Goal: Information Seeking & Learning: Find contact information

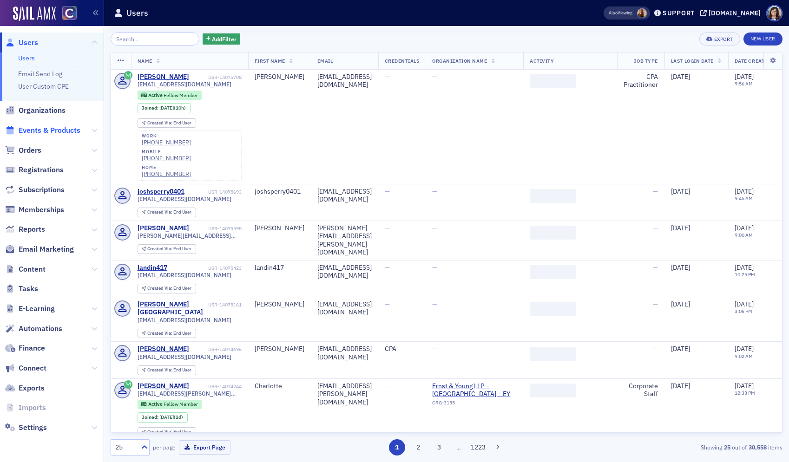
click at [64, 134] on span "Events & Products" at bounding box center [50, 130] width 62 height 10
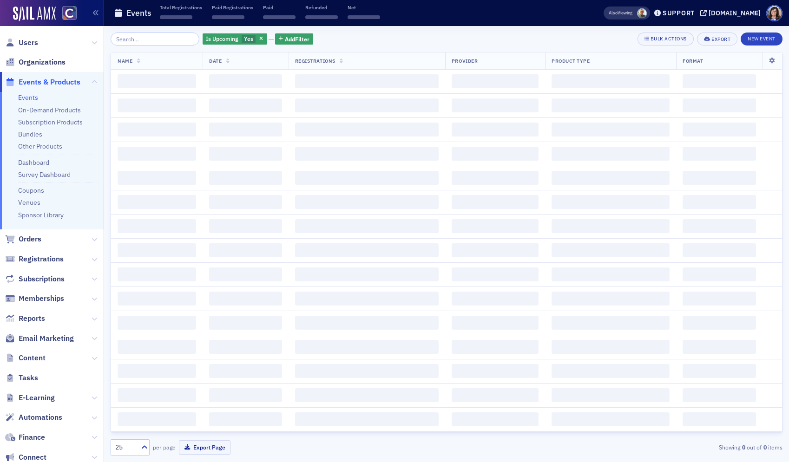
click at [151, 40] on input "search" at bounding box center [155, 39] width 89 height 13
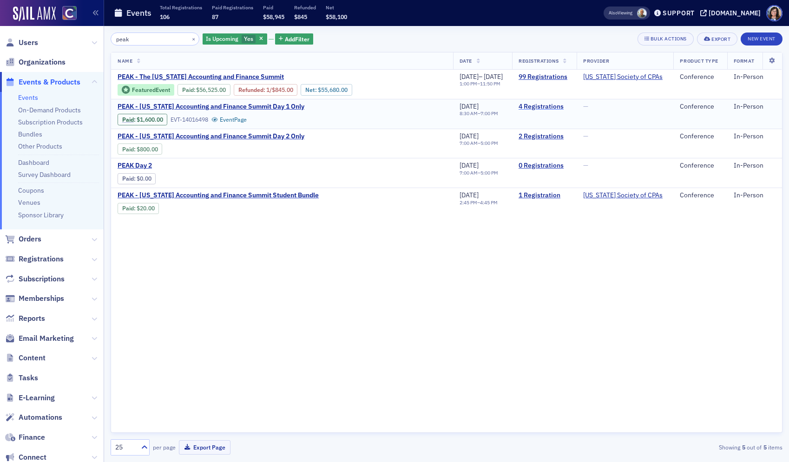
type input "peak"
click at [552, 111] on link "4 Registrations" at bounding box center [545, 107] width 52 height 8
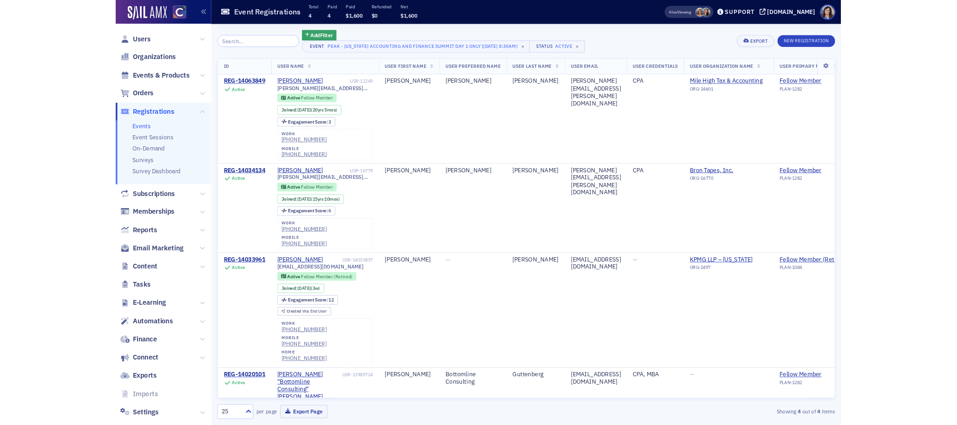
scroll to position [44, 0]
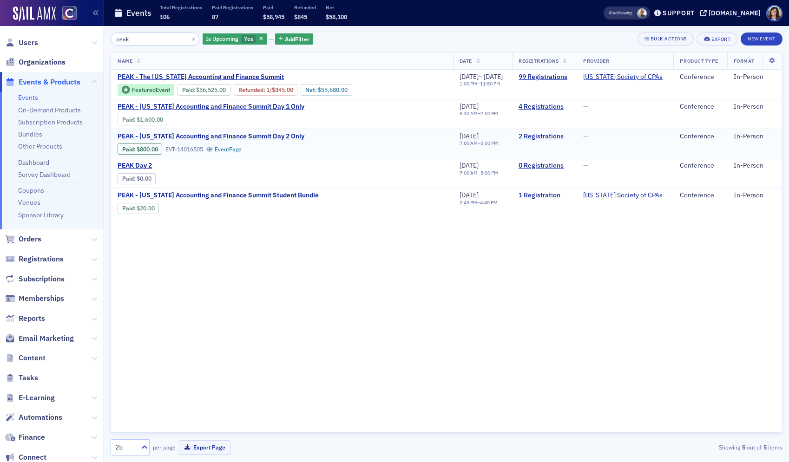
click at [557, 141] on link "2 Registrations" at bounding box center [545, 136] width 52 height 8
click at [550, 200] on link "1 Registration" at bounding box center [545, 195] width 52 height 8
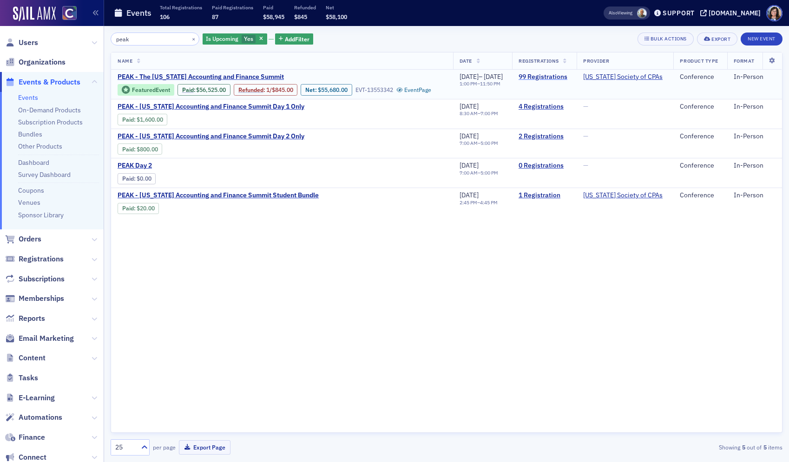
click at [560, 75] on link "99 Registrations" at bounding box center [545, 77] width 52 height 8
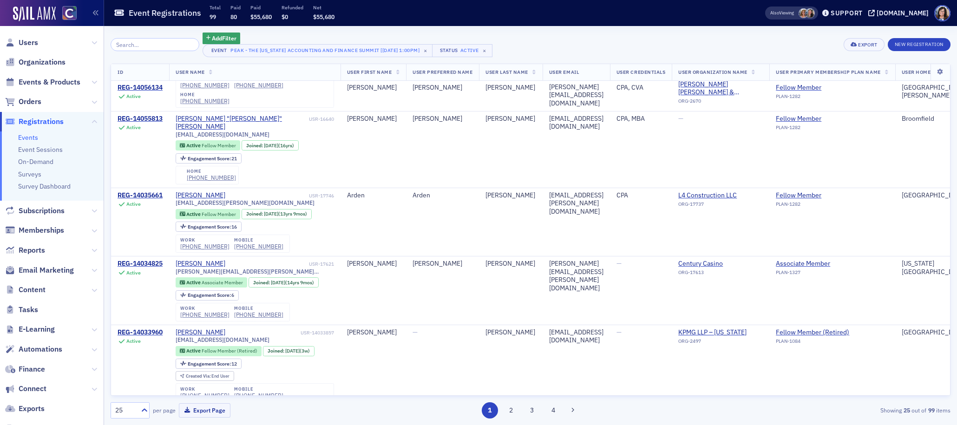
scroll to position [1304, 0]
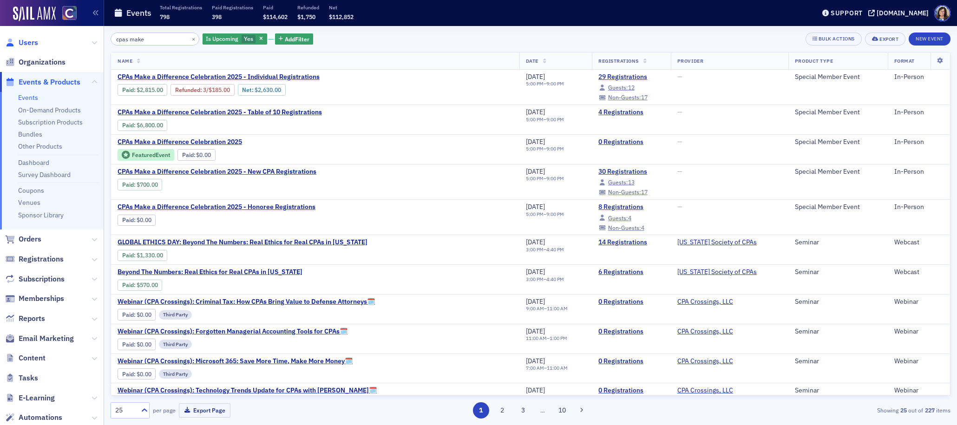
click at [21, 42] on span "Users" at bounding box center [29, 43] width 20 height 10
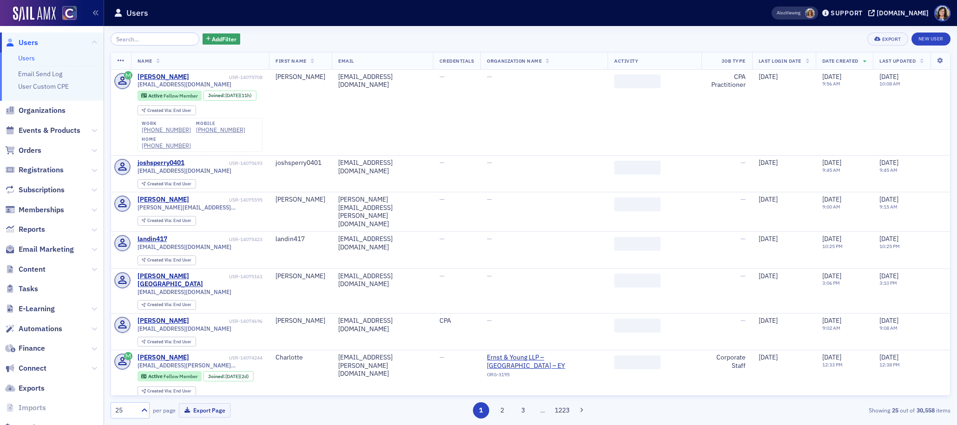
click at [131, 39] on input "search" at bounding box center [155, 39] width 89 height 13
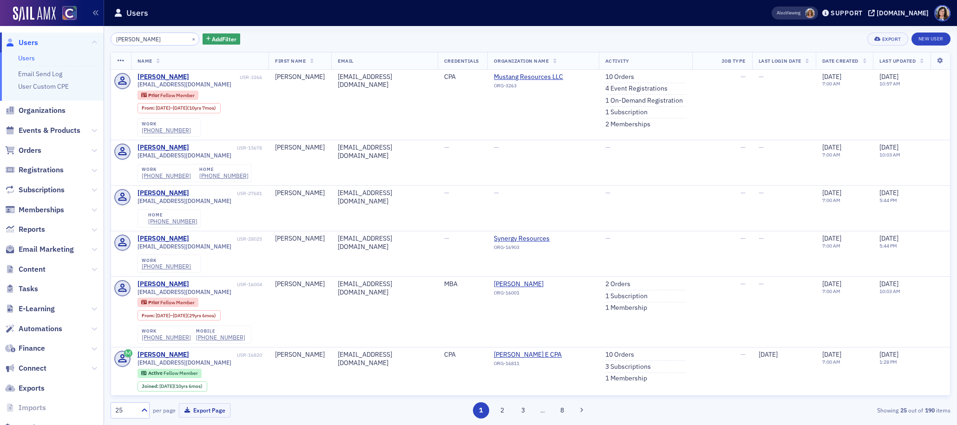
click at [154, 40] on input "Jeffery Joseph Doyle" at bounding box center [155, 39] width 89 height 13
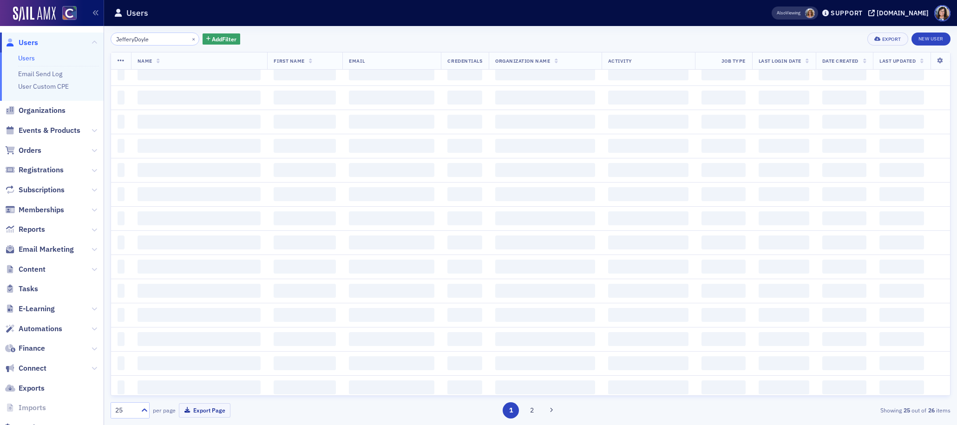
scroll to position [875, 0]
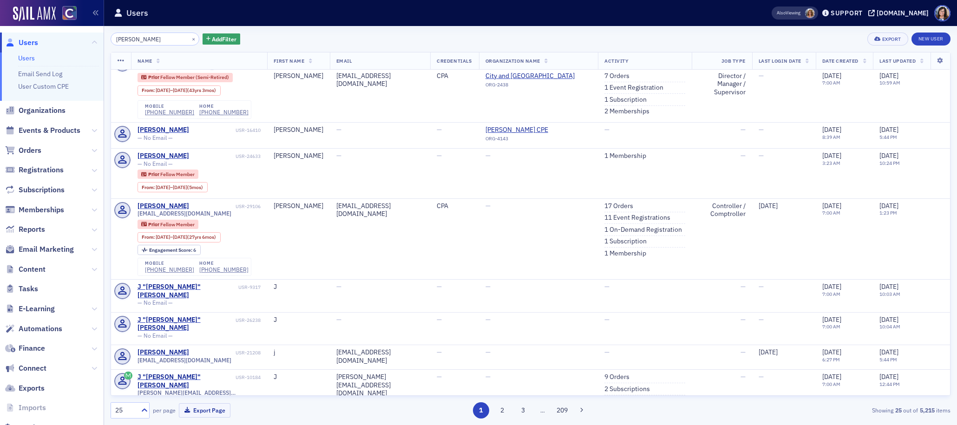
scroll to position [781, 0]
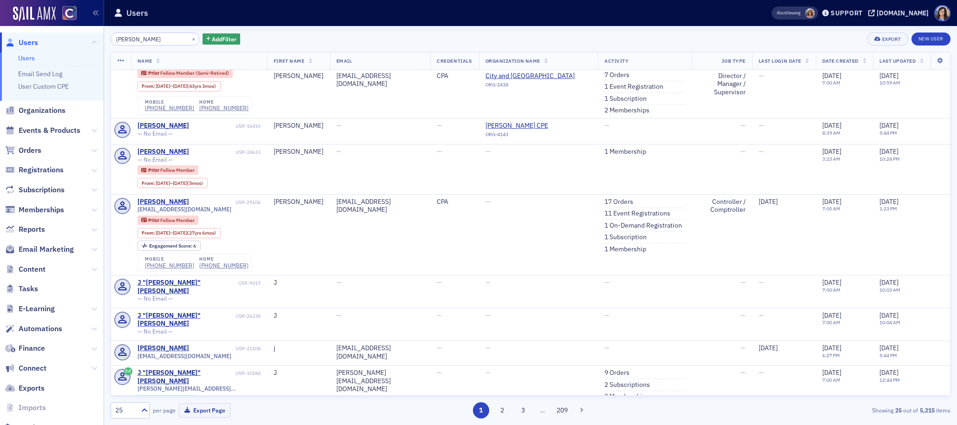
type input "J Doyle"
drag, startPoint x: 180, startPoint y: 38, endPoint x: 163, endPoint y: 39, distance: 16.8
click at [190, 38] on button "×" at bounding box center [194, 38] width 8 height 8
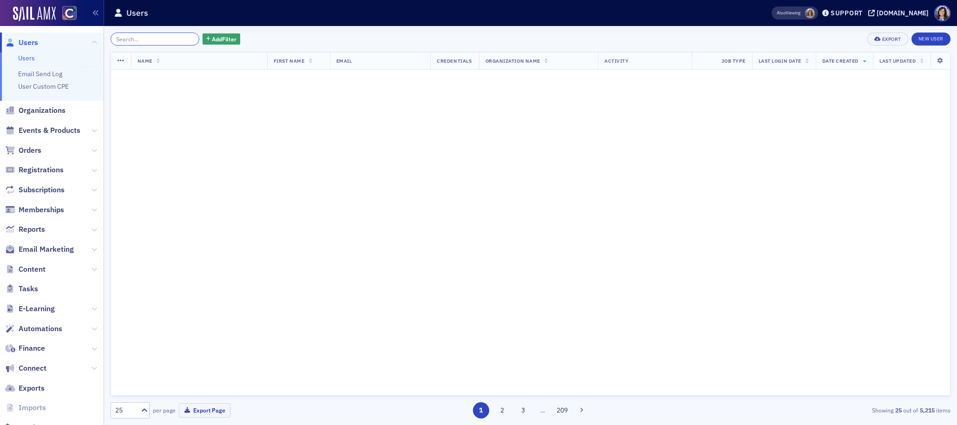
click at [163, 39] on input "search" at bounding box center [155, 39] width 89 height 13
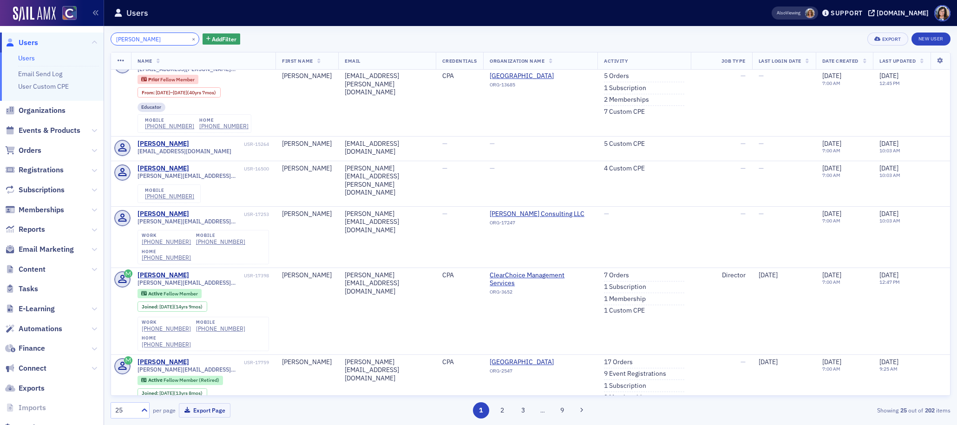
click at [151, 40] on input "Shawna Mary Larsen" at bounding box center [155, 39] width 89 height 13
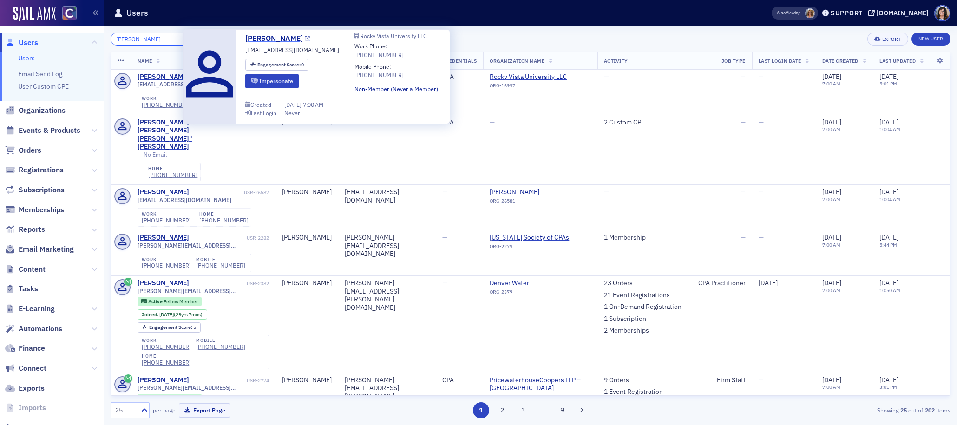
type input "Shawna Mary Larsen"
click at [305, 39] on icon at bounding box center [307, 38] width 5 height 5
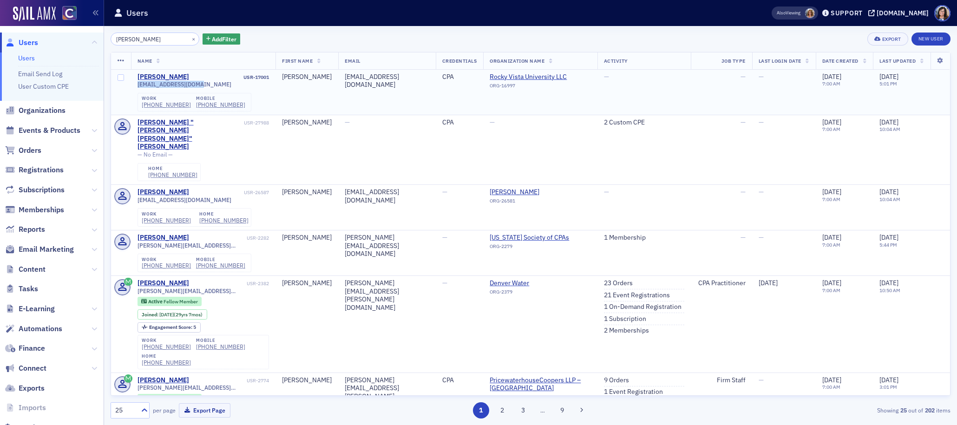
drag, startPoint x: 207, startPoint y: 84, endPoint x: 134, endPoint y: 83, distance: 73.0
click at [134, 83] on td "Shawna Larsen USR-17001 smlarsen25@gmail.com work (720) 874-2438 mobile (720) 2…" at bounding box center [203, 92] width 145 height 45
copy span "smlarsen25@gmail.com"
drag, startPoint x: 232, startPoint y: 105, endPoint x: 189, endPoint y: 107, distance: 43.7
click at [189, 107] on div "work (720) 874-2438 mobile (720) 205-9693" at bounding box center [195, 102] width 114 height 19
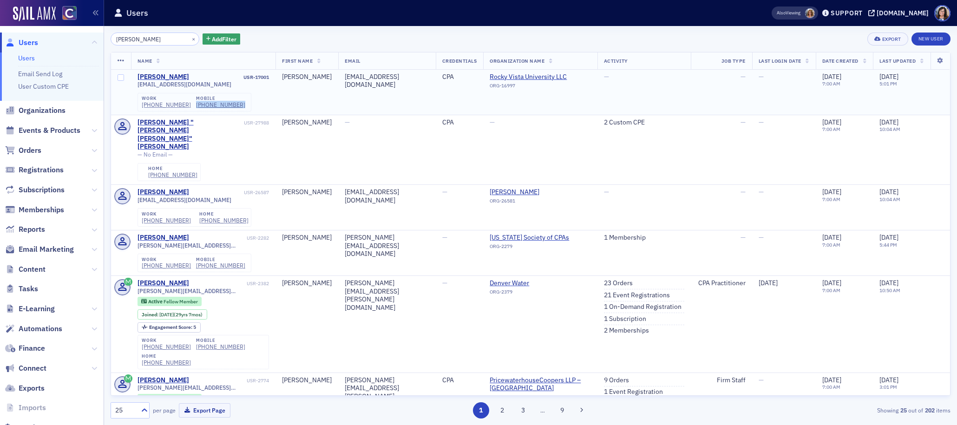
copy div "(720) 205-9693"
drag, startPoint x: 183, startPoint y: 39, endPoint x: 163, endPoint y: 40, distance: 19.5
click at [190, 39] on button "×" at bounding box center [194, 38] width 8 height 8
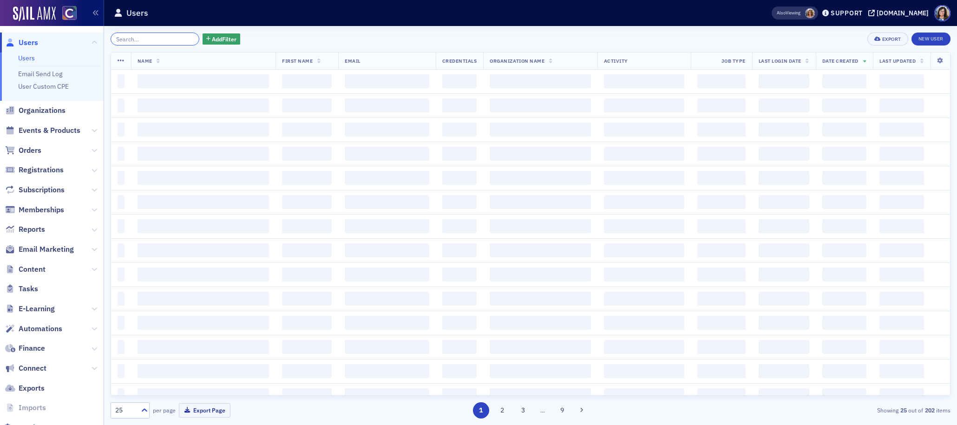
click at [163, 40] on input "search" at bounding box center [155, 39] width 89 height 13
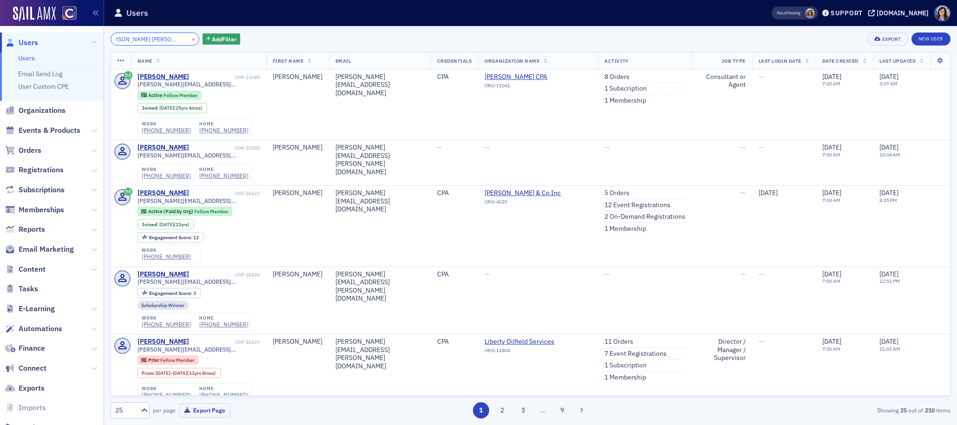
click at [158, 39] on input "Christopher Hayden Posacki" at bounding box center [155, 39] width 89 height 13
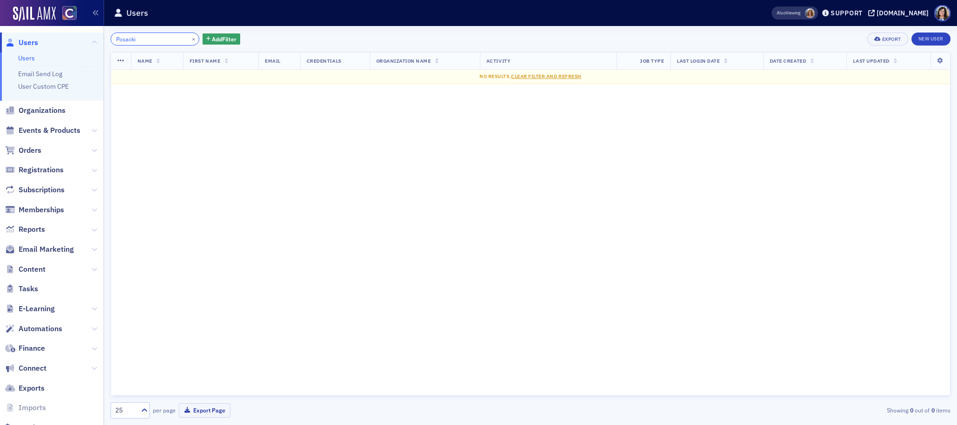
type input "Posacki"
drag, startPoint x: 181, startPoint y: 38, endPoint x: 166, endPoint y: 38, distance: 14.9
click at [190, 38] on button "×" at bounding box center [194, 38] width 8 height 8
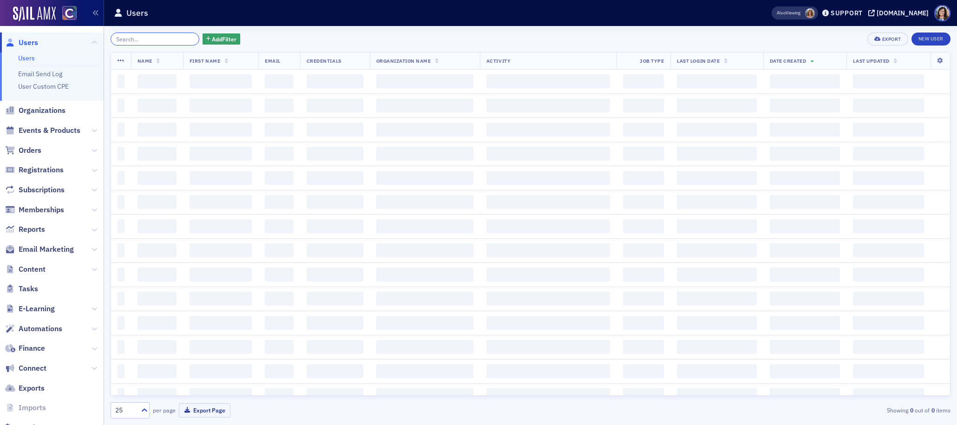
click at [164, 38] on input "search" at bounding box center [155, 39] width 89 height 13
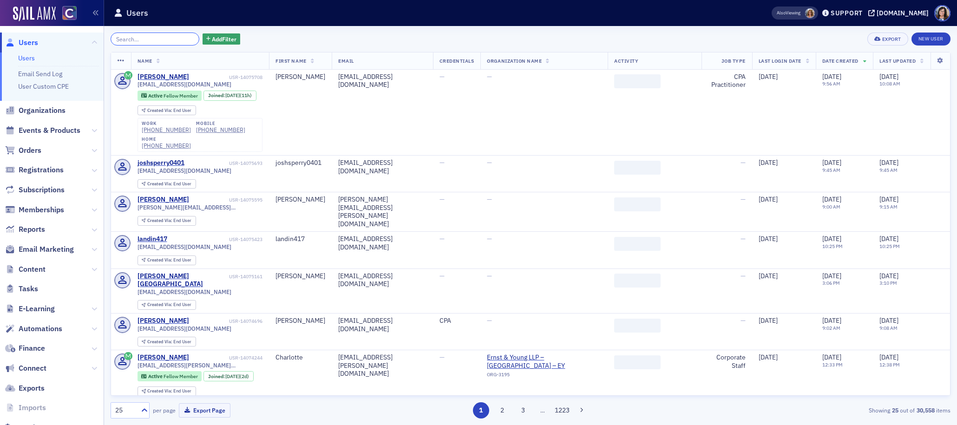
paste input "Alli Christine Shedivy"
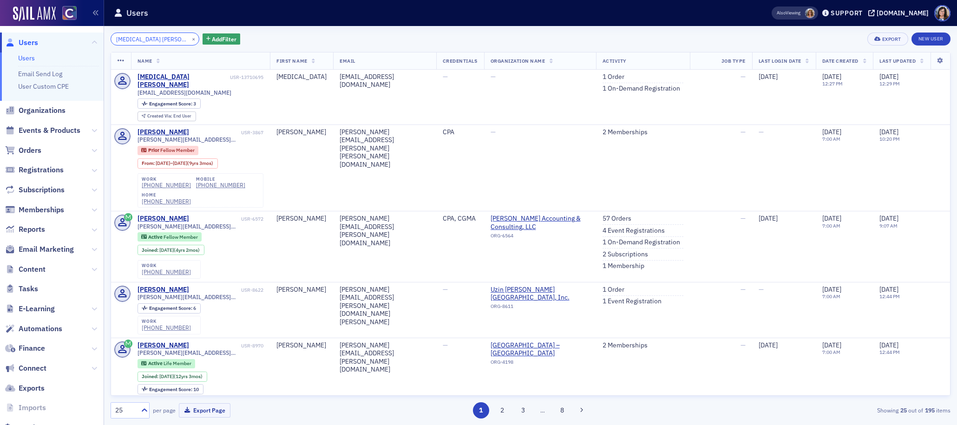
click at [150, 40] on input "Alli Christine Shedivy" at bounding box center [155, 39] width 89 height 13
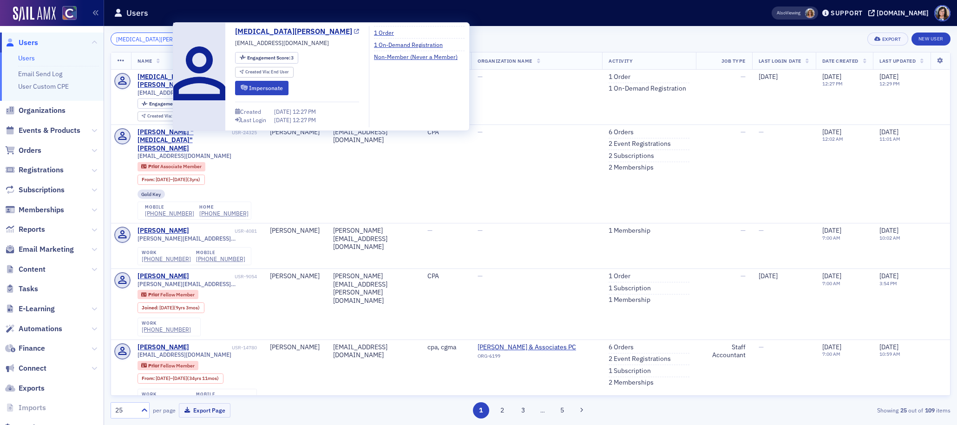
type input "Alli Shedivy"
click at [354, 32] on icon at bounding box center [356, 31] width 5 height 5
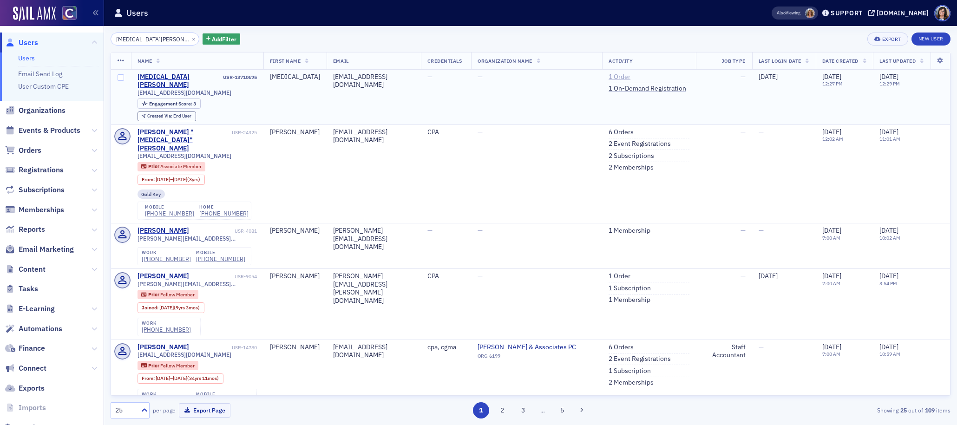
click at [617, 78] on link "1 Order" at bounding box center [620, 77] width 22 height 8
drag, startPoint x: 187, startPoint y: 82, endPoint x: 136, endPoint y: 84, distance: 51.1
click at [136, 84] on td "Alli Shedivy USR-13710695 shedivyalli96@gmail.com Engagement Score : 3 Created …" at bounding box center [197, 97] width 132 height 55
copy span "shedivyalli96@gmail.com"
drag, startPoint x: 182, startPoint y: 39, endPoint x: 155, endPoint y: 37, distance: 27.0
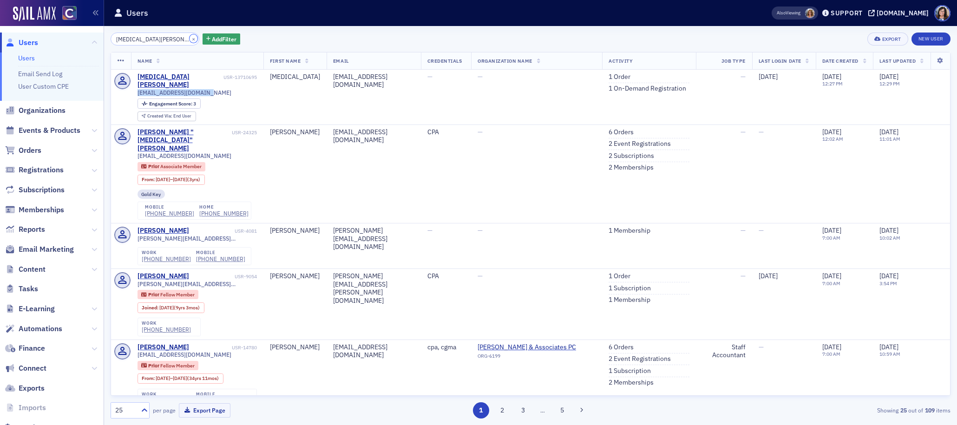
click at [190, 40] on button "×" at bounding box center [194, 38] width 8 height 8
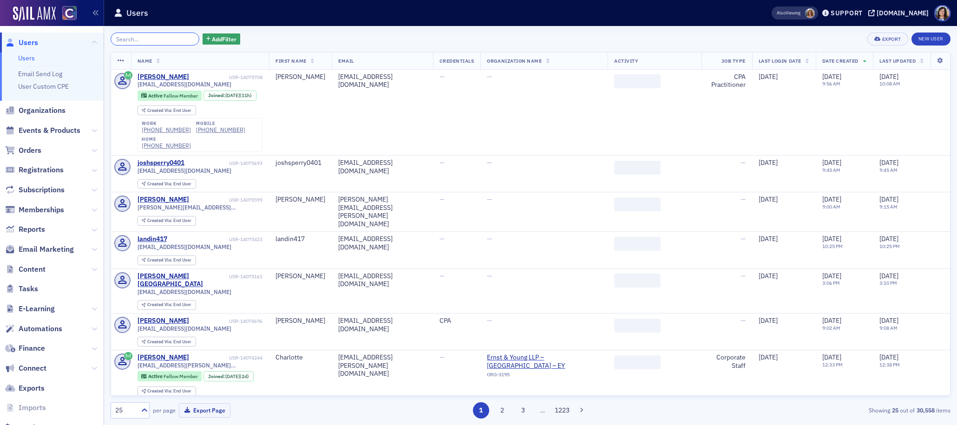
click at [155, 37] on input "search" at bounding box center [155, 39] width 89 height 13
paste input "Crystal Quinn West"
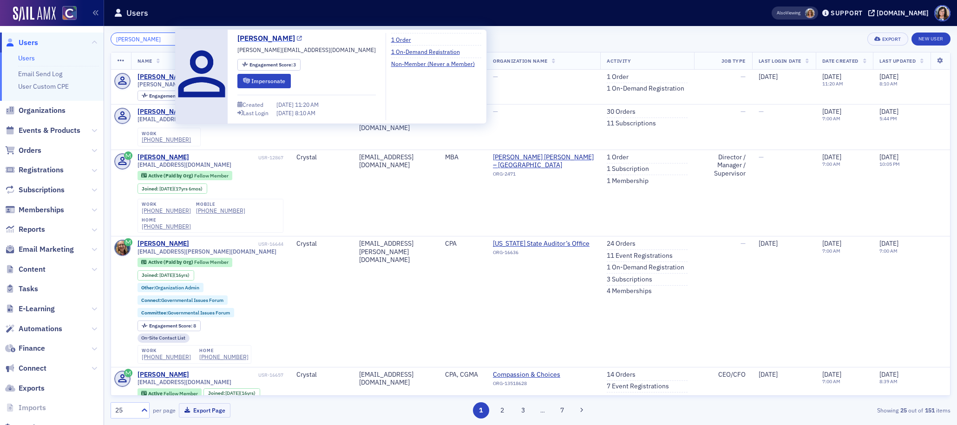
type input "Crystal Quinn West"
click at [297, 39] on icon at bounding box center [299, 38] width 5 height 5
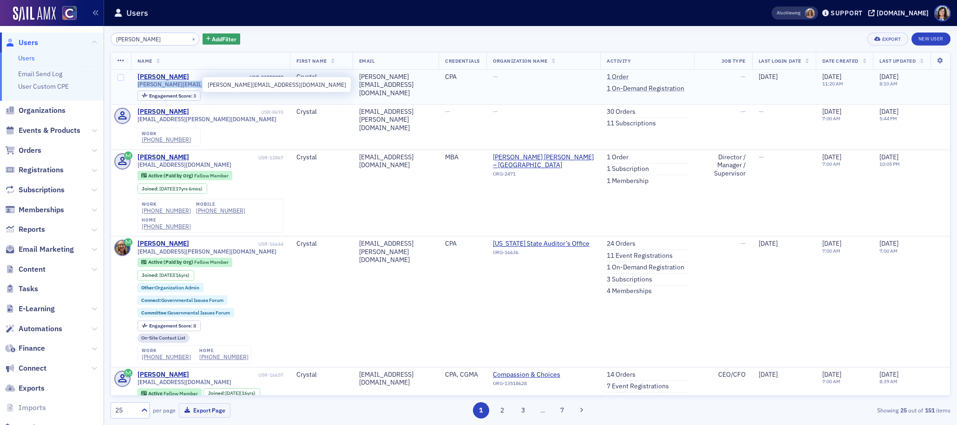
drag, startPoint x: 191, startPoint y: 85, endPoint x: 137, endPoint y: 88, distance: 54.4
click at [138, 88] on div "cris.west88@gmail.com" at bounding box center [211, 84] width 146 height 7
copy span "cris.west88@gmail.com"
drag, startPoint x: 184, startPoint y: 37, endPoint x: 156, endPoint y: 37, distance: 28.8
click at [190, 37] on button "×" at bounding box center [194, 38] width 8 height 8
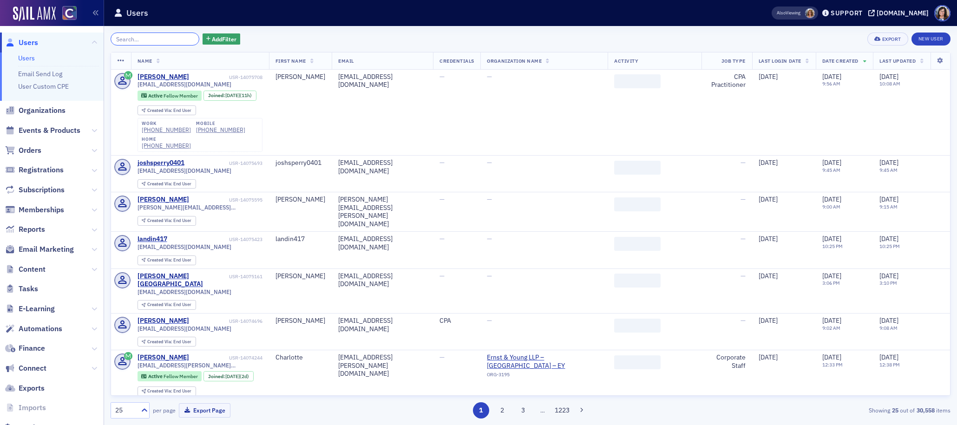
click at [154, 38] on input "search" at bounding box center [155, 39] width 89 height 13
paste input "Katelin Sue Wheeler"
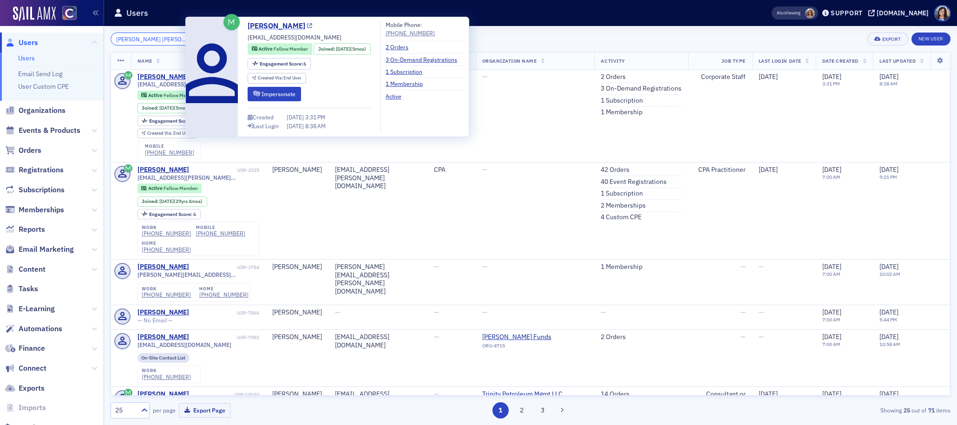
type input "Katelin Sue Wheeler"
click at [307, 26] on icon at bounding box center [309, 26] width 5 height 5
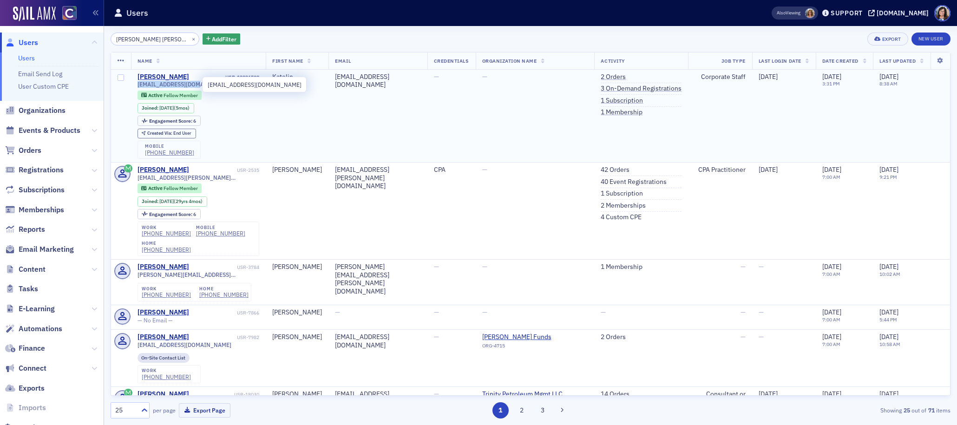
drag, startPoint x: 192, startPoint y: 85, endPoint x: 138, endPoint y: 85, distance: 54.4
click at [138, 85] on span "katiesuek@gmail.com" at bounding box center [185, 84] width 94 height 7
copy span "katiesuek@gmail.com"
drag, startPoint x: 187, startPoint y: 152, endPoint x: 142, endPoint y: 154, distance: 44.6
click at [142, 154] on div "mobile (720) 951-1053" at bounding box center [169, 150] width 63 height 19
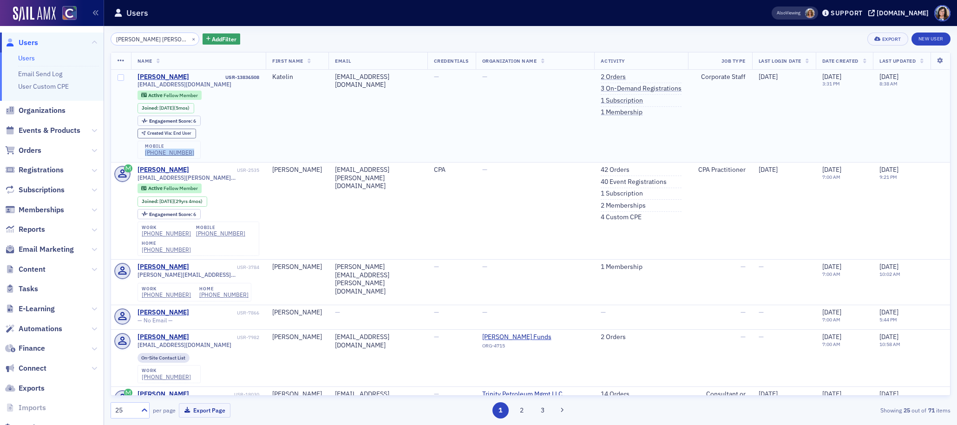
copy div "(720) 951-1053"
click at [190, 39] on button "×" at bounding box center [194, 38] width 8 height 8
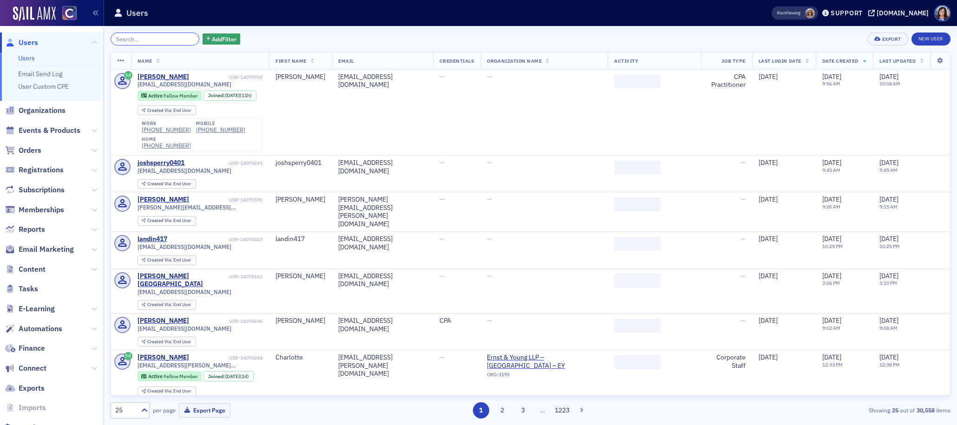
click at [167, 40] on input "search" at bounding box center [155, 39] width 89 height 13
paste input "Morgan Delaney Fritz"
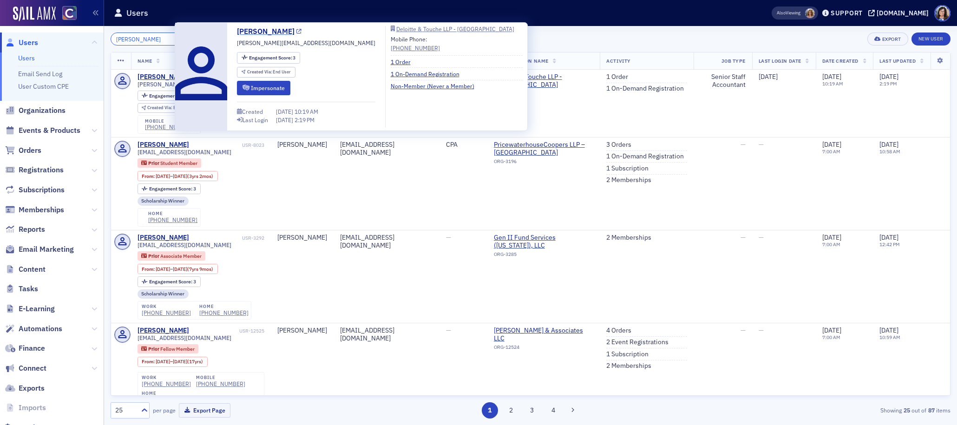
type input "Morgan Delaney Fritz"
click at [296, 31] on icon at bounding box center [298, 31] width 5 height 5
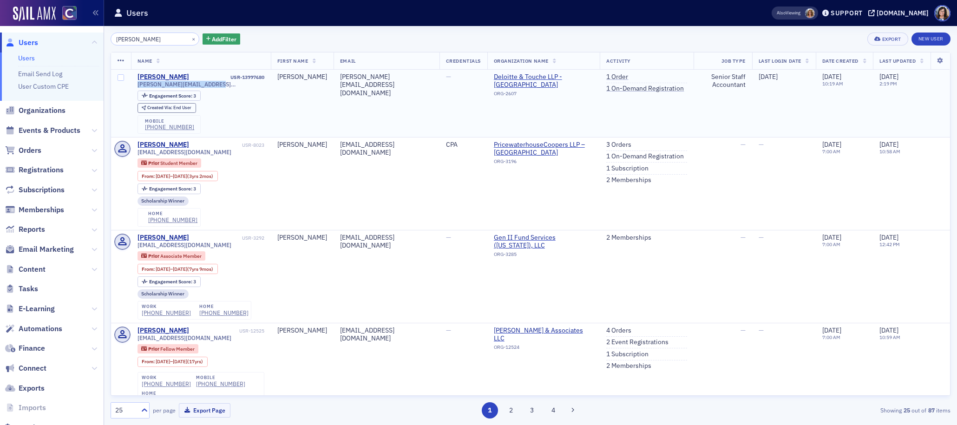
drag, startPoint x: 213, startPoint y: 85, endPoint x: 136, endPoint y: 87, distance: 77.2
click at [136, 87] on td "Morgan Fritz USR-13997680 morgan.fritz11@outlook.com Engagement Score : 3 Creat…" at bounding box center [201, 104] width 140 height 68
copy span "morgan.fritz11@outlook.com"
drag, startPoint x: 189, startPoint y: 127, endPoint x: 142, endPoint y: 129, distance: 47.4
click at [142, 129] on div "mobile (208) 841-9639" at bounding box center [169, 124] width 63 height 19
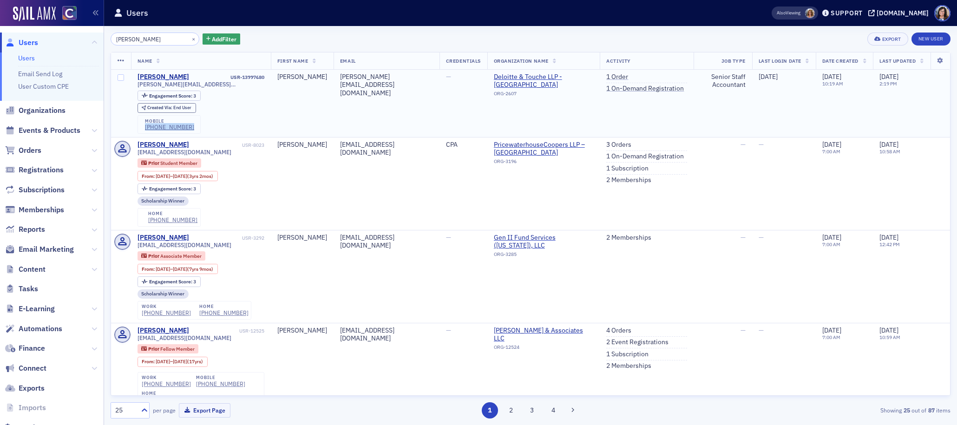
copy div "(208) 841-9639"
click at [303, 127] on td "Morgan" at bounding box center [302, 104] width 63 height 68
drag, startPoint x: 188, startPoint y: 127, endPoint x: 141, endPoint y: 130, distance: 46.5
click at [141, 130] on div "mobile (208) 841-9639" at bounding box center [169, 124] width 63 height 19
copy div "(208) 841-9639"
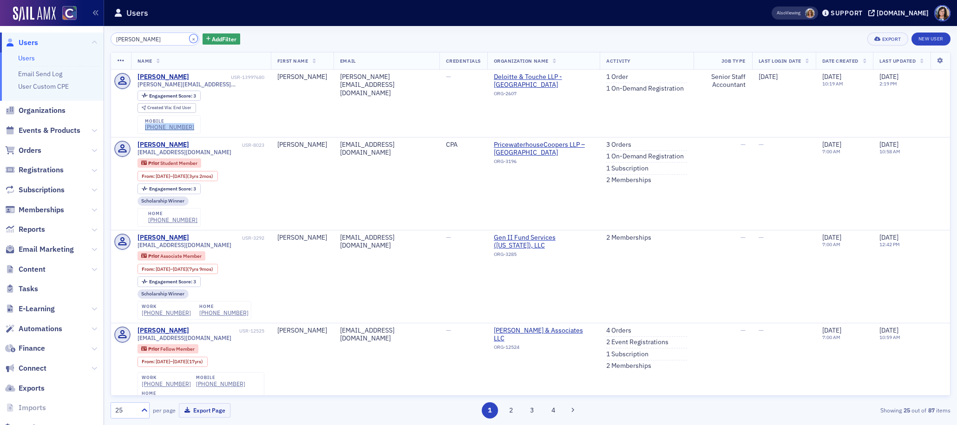
drag, startPoint x: 183, startPoint y: 39, endPoint x: 160, endPoint y: 38, distance: 22.8
click at [190, 39] on button "×" at bounding box center [194, 38] width 8 height 8
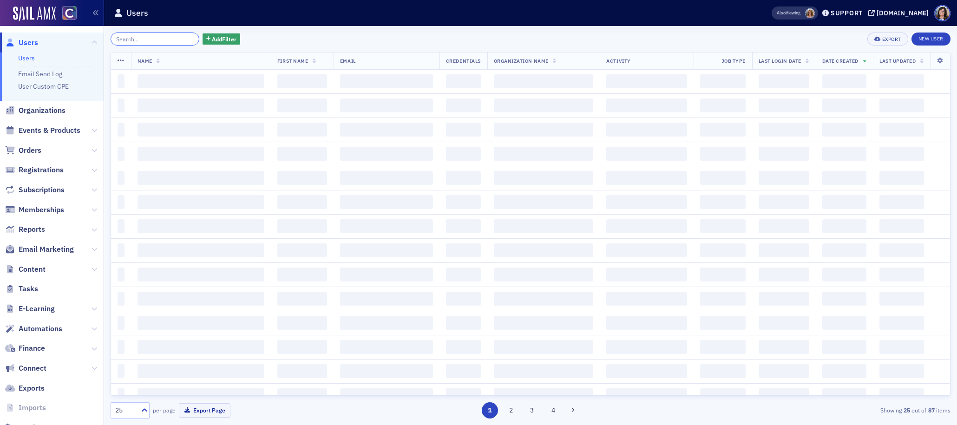
click at [160, 38] on input "search" at bounding box center [155, 39] width 89 height 13
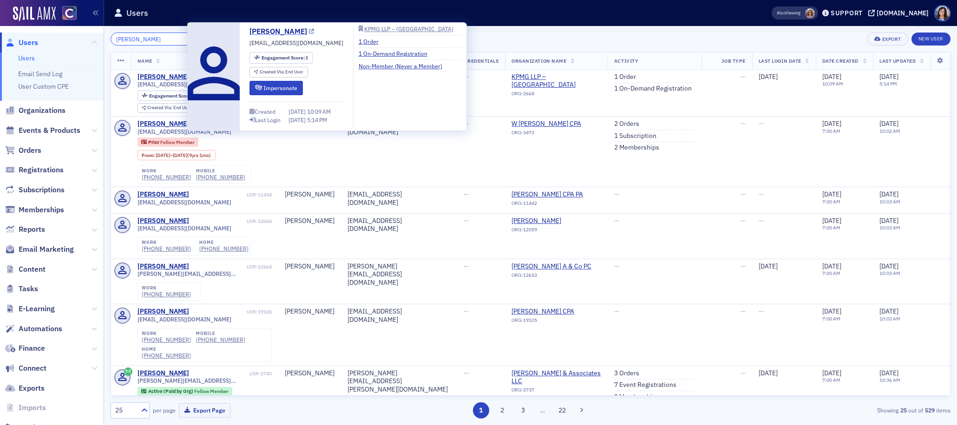
type input "Michael Standke"
click at [310, 32] on icon at bounding box center [311, 31] width 5 height 5
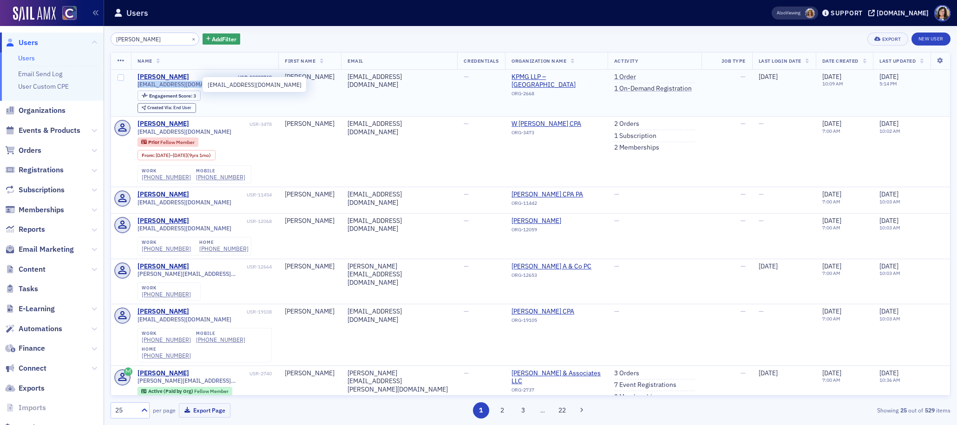
drag, startPoint x: 197, startPoint y: 83, endPoint x: 138, endPoint y: 84, distance: 59.5
click at [138, 84] on div "mstandke35@gmail.com" at bounding box center [205, 84] width 135 height 7
copy span "mstandke35@gmail.com"
drag, startPoint x: 183, startPoint y: 39, endPoint x: 154, endPoint y: 37, distance: 28.4
click at [190, 39] on button "×" at bounding box center [194, 38] width 8 height 8
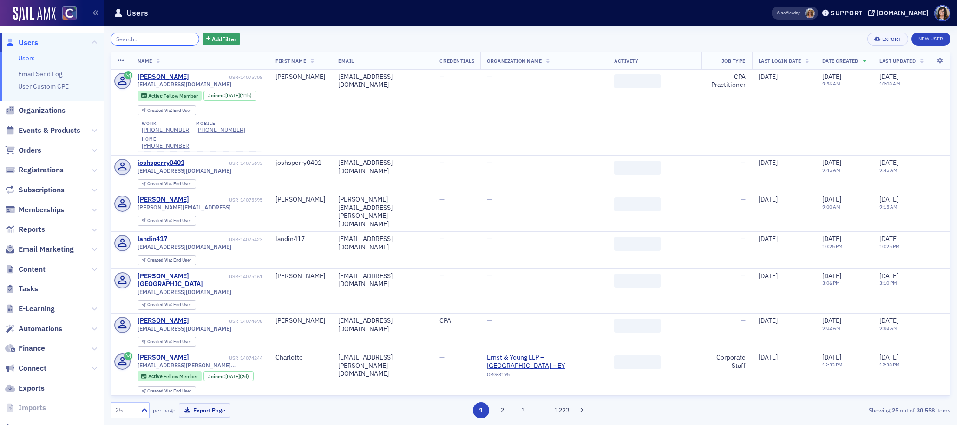
click at [154, 37] on input "search" at bounding box center [155, 39] width 89 height 13
paste input "Michael Tamminga"
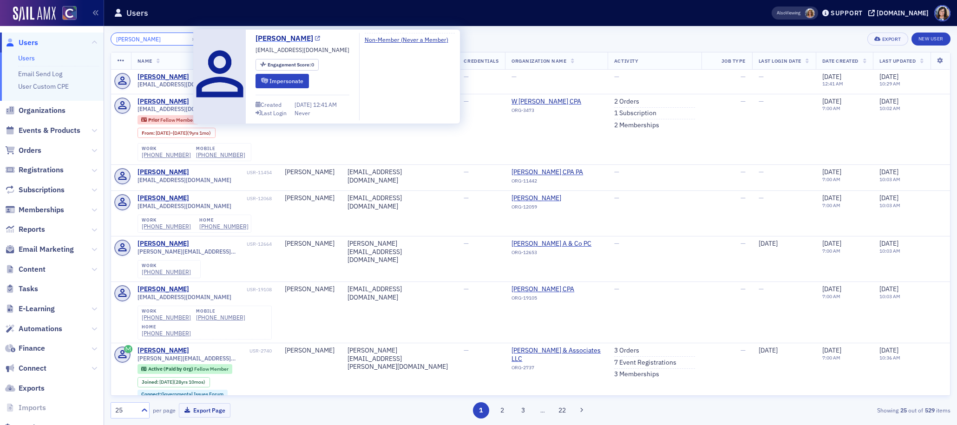
type input "Michael Tamminga"
click at [320, 37] on icon at bounding box center [317, 38] width 5 height 5
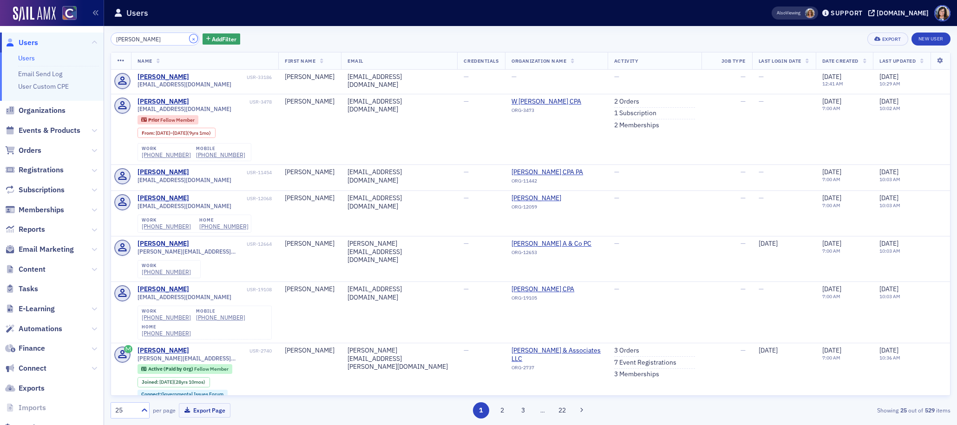
click at [190, 39] on button "×" at bounding box center [194, 38] width 8 height 8
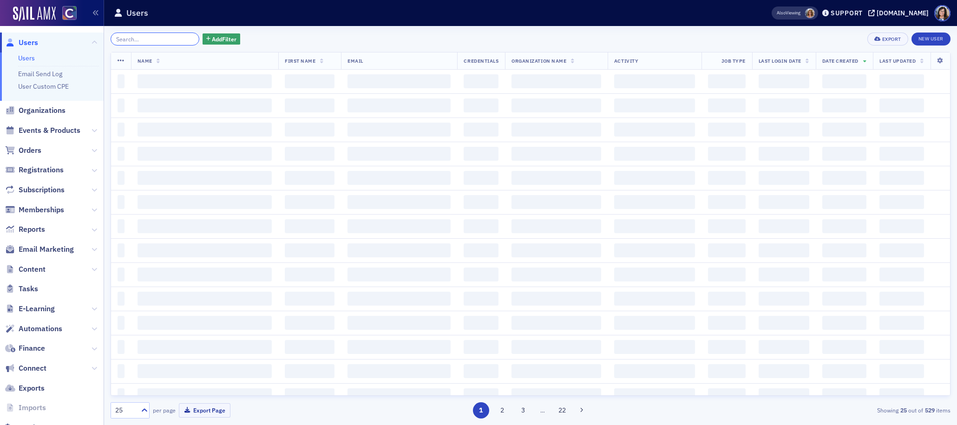
click at [162, 39] on input "search" at bounding box center [155, 39] width 89 height 13
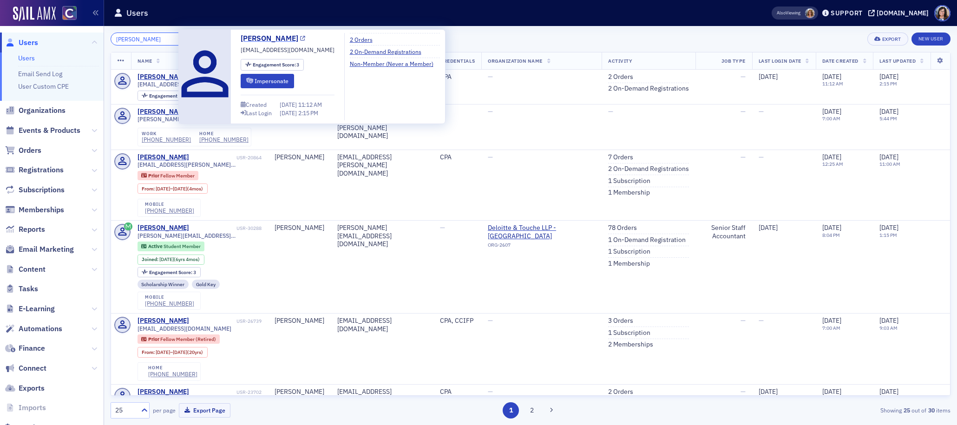
type input "Emma Merkle"
click at [300, 39] on icon at bounding box center [302, 38] width 5 height 5
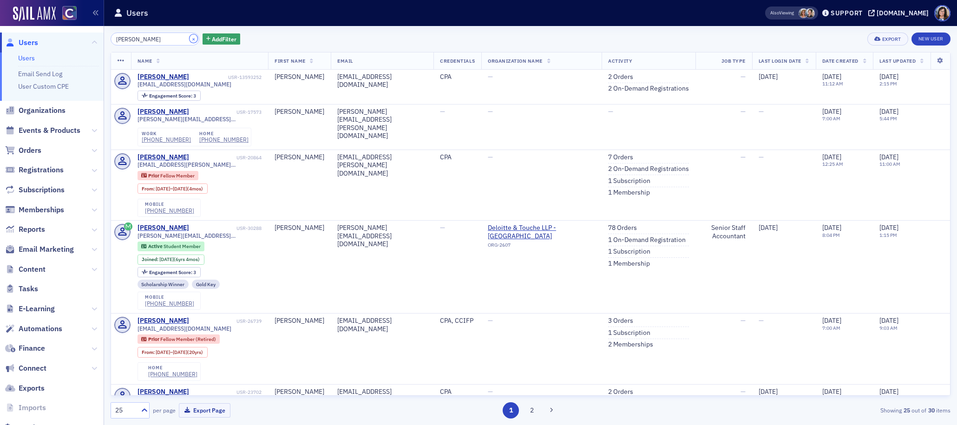
click at [190, 39] on button "×" at bounding box center [194, 38] width 8 height 8
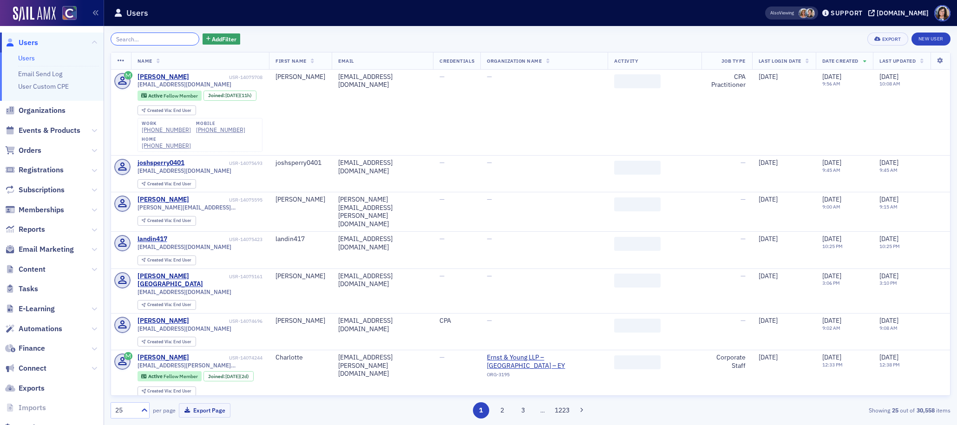
click at [164, 39] on input "search" at bounding box center [155, 39] width 89 height 13
paste input "Linh Que Ngan"
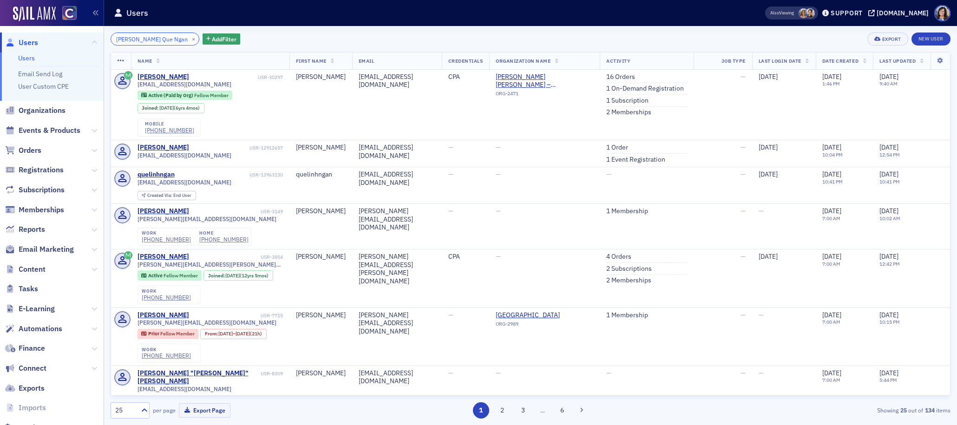
click at [140, 40] on input "Linh Que Ngan" at bounding box center [155, 39] width 89 height 13
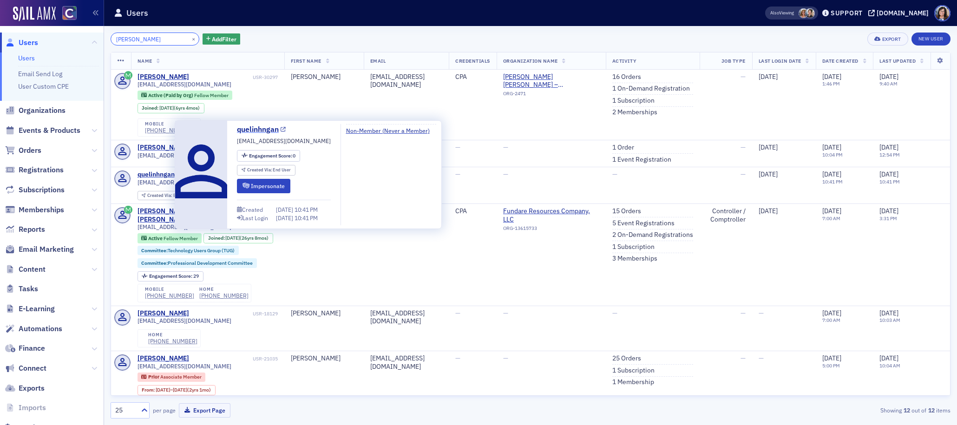
type input "Linh Ngan"
click at [283, 130] on icon at bounding box center [283, 129] width 5 height 5
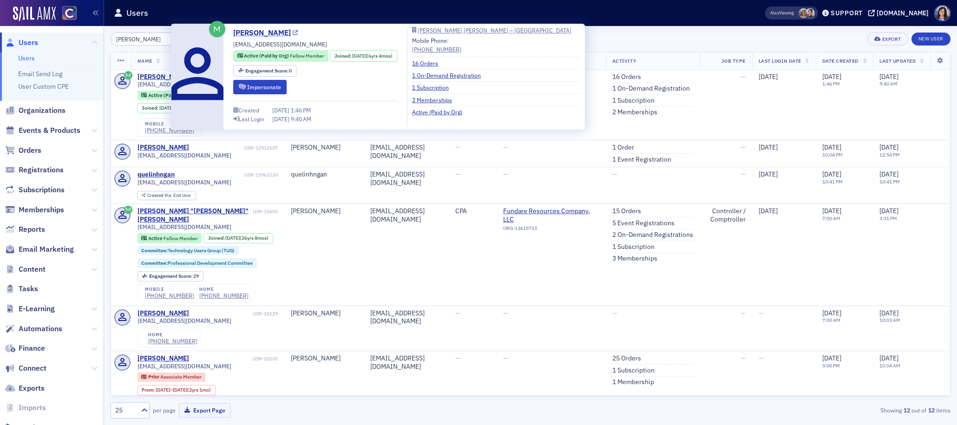
click at [293, 33] on icon at bounding box center [295, 33] width 5 height 5
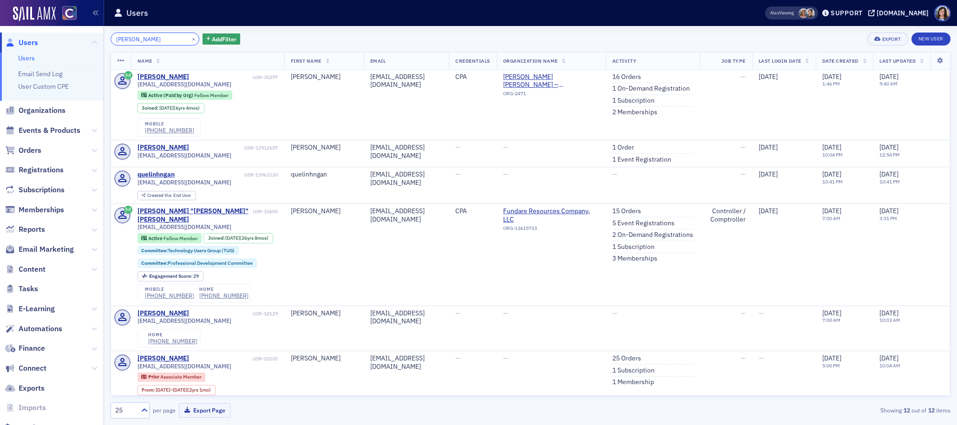
click at [152, 39] on input "Linh Ngan" at bounding box center [155, 39] width 89 height 13
click at [190, 39] on button "×" at bounding box center [194, 38] width 8 height 8
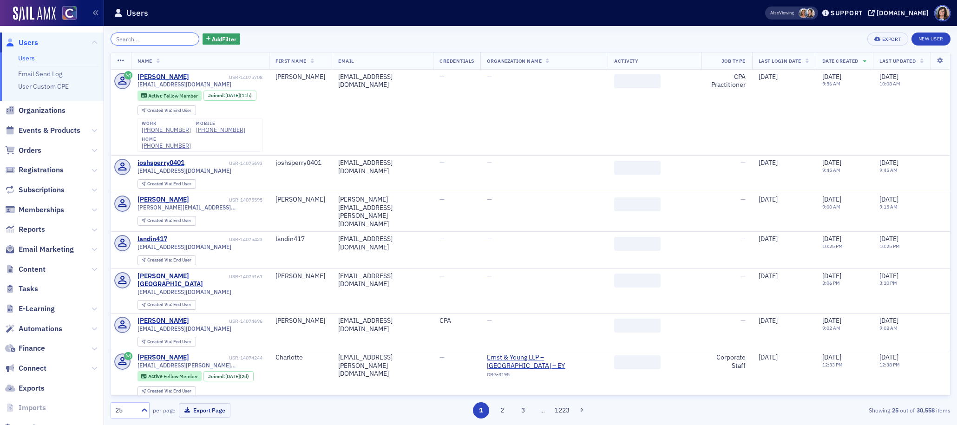
click at [158, 39] on input "search" at bounding box center [155, 39] width 89 height 13
paste input "Peter Spaniol"
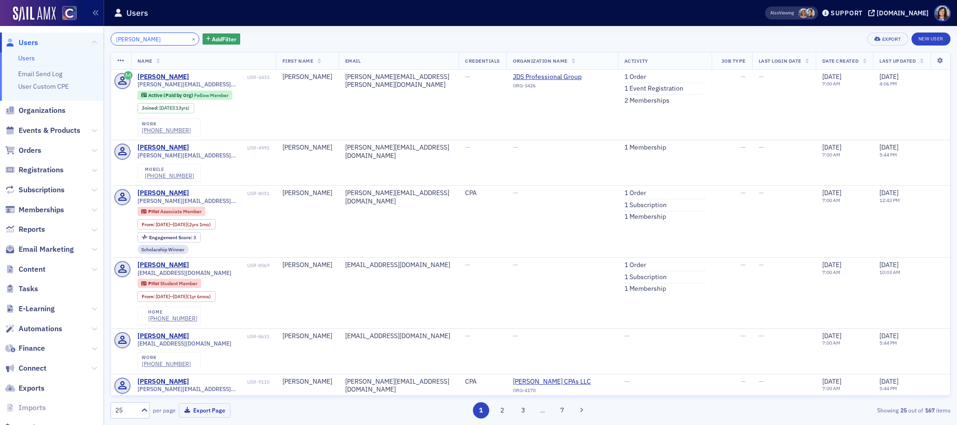
drag, startPoint x: 131, startPoint y: 39, endPoint x: 108, endPoint y: 40, distance: 23.3
click at [108, 40] on div "Peter Spaniol × Add Filter Export New User Name First Name Email Credentials Or…" at bounding box center [530, 225] width 853 height 399
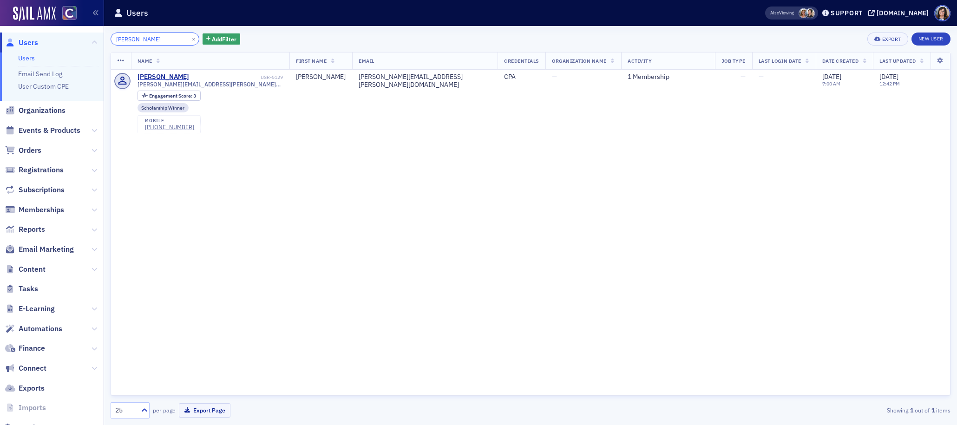
type input "Spaniol"
click at [190, 40] on button "×" at bounding box center [194, 38] width 8 height 8
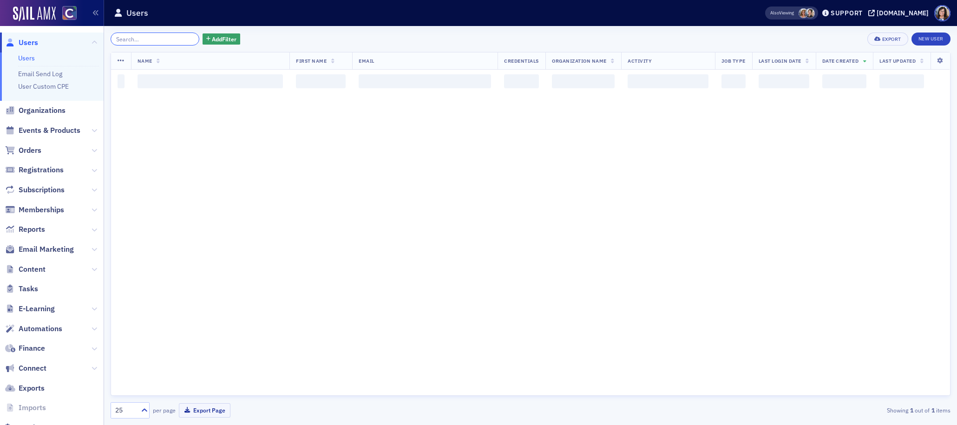
click at [172, 40] on input "search" at bounding box center [155, 39] width 89 height 13
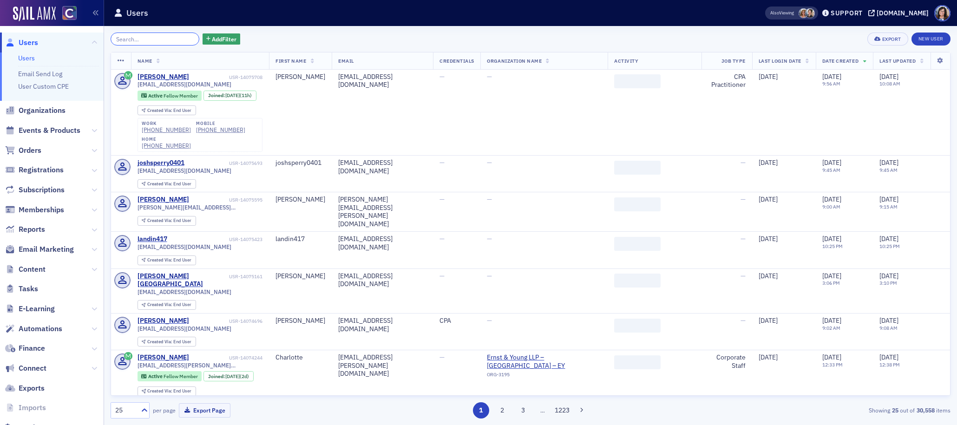
paste input "Jace Michael Hipp"
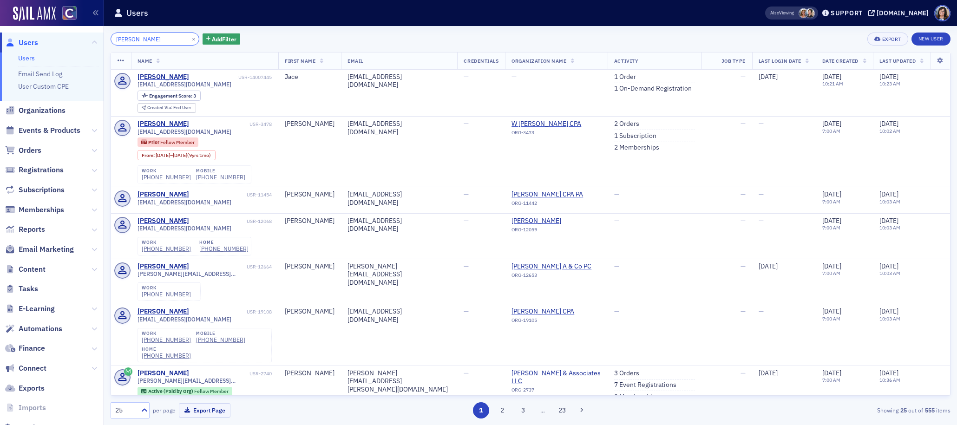
click at [150, 39] on input "Jace Michael Hipp" at bounding box center [155, 39] width 89 height 13
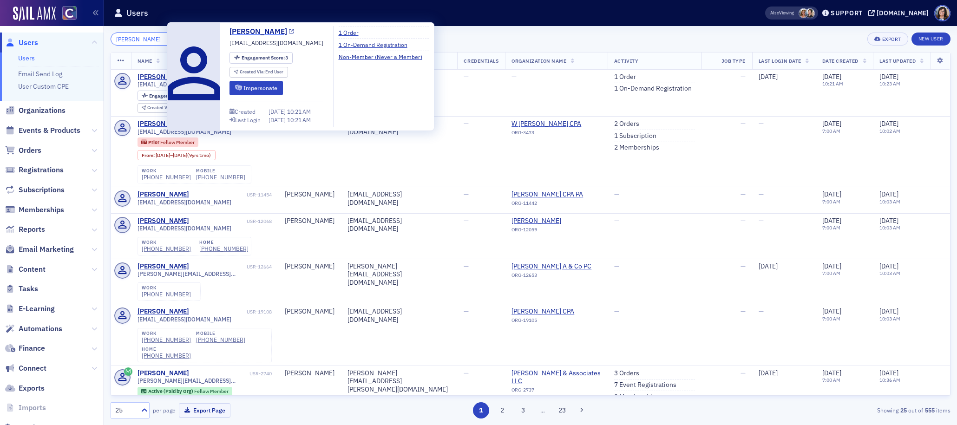
type input "Jace Michael Hipp"
click at [289, 32] on icon at bounding box center [291, 31] width 5 height 5
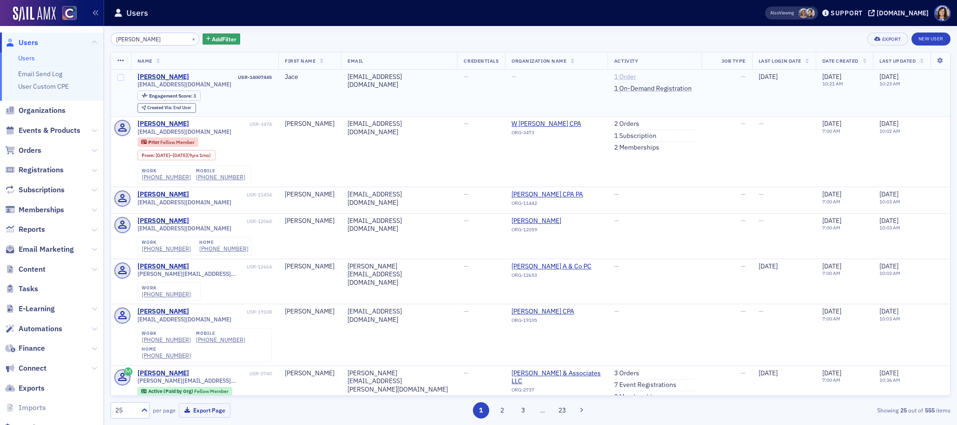
click at [618, 75] on link "1 Order" at bounding box center [625, 77] width 22 height 8
drag, startPoint x: 178, startPoint y: 84, endPoint x: 136, endPoint y: 88, distance: 42.9
click at [136, 88] on td "Jace Hipp USR-14007445 jhipp@kpmg.com Engagement Score : 3 Created Via : End Us…" at bounding box center [205, 93] width 148 height 47
click at [135, 88] on td "Jace Hipp USR-14007445 jhipp@kpmg.com Engagement Score : 3 Created Via : End Us…" at bounding box center [205, 93] width 148 height 47
drag, startPoint x: 186, startPoint y: 86, endPoint x: 135, endPoint y: 86, distance: 50.6
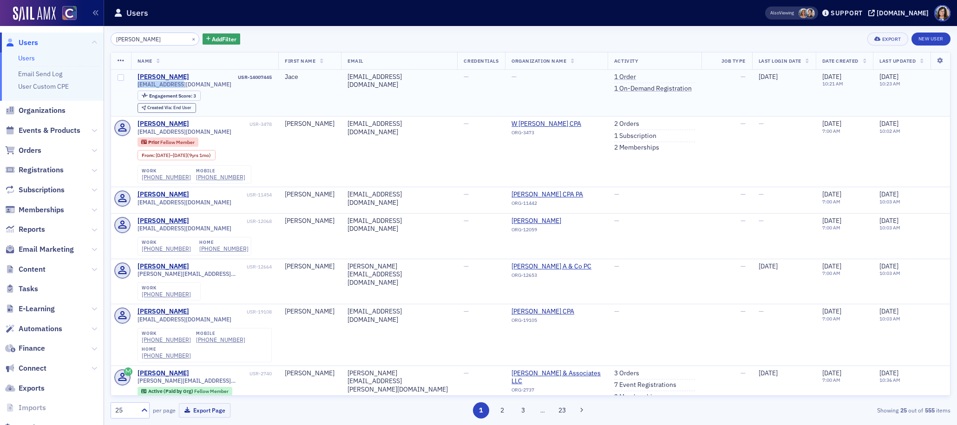
click at [135, 86] on td "Jace Hipp USR-14007445 jhipp@kpmg.com Engagement Score : 3 Created Via : End Us…" at bounding box center [205, 93] width 148 height 47
drag, startPoint x: 183, startPoint y: 39, endPoint x: 166, endPoint y: 39, distance: 16.7
click at [190, 39] on button "×" at bounding box center [194, 38] width 8 height 8
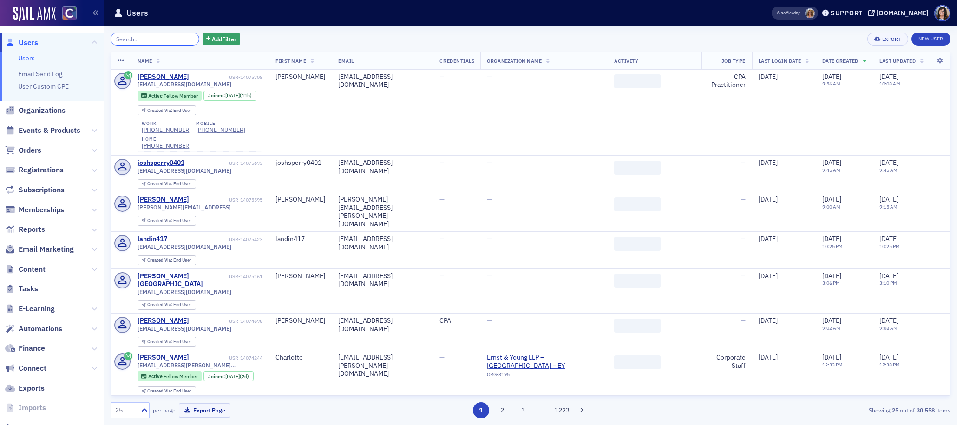
click at [160, 37] on input "search" at bounding box center [155, 39] width 89 height 13
paste input "Morgan Whitney Mauricio"
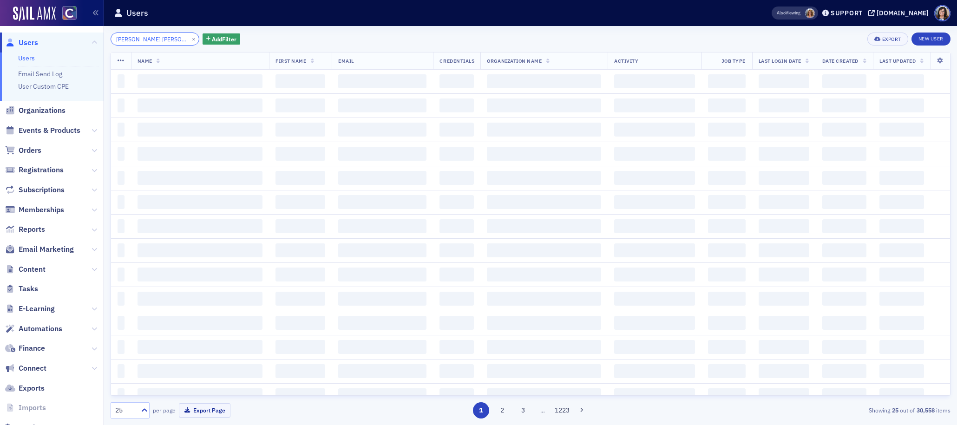
scroll to position [0, 3]
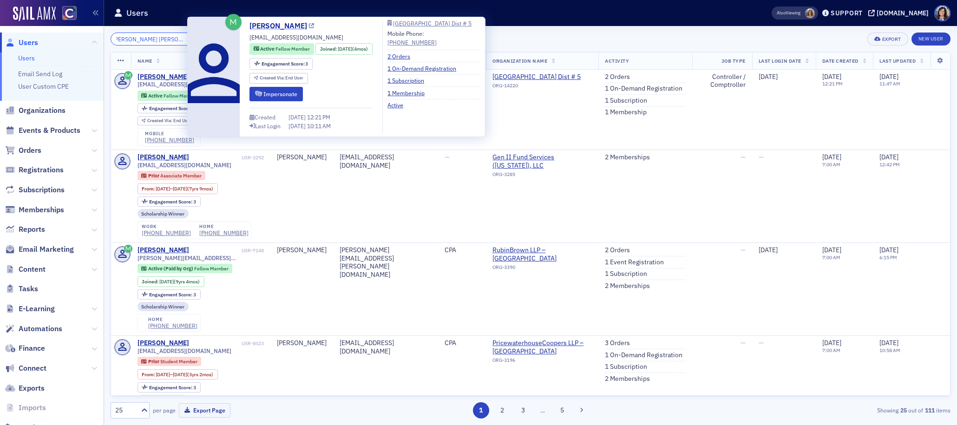
type input "Morgan Whitney Mauricio"
click at [309, 28] on icon at bounding box center [311, 26] width 5 height 5
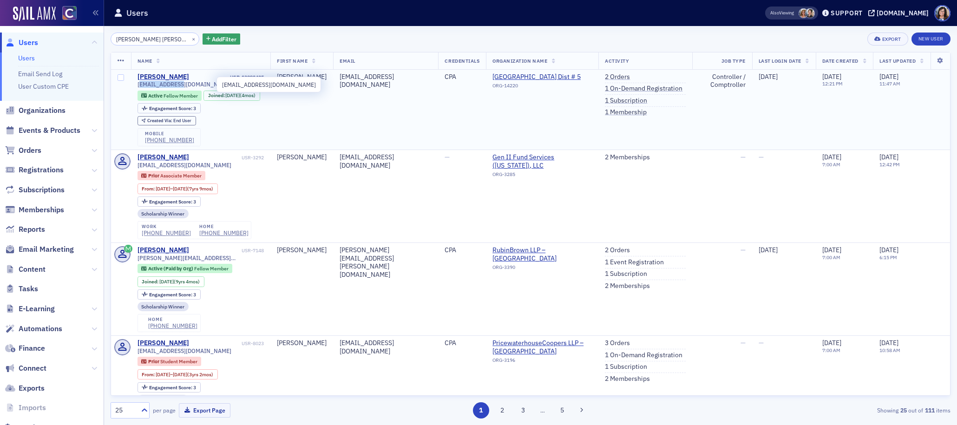
drag, startPoint x: 223, startPoint y: 84, endPoint x: 183, endPoint y: 86, distance: 40.0
click at [183, 86] on div "morganwmauricio@gmail.com" at bounding box center [201, 84] width 126 height 7
click at [224, 87] on div "morganwmauricio@gmail.com" at bounding box center [201, 84] width 126 height 7
drag, startPoint x: 220, startPoint y: 85, endPoint x: 136, endPoint y: 86, distance: 83.6
click at [136, 86] on td "Morgan Mauricio USR-13892425 morganwmauricio@gmail.com Active Fellow Member Joi…" at bounding box center [200, 110] width 139 height 80
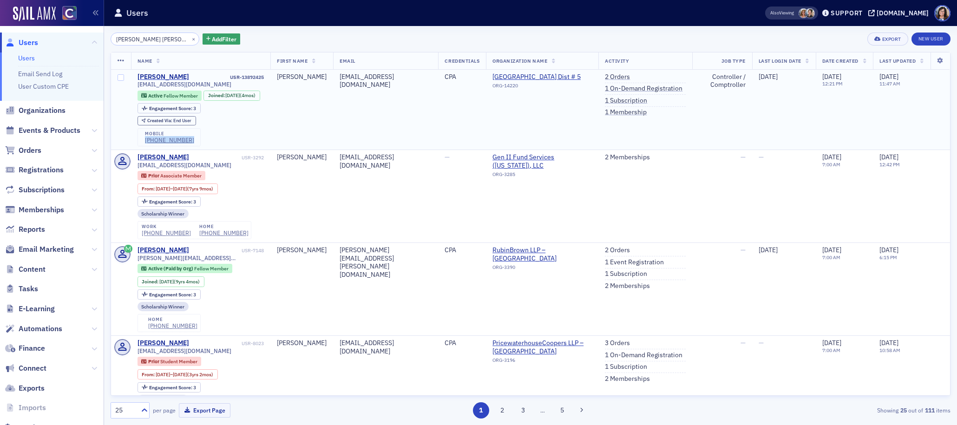
drag, startPoint x: 188, startPoint y: 152, endPoint x: 145, endPoint y: 154, distance: 43.7
click at [145, 147] on div "mobile (609) 204-5972" at bounding box center [169, 137] width 63 height 19
click at [190, 38] on button "×" at bounding box center [194, 38] width 8 height 8
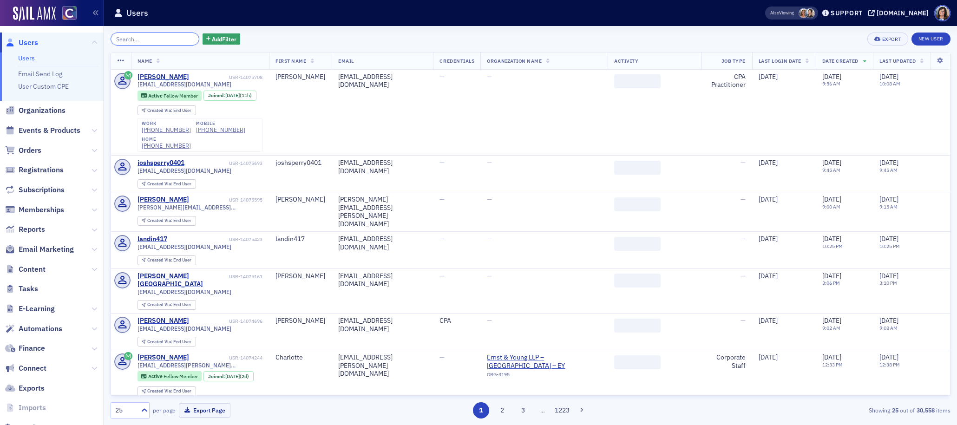
click at [121, 38] on input "search" at bounding box center [155, 39] width 89 height 13
paste input "Tanner Misustin"
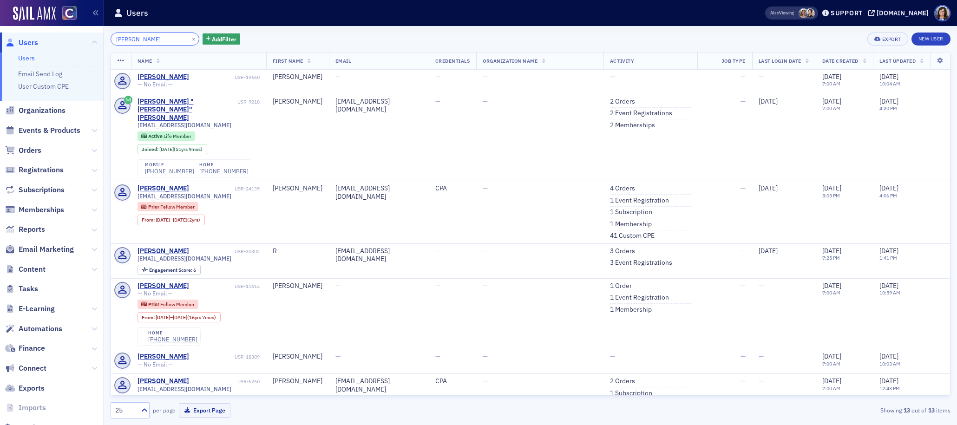
drag, startPoint x: 135, startPoint y: 39, endPoint x: 105, endPoint y: 42, distance: 30.8
click at [105, 42] on div "Tanner Misustin × Add Filter Export New User Name First Name Email Credentials …" at bounding box center [530, 225] width 853 height 399
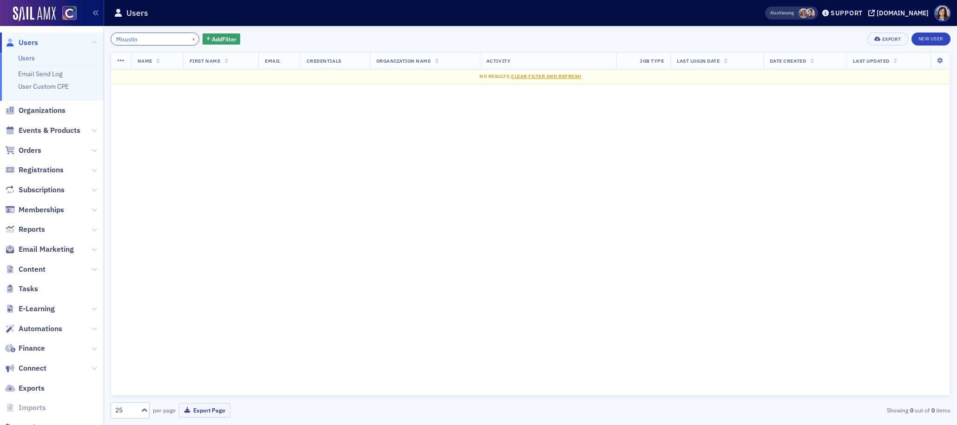
type input "Misustin"
drag, startPoint x: 184, startPoint y: 39, endPoint x: 152, endPoint y: 37, distance: 32.1
click at [190, 39] on button "×" at bounding box center [194, 38] width 8 height 8
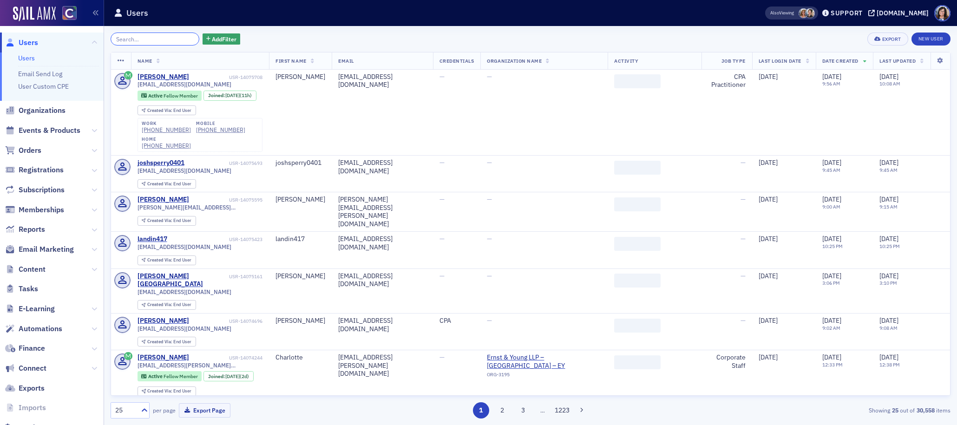
click at [151, 37] on input "search" at bounding box center [155, 39] width 89 height 13
paste input "Griffin Kerr Gardiner"
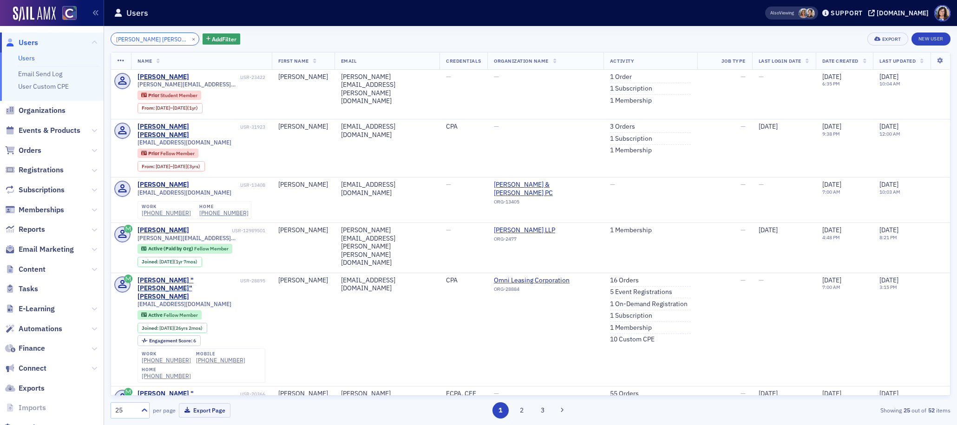
click at [146, 40] on input "Griffin Kerr Gardiner" at bounding box center [155, 39] width 89 height 13
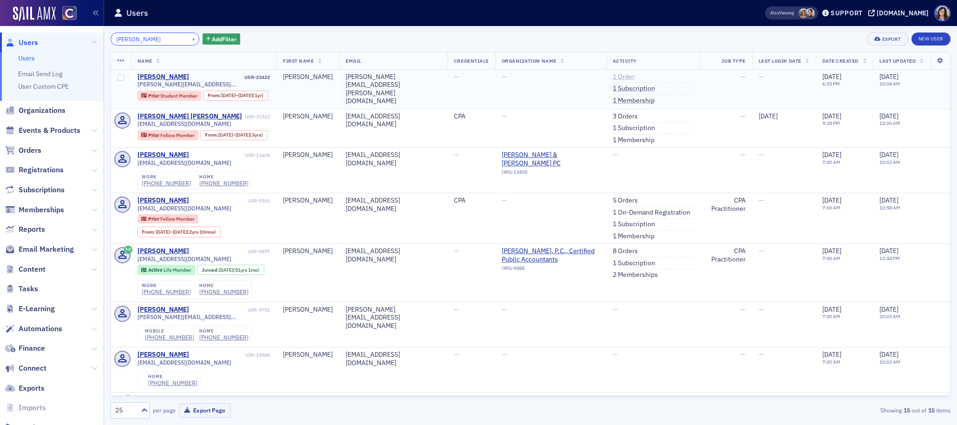
type input "Griffin Gardiner"
click at [620, 77] on link "1 Order" at bounding box center [624, 77] width 22 height 8
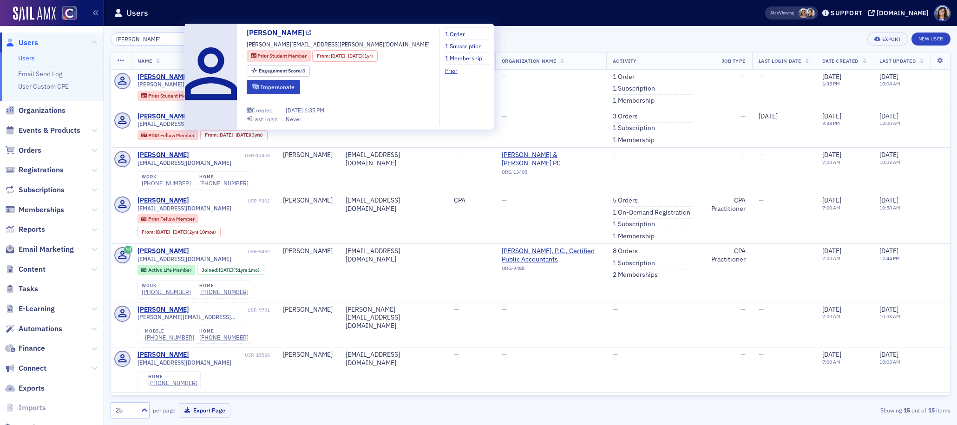
click at [306, 33] on icon at bounding box center [308, 33] width 5 height 5
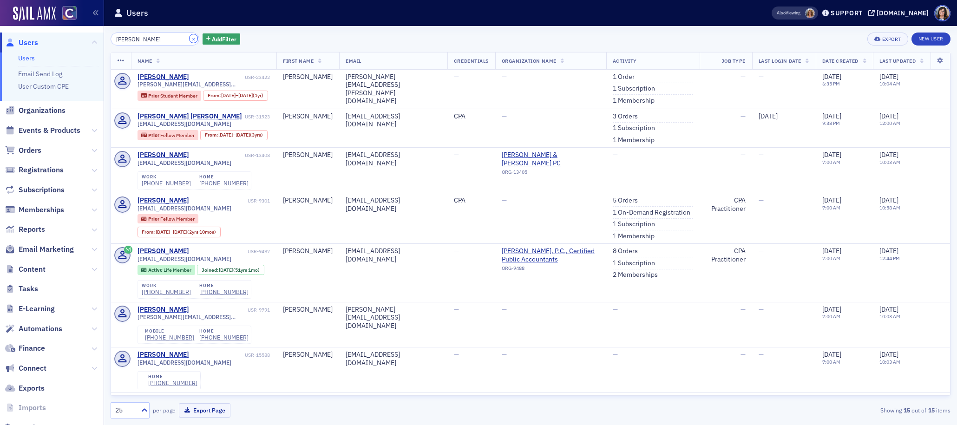
click at [190, 40] on button "×" at bounding box center [194, 38] width 8 height 8
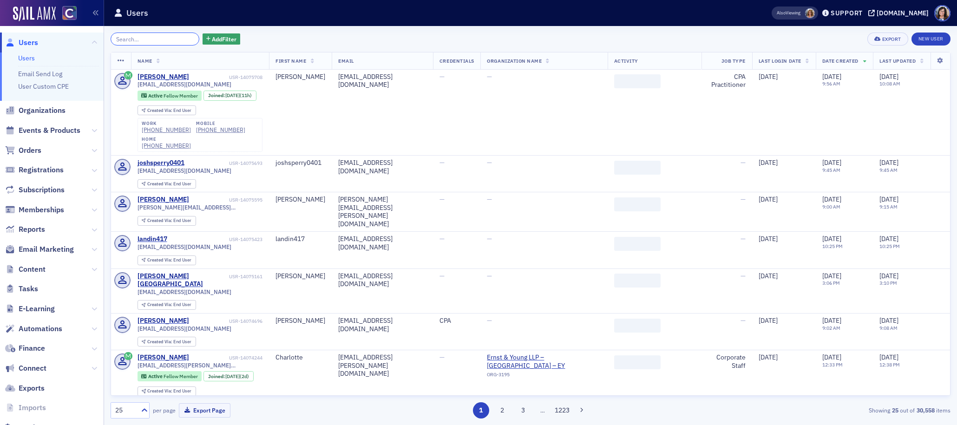
click at [169, 40] on input "search" at bounding box center [155, 39] width 89 height 13
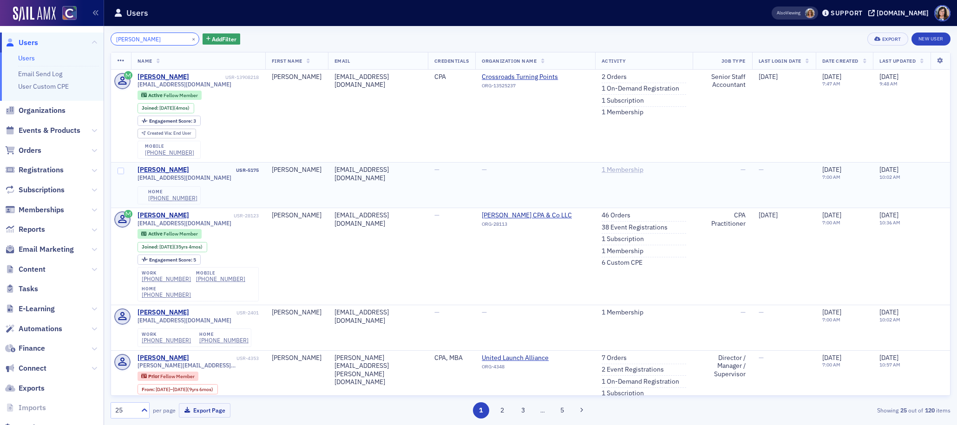
type input "Robin Marie Arwood"
click at [615, 170] on link "1 Membership" at bounding box center [623, 170] width 42 height 8
click at [612, 77] on link "2 Orders" at bounding box center [614, 77] width 25 height 8
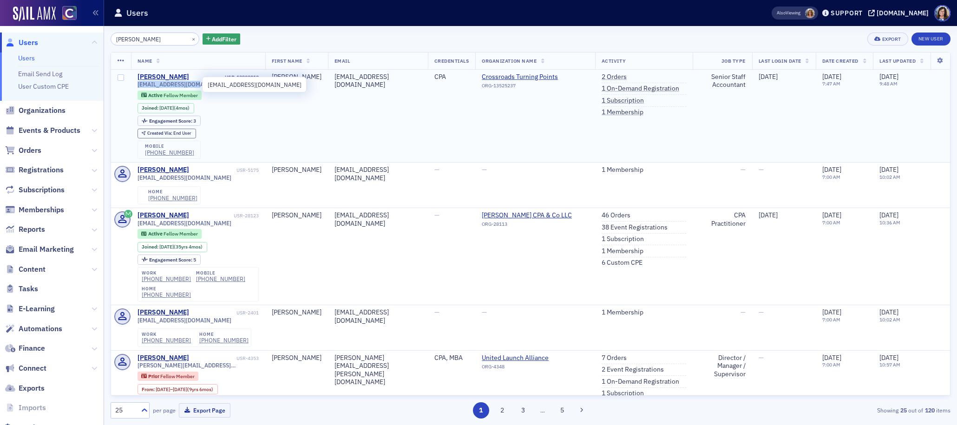
drag, startPoint x: 208, startPoint y: 84, endPoint x: 137, endPoint y: 85, distance: 71.1
click at [138, 85] on div "rmarwood@icloud.com" at bounding box center [198, 84] width 121 height 7
drag, startPoint x: 188, startPoint y: 153, endPoint x: 144, endPoint y: 154, distance: 44.2
click at [144, 154] on div "mobile (719) 225-0921" at bounding box center [169, 150] width 63 height 19
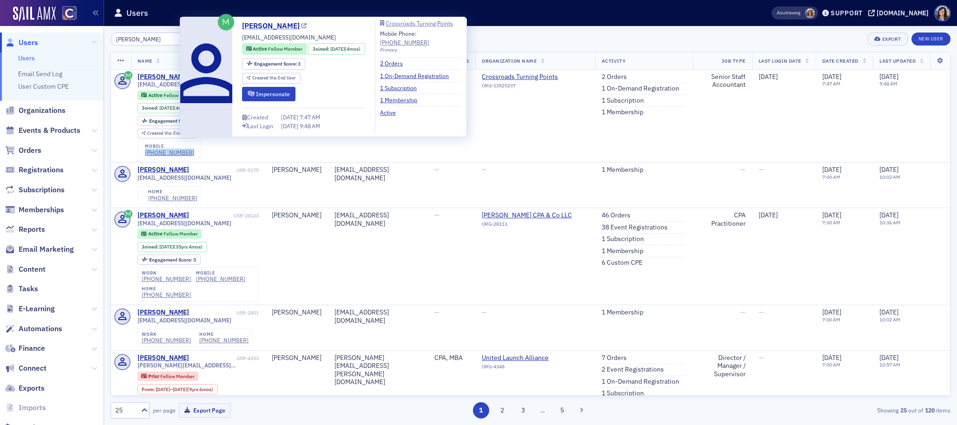
click at [302, 27] on icon at bounding box center [304, 26] width 5 height 5
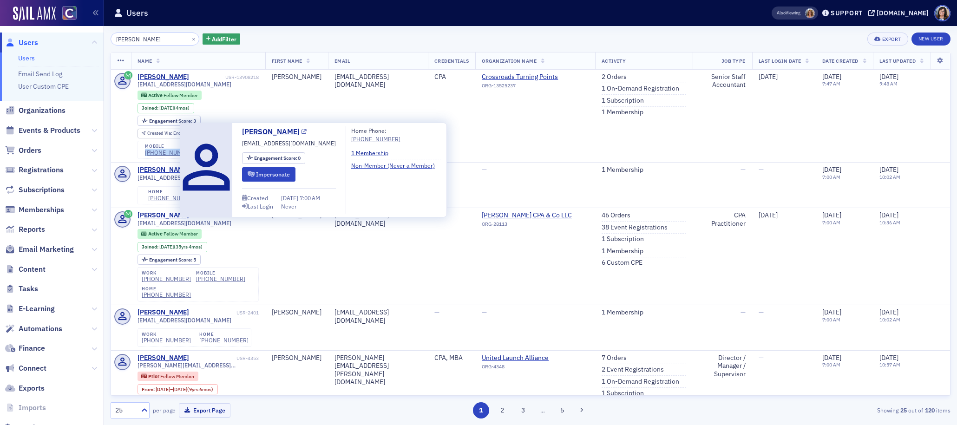
click at [302, 132] on icon at bounding box center [304, 132] width 5 height 5
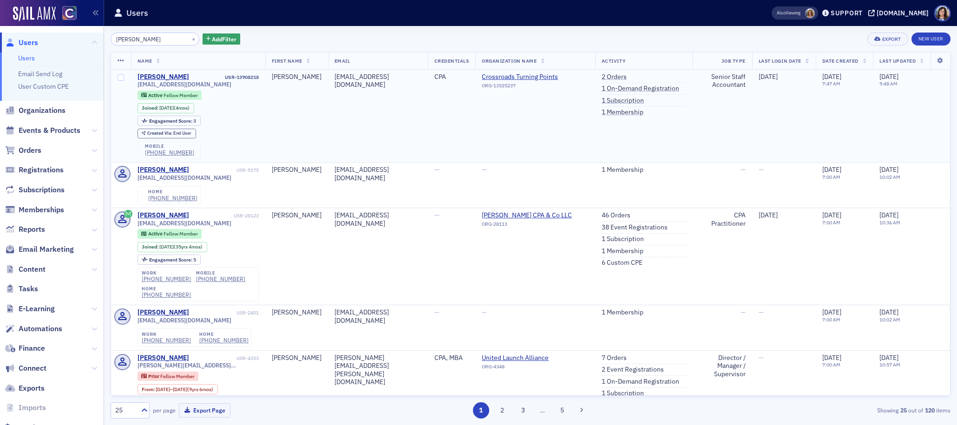
click at [218, 156] on div "rmarwood@icloud.com Active Fellow Member Joined : 6/3/2025 (4mos) Engagement Sc…" at bounding box center [198, 120] width 121 height 78
drag, startPoint x: 185, startPoint y: 152, endPoint x: 144, endPoint y: 152, distance: 41.8
click at [144, 152] on div "mobile (719) 225-0921" at bounding box center [169, 150] width 63 height 19
click at [190, 37] on button "×" at bounding box center [194, 38] width 8 height 8
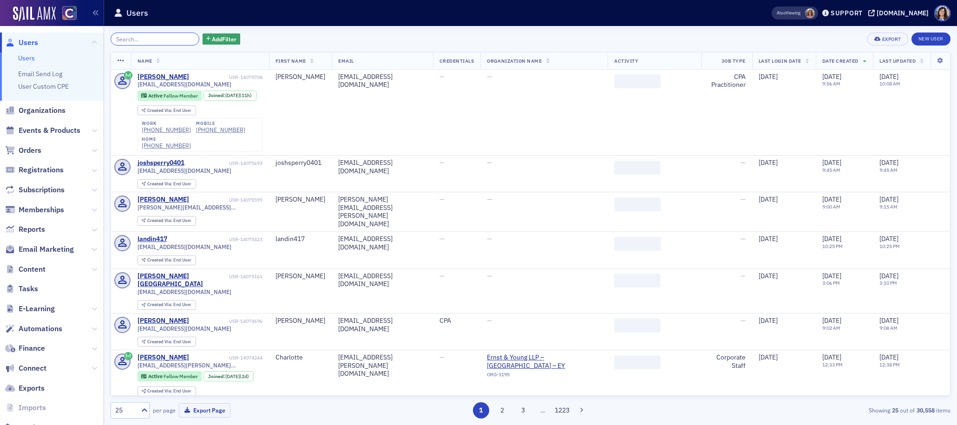
click at [165, 38] on input "search" at bounding box center [155, 39] width 89 height 13
paste input "Samuel Eichhorn"
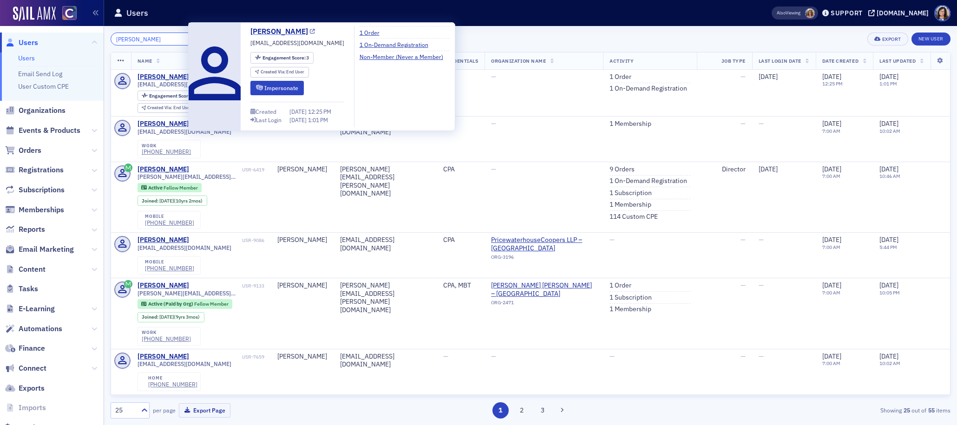
type input "Samuel Eichhorn"
click at [314, 30] on icon at bounding box center [312, 31] width 5 height 5
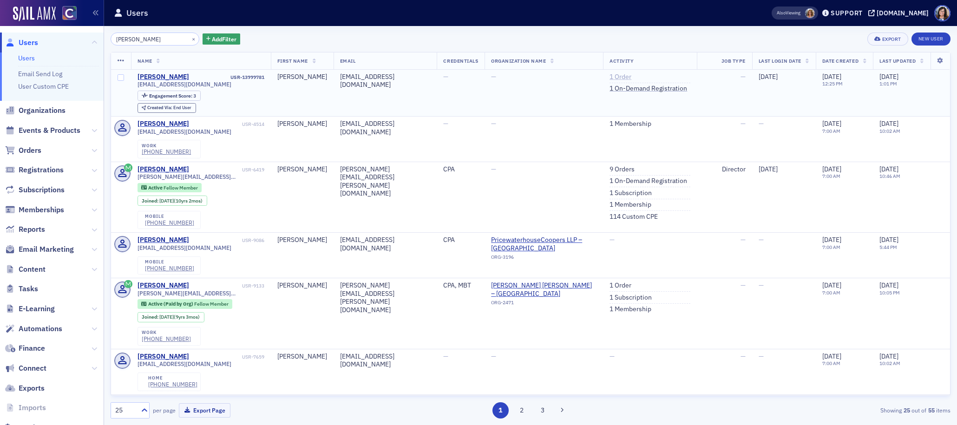
click at [615, 74] on link "1 Order" at bounding box center [621, 77] width 22 height 8
drag, startPoint x: 218, startPoint y: 85, endPoint x: 138, endPoint y: 85, distance: 80.8
click at [138, 85] on div "eichhornsam111@gmail.com" at bounding box center [201, 84] width 127 height 7
drag, startPoint x: 183, startPoint y: 39, endPoint x: 164, endPoint y: 39, distance: 18.6
click at [190, 39] on button "×" at bounding box center [194, 38] width 8 height 8
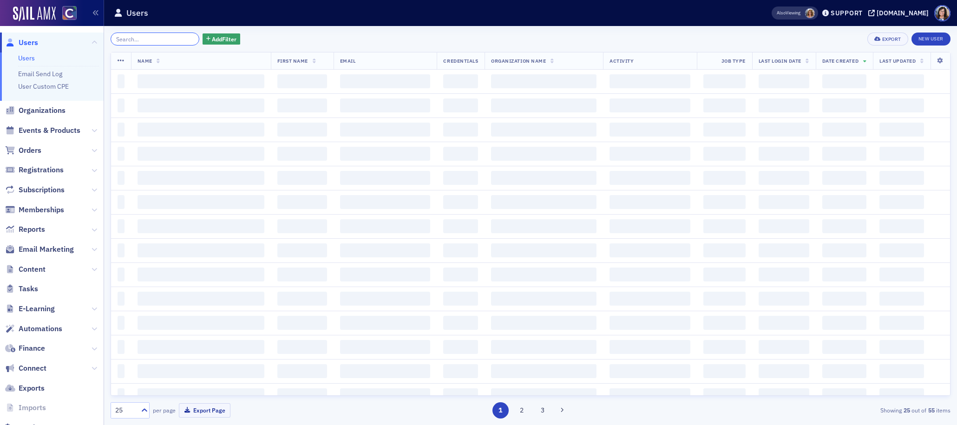
click at [164, 39] on input "search" at bounding box center [155, 39] width 89 height 13
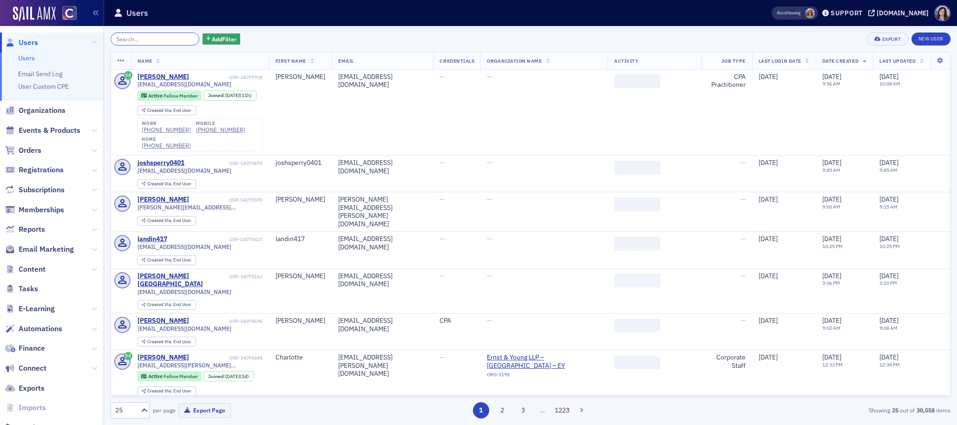
paste input "Andrew Glushko"
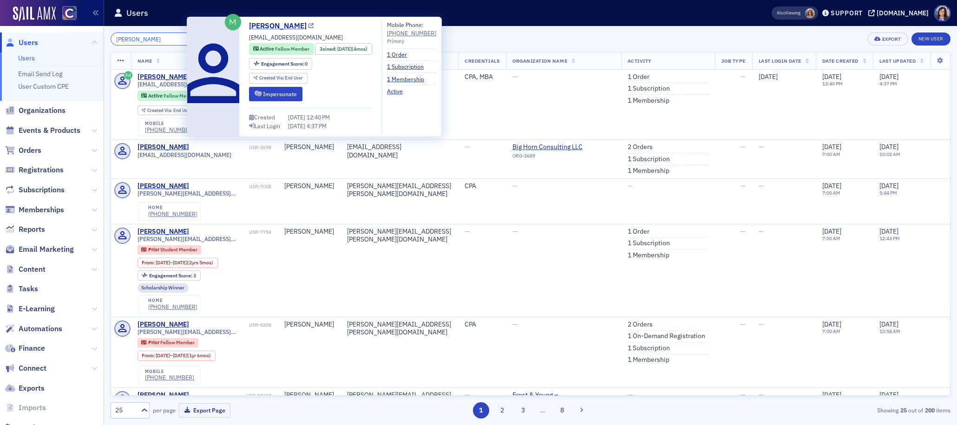
type input "Andrew Glushko"
click at [309, 26] on icon at bounding box center [311, 26] width 5 height 5
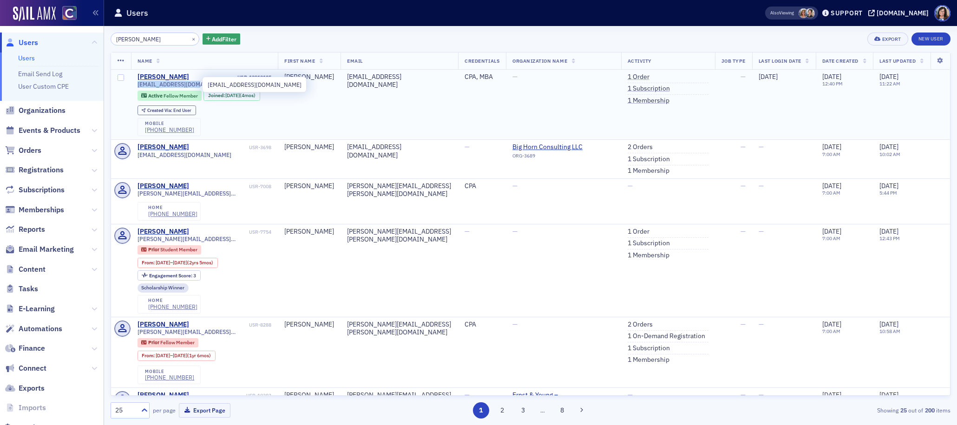
drag, startPoint x: 198, startPoint y: 83, endPoint x: 137, endPoint y: 86, distance: 61.0
click at [138, 86] on span "amglushko@gmail.com" at bounding box center [185, 84] width 94 height 7
drag, startPoint x: 183, startPoint y: 132, endPoint x: 146, endPoint y: 133, distance: 36.7
click at [146, 133] on div "mobile (720) 404-3809" at bounding box center [169, 127] width 63 height 19
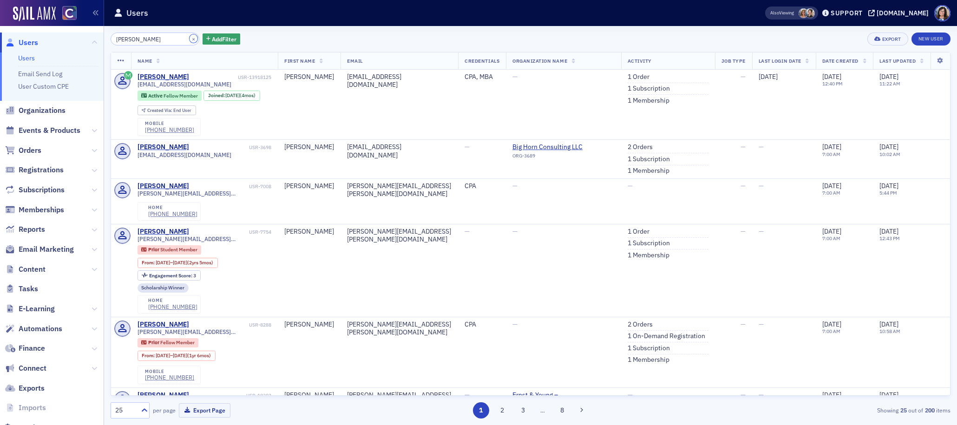
drag, startPoint x: 182, startPoint y: 40, endPoint x: 166, endPoint y: 39, distance: 15.8
click at [190, 40] on button "×" at bounding box center [194, 38] width 8 height 8
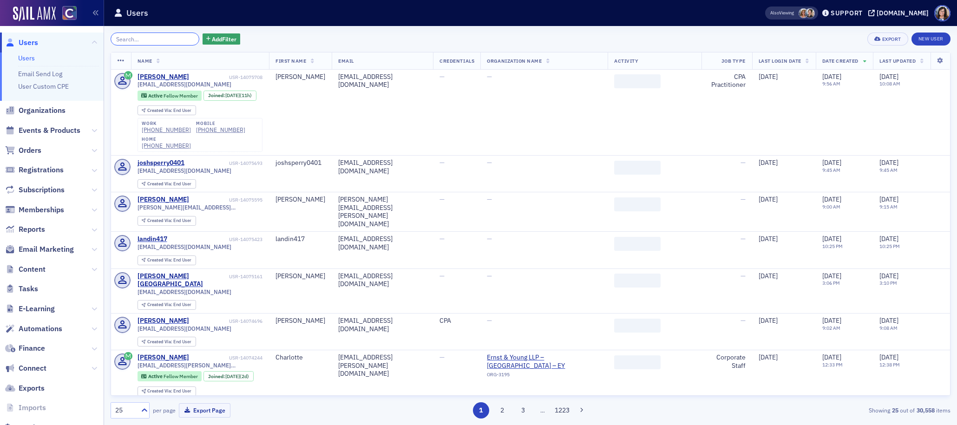
click at [165, 39] on input "search" at bounding box center [155, 39] width 89 height 13
paste input "Derrick James Gonzalez"
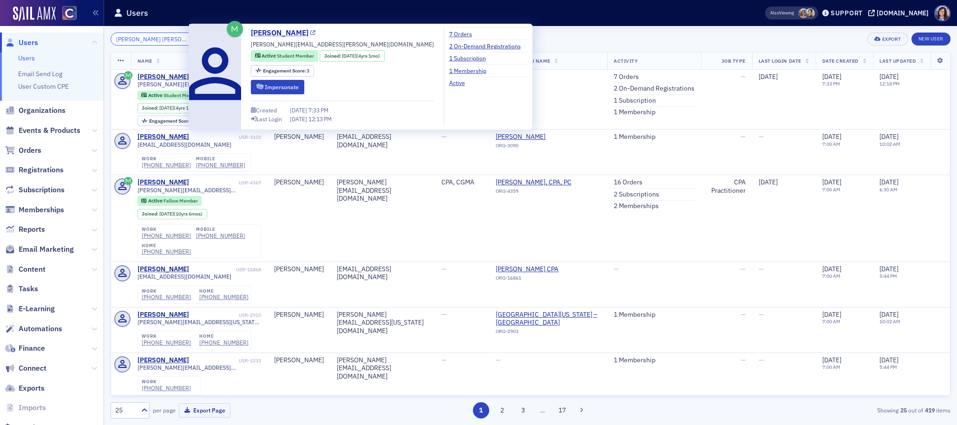
type input "Derrick James Gonzalez"
click at [313, 33] on icon at bounding box center [312, 33] width 5 height 5
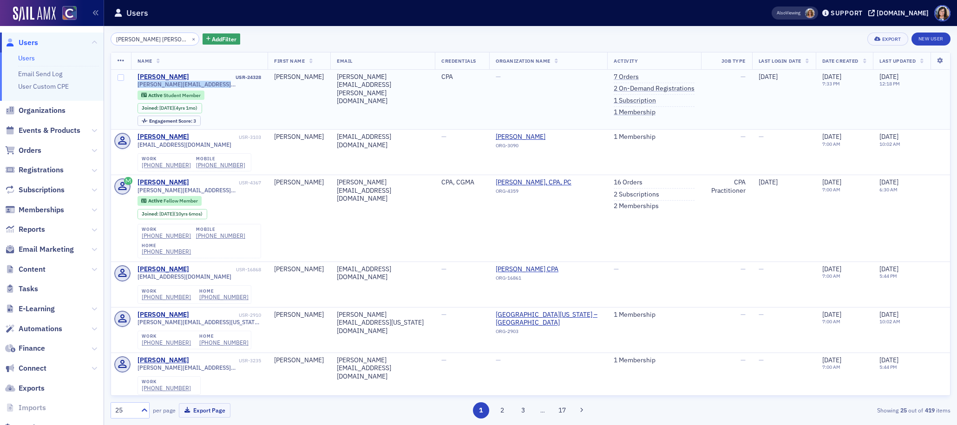
drag, startPoint x: 214, startPoint y: 86, endPoint x: 137, endPoint y: 88, distance: 77.2
click at [138, 88] on div "derrick.j.gonzalez@gmail.com Active Student Member Joined : 8/30/2021 (4yrs 1mo…" at bounding box center [200, 103] width 124 height 45
click at [255, 106] on div "Active Student Member Joined : 8/30/2021 (4yrs 1mo)" at bounding box center [200, 102] width 124 height 23
drag, startPoint x: 183, startPoint y: 39, endPoint x: 166, endPoint y: 39, distance: 16.7
click at [190, 39] on button "×" at bounding box center [194, 38] width 8 height 8
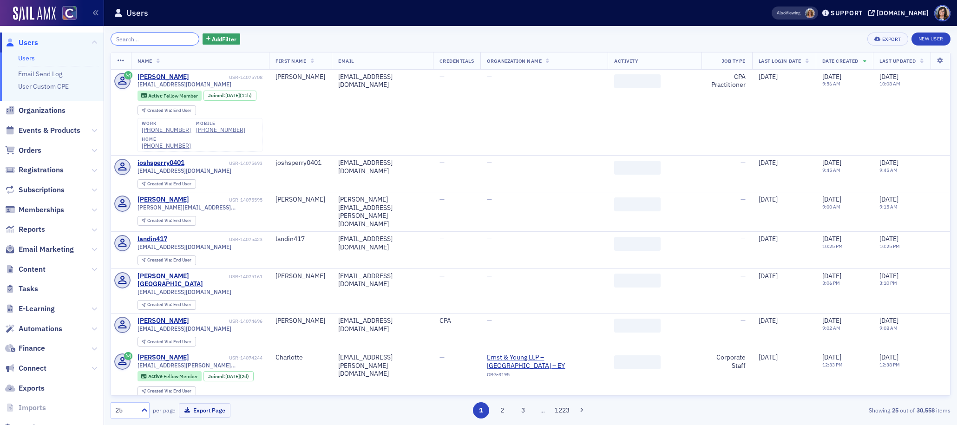
click at [166, 39] on input "search" at bounding box center [155, 39] width 89 height 13
paste input "Brandon Lockhart"
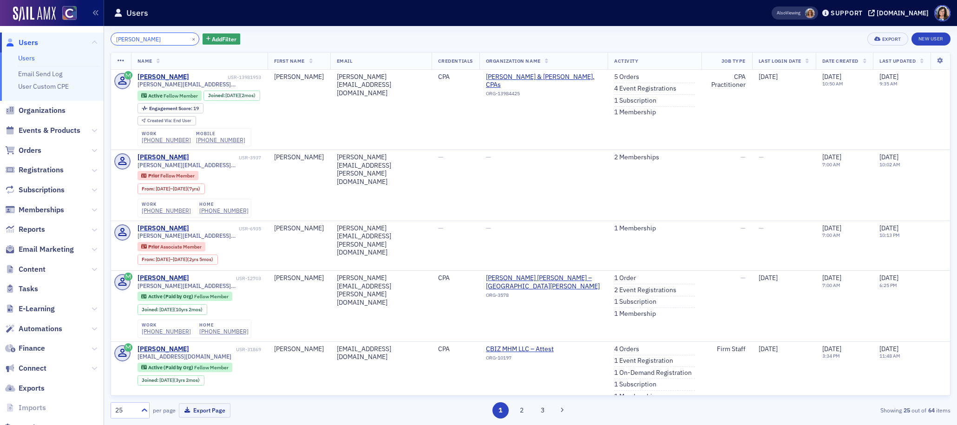
type input "Brandon Lockhart"
drag, startPoint x: 223, startPoint y: 140, endPoint x: 188, endPoint y: 142, distance: 35.3
click at [188, 142] on div "work (719) 578-8200 mobile (719) 400-8180" at bounding box center [195, 137] width 114 height 19
drag, startPoint x: 182, startPoint y: 38, endPoint x: 156, endPoint y: 38, distance: 26.0
click at [190, 38] on button "×" at bounding box center [194, 38] width 8 height 8
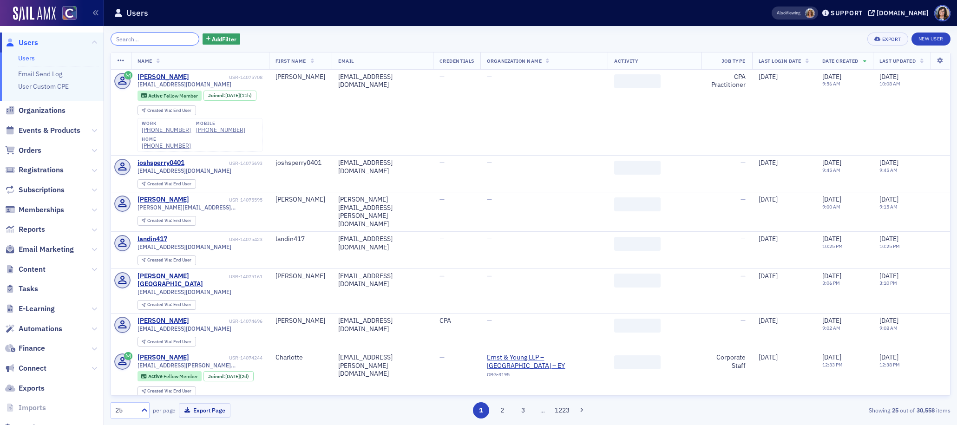
click at [156, 38] on input "search" at bounding box center [155, 39] width 89 height 13
paste input "Emily Claire Kaufman"
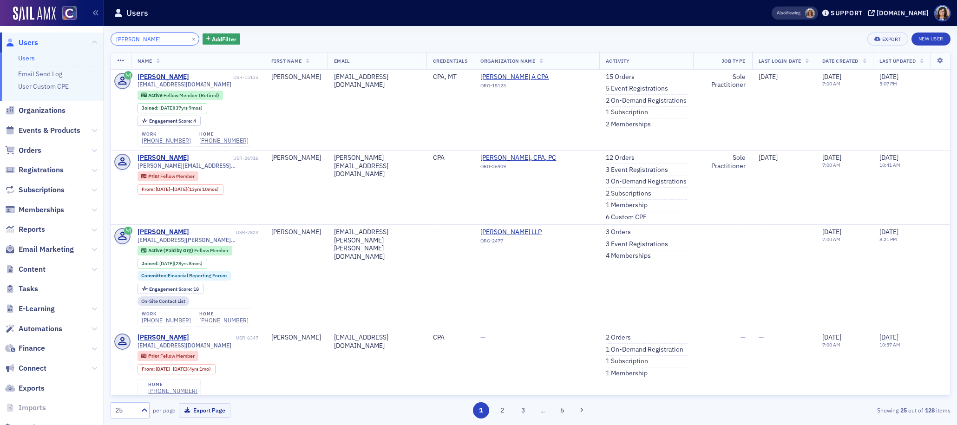
click at [147, 39] on input "Emily Claire Kaufman" at bounding box center [155, 39] width 89 height 13
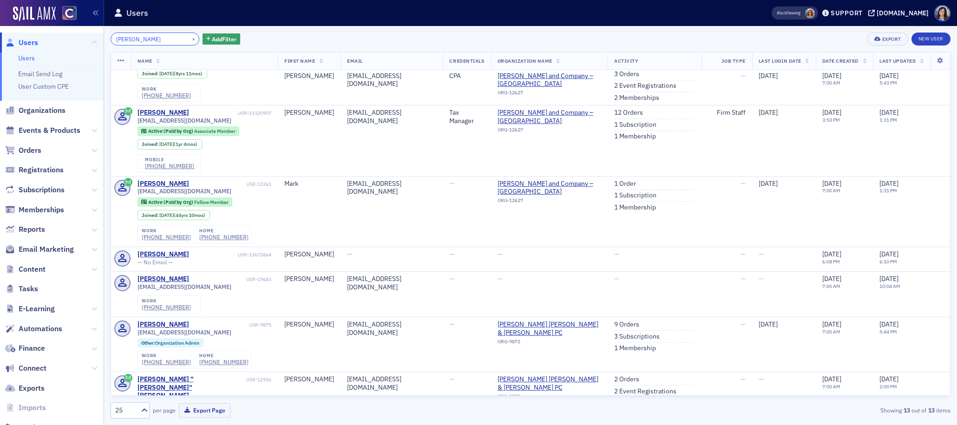
scroll to position [471, 0]
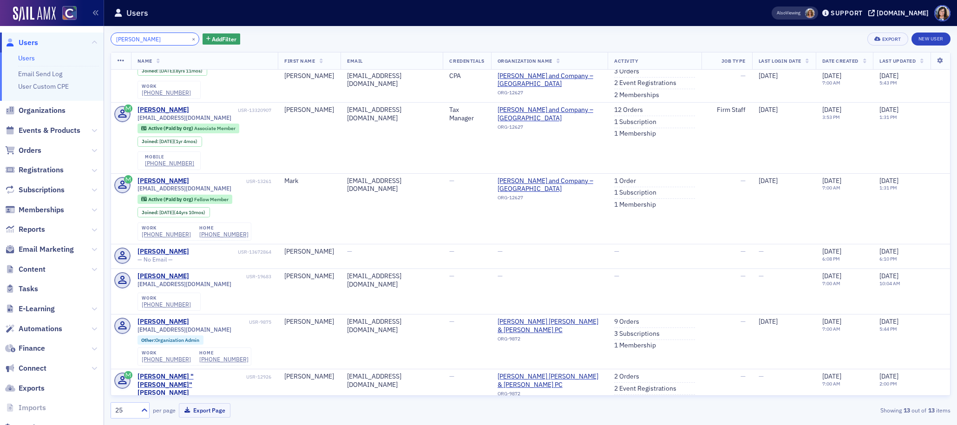
type input "Kaufman"
click at [190, 39] on button "×" at bounding box center [194, 38] width 8 height 8
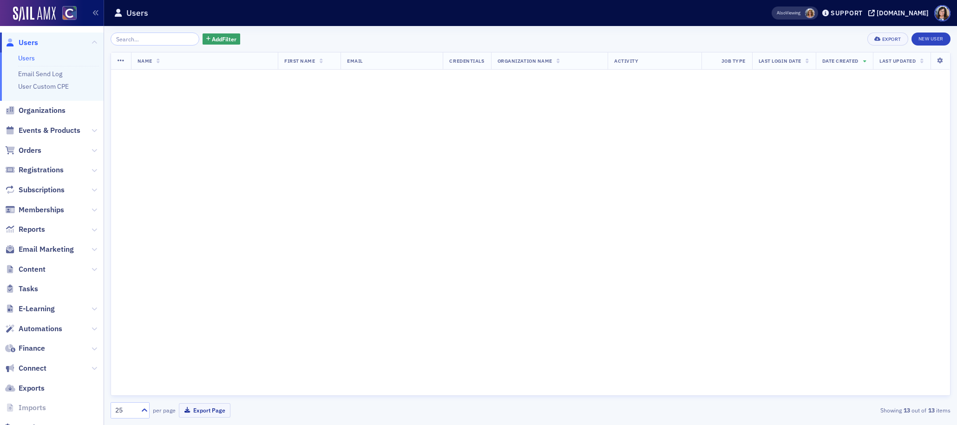
scroll to position [466, 0]
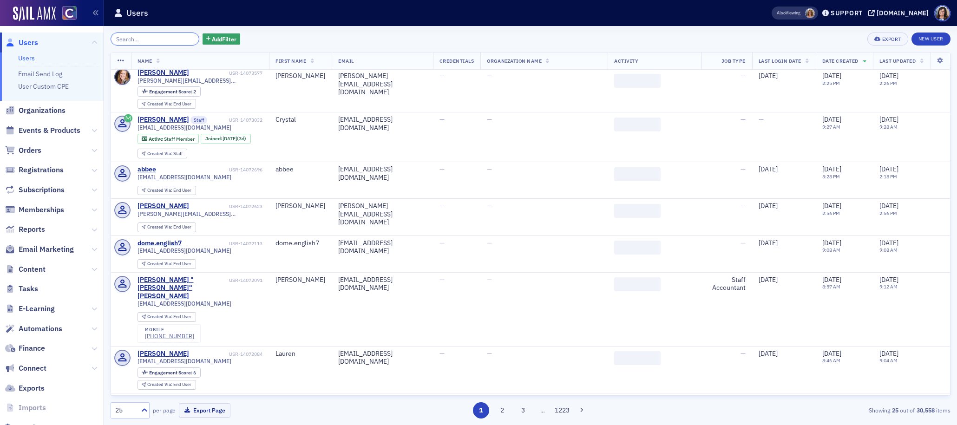
click at [160, 39] on input "search" at bounding box center [155, 39] width 89 height 13
paste input "Evan Martin"
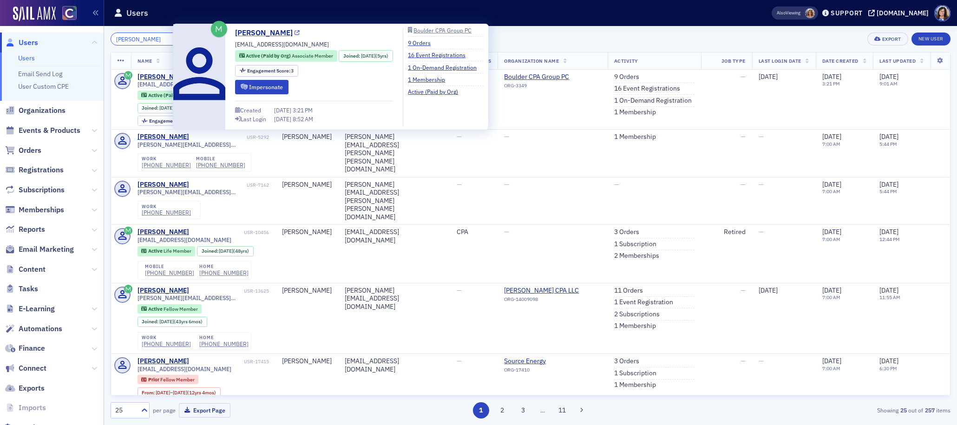
type input "Evan Martin"
click at [295, 32] on icon at bounding box center [297, 33] width 5 height 5
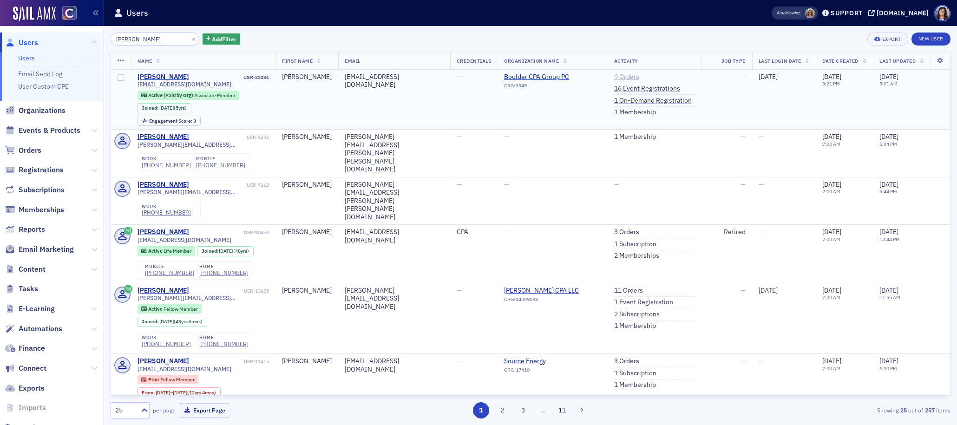
click at [619, 78] on link "9 Orders" at bounding box center [626, 77] width 25 height 8
drag, startPoint x: 204, startPoint y: 84, endPoint x: 137, endPoint y: 86, distance: 66.9
click at [138, 86] on div "evan@bouldercpas.com" at bounding box center [204, 84] width 132 height 7
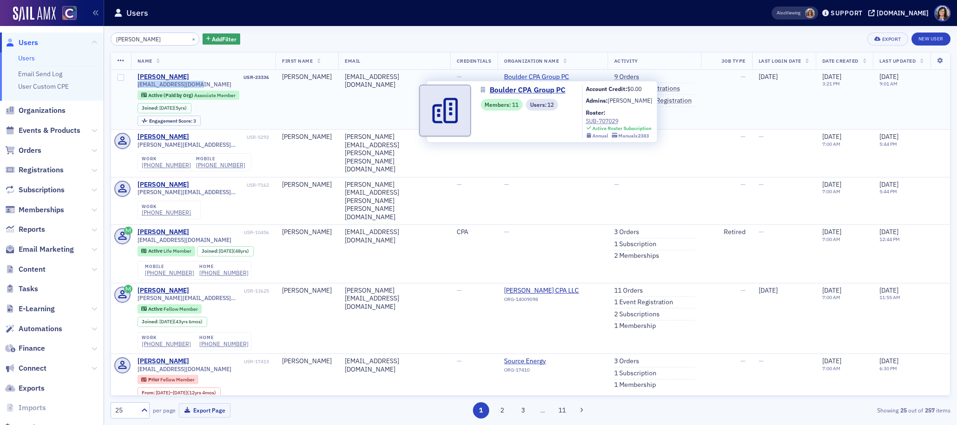
click at [516, 76] on span "Boulder CPA Group PC" at bounding box center [546, 77] width 85 height 8
select select "US"
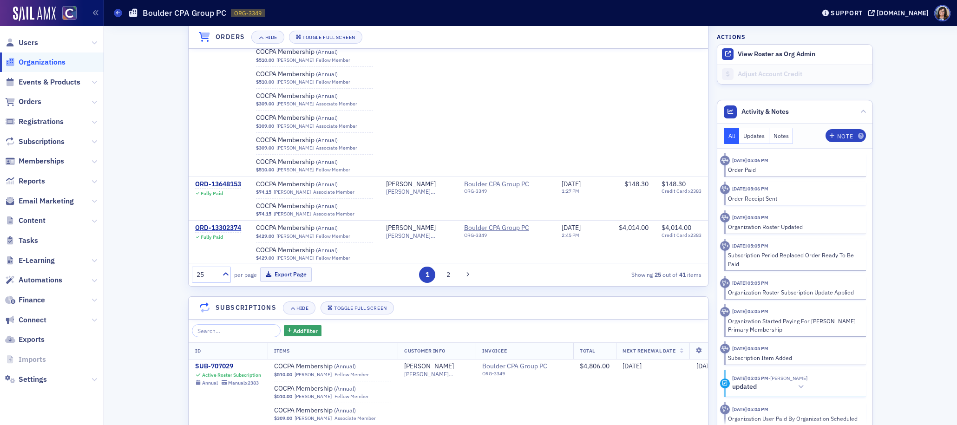
scroll to position [86, 0]
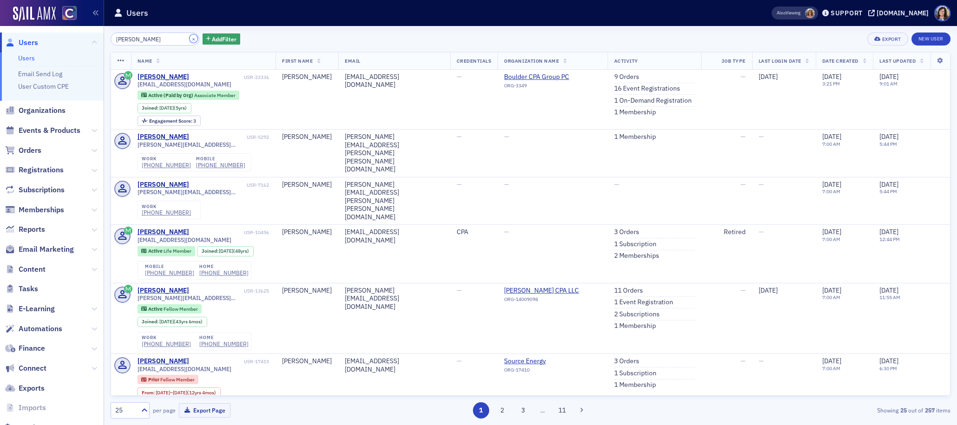
click at [190, 40] on button "×" at bounding box center [194, 38] width 8 height 8
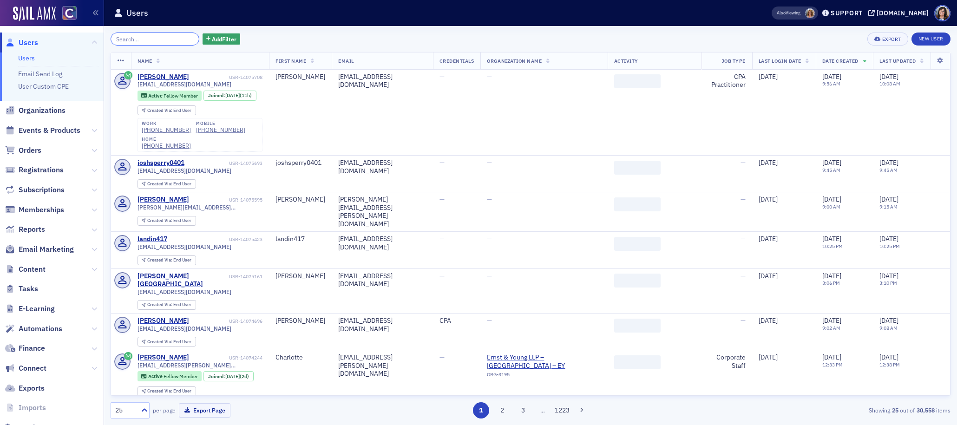
click at [163, 39] on input "search" at bounding box center [155, 39] width 89 height 13
paste input "Nora Nix"
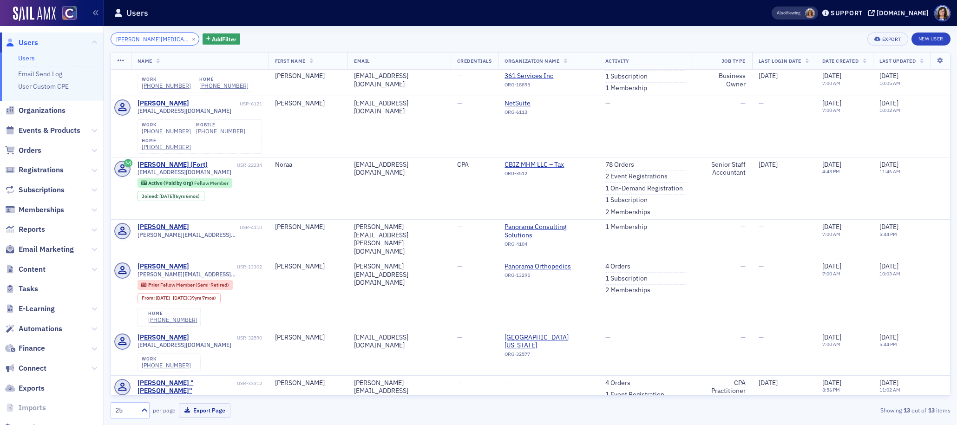
scroll to position [408, 0]
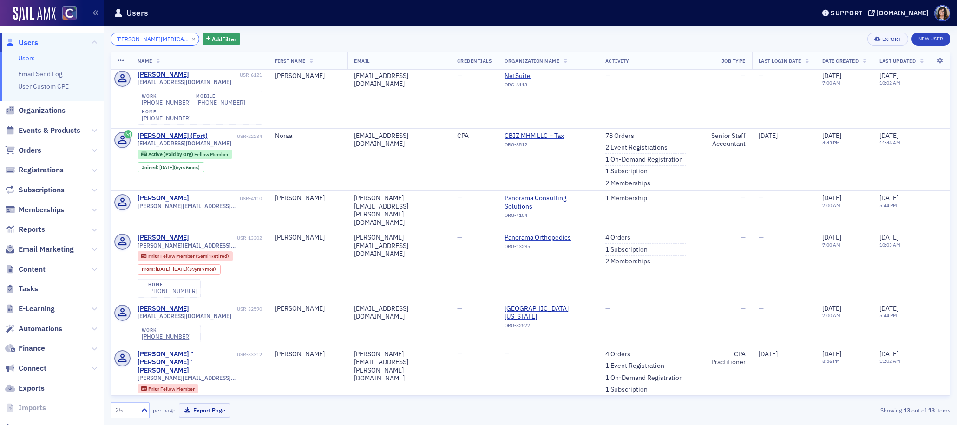
type input "Nora Nix"
click at [190, 39] on button "×" at bounding box center [194, 38] width 8 height 8
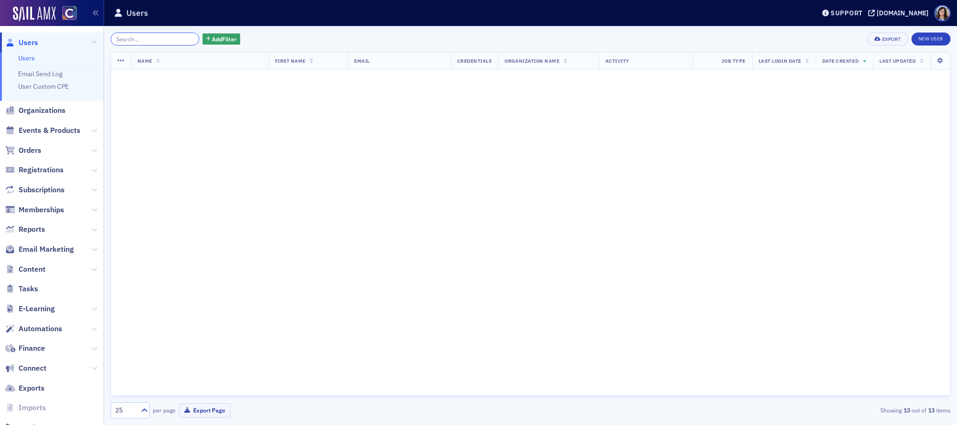
click at [157, 39] on input "search" at bounding box center [155, 39] width 89 height 13
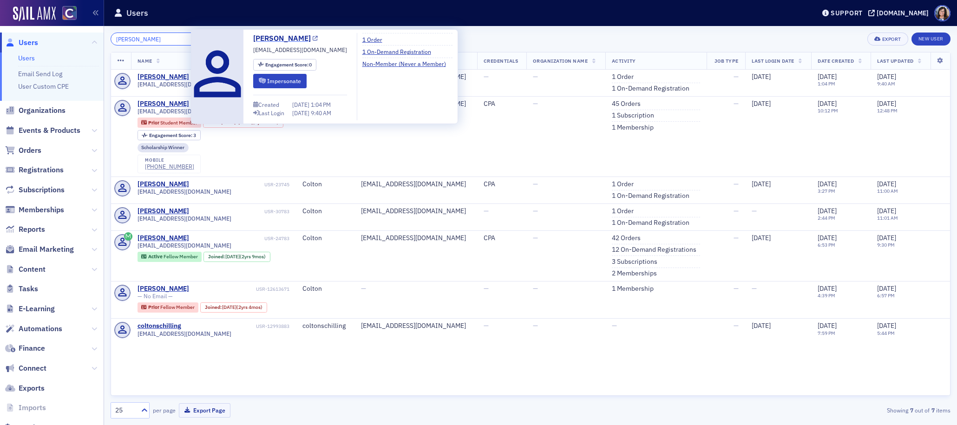
type input "Colton Schannuth"
click at [317, 39] on icon at bounding box center [315, 38] width 5 height 5
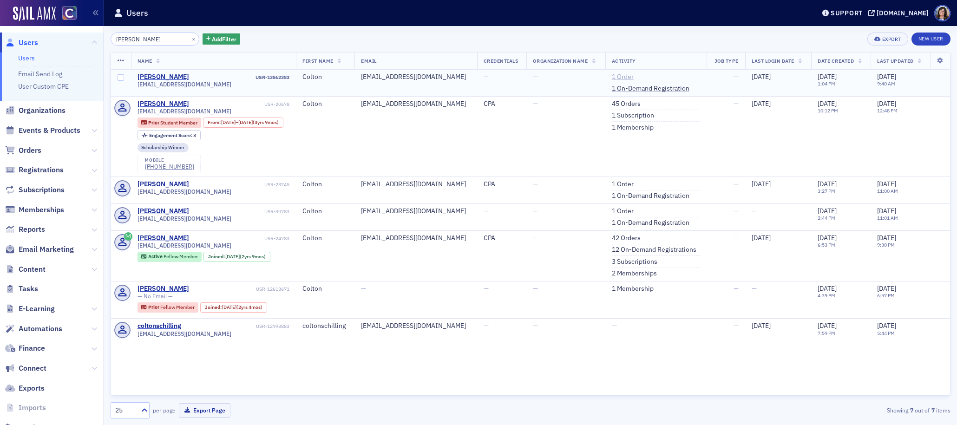
click at [623, 76] on link "1 Order" at bounding box center [623, 77] width 22 height 8
drag, startPoint x: 199, startPoint y: 85, endPoint x: 135, endPoint y: 85, distance: 64.1
click at [135, 85] on td "Colton Schannuth USR-13562383 colton@coblaco.com" at bounding box center [213, 83] width 165 height 27
click at [190, 40] on button "×" at bounding box center [194, 38] width 8 height 8
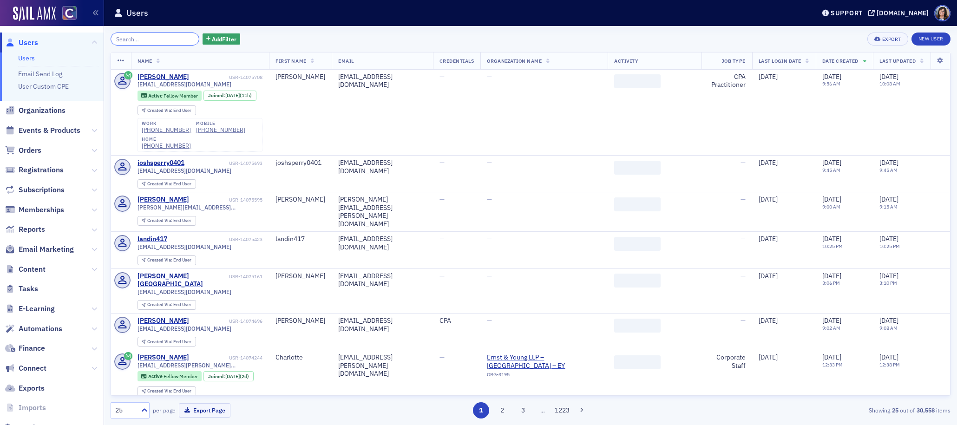
click at [145, 39] on input "search" at bounding box center [155, 39] width 89 height 13
paste input "Kathy Bao Oanh Van"
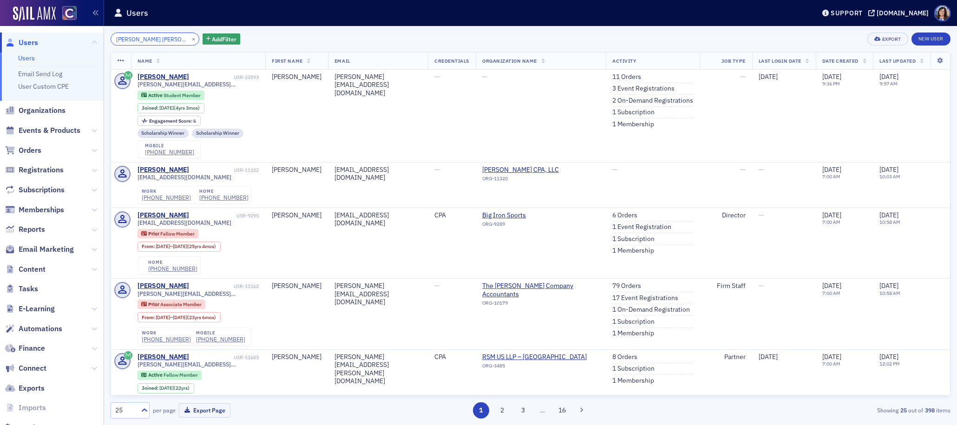
type input "Kathy Bao Oanh Van"
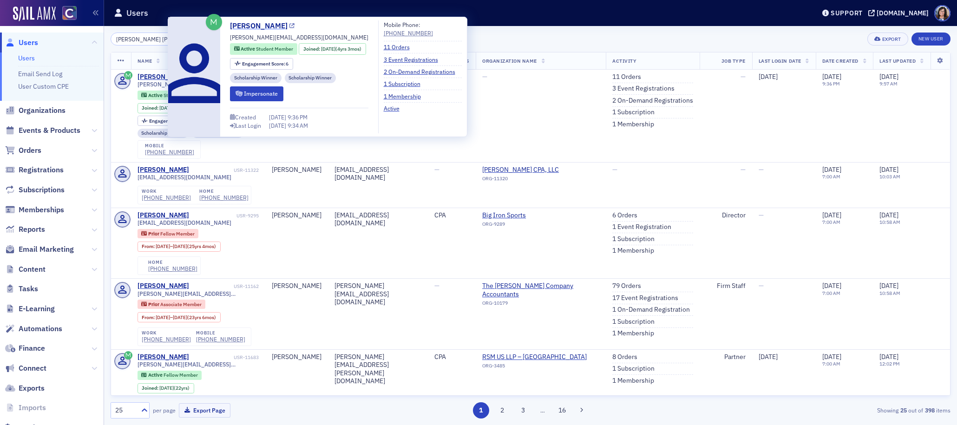
click at [289, 26] on icon at bounding box center [291, 26] width 5 height 5
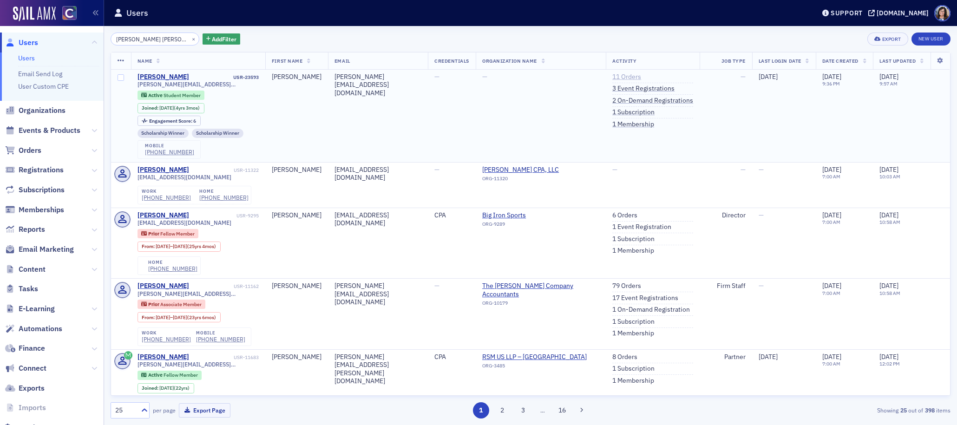
click at [618, 78] on link "11 Orders" at bounding box center [626, 77] width 29 height 8
drag, startPoint x: 204, startPoint y: 84, endPoint x: 136, endPoint y: 87, distance: 67.9
click at [136, 87] on td "Kathy Van USR-23593 kathy.b.van@gmail.com Active Student Member Joined : 6/21/2…" at bounding box center [198, 116] width 134 height 92
drag, startPoint x: 254, startPoint y: 158, endPoint x: 210, endPoint y: 155, distance: 44.2
click at [253, 158] on div "kathy.b.van@gmail.com Active Student Member Joined : 6/21/2021 (4yrs 3mos) Enga…" at bounding box center [198, 120] width 121 height 78
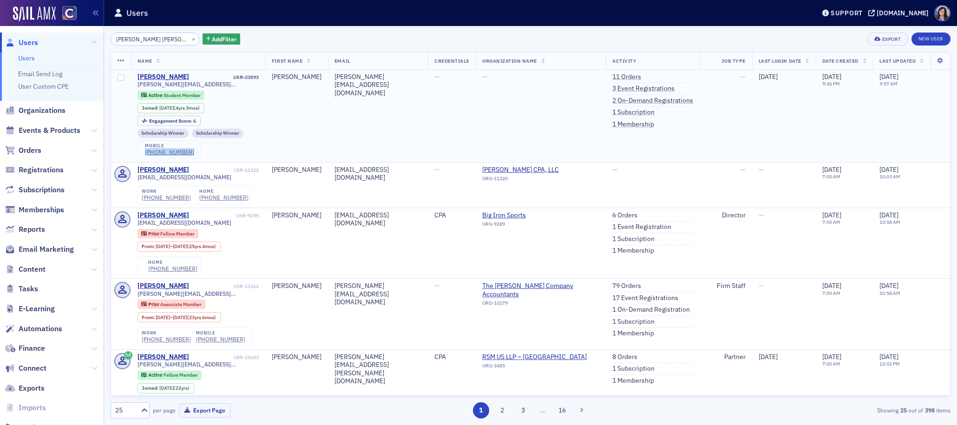
drag, startPoint x: 185, startPoint y: 151, endPoint x: 143, endPoint y: 151, distance: 42.7
click at [143, 151] on div "mobile (303) 847-2570" at bounding box center [169, 149] width 63 height 19
drag, startPoint x: 183, startPoint y: 40, endPoint x: 162, endPoint y: 39, distance: 20.9
click at [190, 40] on button "×" at bounding box center [194, 38] width 8 height 8
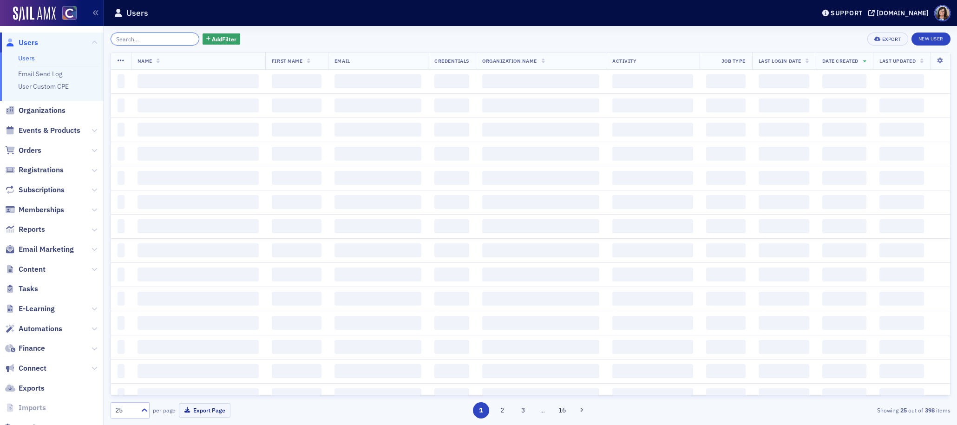
click at [162, 39] on input "search" at bounding box center [155, 39] width 89 height 13
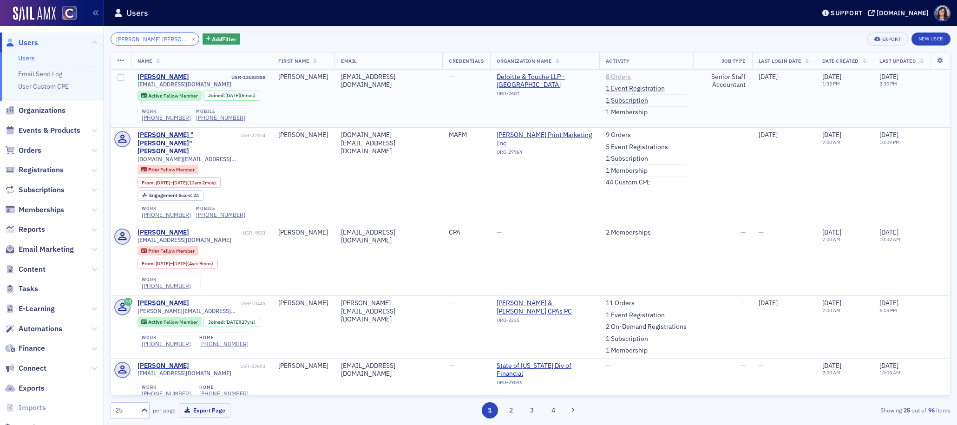
type input "Preston Keegan Young"
click at [606, 79] on link "8 Orders" at bounding box center [618, 77] width 25 height 8
drag, startPoint x: 194, startPoint y: 86, endPoint x: 135, endPoint y: 87, distance: 59.5
click at [135, 87] on td "Preston Young USR-13683388 pkyoung2024@gmail.com Active Fellow Member Joined : …" at bounding box center [201, 99] width 141 height 58
drag, startPoint x: 212, startPoint y: 85, endPoint x: 138, endPoint y: 85, distance: 74.3
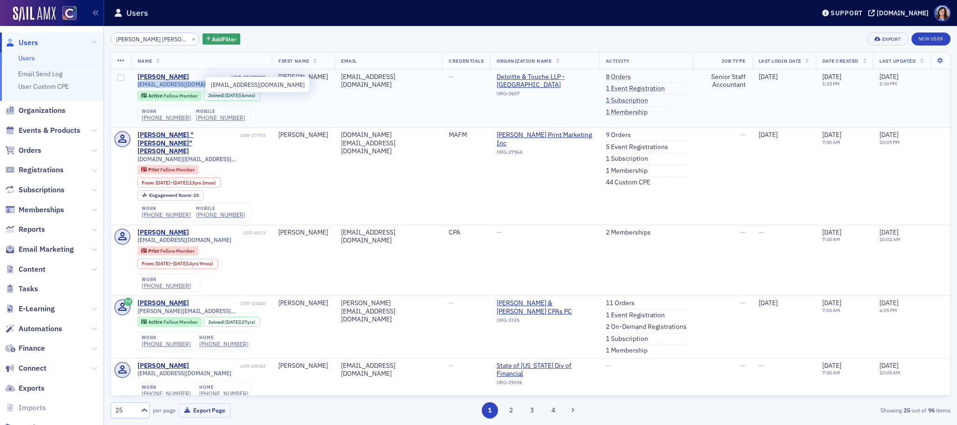
click at [138, 85] on div "pkyoung2024@gmail.com" at bounding box center [202, 84] width 128 height 7
drag, startPoint x: 233, startPoint y: 117, endPoint x: 188, endPoint y: 120, distance: 45.2
click at [188, 120] on div "work (720) 940-3521 mobile (501) 206-2518" at bounding box center [195, 114] width 114 height 19
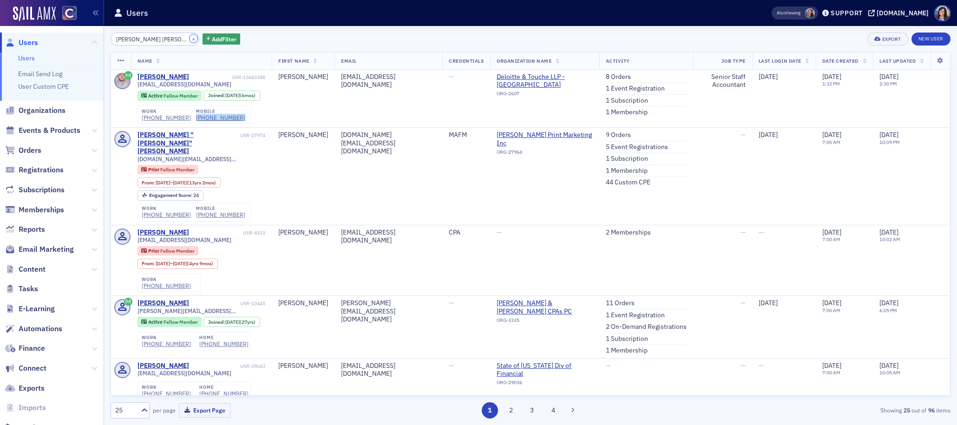
drag, startPoint x: 182, startPoint y: 38, endPoint x: 164, endPoint y: 38, distance: 18.1
click at [190, 38] on button "×" at bounding box center [194, 38] width 8 height 8
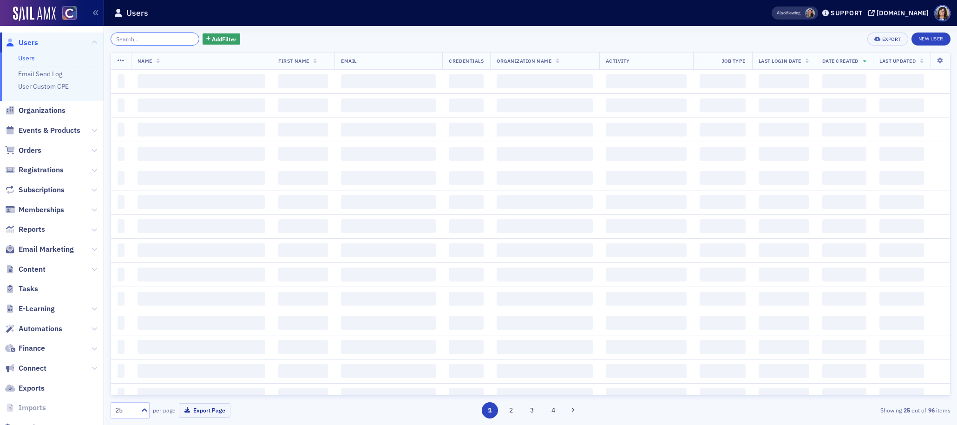
click at [164, 38] on input "search" at bounding box center [155, 39] width 89 height 13
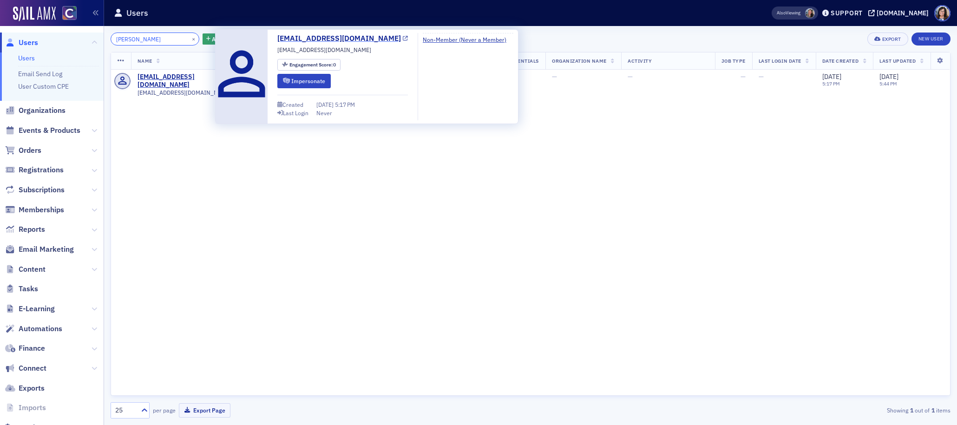
type input "Joana Carino Rufo"
click at [403, 39] on icon at bounding box center [405, 38] width 5 height 5
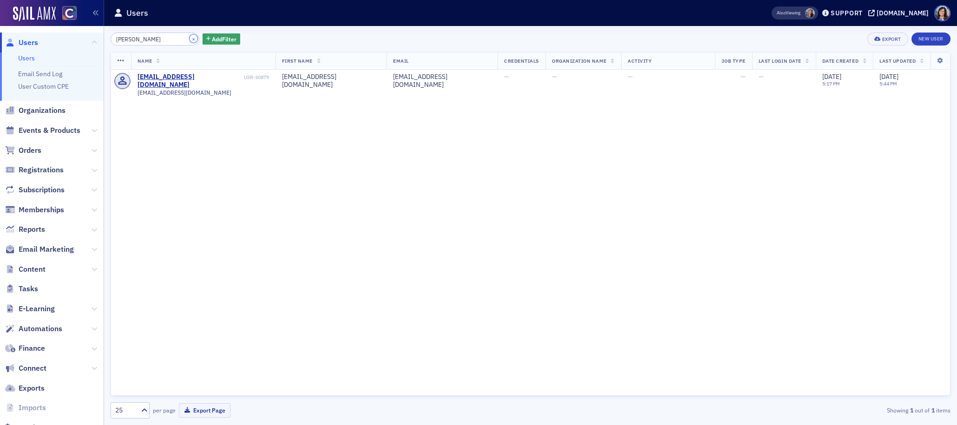
click at [190, 38] on button "×" at bounding box center [194, 38] width 8 height 8
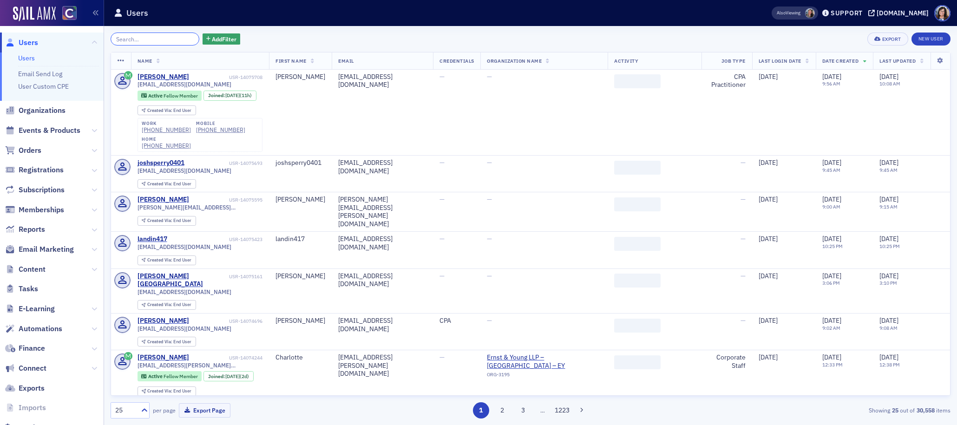
click at [169, 39] on input "search" at bounding box center [155, 39] width 89 height 13
paste input "Trevor Thomas Guerin"
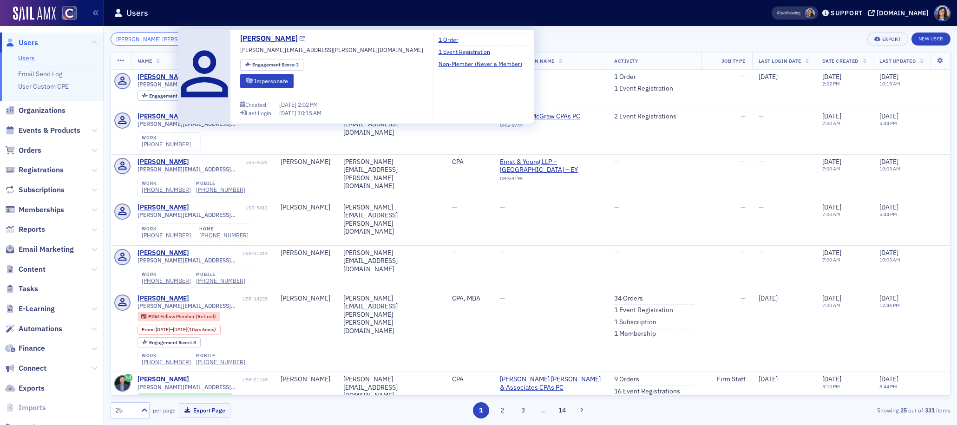
type input "Trevor Thomas Guerin"
click at [300, 37] on icon at bounding box center [302, 38] width 5 height 5
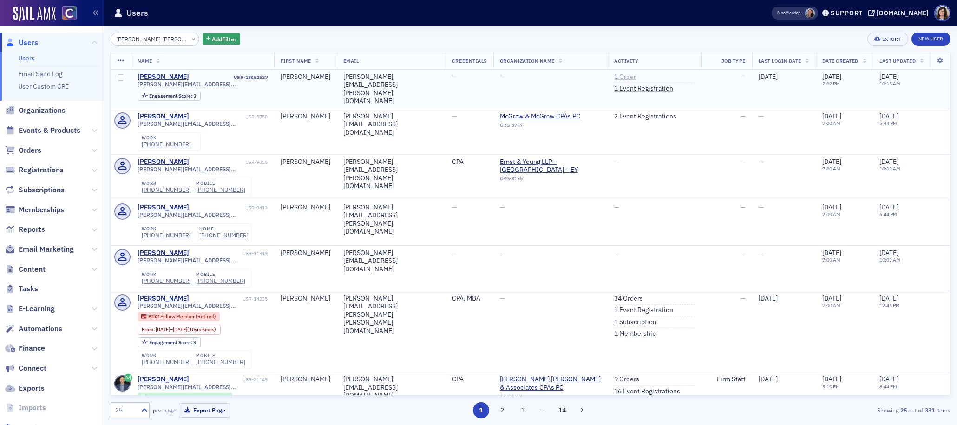
click at [619, 77] on link "1 Order" at bounding box center [625, 77] width 22 height 8
drag, startPoint x: 210, startPoint y: 85, endPoint x: 136, endPoint y: 85, distance: 73.4
click at [136, 85] on td "Trevor Guerin USR-13682529 trevor.guerin@gmail.com Engagement Score : 3" at bounding box center [202, 89] width 143 height 39
drag, startPoint x: 181, startPoint y: 39, endPoint x: 163, endPoint y: 39, distance: 17.7
click at [190, 39] on button "×" at bounding box center [194, 38] width 8 height 8
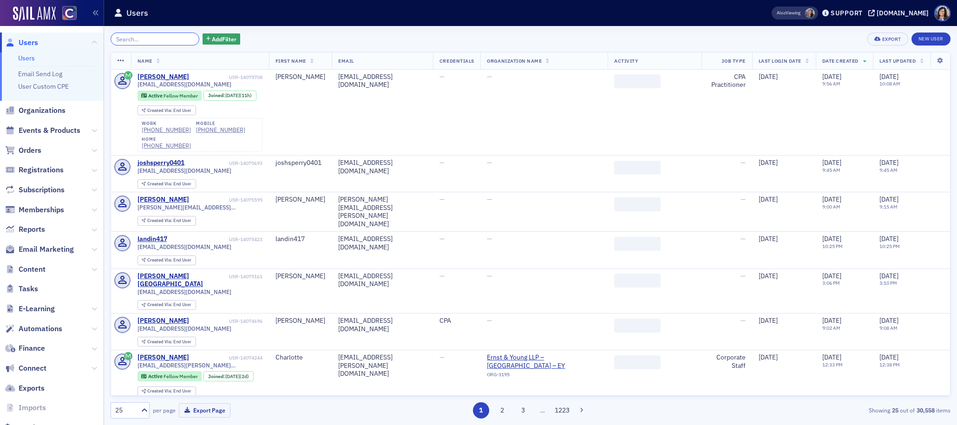
click at [163, 39] on input "search" at bounding box center [155, 39] width 89 height 13
paste input "Marissa Nowicki"
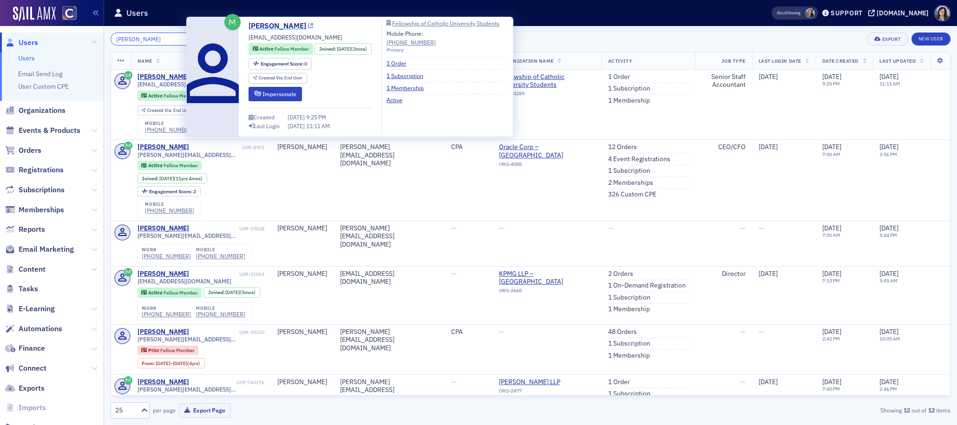
type input "Marissa Nowicki"
click at [309, 25] on icon at bounding box center [310, 26] width 5 height 5
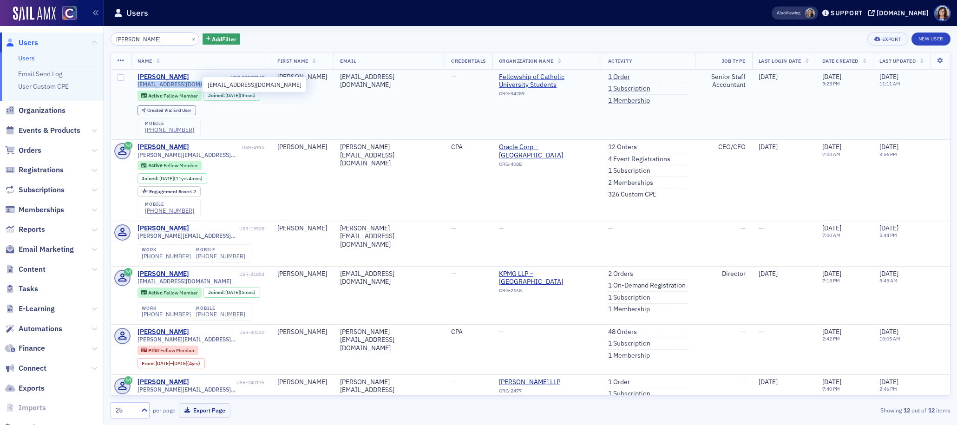
drag, startPoint x: 202, startPoint y: 85, endPoint x: 137, endPoint y: 86, distance: 65.1
click at [138, 86] on div "marisn.830@gmail.com" at bounding box center [201, 84] width 127 height 7
drag, startPoint x: 190, startPoint y: 142, endPoint x: 145, endPoint y: 145, distance: 44.7
click at [145, 137] on div "mobile (715) 201-8313" at bounding box center [169, 127] width 63 height 19
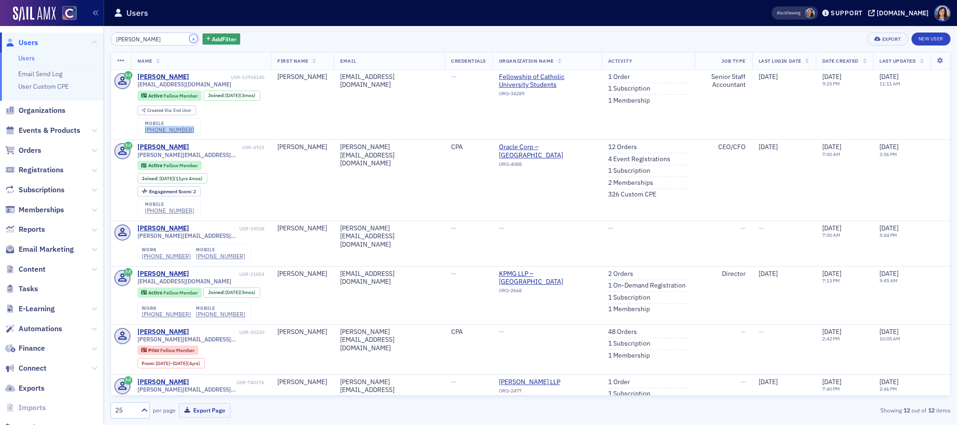
click at [190, 38] on button "×" at bounding box center [194, 38] width 8 height 8
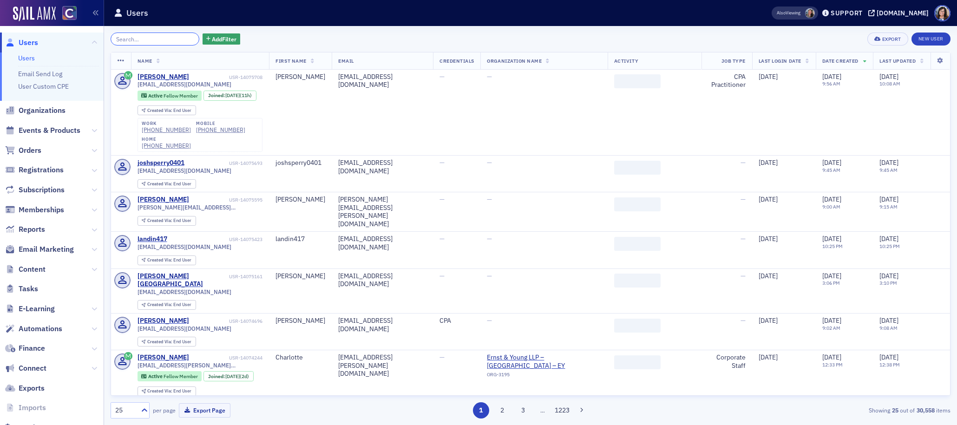
click at [129, 40] on input "search" at bounding box center [155, 39] width 89 height 13
paste input "Natasha Dimitra Wehner"
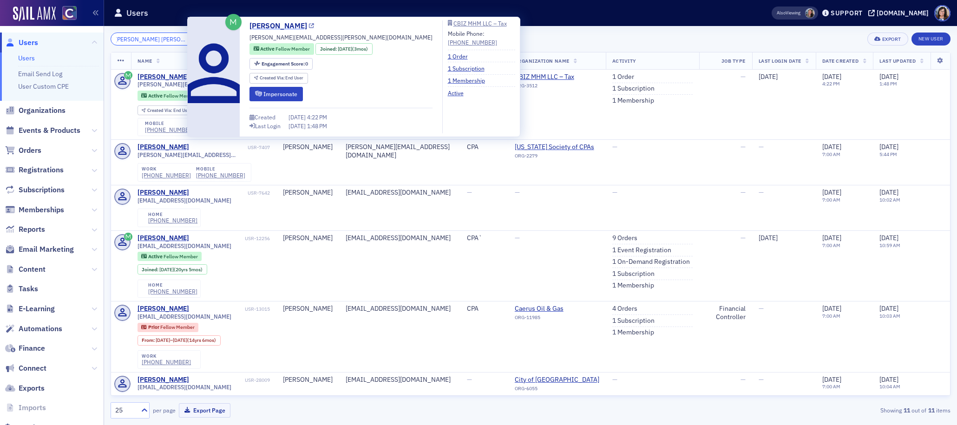
type input "Natasha Dimitra Wehner"
click at [309, 26] on icon at bounding box center [311, 26] width 5 height 5
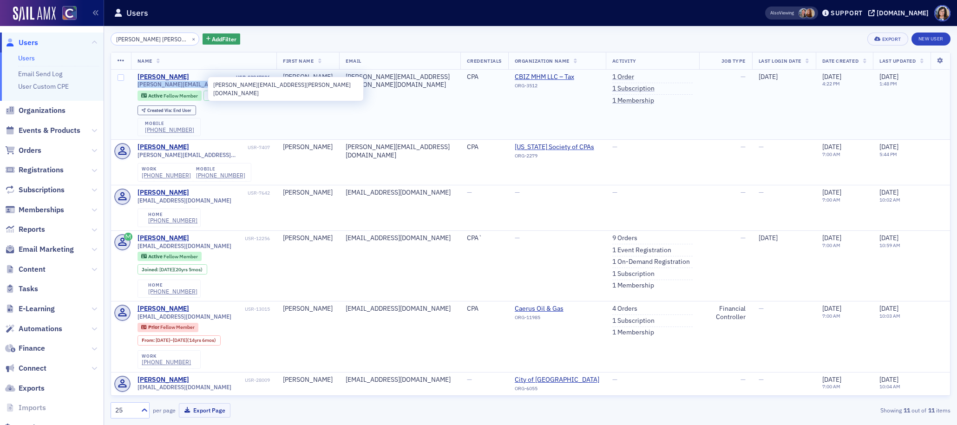
drag, startPoint x: 210, startPoint y: 85, endPoint x: 138, endPoint y: 86, distance: 72.5
click at [138, 86] on div "natasha.wehner@cbiz.com" at bounding box center [204, 84] width 133 height 7
drag, startPoint x: 189, startPoint y: 127, endPoint x: 142, endPoint y: 131, distance: 47.5
click at [142, 131] on div "mobile (719) 439-9441" at bounding box center [169, 127] width 63 height 19
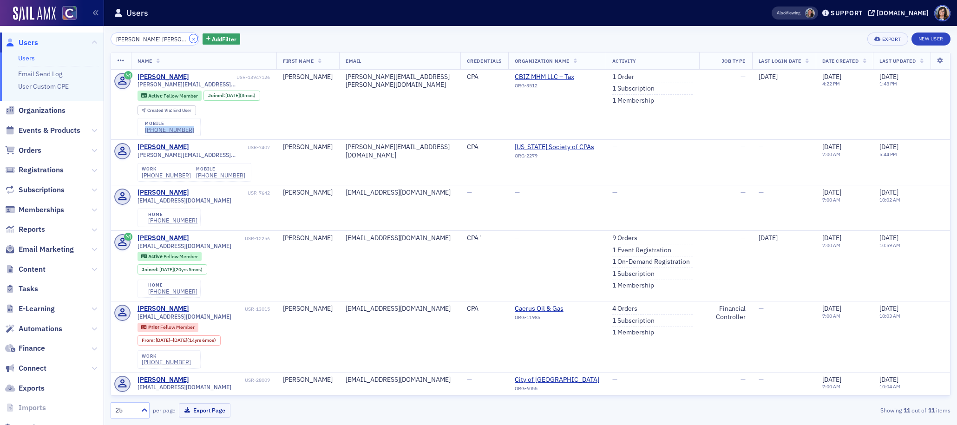
click at [190, 38] on button "×" at bounding box center [194, 38] width 8 height 8
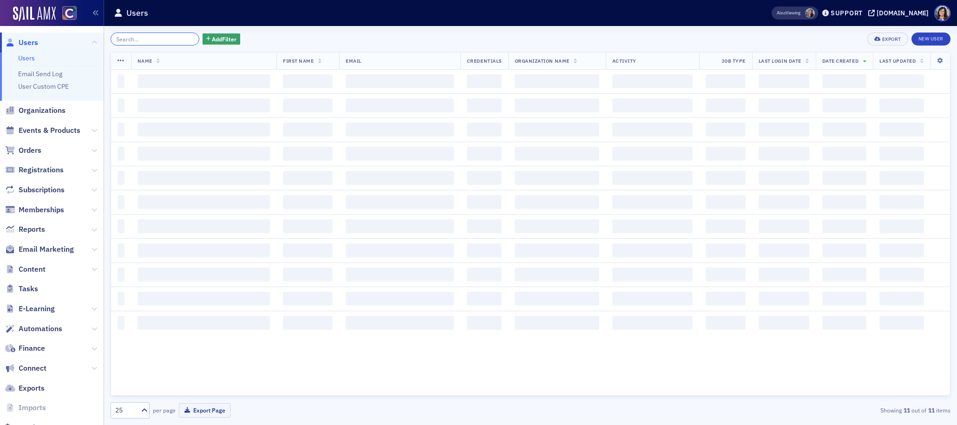
click at [149, 39] on input "search" at bounding box center [155, 39] width 89 height 13
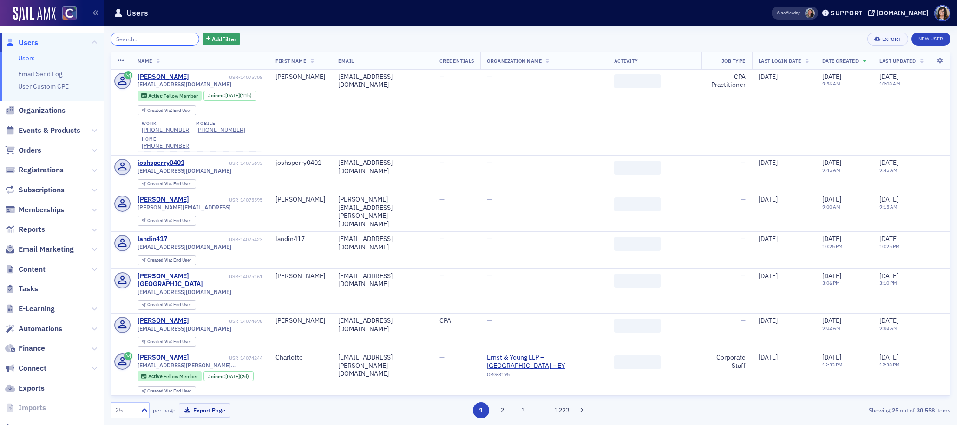
paste input "Caitlen Marie Krause"
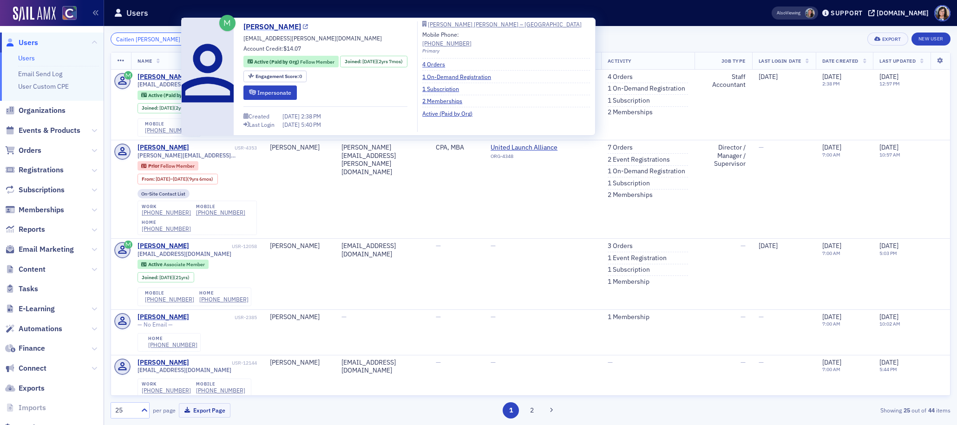
type input "Caitlen Marie Krause"
click at [303, 26] on icon at bounding box center [305, 27] width 5 height 5
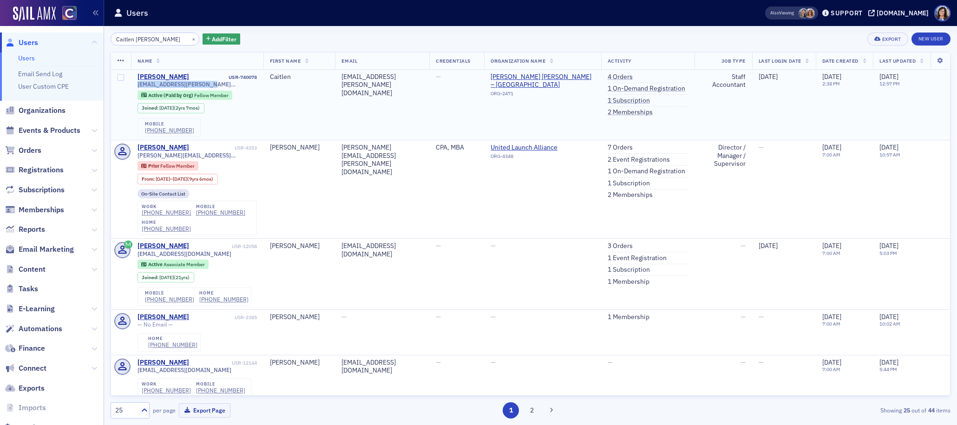
drag, startPoint x: 214, startPoint y: 84, endPoint x: 136, endPoint y: 84, distance: 77.6
click at [136, 84] on td "Caitlen Krause USR-740078 caitlen.krause@gmail.com Active (Paid by Org) Fellow …" at bounding box center [197, 105] width 132 height 71
drag, startPoint x: 188, startPoint y: 131, endPoint x: 141, endPoint y: 133, distance: 47.0
click at [141, 133] on div "mobile (970) 756-0181" at bounding box center [169, 127] width 63 height 19
drag, startPoint x: 183, startPoint y: 39, endPoint x: 150, endPoint y: 38, distance: 33.5
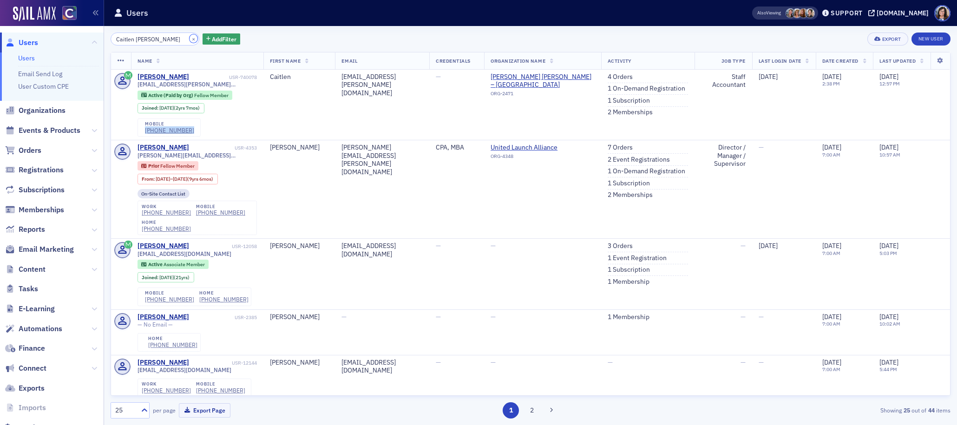
click at [190, 39] on button "×" at bounding box center [194, 38] width 8 height 8
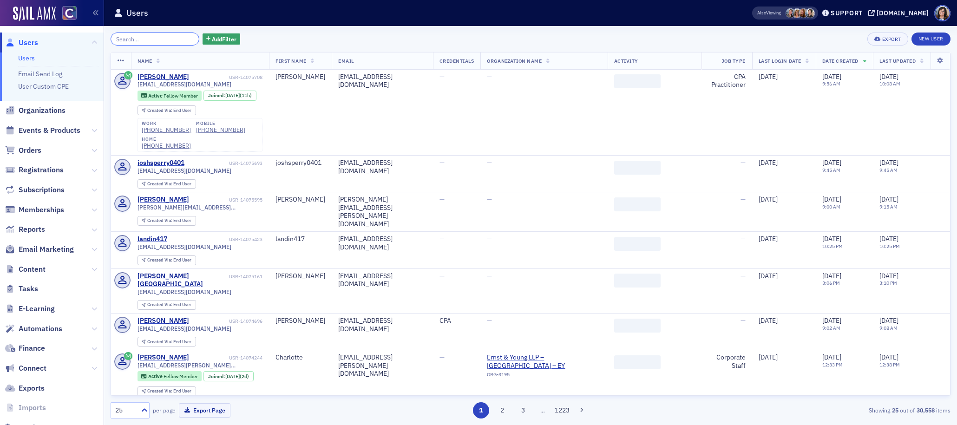
click at [150, 38] on input "search" at bounding box center [155, 39] width 89 height 13
paste input "Conor James Bachman"
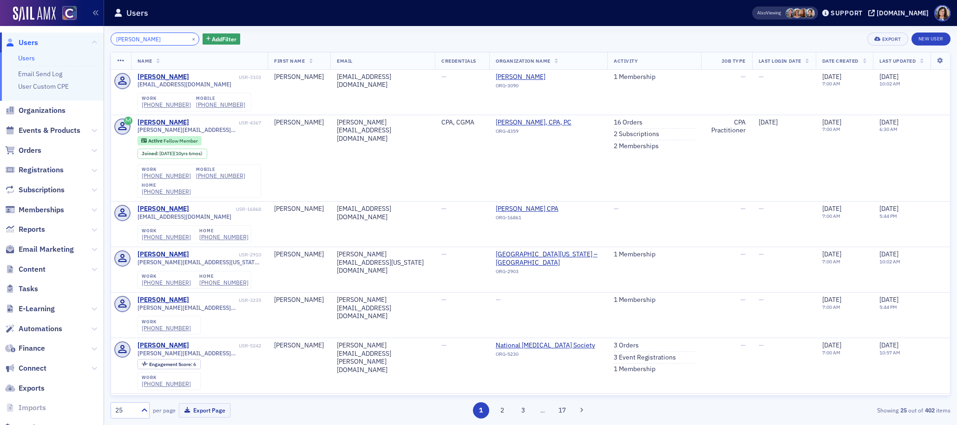
click at [150, 40] on input "Conor James Bachman" at bounding box center [155, 39] width 89 height 13
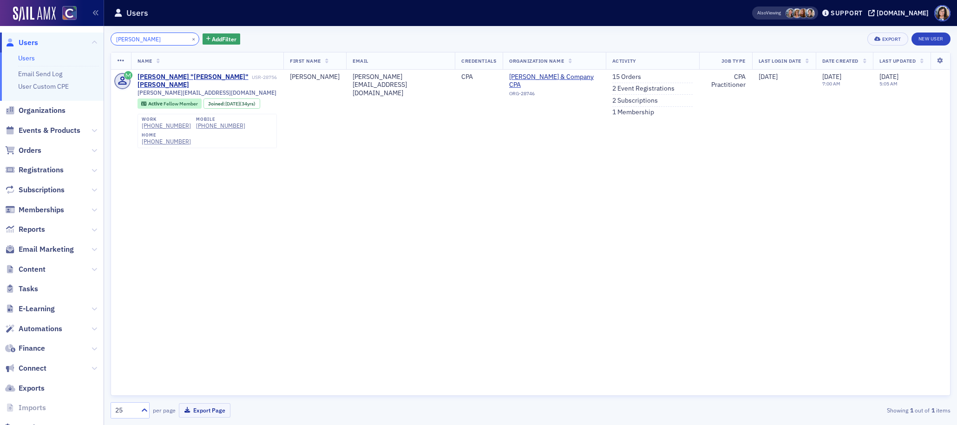
type input "Bachman"
drag, startPoint x: 181, startPoint y: 40, endPoint x: 166, endPoint y: 39, distance: 14.9
click at [190, 40] on button "×" at bounding box center [194, 38] width 8 height 8
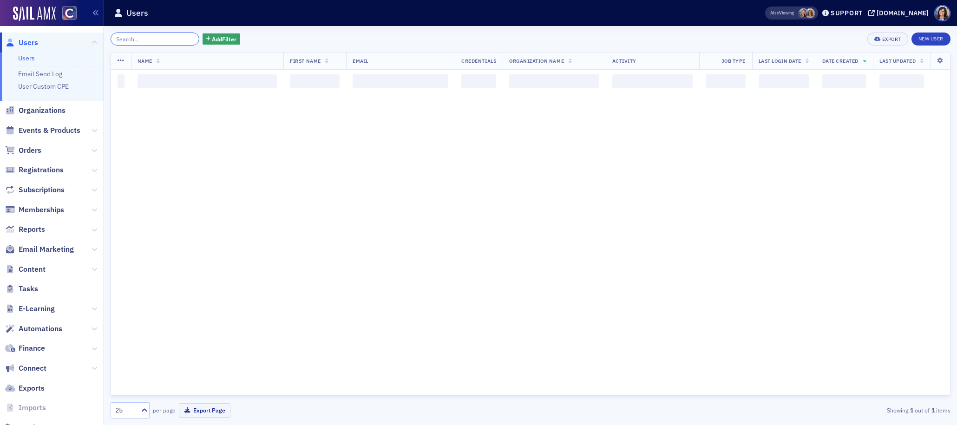
click at [166, 39] on input "search" at bounding box center [155, 39] width 89 height 13
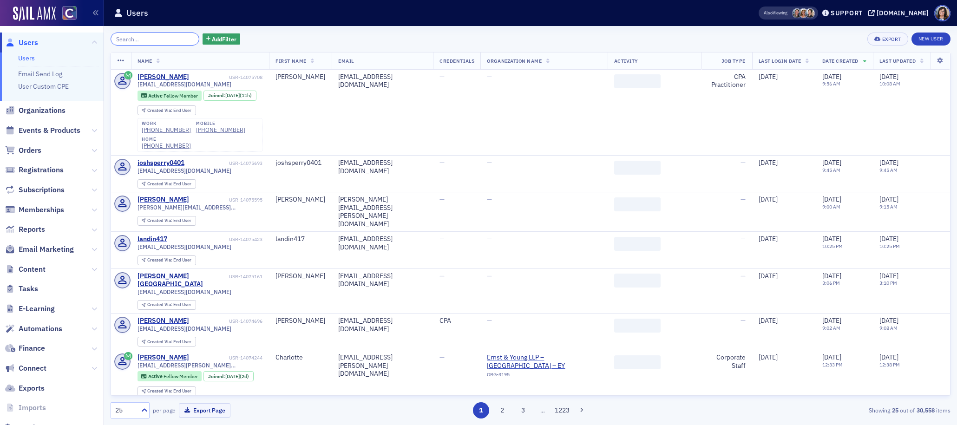
paste input "Samantha Carroll"
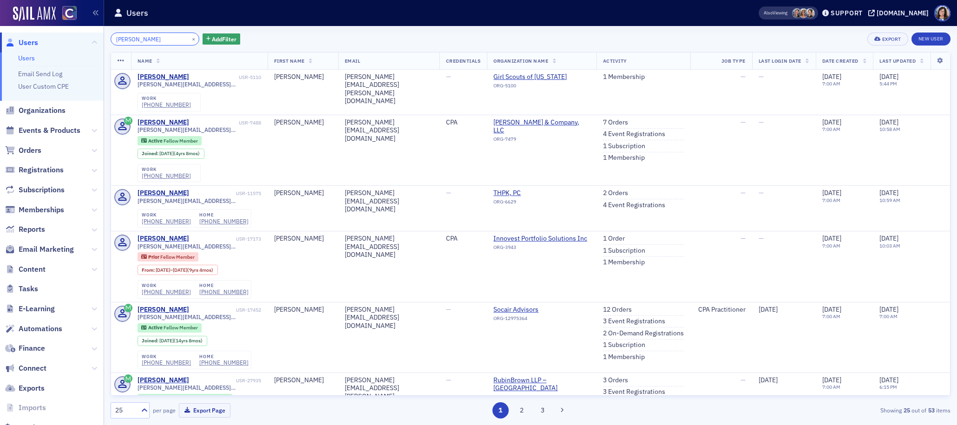
click at [144, 41] on input "Samantha Carroll" at bounding box center [155, 39] width 89 height 13
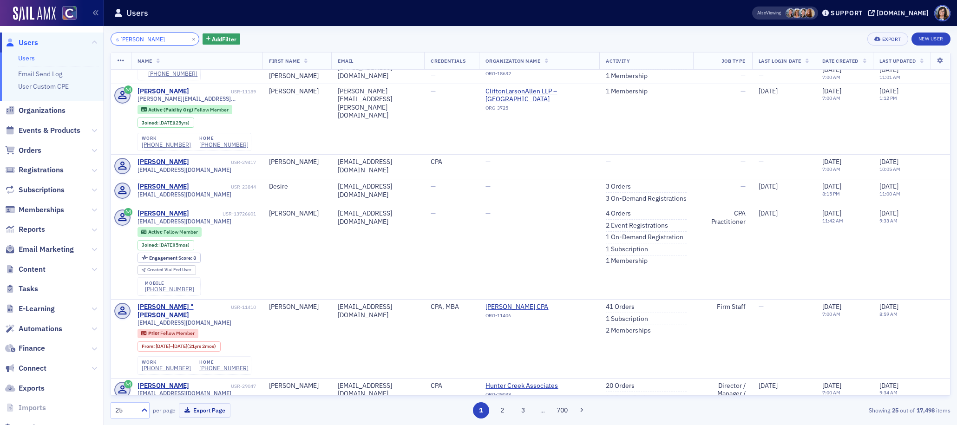
scroll to position [335, 0]
type input "s Carroll"
click at [190, 39] on button "×" at bounding box center [194, 38] width 8 height 8
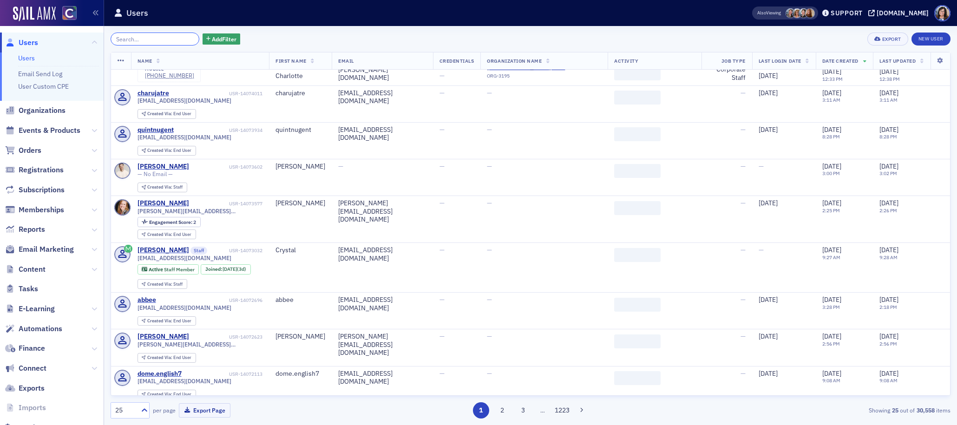
click at [166, 39] on input "search" at bounding box center [155, 39] width 89 height 13
paste input "Walter Bonk"
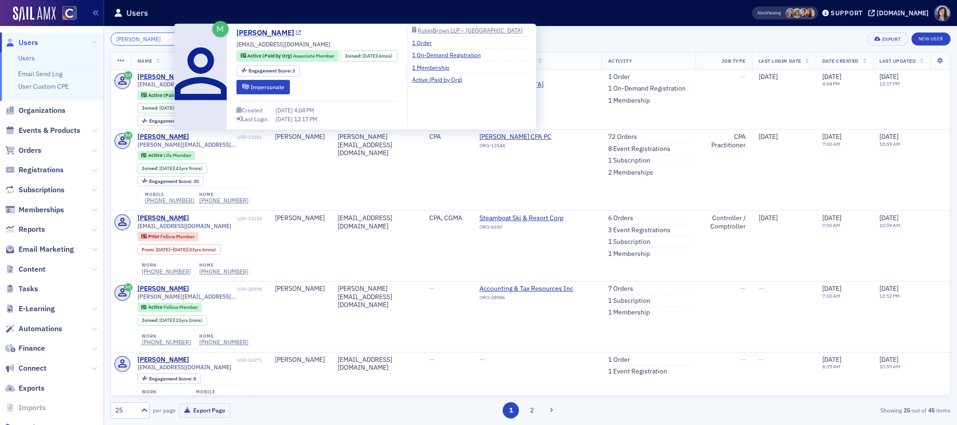
type input "Walter Bonk"
click at [296, 33] on icon at bounding box center [298, 33] width 5 height 5
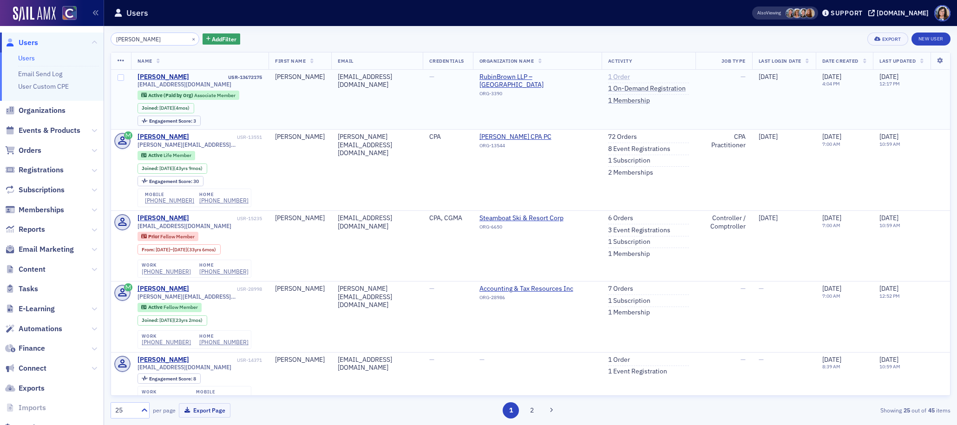
click at [619, 77] on link "1 Order" at bounding box center [619, 77] width 22 height 8
drag, startPoint x: 200, startPoint y: 85, endPoint x: 136, endPoint y: 85, distance: 64.1
click at [136, 85] on td "Walter Bonk USR-13672175 wbonk16@yahoo.com Active (Paid by Org) Associate Membe…" at bounding box center [200, 100] width 138 height 60
click at [190, 39] on button "×" at bounding box center [194, 38] width 8 height 8
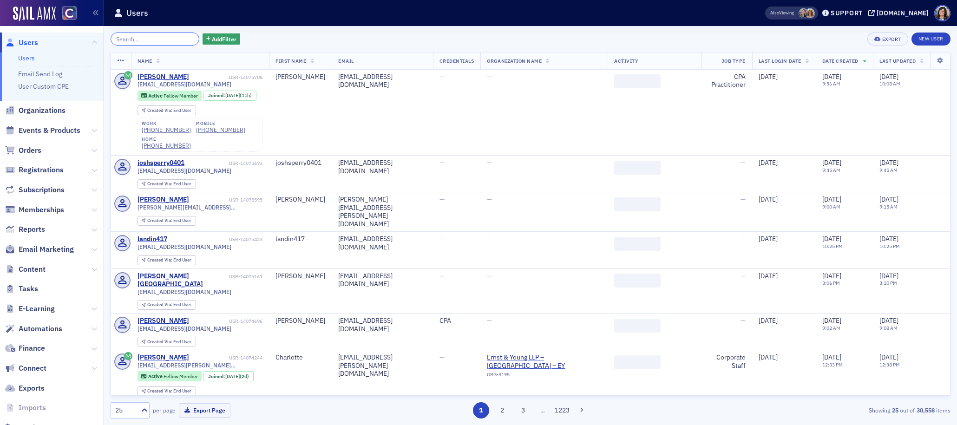
click at [165, 39] on input "search" at bounding box center [155, 39] width 89 height 13
paste input "Michelle Rae Escheman"
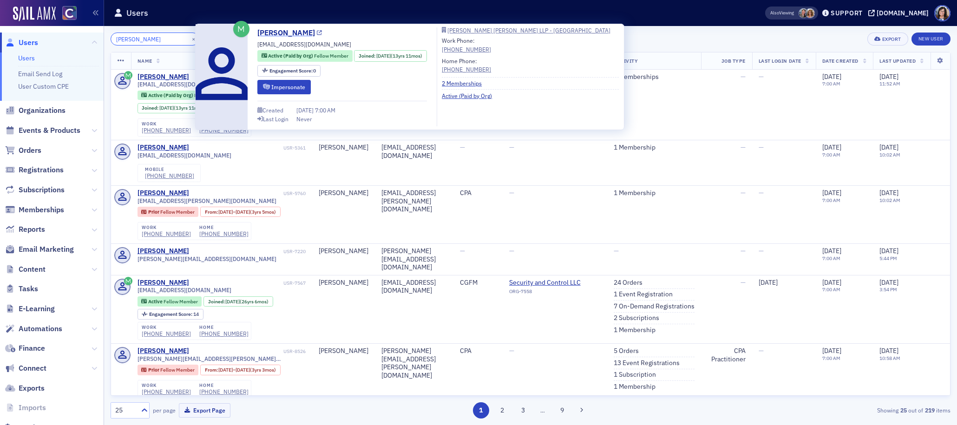
type input "Michelle Rae Escheman"
click at [322, 33] on icon at bounding box center [319, 33] width 5 height 5
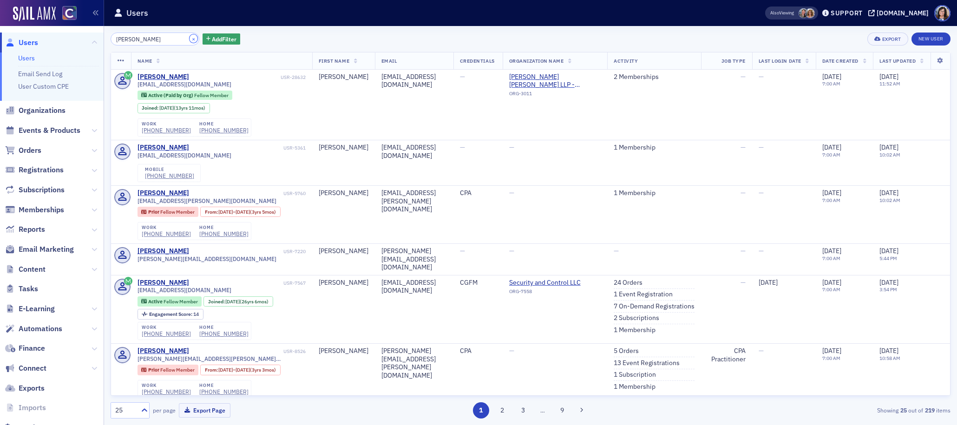
click at [190, 40] on button "×" at bounding box center [194, 38] width 8 height 8
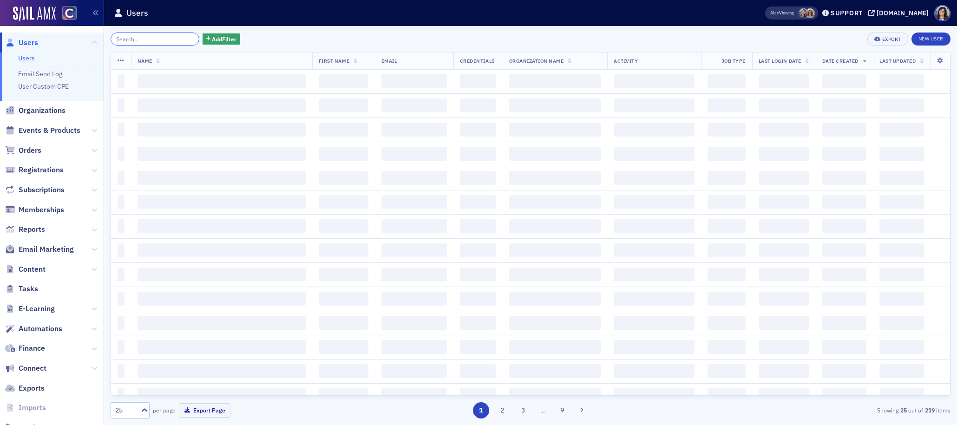
click at [156, 38] on input "search" at bounding box center [155, 39] width 89 height 13
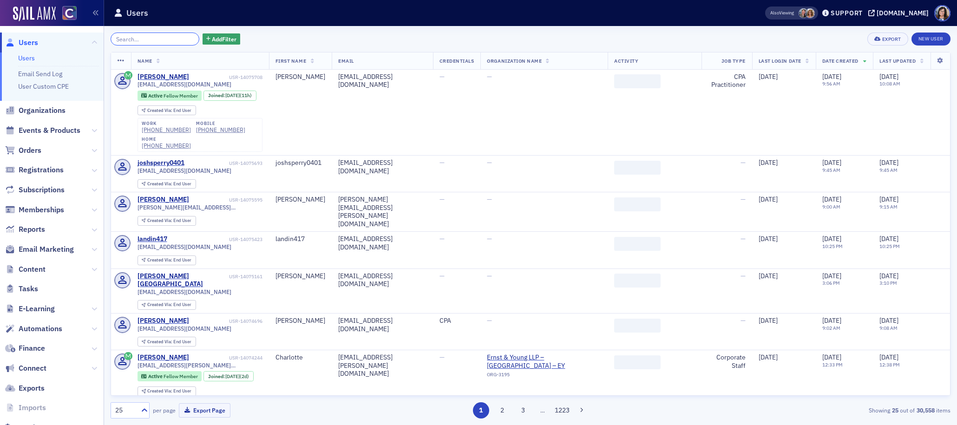
paste input "Zachary Jackson Jobe"
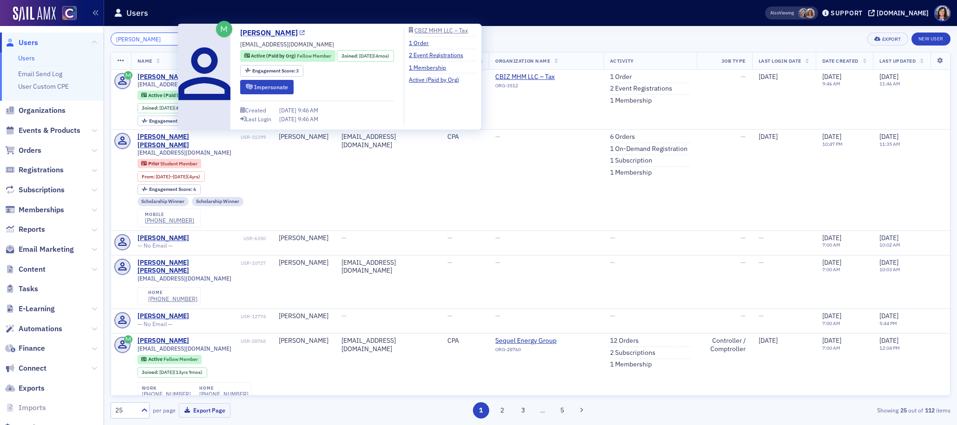
type input "Zachary Jackson Jobe"
click at [300, 33] on icon at bounding box center [302, 33] width 5 height 5
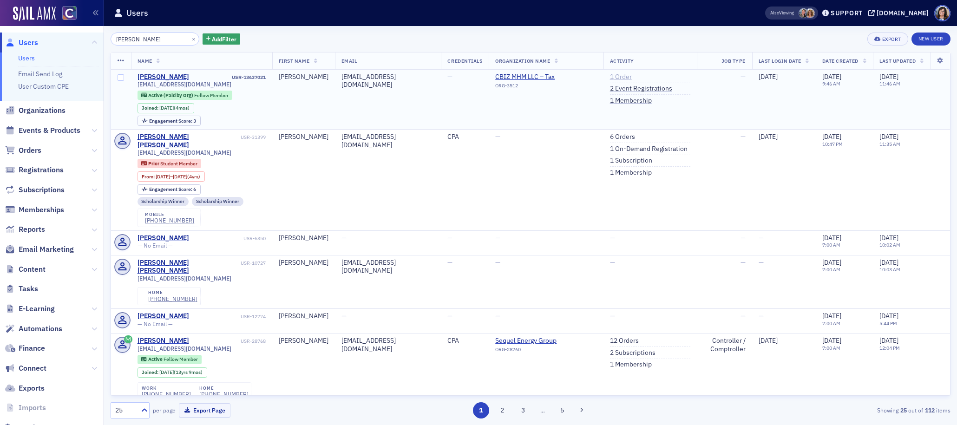
click at [614, 76] on link "1 Order" at bounding box center [621, 77] width 22 height 8
drag, startPoint x: 199, startPoint y: 80, endPoint x: 140, endPoint y: 82, distance: 58.6
click at [139, 82] on div "Zachary Jobe USR-13637021 zjj58080@gmail.com Active (Paid by Org) Fellow Member…" at bounding box center [202, 99] width 128 height 53
drag, startPoint x: 202, startPoint y: 86, endPoint x: 194, endPoint y: 84, distance: 8.7
click at [202, 85] on div "zjj58080@gmail.com" at bounding box center [202, 84] width 128 height 7
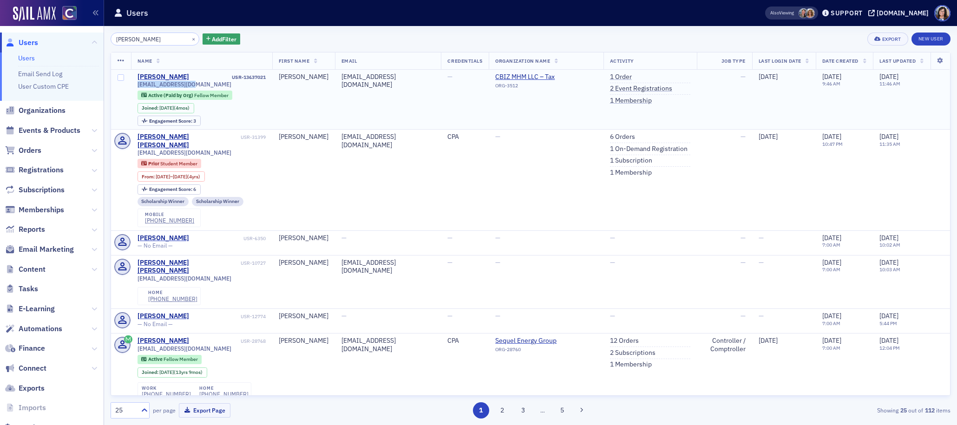
drag, startPoint x: 174, startPoint y: 84, endPoint x: 135, endPoint y: 87, distance: 39.6
click at [135, 87] on td "Zachary Jobe USR-13637021 zjj58080@gmail.com Active (Paid by Org) Fellow Member…" at bounding box center [201, 100] width 141 height 60
click at [190, 38] on button "×" at bounding box center [194, 38] width 8 height 8
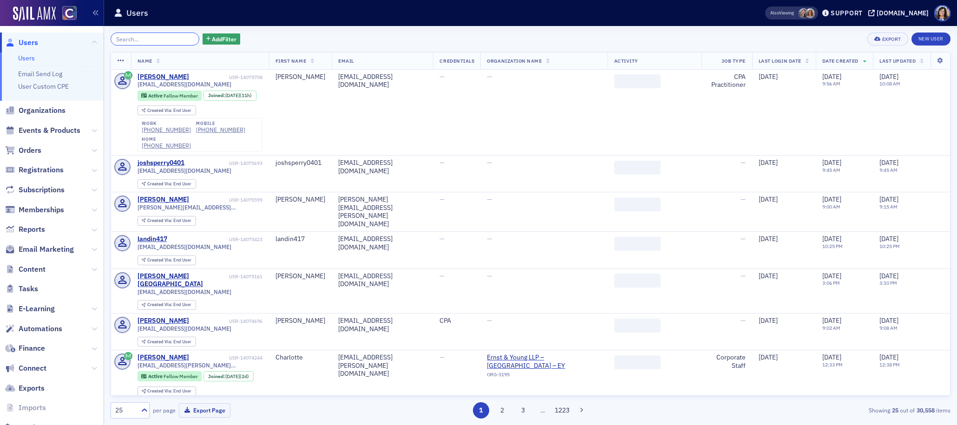
click at [167, 38] on input "search" at bounding box center [155, 39] width 89 height 13
paste input "HEATHER HOLLIDAY"
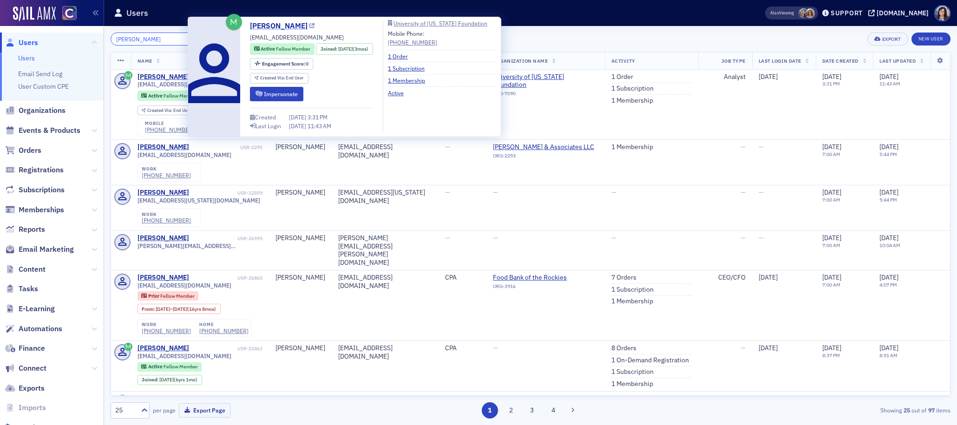
type input "HEATHER HOLLIDAY"
click at [311, 27] on icon at bounding box center [311, 26] width 5 height 5
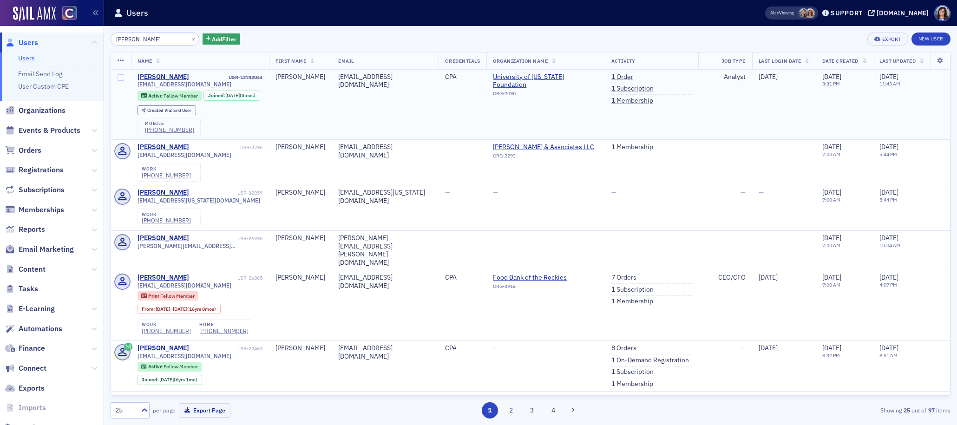
click at [209, 86] on div "hnholliday27@gmail.com" at bounding box center [200, 84] width 125 height 7
drag, startPoint x: 199, startPoint y: 85, endPoint x: 138, endPoint y: 85, distance: 61.3
click at [138, 85] on div "hnholliday27@gmail.com" at bounding box center [200, 84] width 125 height 7
drag, startPoint x: 190, startPoint y: 139, endPoint x: 144, endPoint y: 145, distance: 46.3
click at [144, 137] on div "mobile (832) 291-1027" at bounding box center [169, 127] width 63 height 19
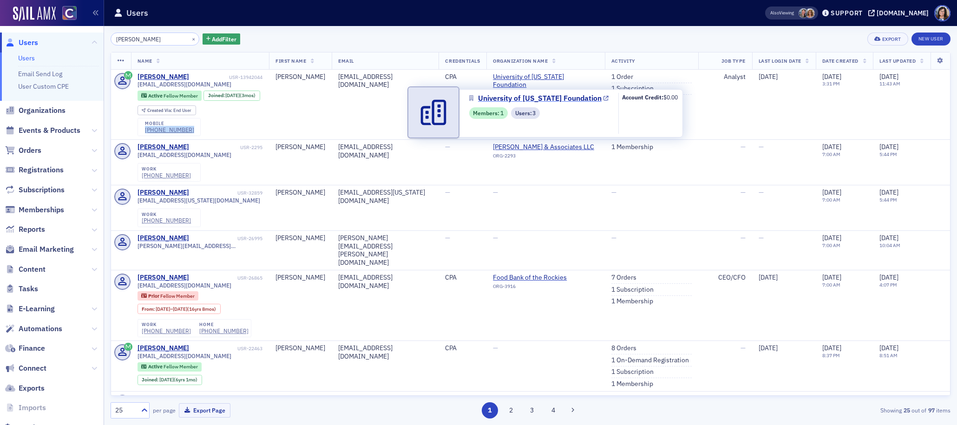
click at [521, 97] on span "University of Colorado Foundation" at bounding box center [540, 98] width 124 height 11
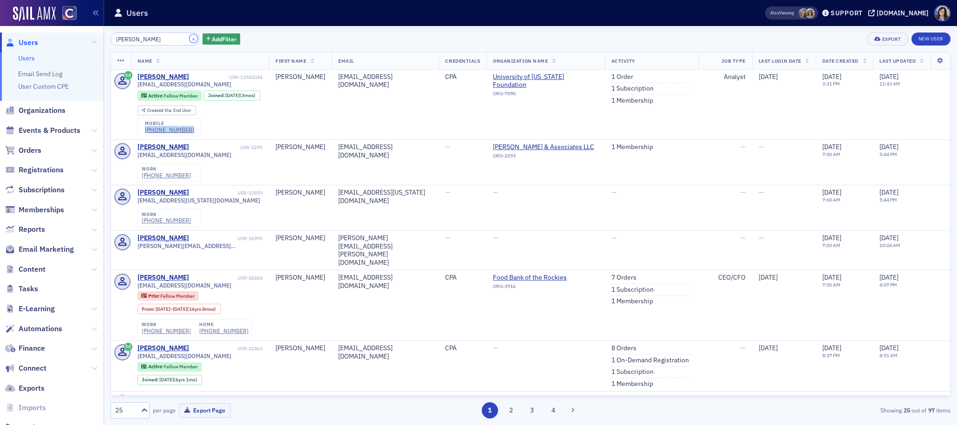
click at [190, 37] on button "×" at bounding box center [194, 38] width 8 height 8
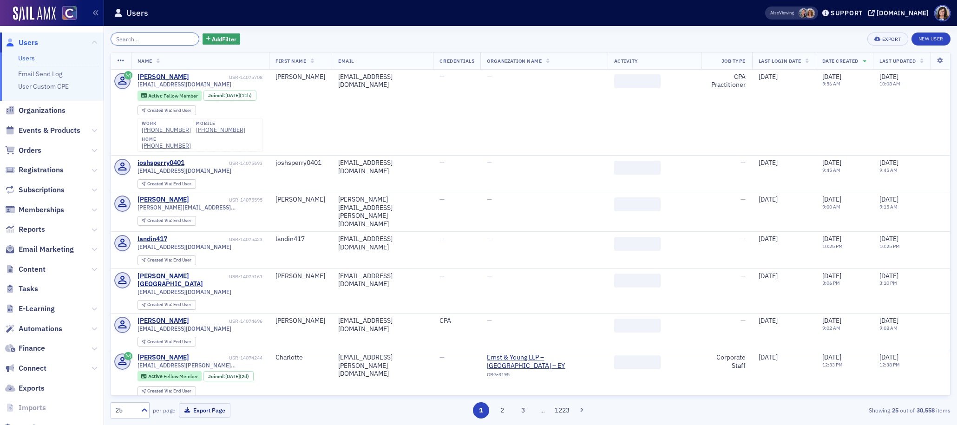
click at [151, 38] on input "search" at bounding box center [155, 39] width 89 height 13
paste input "Ryan Charles Hofer"
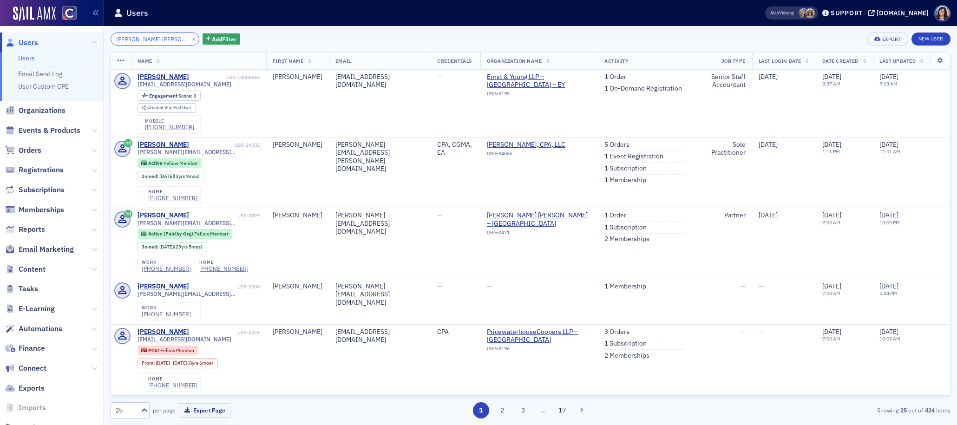
click at [152, 40] on input "Ryan Charles Hofer" at bounding box center [155, 39] width 89 height 13
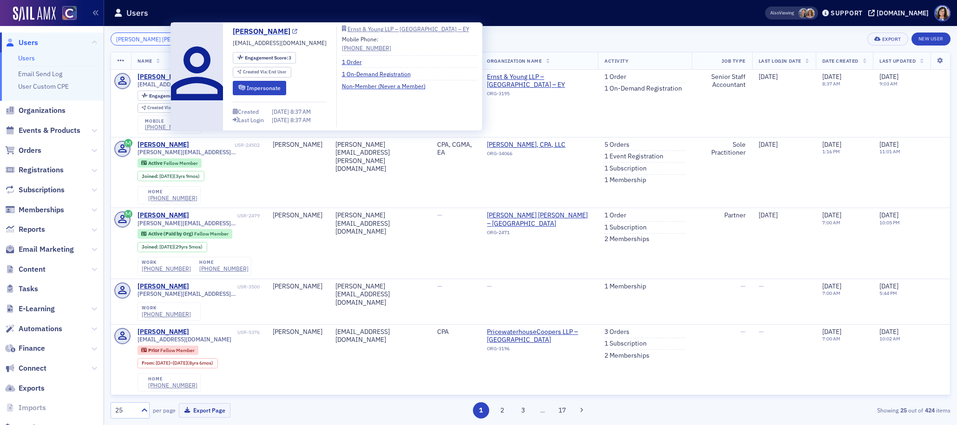
type input "Ryan Charles Hofer"
click at [292, 33] on icon at bounding box center [294, 31] width 5 height 5
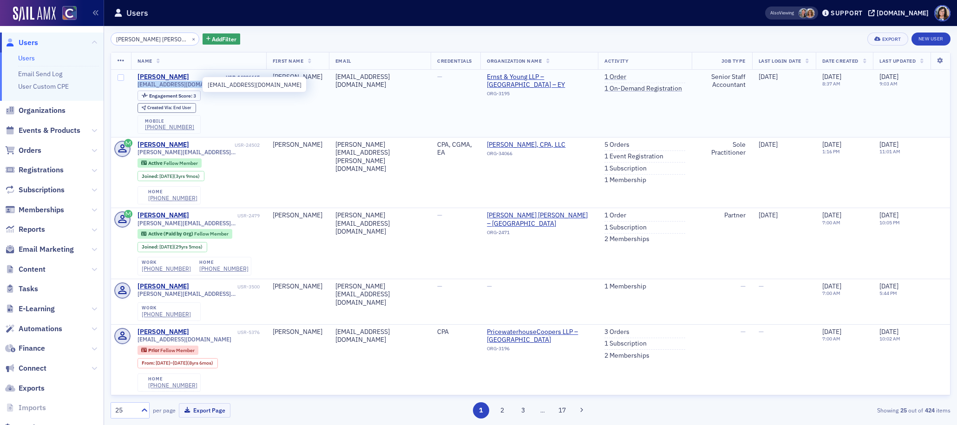
drag, startPoint x: 202, startPoint y: 84, endPoint x: 137, endPoint y: 87, distance: 64.6
click at [138, 87] on span "rhofercrhs@gmail.com" at bounding box center [185, 84] width 94 height 7
drag, startPoint x: 190, startPoint y: 128, endPoint x: 144, endPoint y: 128, distance: 46.5
click at [144, 128] on div "mobile (317) 590-8941" at bounding box center [169, 124] width 63 height 19
drag, startPoint x: 178, startPoint y: 75, endPoint x: 134, endPoint y: 77, distance: 44.2
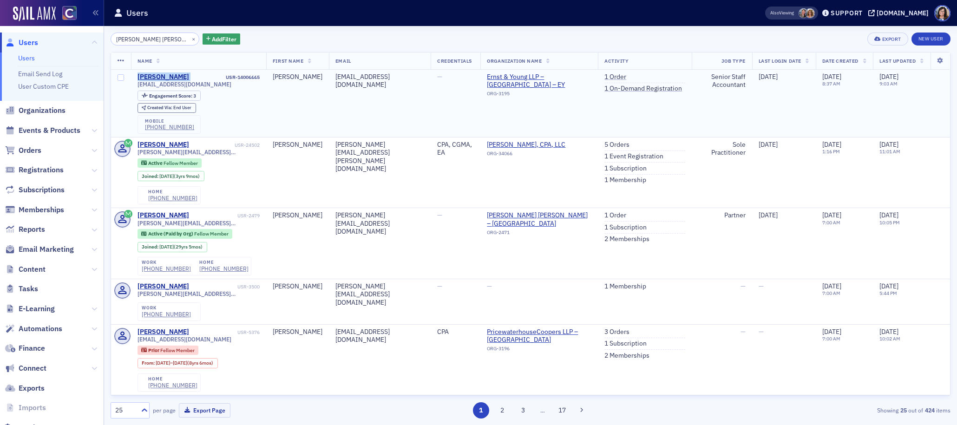
click at [134, 77] on td "Ryan Hofer USR-14006665 rhofercrhs@gmail.com Engagement Score : 3 Created Via :…" at bounding box center [198, 104] width 135 height 68
drag, startPoint x: 181, startPoint y: 40, endPoint x: 161, endPoint y: 38, distance: 20.1
click at [190, 40] on button "×" at bounding box center [194, 38] width 8 height 8
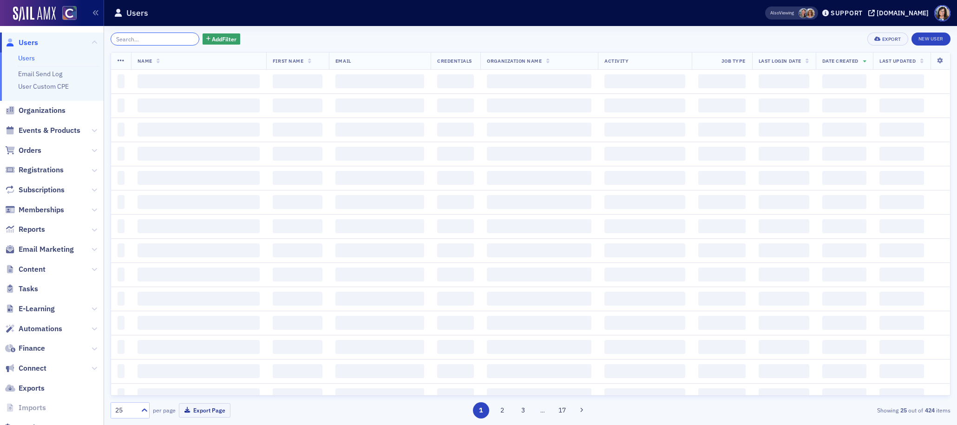
click at [161, 38] on input "search" at bounding box center [155, 39] width 89 height 13
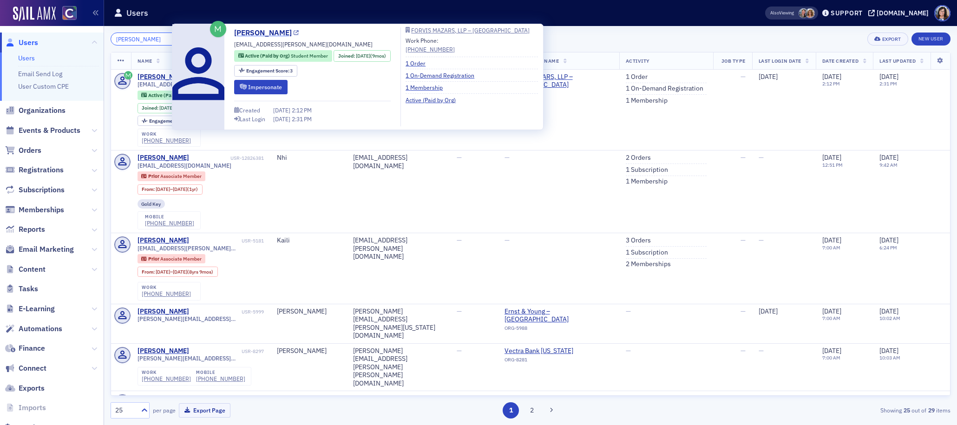
type input "Nhi Nguyen"
click at [294, 33] on icon at bounding box center [296, 33] width 5 height 5
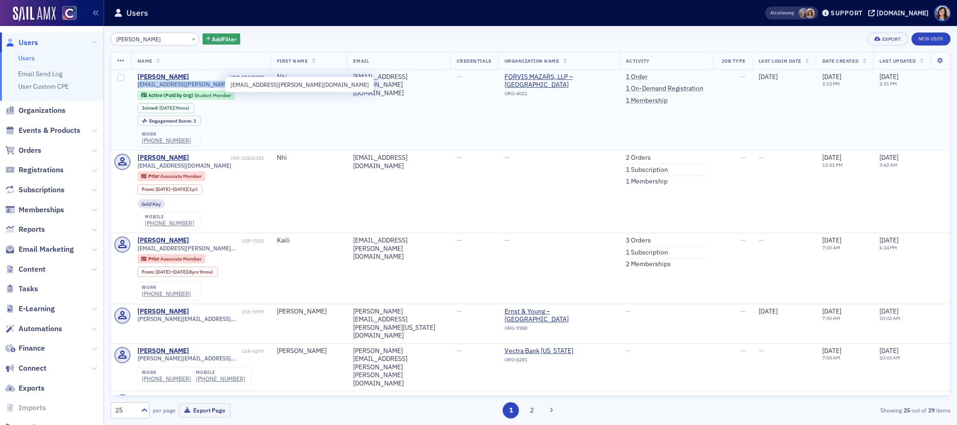
drag, startPoint x: 232, startPoint y: 84, endPoint x: 137, endPoint y: 85, distance: 95.3
click at [138, 85] on div "nhi.nguyen@us.forvismazars.com" at bounding box center [201, 84] width 126 height 7
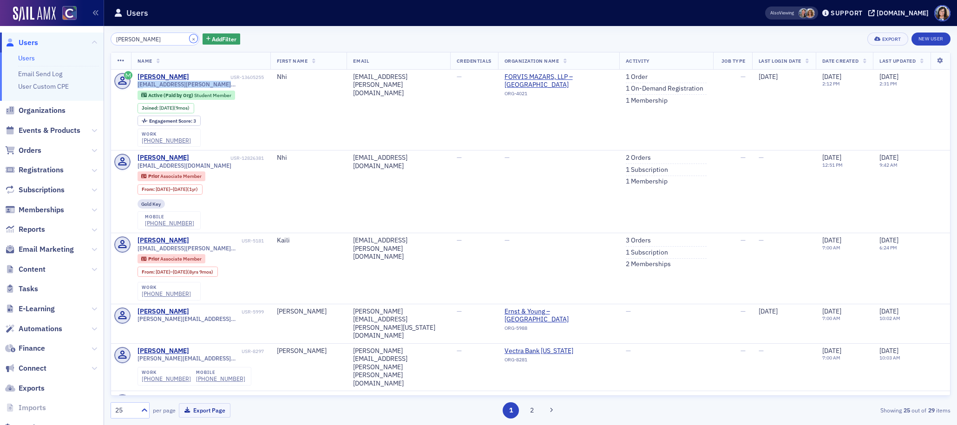
drag, startPoint x: 182, startPoint y: 38, endPoint x: 171, endPoint y: 39, distance: 10.3
click at [190, 38] on button "×" at bounding box center [194, 38] width 8 height 8
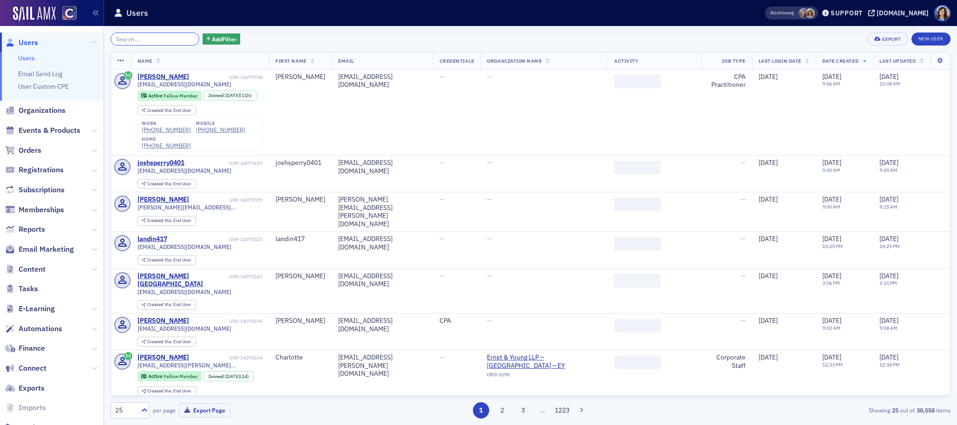
click at [153, 38] on input "search" at bounding box center [155, 39] width 89 height 13
paste input "Henry Madison"
type input "Henry Madison"
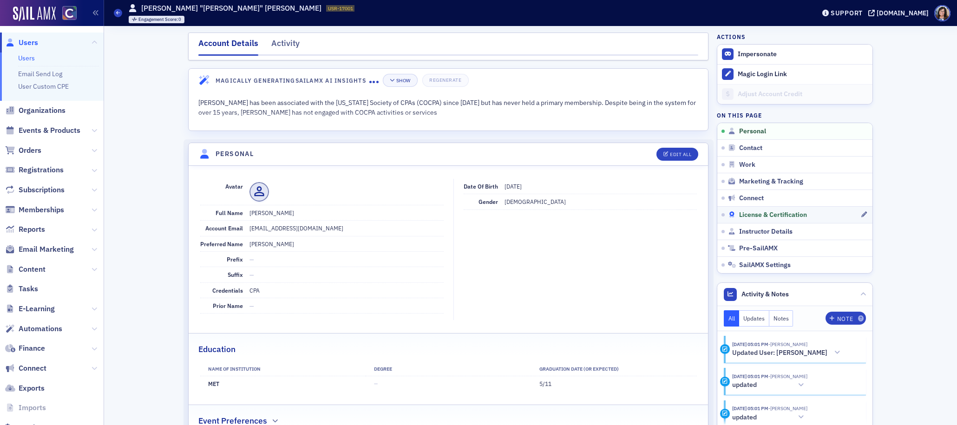
click at [761, 214] on span "License & Certification" at bounding box center [773, 215] width 68 height 8
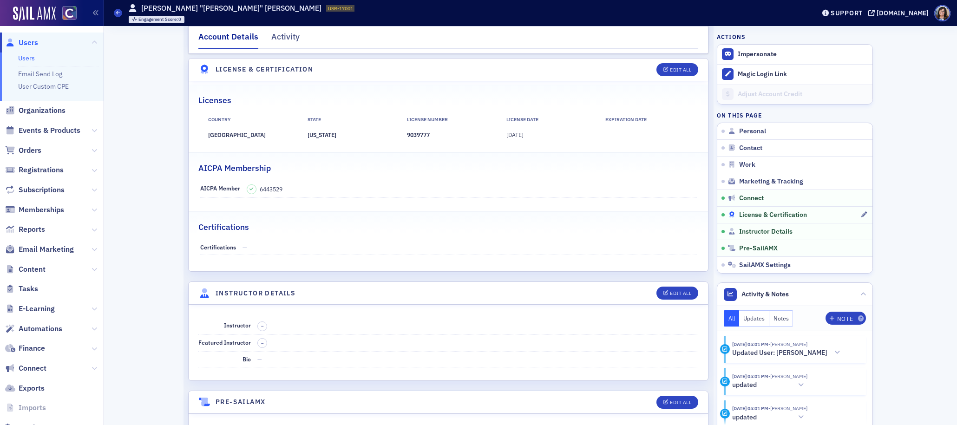
scroll to position [1560, 0]
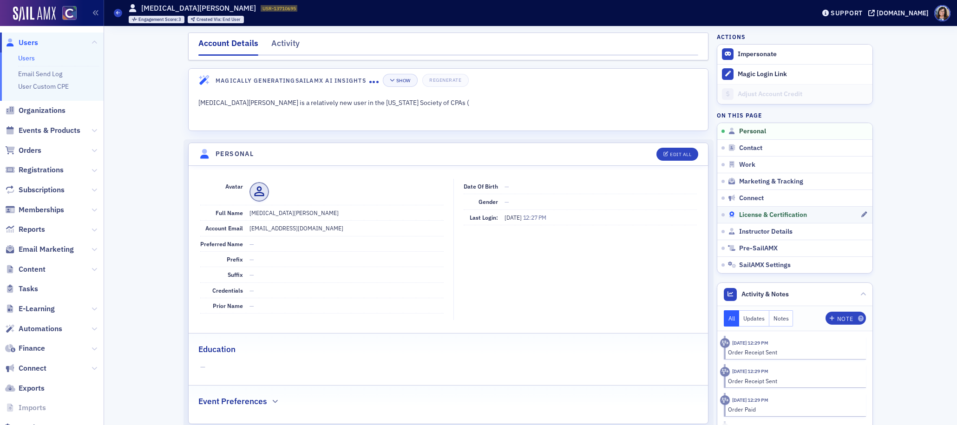
click at [766, 216] on span "License & Certification" at bounding box center [773, 215] width 68 height 8
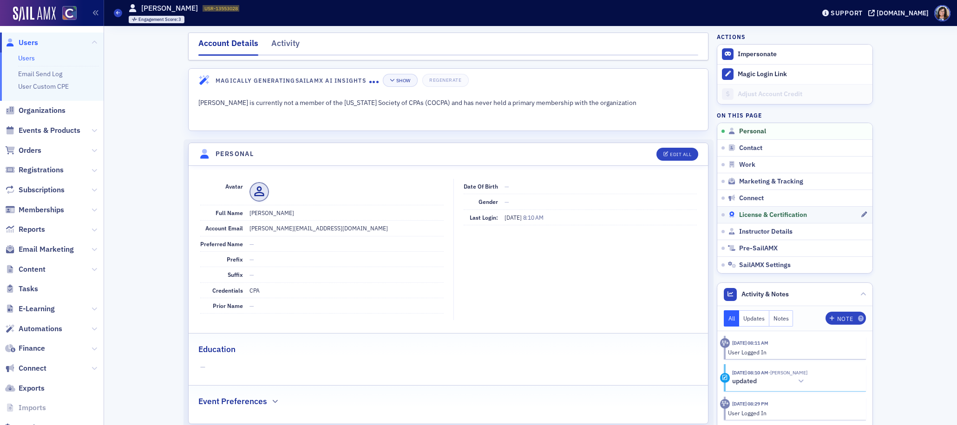
click at [768, 216] on span "License & Certification" at bounding box center [773, 215] width 68 height 8
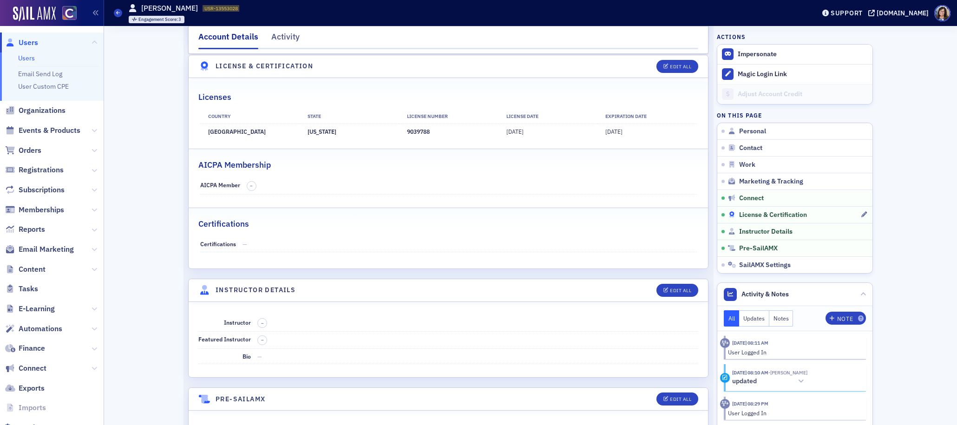
scroll to position [1478, 0]
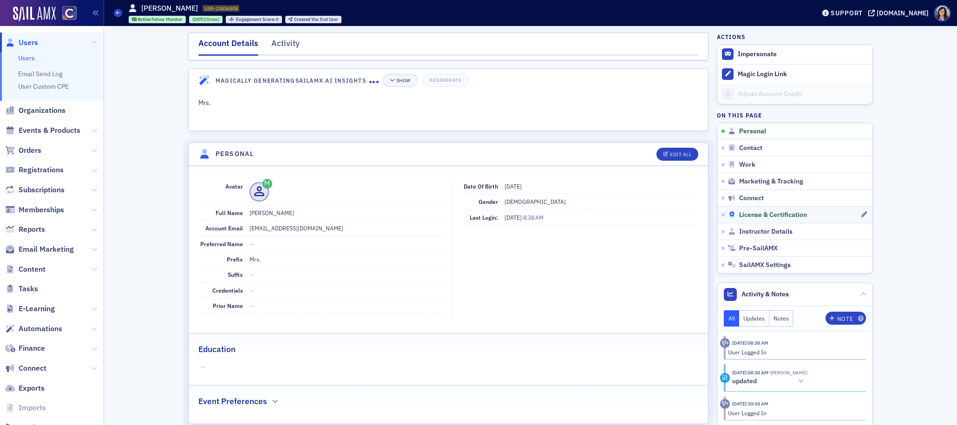
click at [758, 216] on span "License & Certification" at bounding box center [773, 215] width 68 height 8
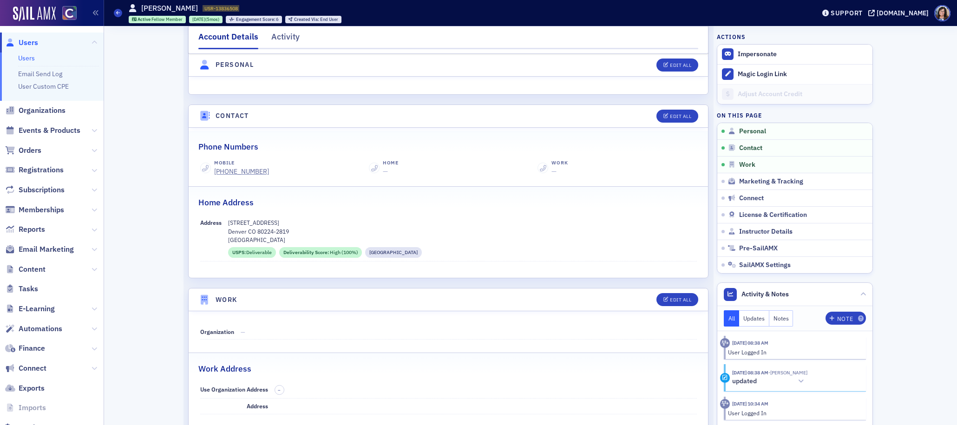
scroll to position [329, 0]
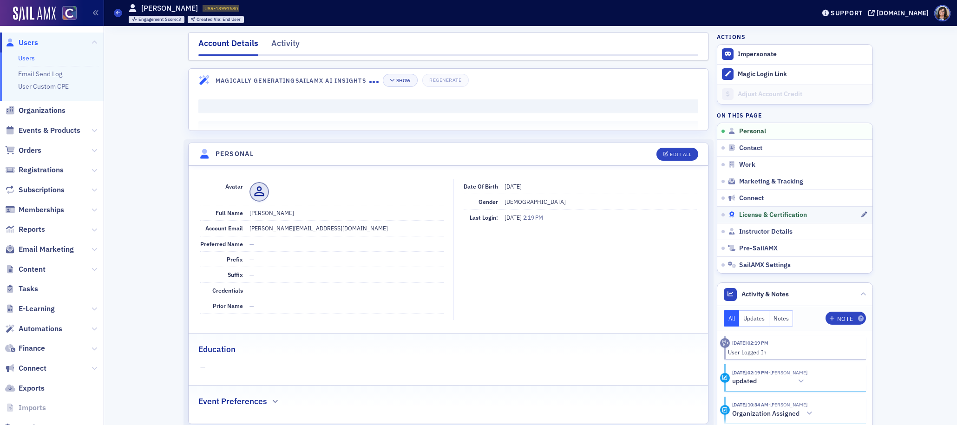
click at [770, 215] on span "License & Certification" at bounding box center [773, 215] width 68 height 8
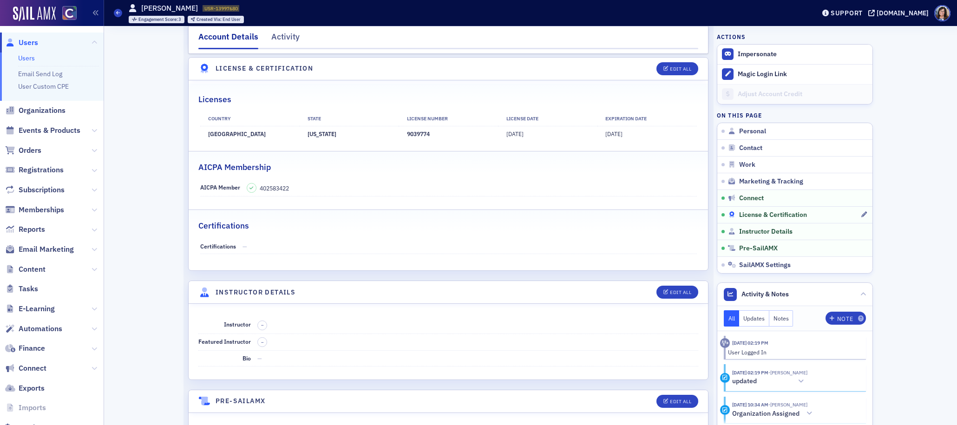
scroll to position [1518, 0]
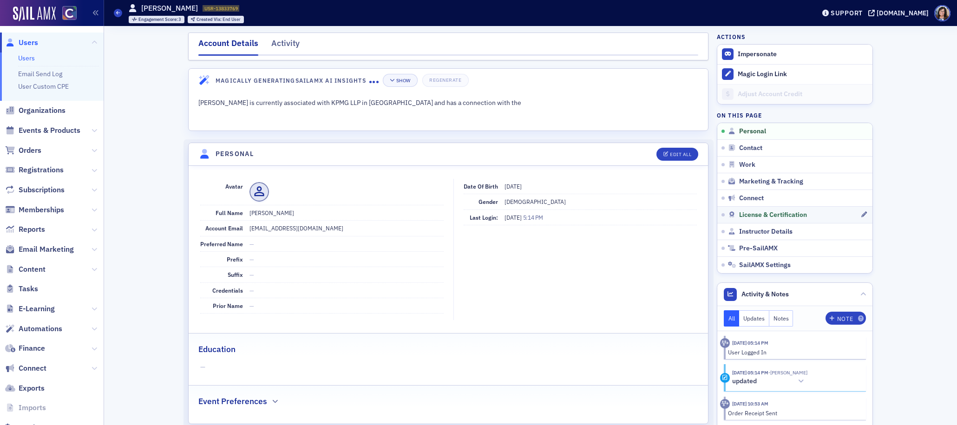
click at [782, 209] on link "License & Certification" at bounding box center [794, 214] width 155 height 17
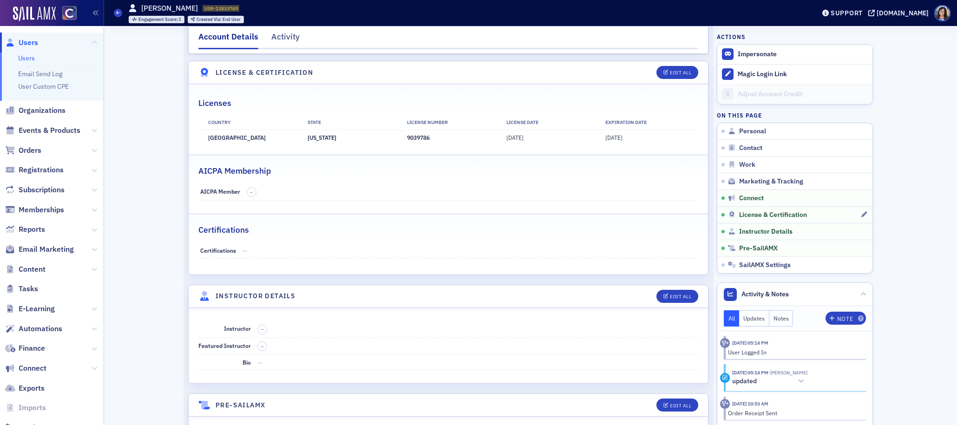
scroll to position [1439, 0]
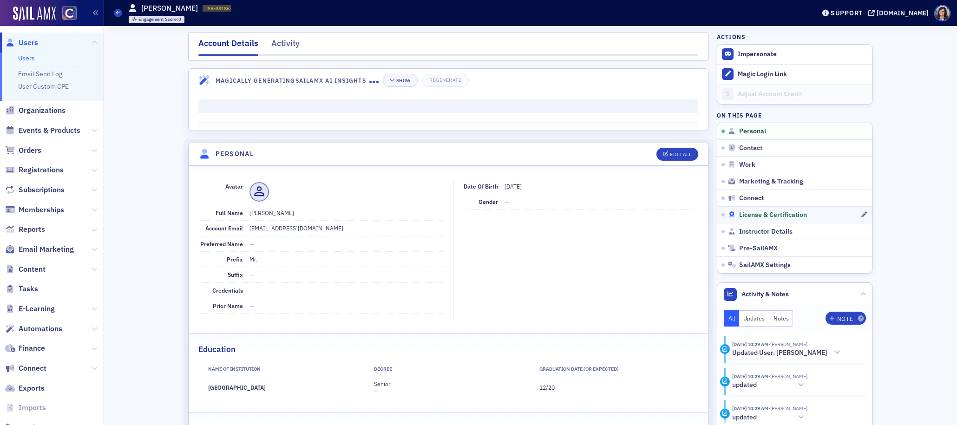
click at [772, 214] on span "License & Certification" at bounding box center [773, 215] width 68 height 8
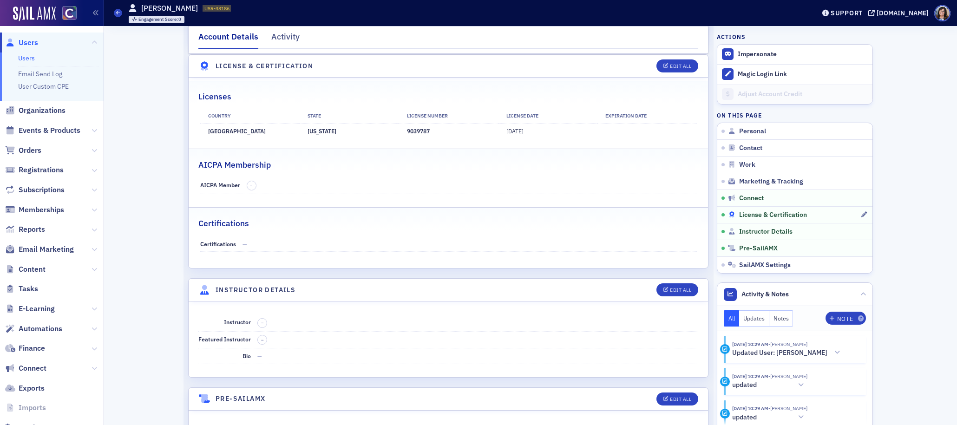
scroll to position [1505, 0]
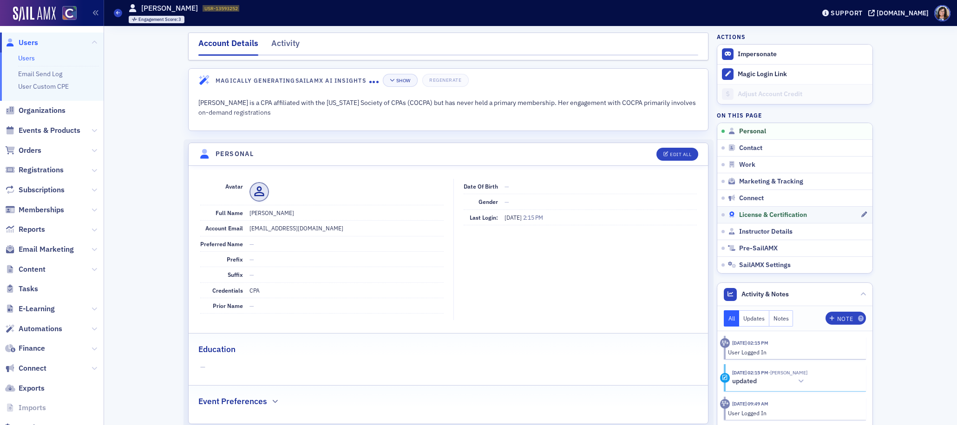
click at [759, 217] on span "License & Certification" at bounding box center [773, 215] width 68 height 8
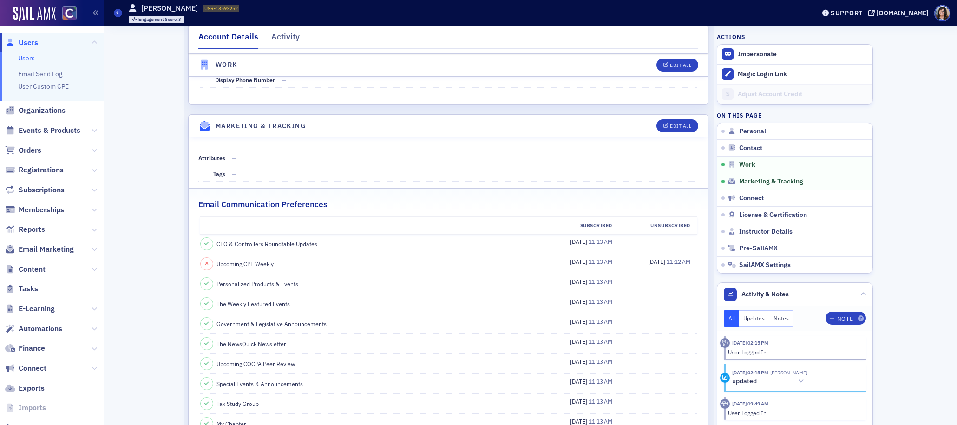
scroll to position [835, 0]
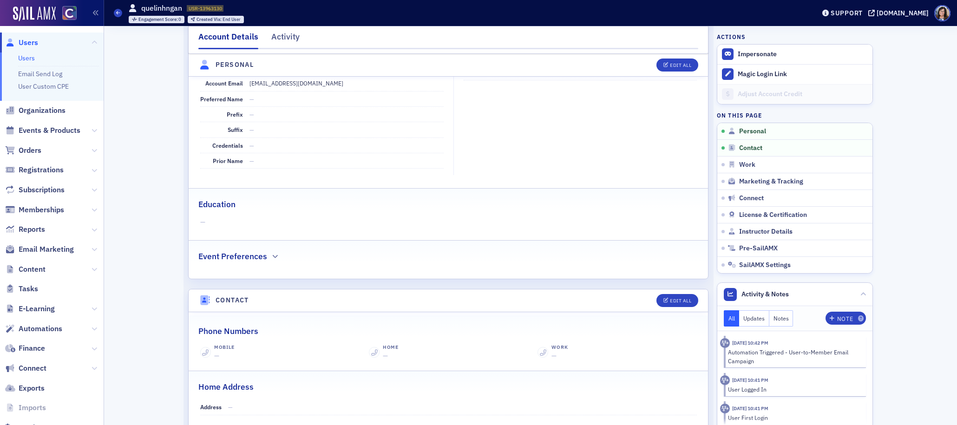
scroll to position [151, 0]
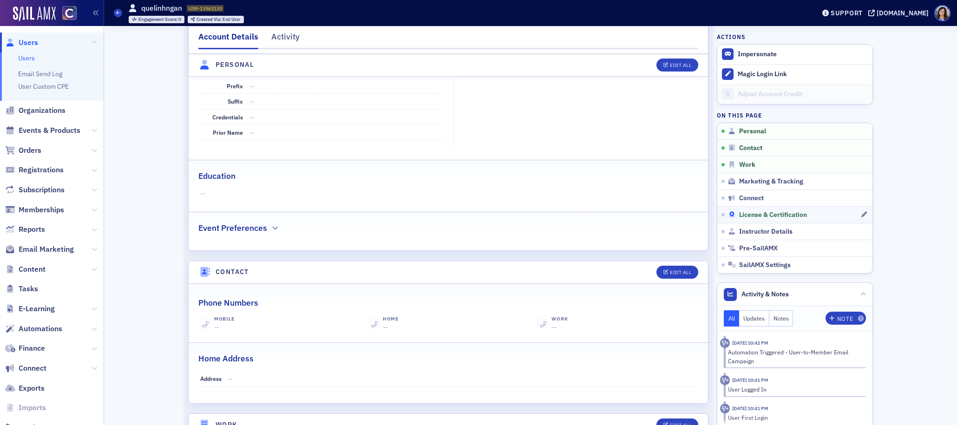
click at [750, 214] on span "License & Certification" at bounding box center [773, 215] width 68 height 8
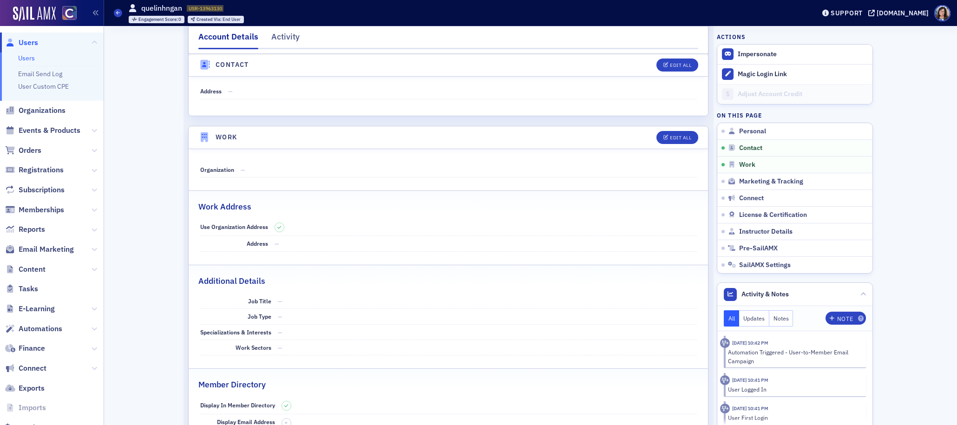
scroll to position [456, 0]
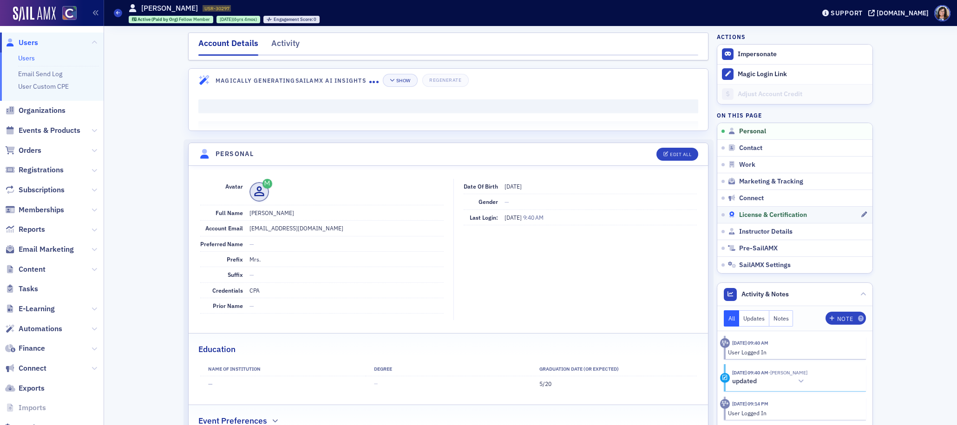
click at [762, 213] on span "License & Certification" at bounding box center [773, 215] width 68 height 8
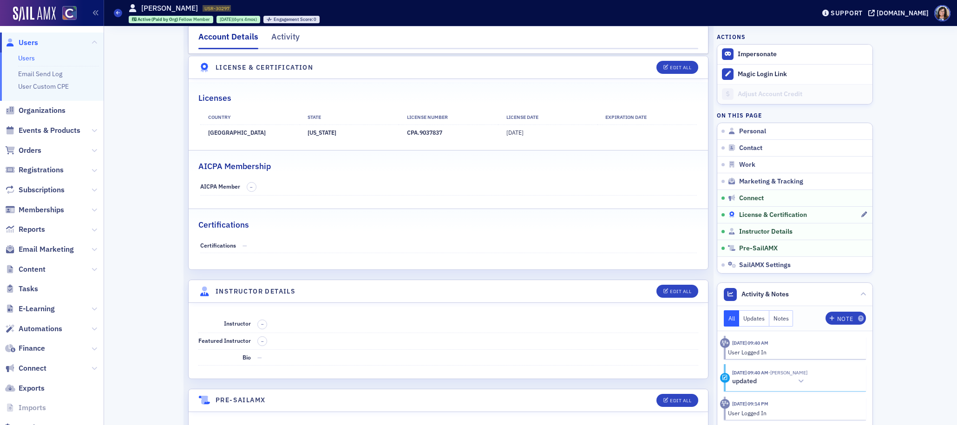
scroll to position [1701, 0]
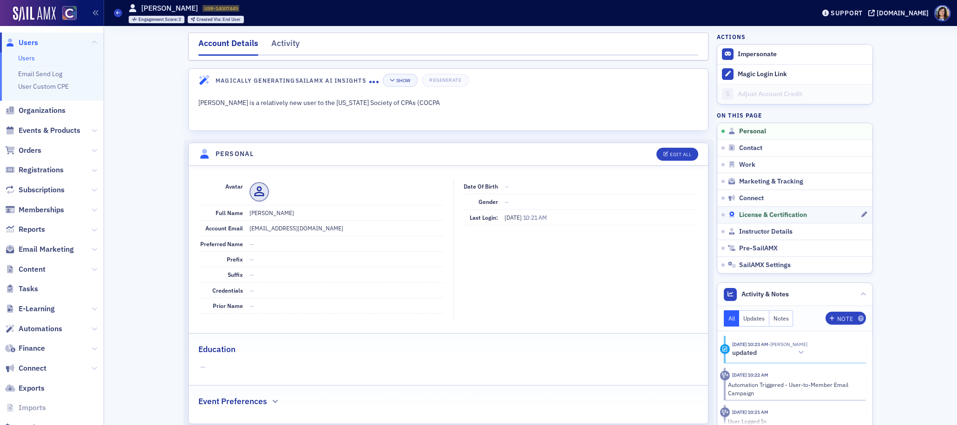
click at [778, 214] on span "License & Certification" at bounding box center [773, 215] width 68 height 8
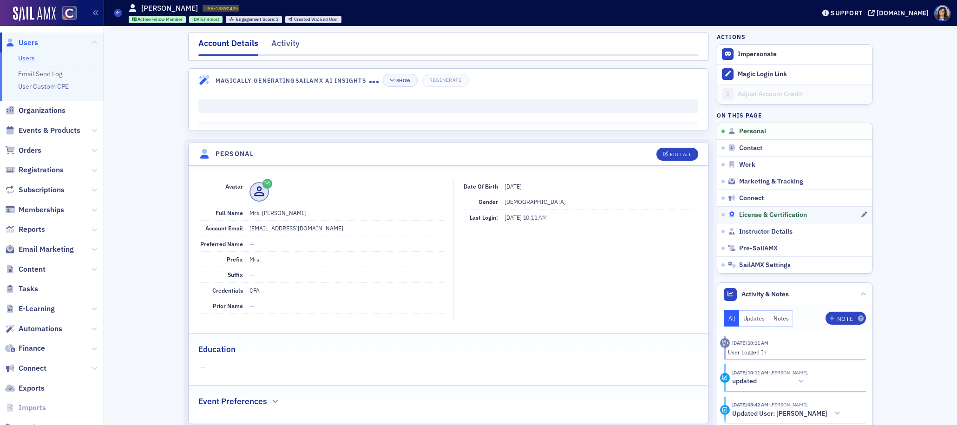
click at [770, 213] on span "License & Certification" at bounding box center [773, 215] width 68 height 8
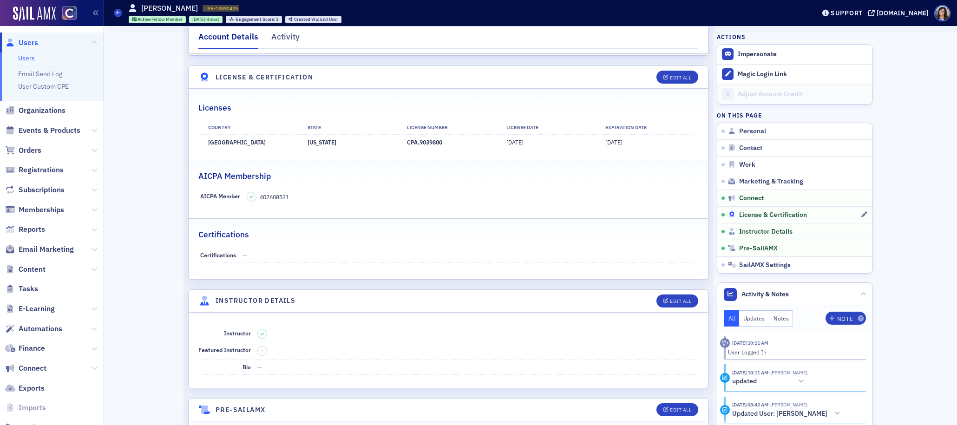
scroll to position [1625, 0]
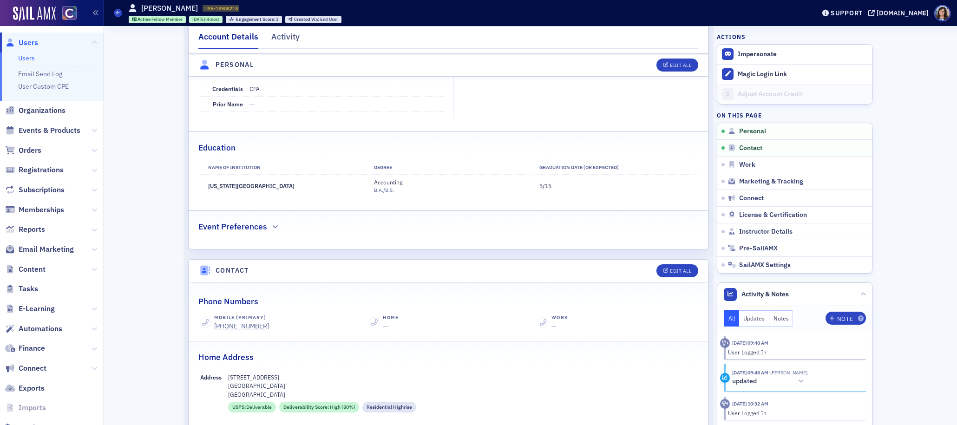
scroll to position [213, 0]
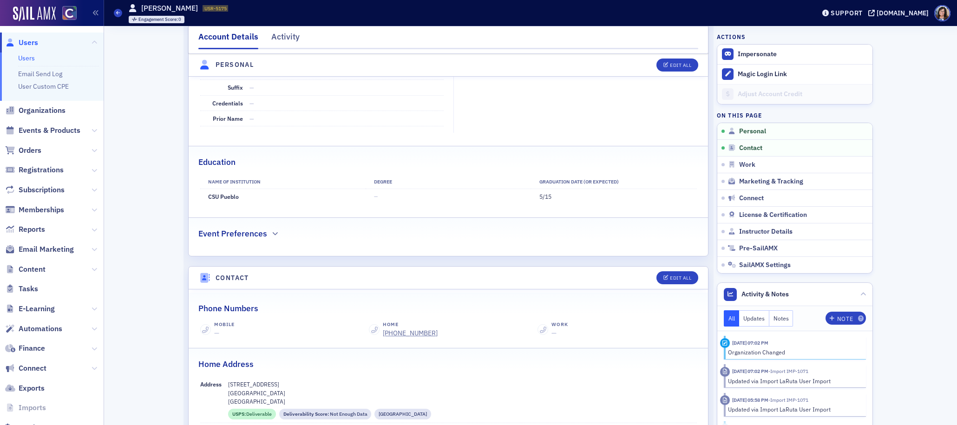
scroll to position [192, 0]
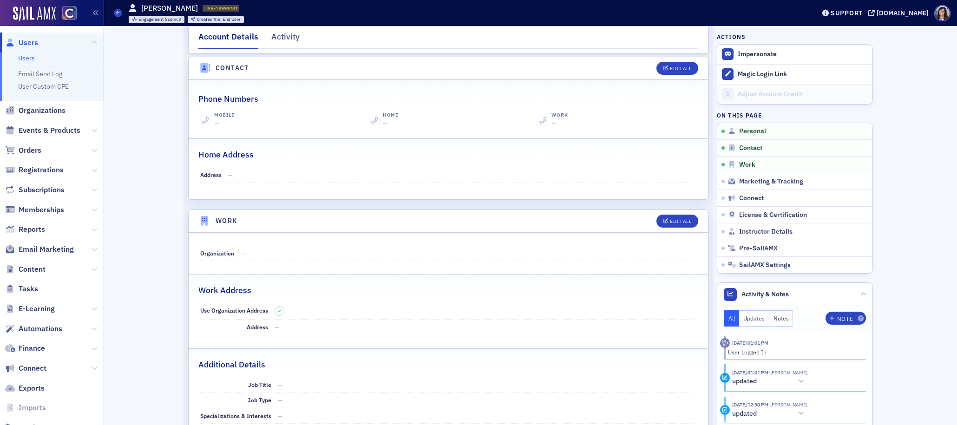
scroll to position [393, 0]
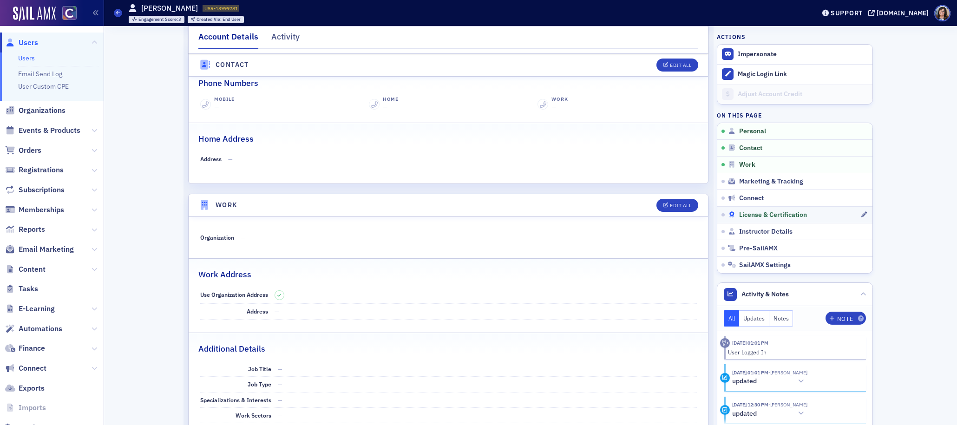
click at [762, 212] on span "License & Certification" at bounding box center [773, 215] width 68 height 8
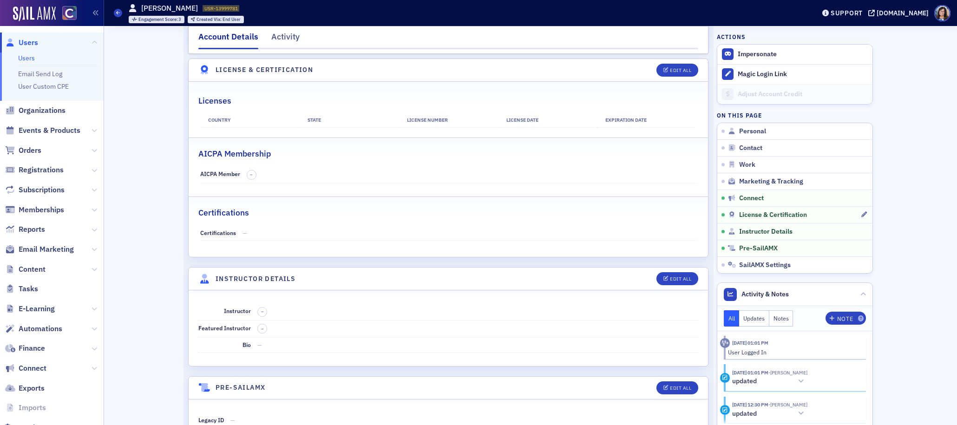
scroll to position [1478, 0]
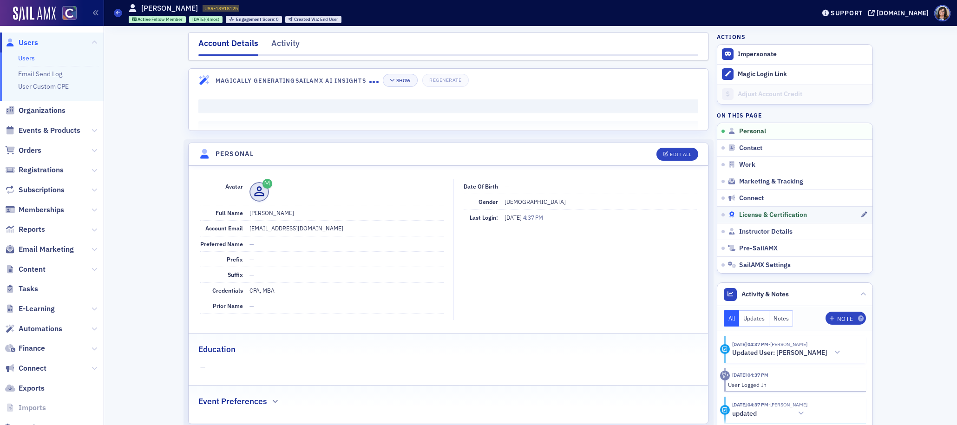
click at [762, 215] on span "License & Certification" at bounding box center [773, 215] width 68 height 8
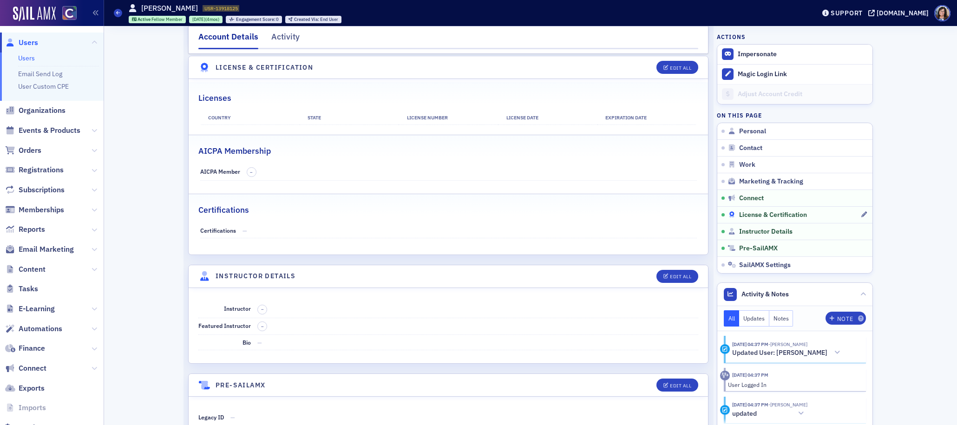
scroll to position [1625, 0]
click at [758, 133] on span "Personal" at bounding box center [752, 131] width 27 height 8
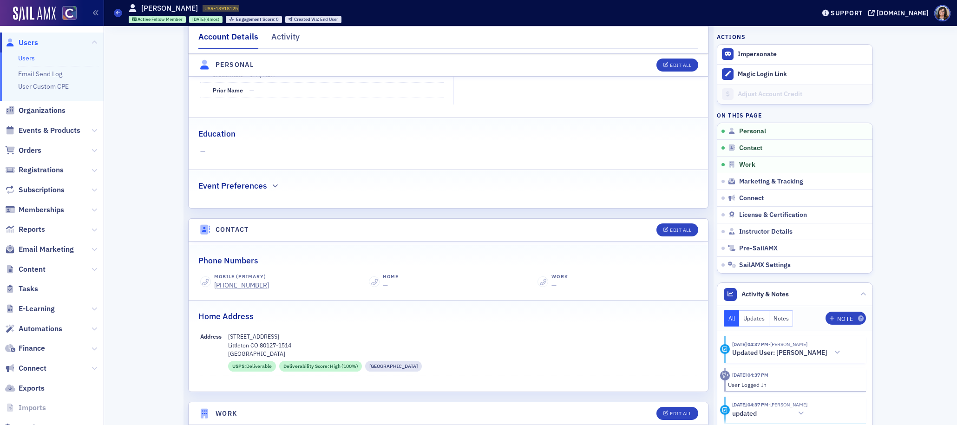
scroll to position [216, 0]
click at [753, 211] on span "License & Certification" at bounding box center [773, 215] width 68 height 8
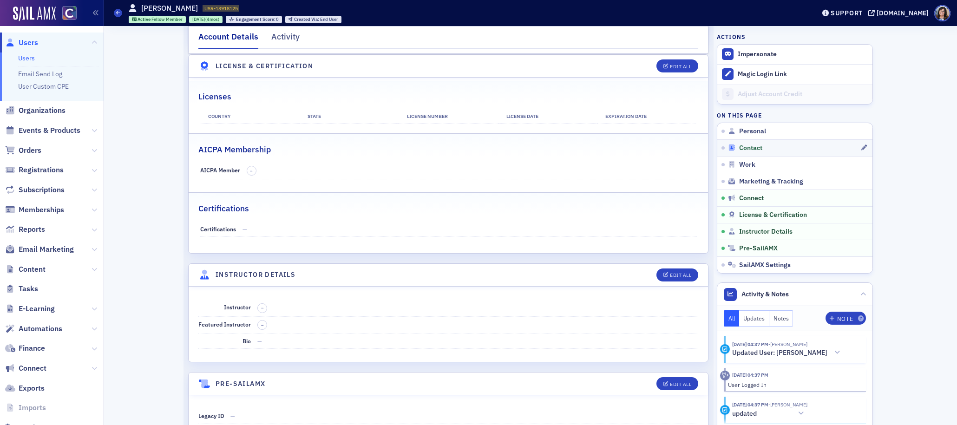
scroll to position [1625, 0]
click at [688, 67] on div "Edit All" at bounding box center [680, 66] width 21 height 5
select select "US"
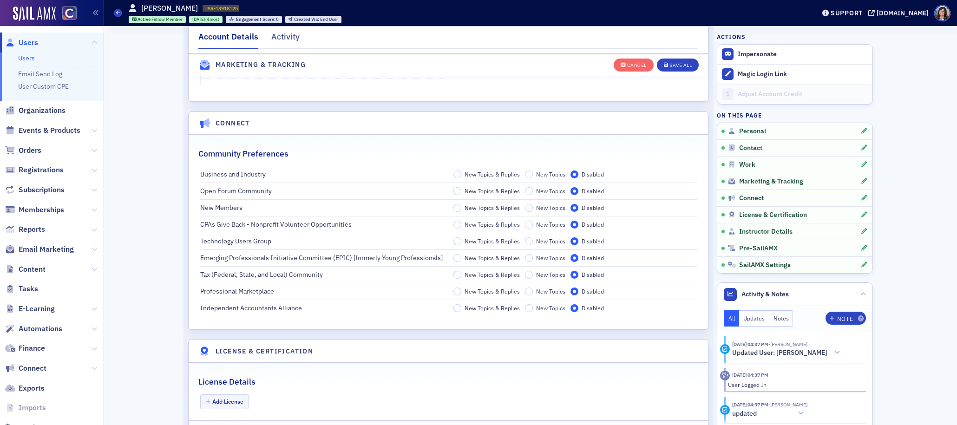
scroll to position [1911, 0]
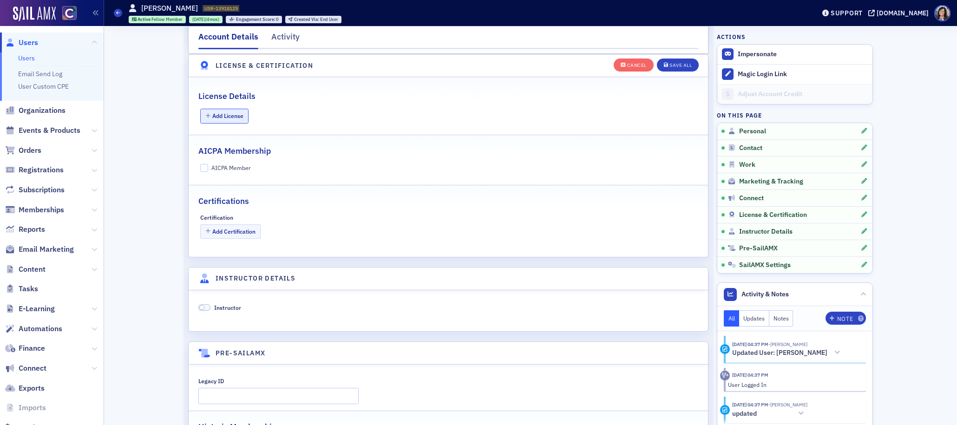
click at [230, 115] on button "Add License" at bounding box center [224, 116] width 49 height 14
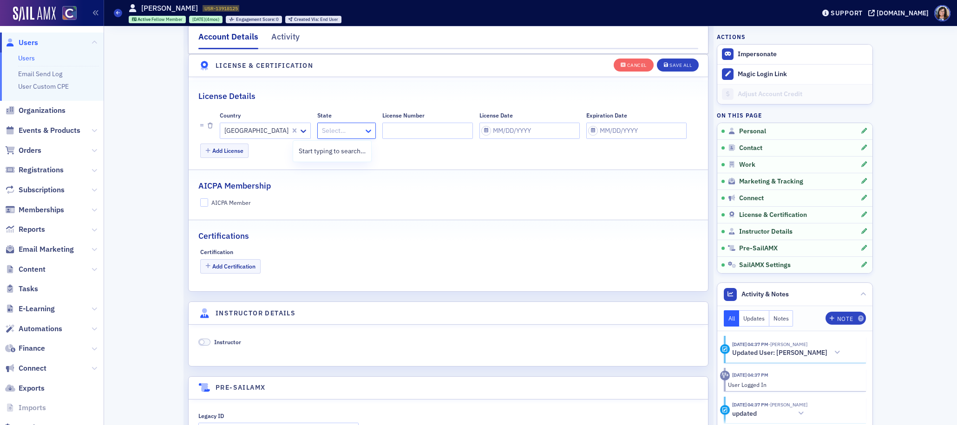
click at [364, 129] on icon at bounding box center [368, 130] width 9 height 9
click at [345, 150] on div "Colorado" at bounding box center [322, 151] width 46 height 10
click at [383, 131] on input "License Number" at bounding box center [428, 131] width 91 height 16
paste input "9039811"
type input "9039811"
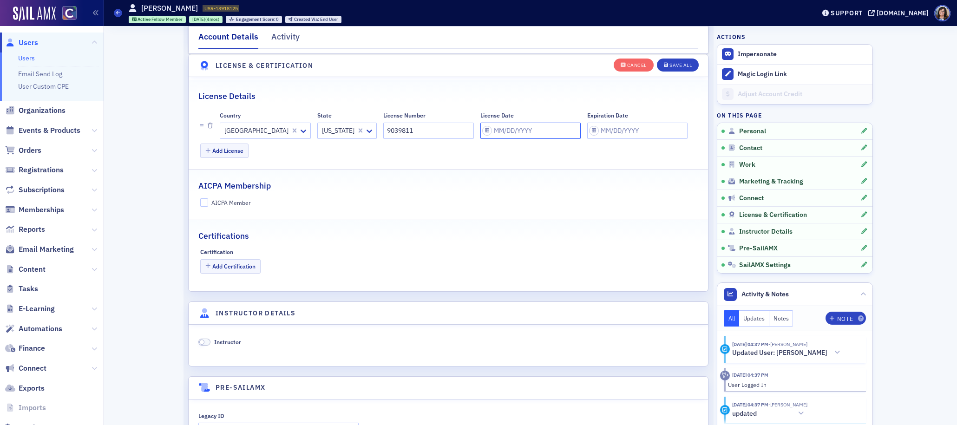
select select "9"
select select "2025"
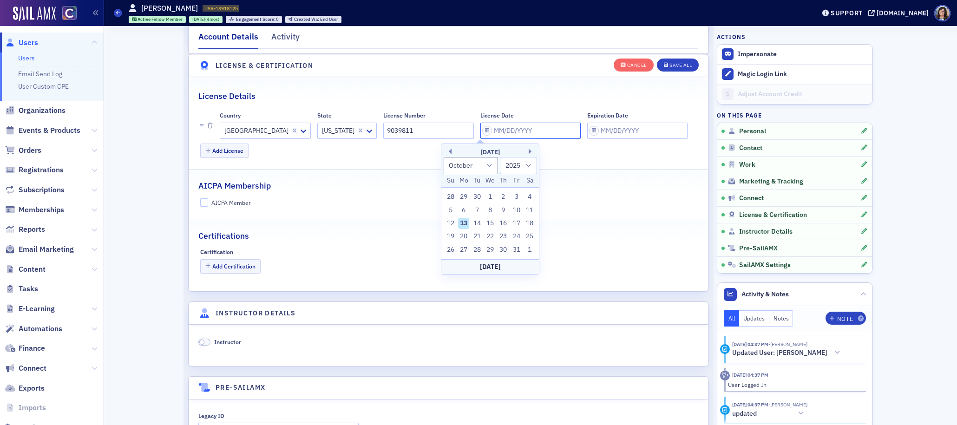
click at [480, 130] on input "License Date" at bounding box center [530, 131] width 100 height 16
click at [447, 151] on button "Previous Month" at bounding box center [449, 152] width 6 height 6
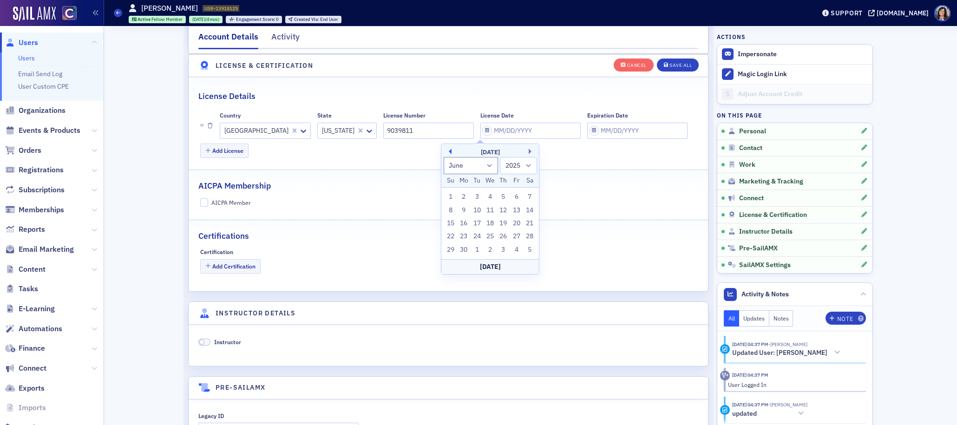
click at [447, 151] on button "Previous Month" at bounding box center [449, 152] width 6 height 6
select select "2"
click at [507, 249] on div "27" at bounding box center [503, 249] width 11 height 11
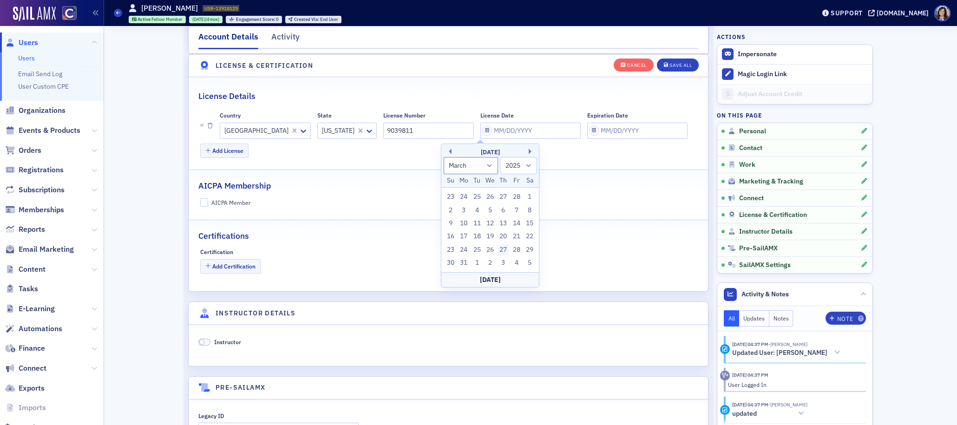
type input "03/27/2025"
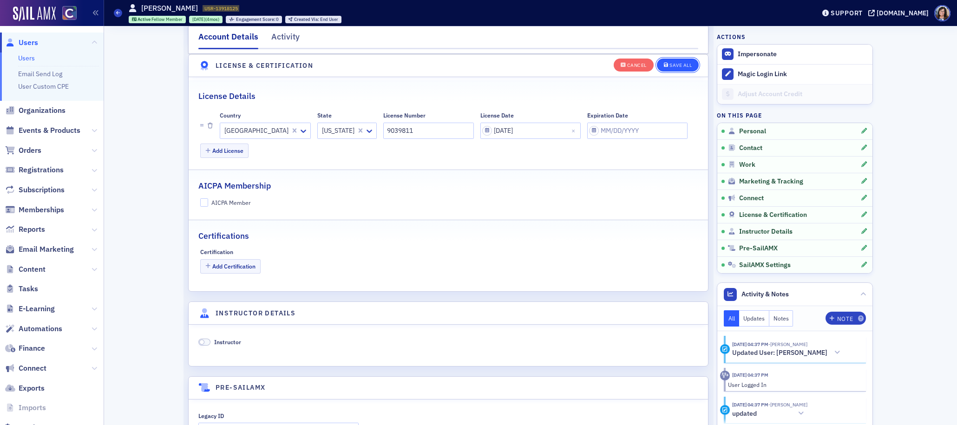
click at [683, 65] on div "Save All" at bounding box center [681, 65] width 22 height 5
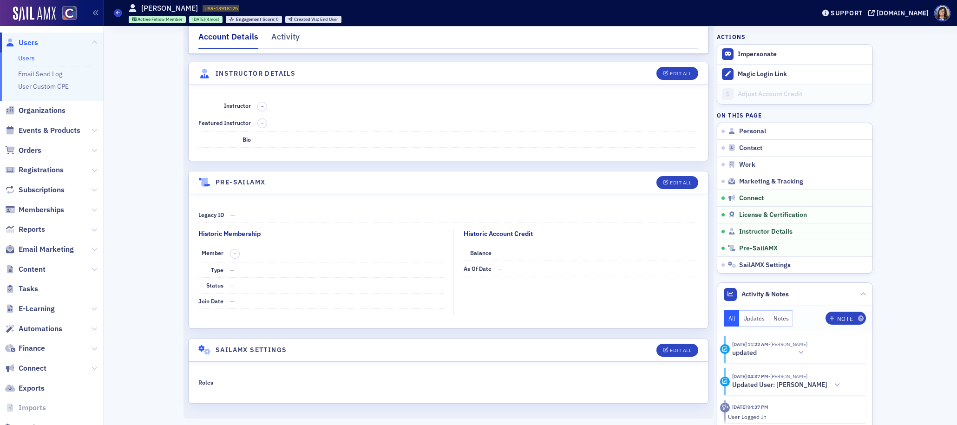
scroll to position [1841, 0]
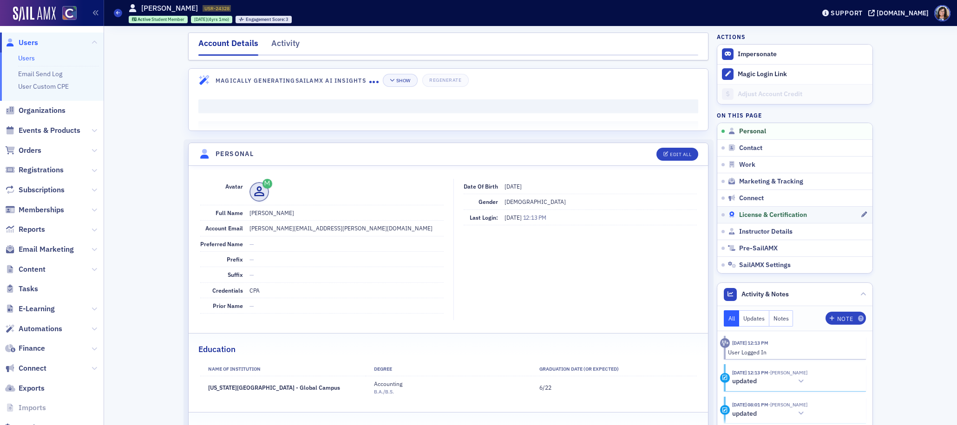
click at [755, 214] on span "License & Certification" at bounding box center [773, 215] width 68 height 8
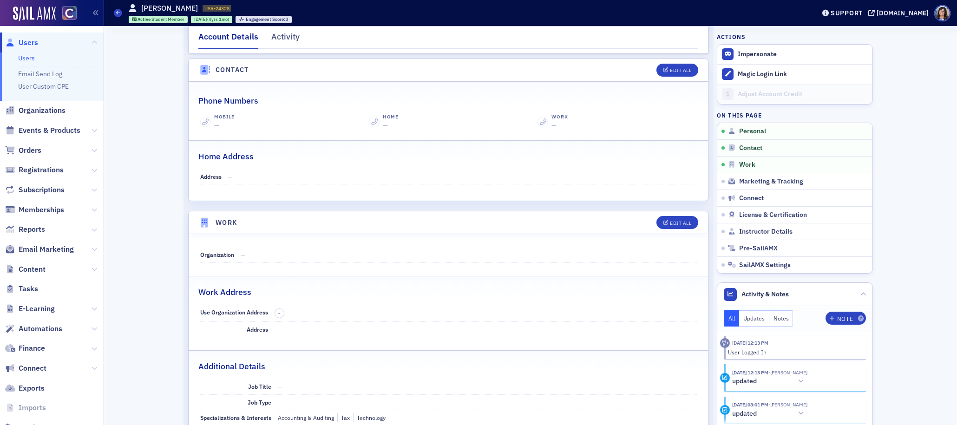
scroll to position [421, 0]
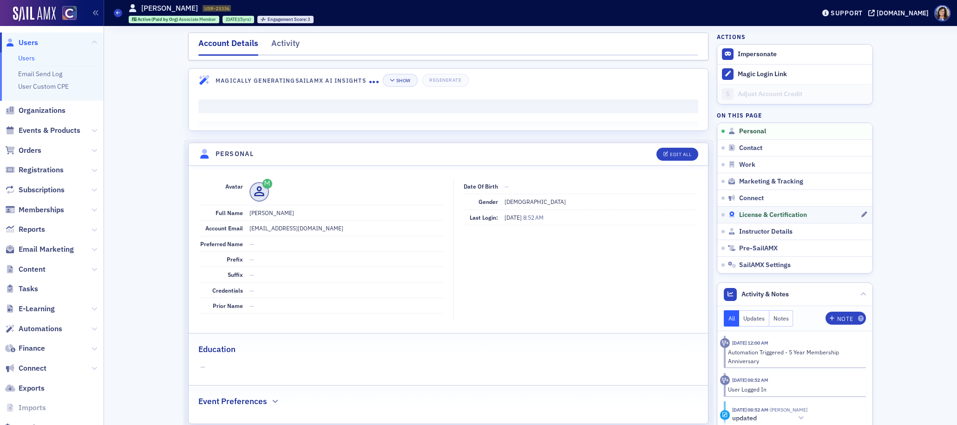
click at [761, 215] on span "License & Certification" at bounding box center [773, 215] width 68 height 8
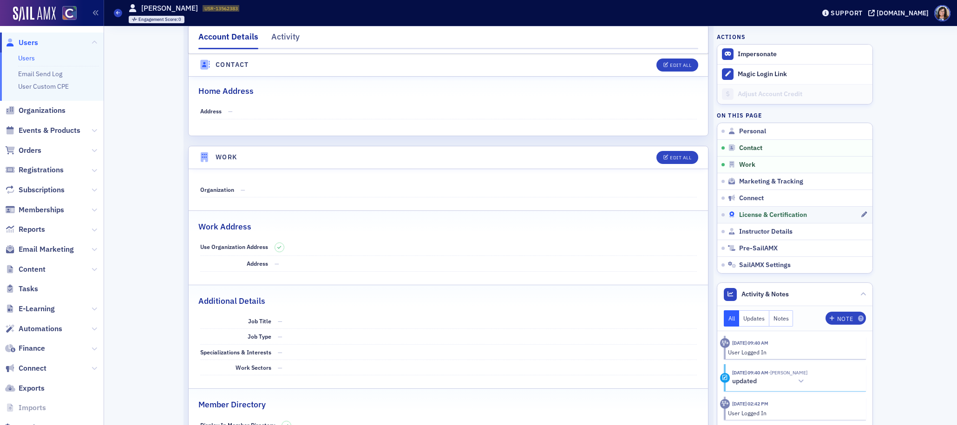
click at [756, 215] on span "License & Certification" at bounding box center [773, 215] width 68 height 8
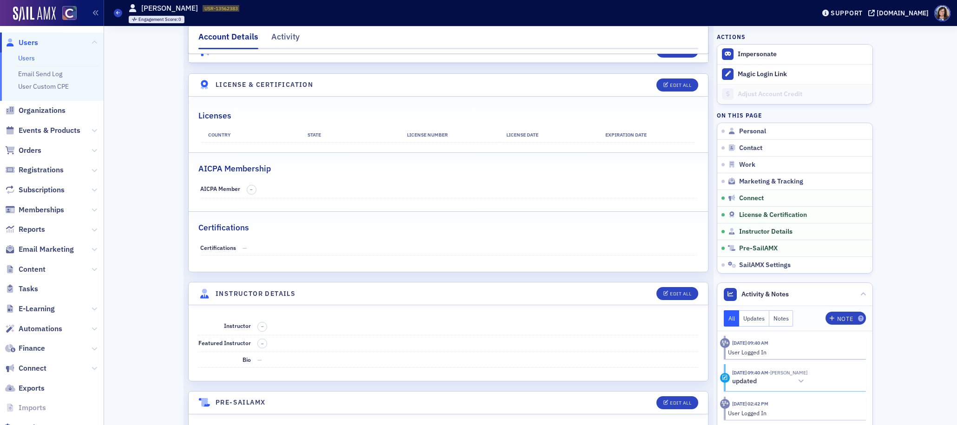
scroll to position [1478, 0]
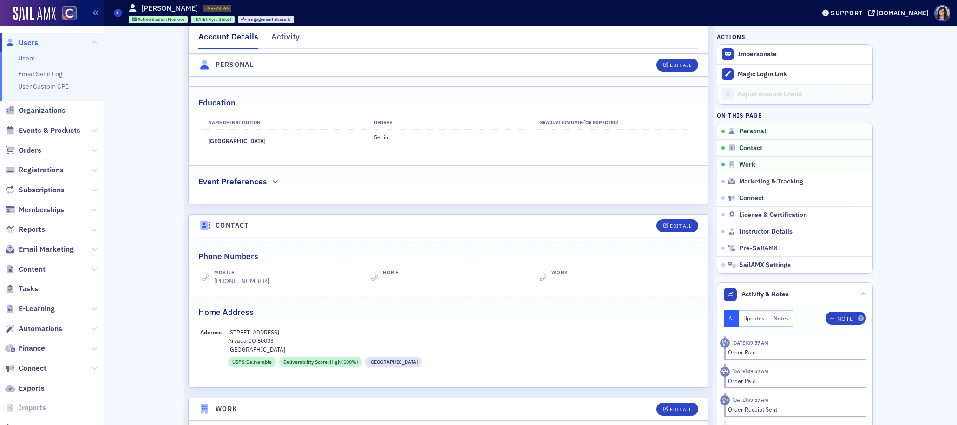
scroll to position [255, 0]
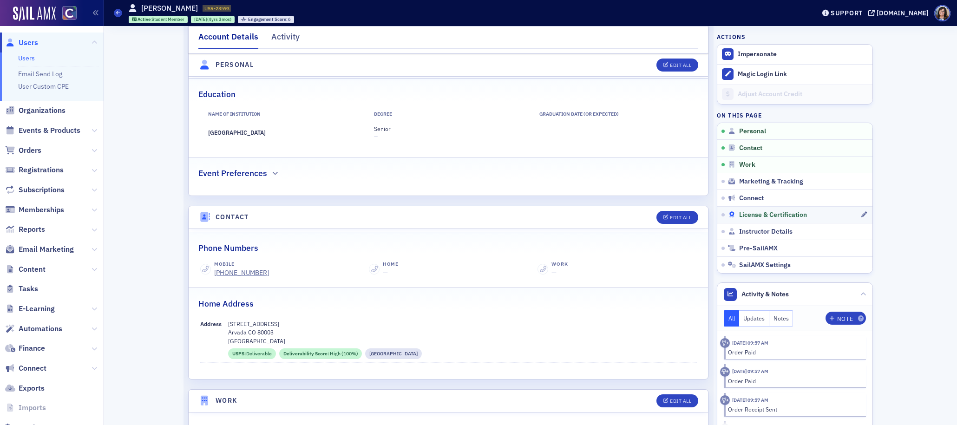
click at [765, 216] on span "License & Certification" at bounding box center [773, 215] width 68 height 8
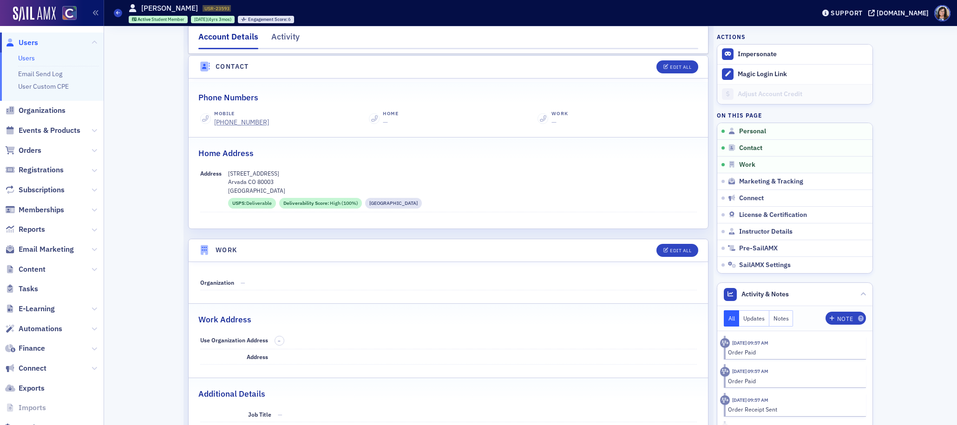
scroll to position [383, 0]
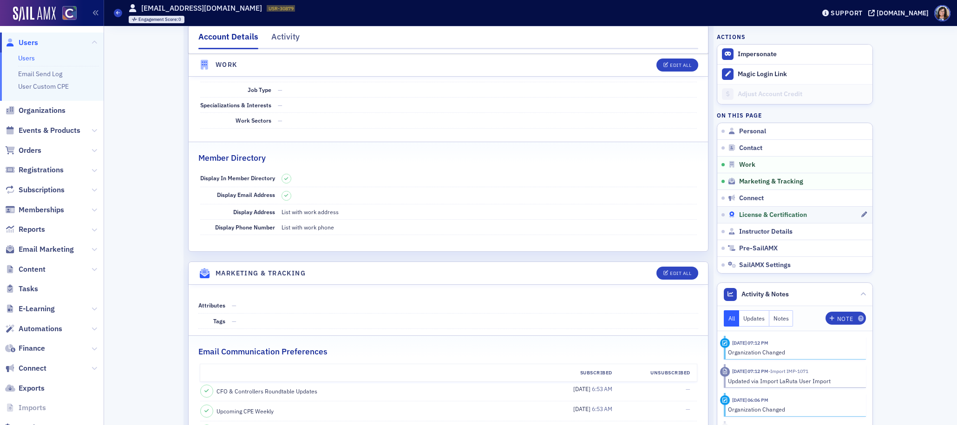
click at [758, 214] on span "License & Certification" at bounding box center [773, 215] width 68 height 8
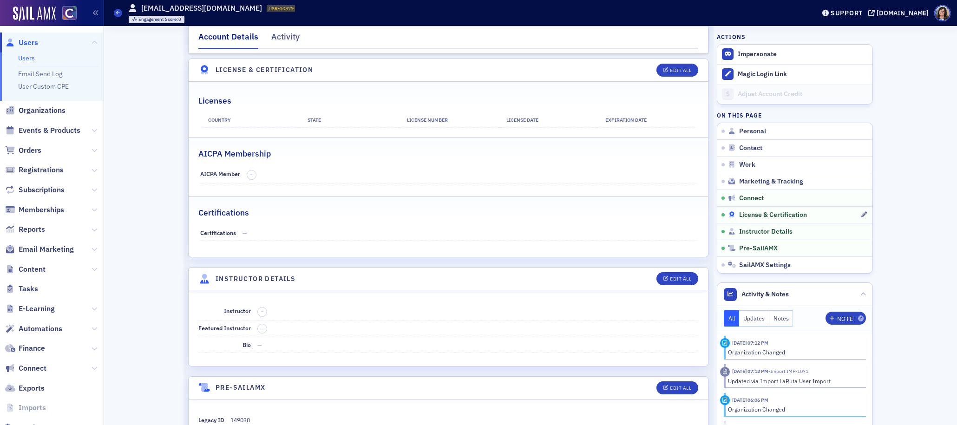
scroll to position [1478, 0]
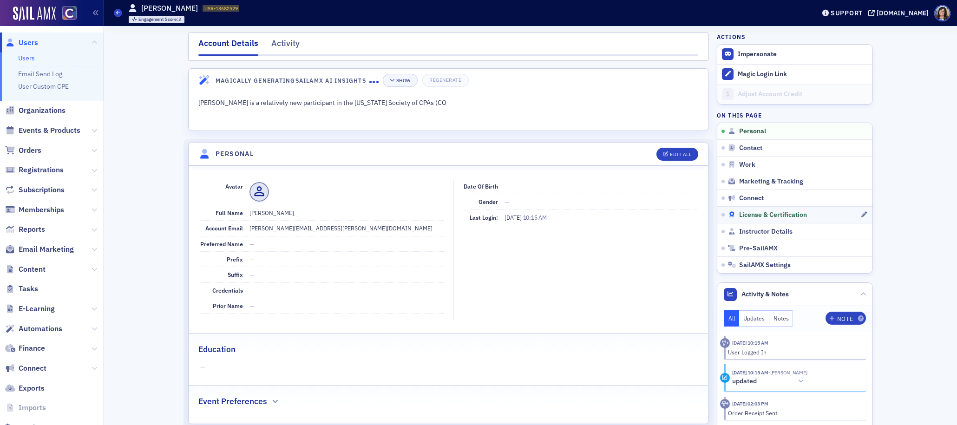
click at [749, 217] on span "License & Certification" at bounding box center [773, 215] width 68 height 8
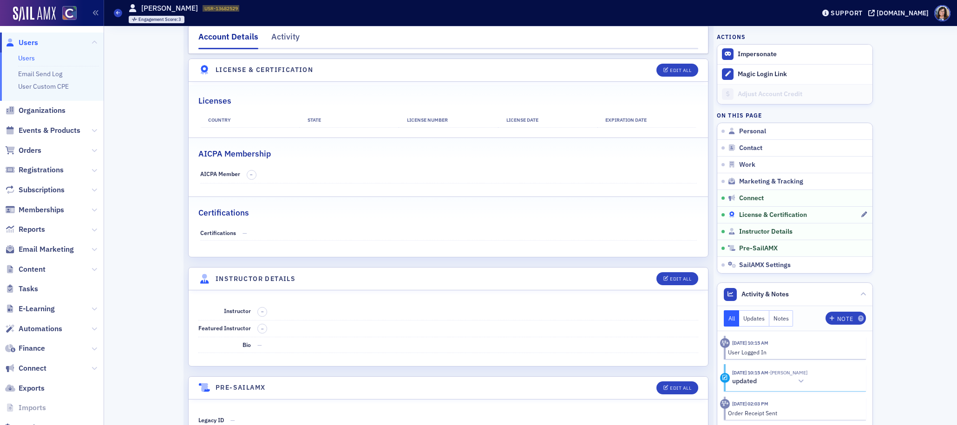
scroll to position [1478, 0]
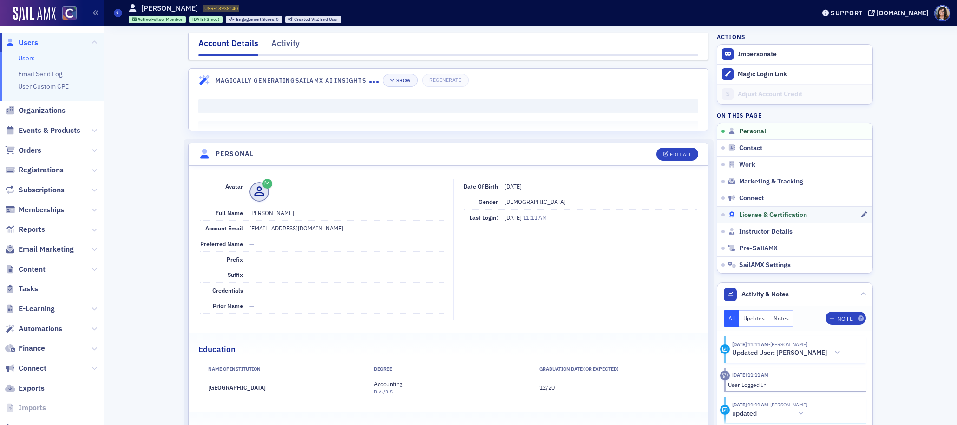
click at [760, 213] on span "License & Certification" at bounding box center [773, 215] width 68 height 8
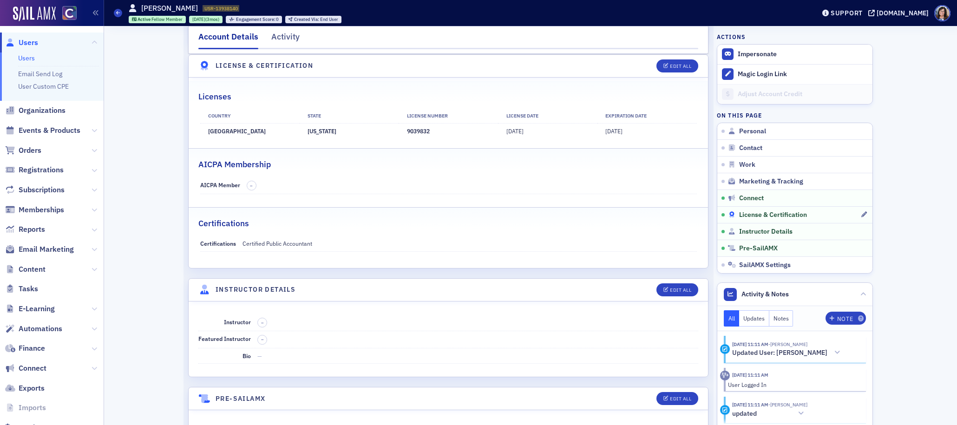
scroll to position [1700, 0]
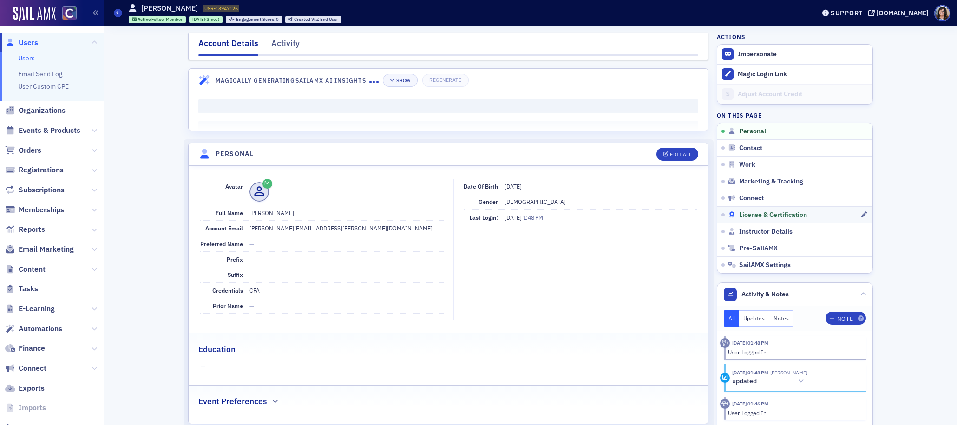
click at [762, 215] on span "License & Certification" at bounding box center [773, 215] width 68 height 8
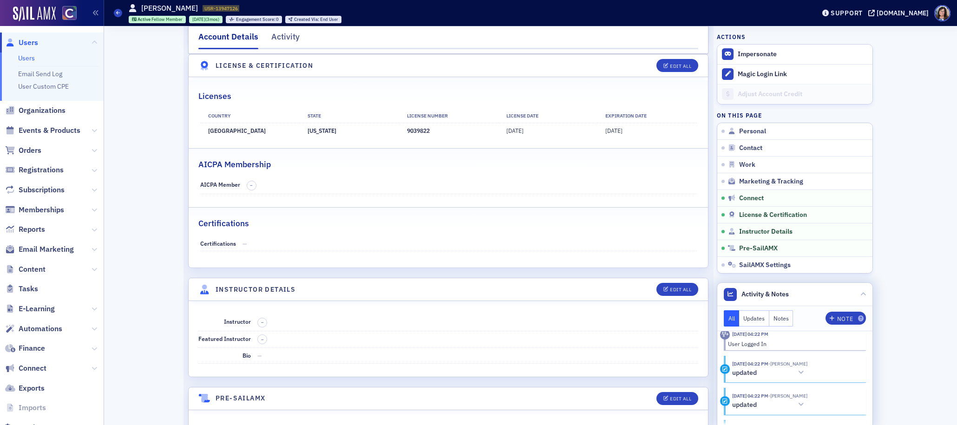
scroll to position [1088, 0]
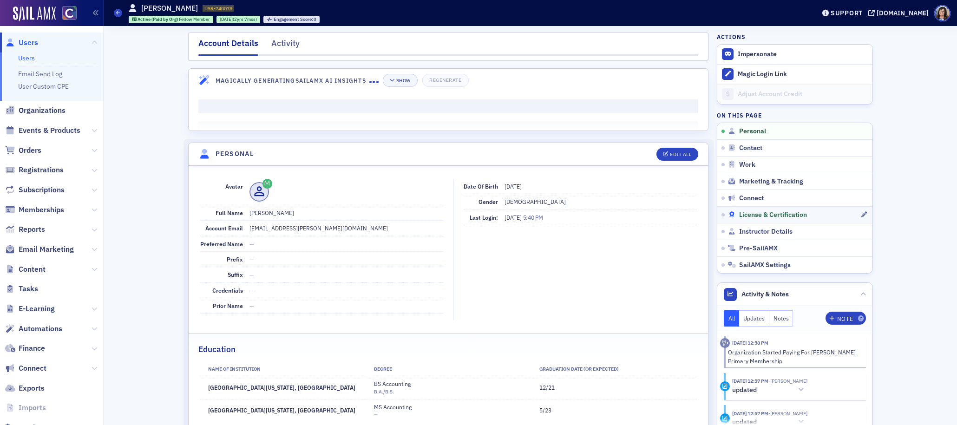
click at [759, 214] on span "License & Certification" at bounding box center [773, 215] width 68 height 8
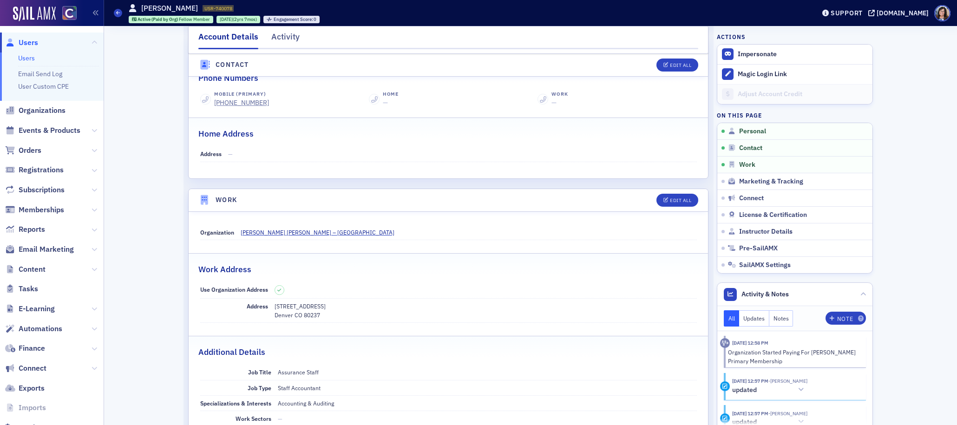
scroll to position [450, 0]
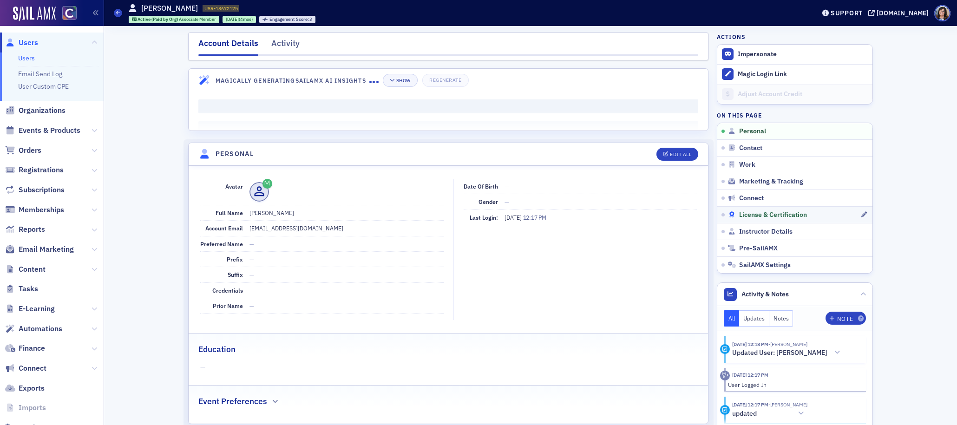
click at [751, 211] on span "License & Certification" at bounding box center [773, 215] width 68 height 8
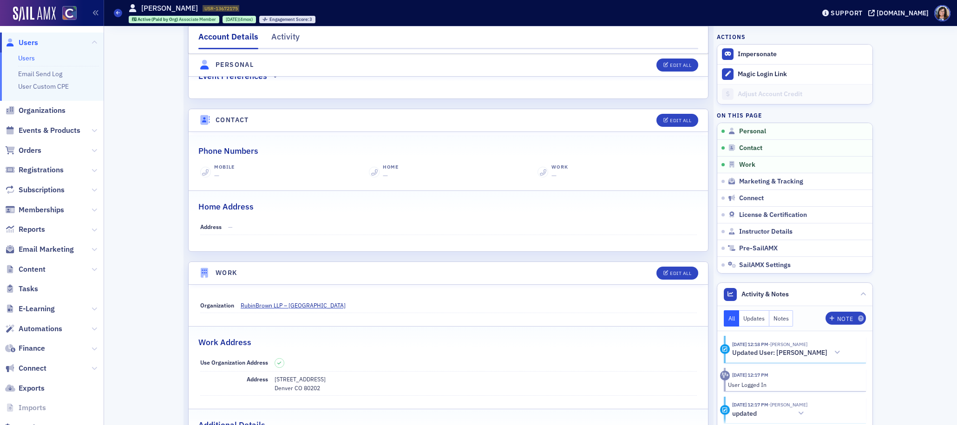
scroll to position [323, 0]
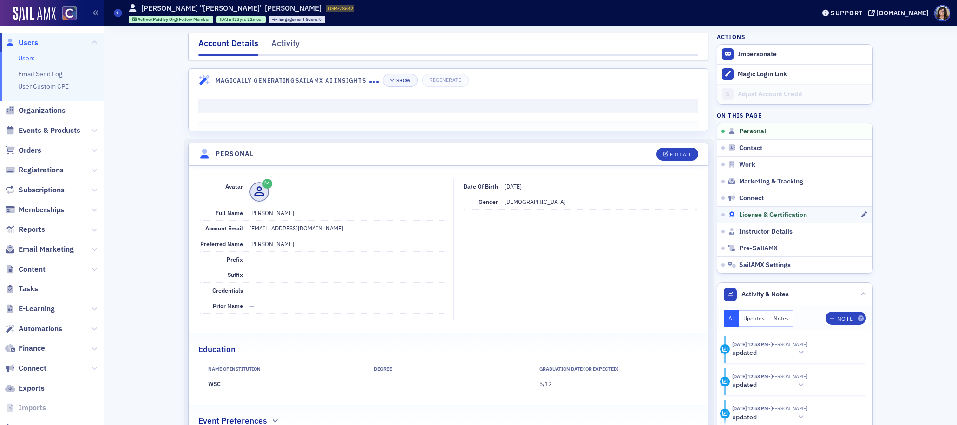
click at [771, 213] on span "License & Certification" at bounding box center [773, 215] width 68 height 8
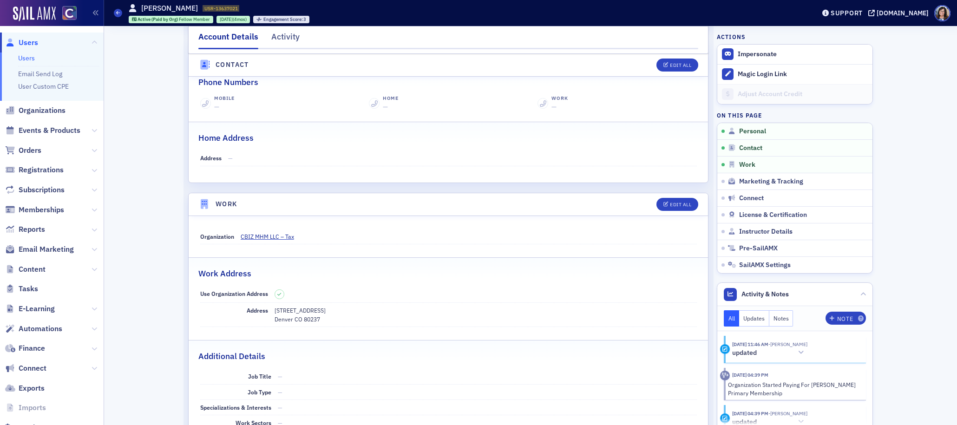
scroll to position [398, 0]
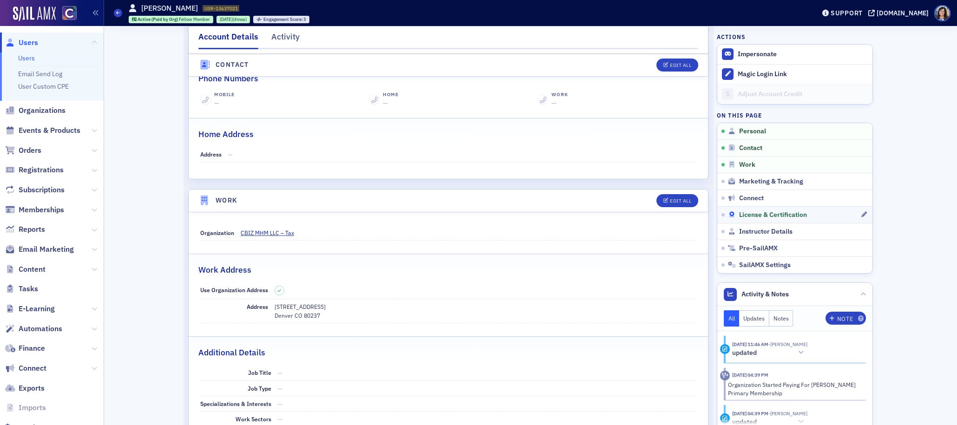
click at [747, 212] on span "License & Certification" at bounding box center [773, 215] width 68 height 8
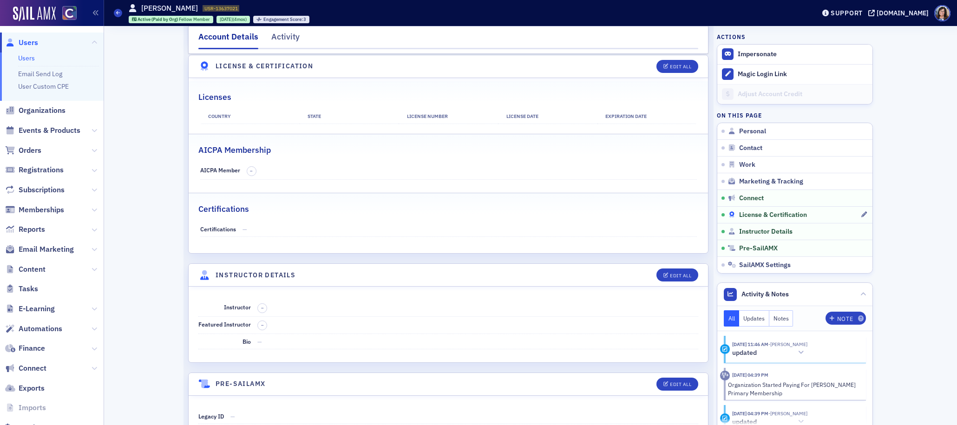
scroll to position [1651, 0]
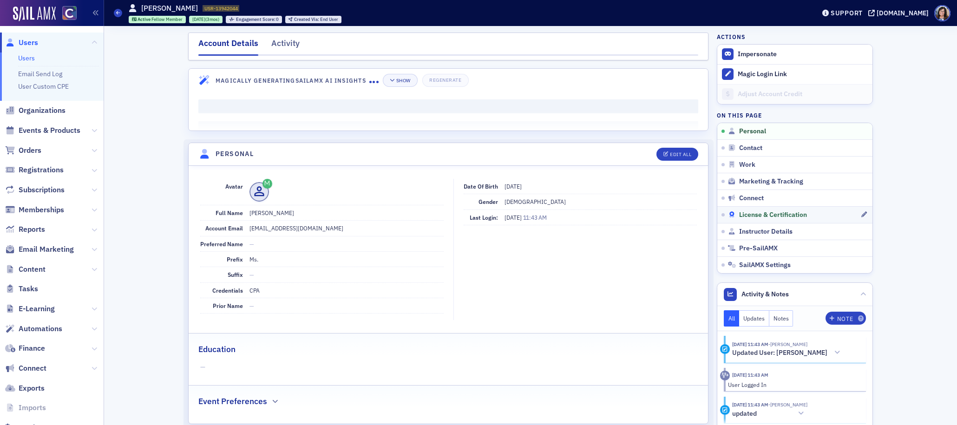
click at [767, 216] on span "License & Certification" at bounding box center [773, 215] width 68 height 8
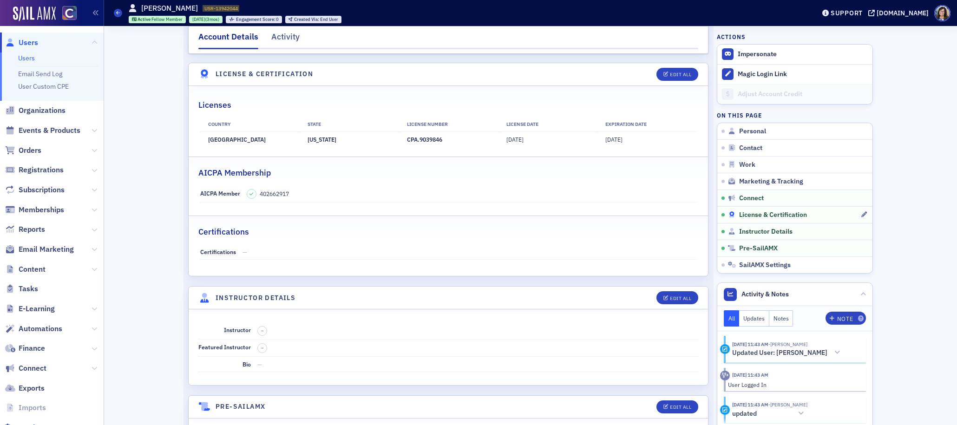
scroll to position [1704, 0]
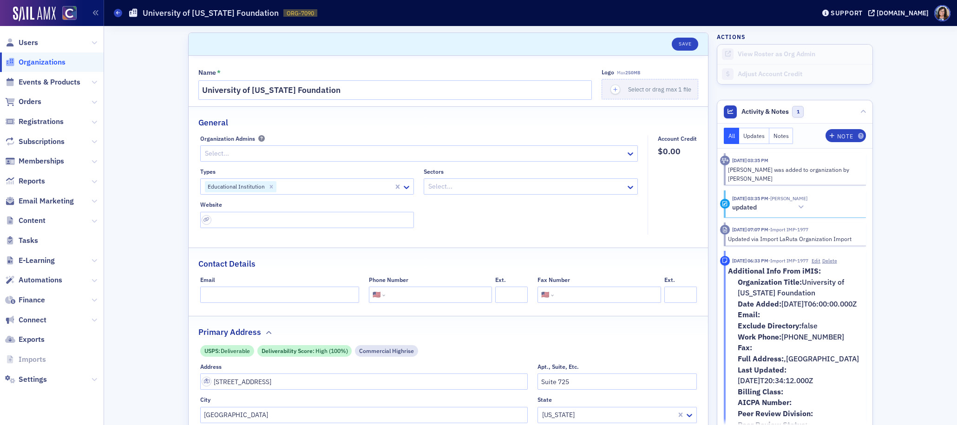
select select "US"
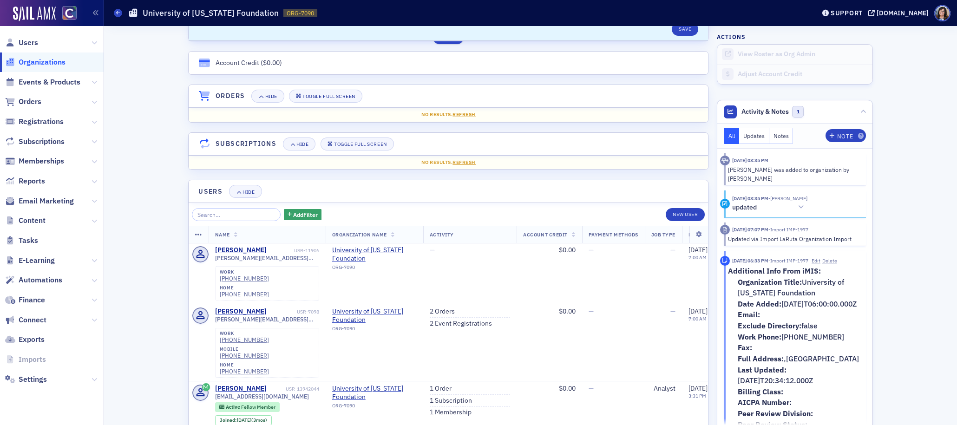
scroll to position [589, 0]
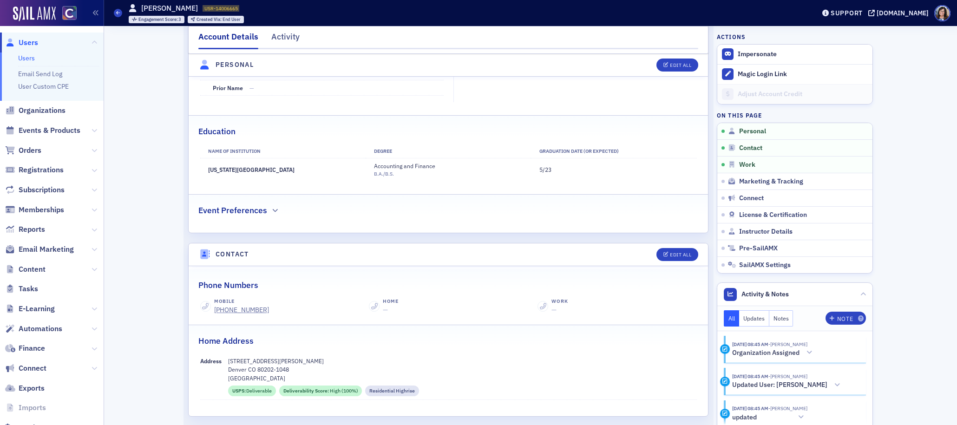
scroll to position [252, 0]
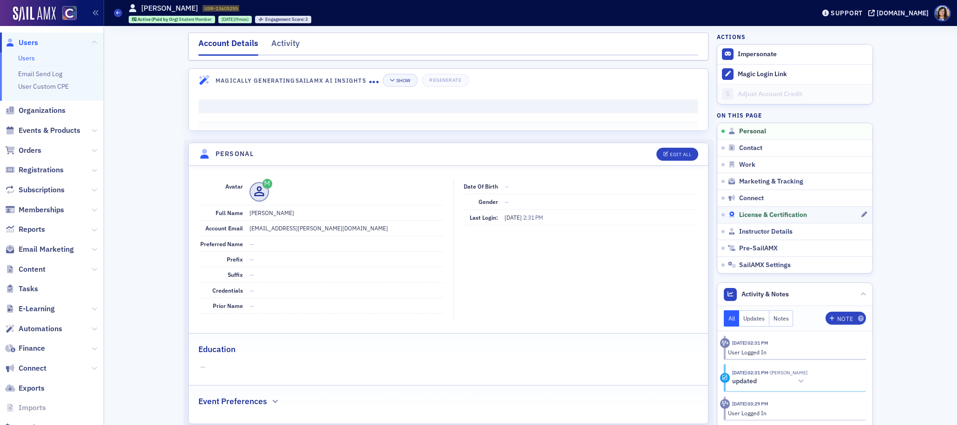
click at [750, 214] on span "License & Certification" at bounding box center [773, 215] width 68 height 8
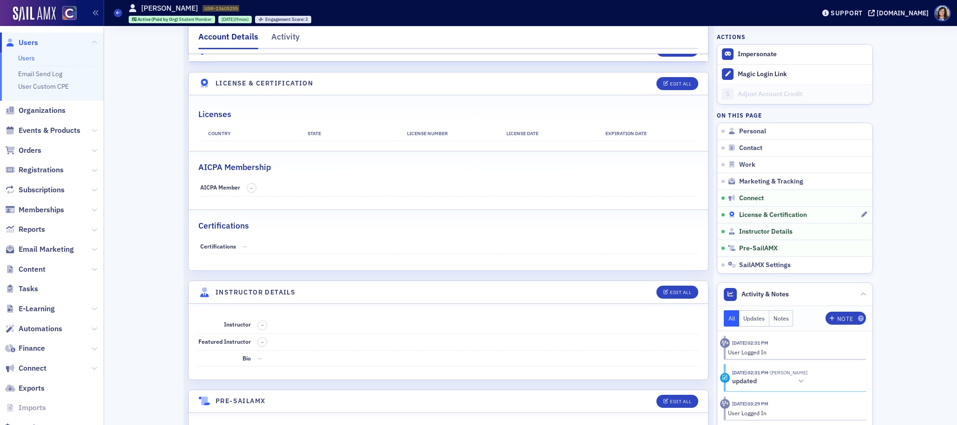
scroll to position [1636, 0]
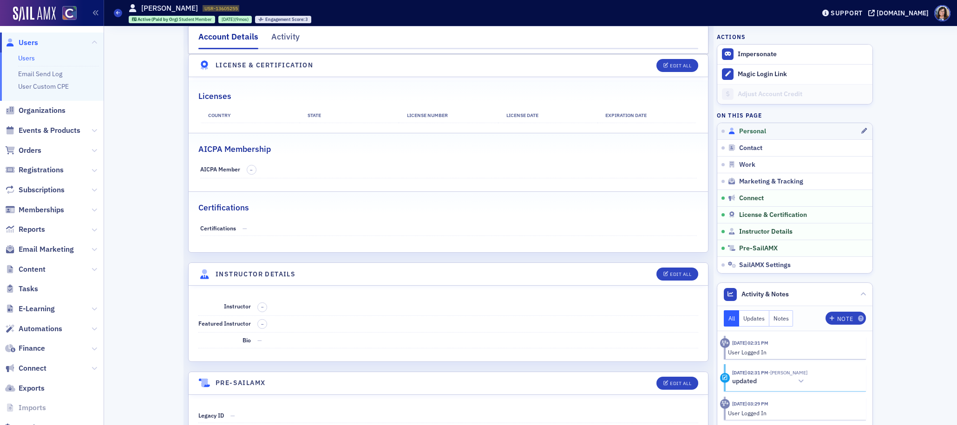
click at [755, 131] on span "Personal" at bounding box center [752, 131] width 27 height 8
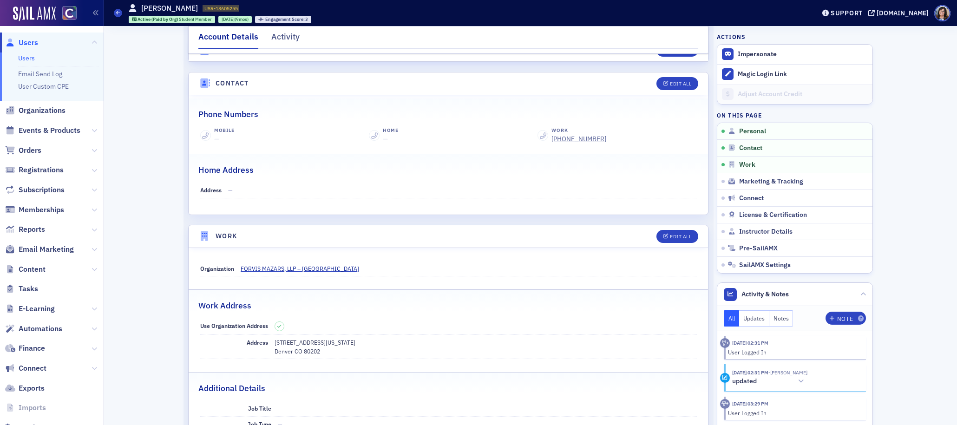
scroll to position [365, 0]
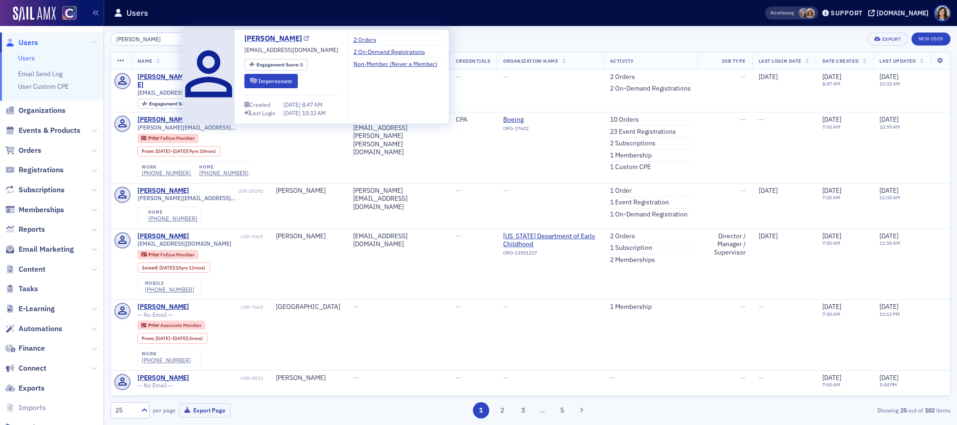
type input "Henry Madison"
click at [304, 39] on icon at bounding box center [306, 38] width 5 height 5
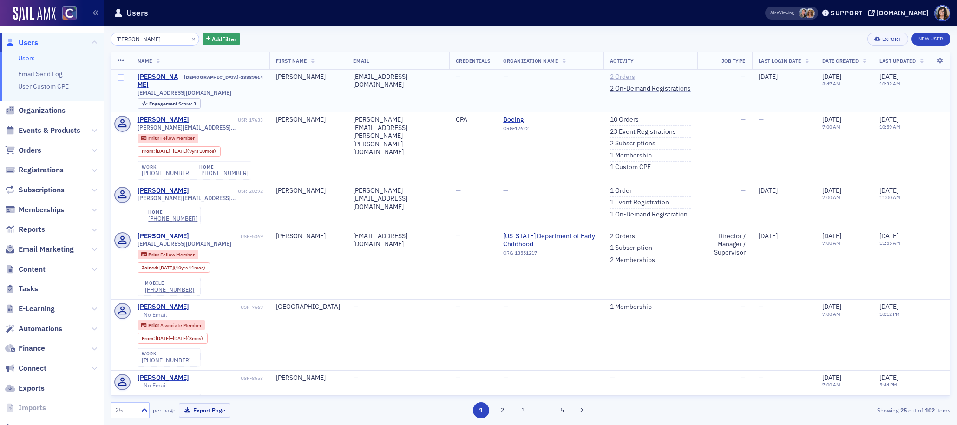
click at [618, 78] on link "2 Orders" at bounding box center [622, 77] width 25 height 8
drag, startPoint x: 206, startPoint y: 85, endPoint x: 136, endPoint y: 87, distance: 69.7
click at [136, 87] on td "Henry Madison USR-13389564 hmadison@kpmg.com Engagement Score : 3" at bounding box center [200, 91] width 139 height 43
copy span "hmadison@kpmg.com"
click at [190, 40] on button "×" at bounding box center [194, 38] width 8 height 8
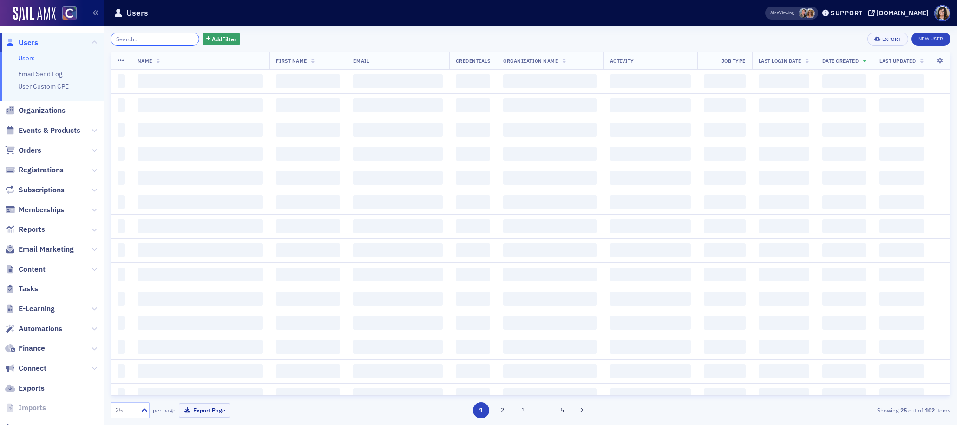
click at [163, 39] on input "search" at bounding box center [155, 39] width 89 height 13
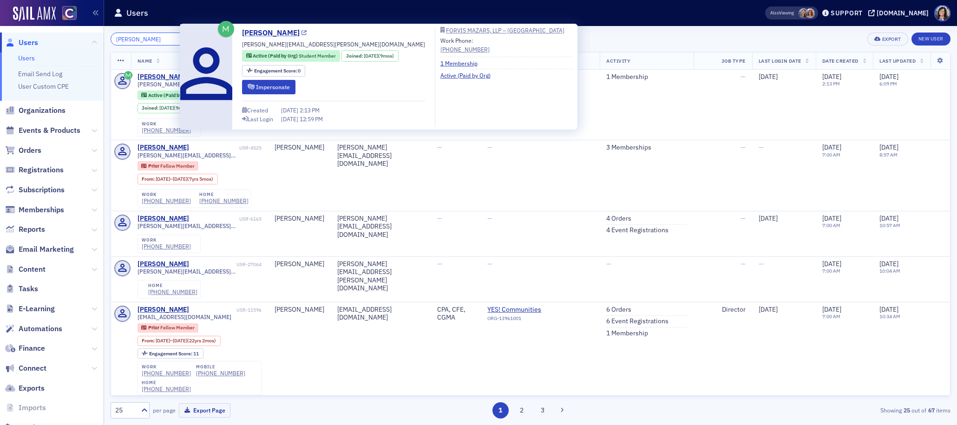
type input "Sonya Kathryn Pfeiffer"
click at [302, 33] on icon at bounding box center [304, 33] width 5 height 5
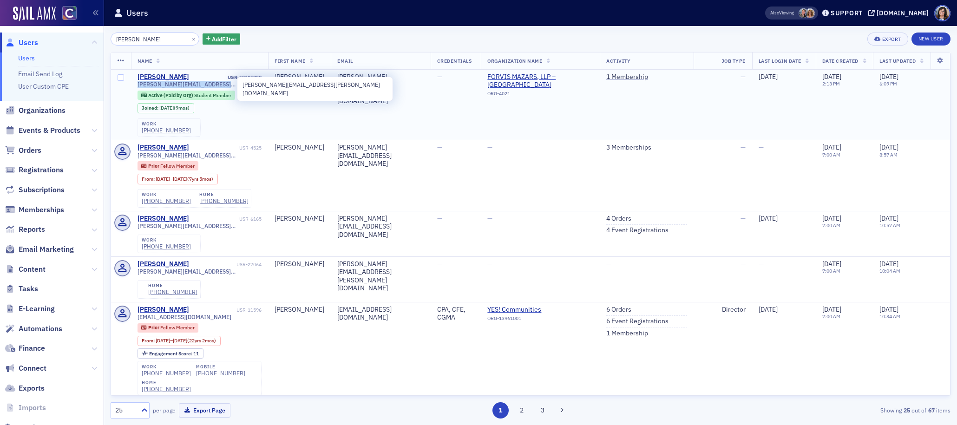
drag, startPoint x: 242, startPoint y: 86, endPoint x: 137, endPoint y: 86, distance: 105.0
click at [138, 86] on div "kathryn.pfeiffer@us.forvismazars.com" at bounding box center [200, 84] width 125 height 7
copy span "kathryn.pfeiffer@us.forvismazars.com"
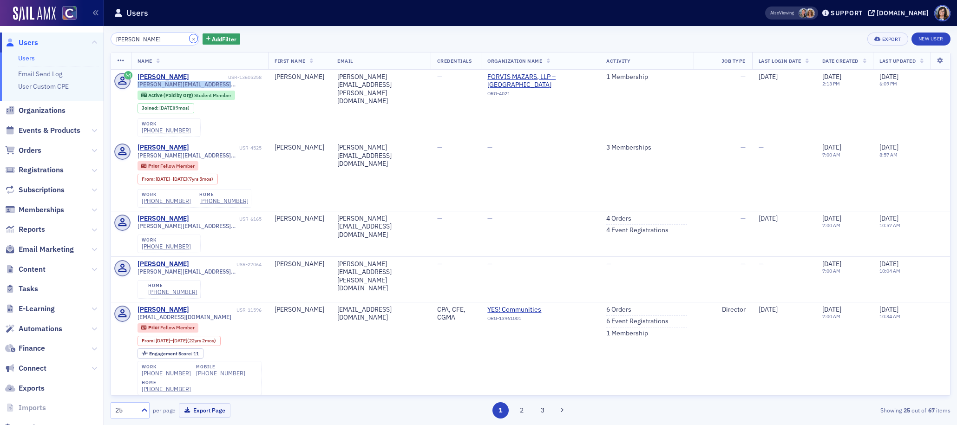
drag, startPoint x: 182, startPoint y: 39, endPoint x: 162, endPoint y: 38, distance: 19.5
click at [190, 39] on button "×" at bounding box center [194, 38] width 8 height 8
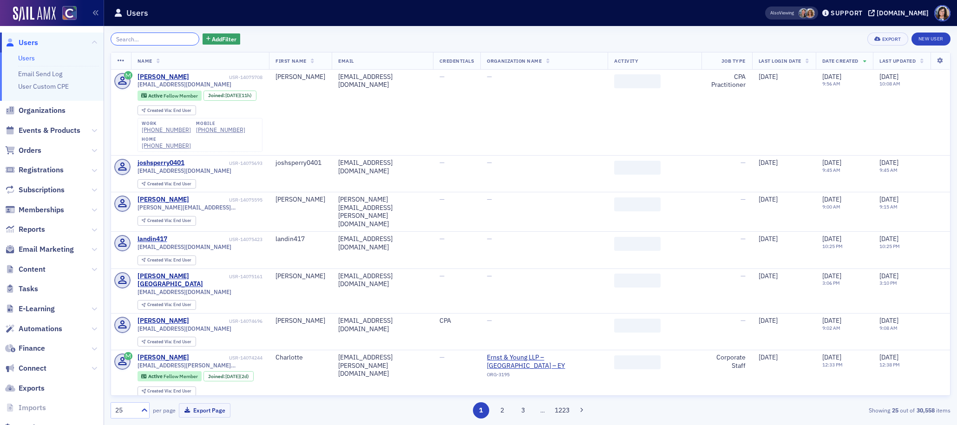
click at [158, 37] on input "search" at bounding box center [155, 39] width 89 height 13
paste input "Tucker Powers"
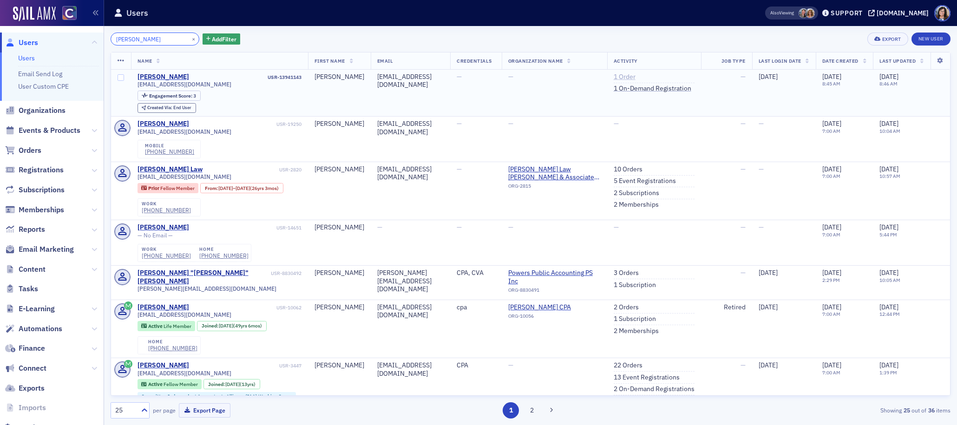
type input "Tucker Powers"
click at [636, 76] on link "1 Order" at bounding box center [625, 77] width 22 height 8
drag, startPoint x: 217, startPoint y: 84, endPoint x: 136, endPoint y: 85, distance: 80.9
click at [136, 85] on td "Tucker Powers USR-13941143 tuckerpowers@kpmg.com Engagement Score : 3 Created V…" at bounding box center [219, 93] width 177 height 47
copy span "tuckerpowers@kpmg.com"
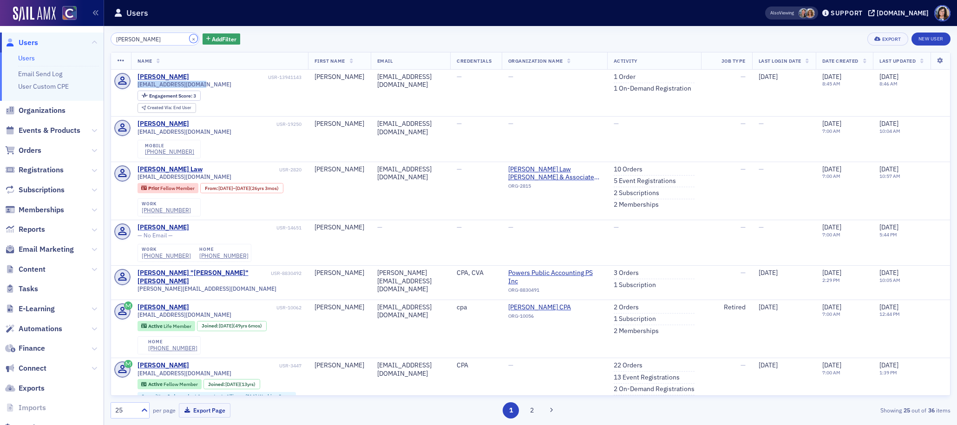
click at [190, 40] on button "×" at bounding box center [194, 38] width 8 height 8
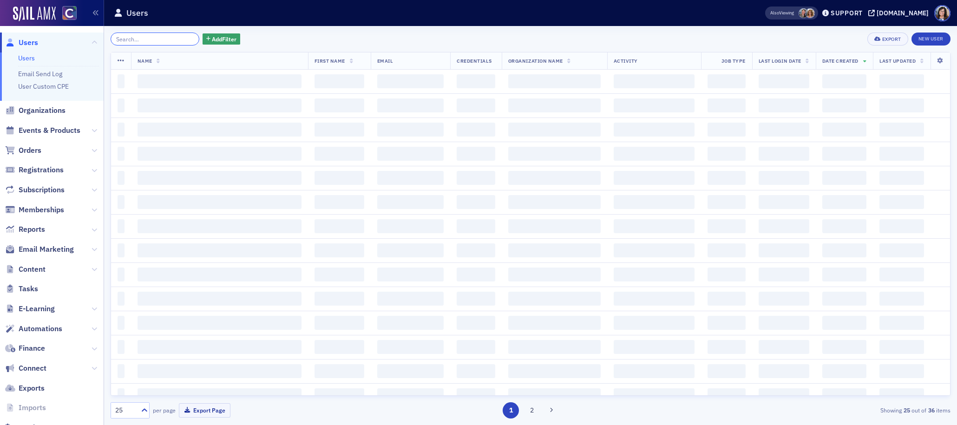
click at [170, 39] on input "search" at bounding box center [155, 39] width 89 height 13
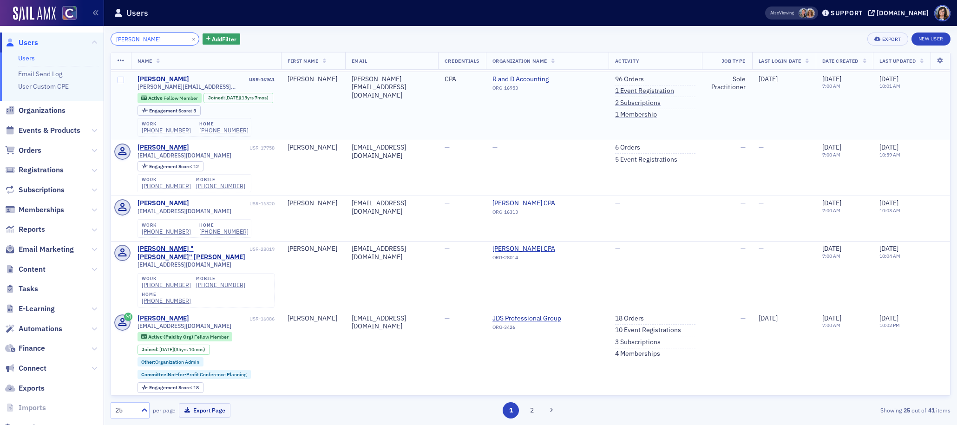
scroll to position [146, 0]
type input "Rene Riffle"
drag, startPoint x: 182, startPoint y: 39, endPoint x: 157, endPoint y: 37, distance: 25.6
click at [190, 39] on button "×" at bounding box center [194, 38] width 8 height 8
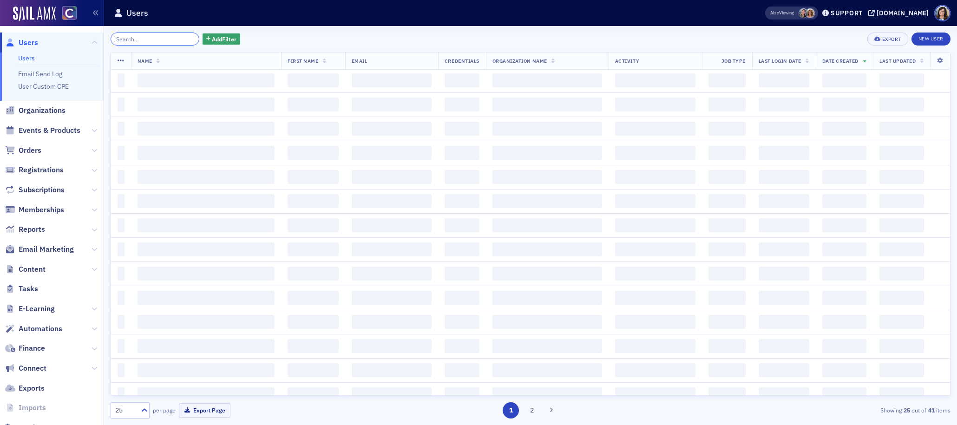
click at [157, 37] on input "search" at bounding box center [155, 39] width 89 height 13
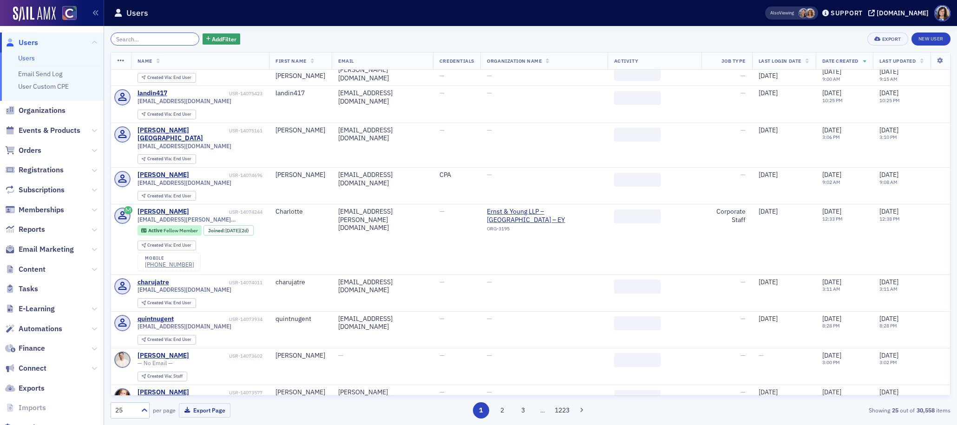
paste input "Jamey Lynne Arter"
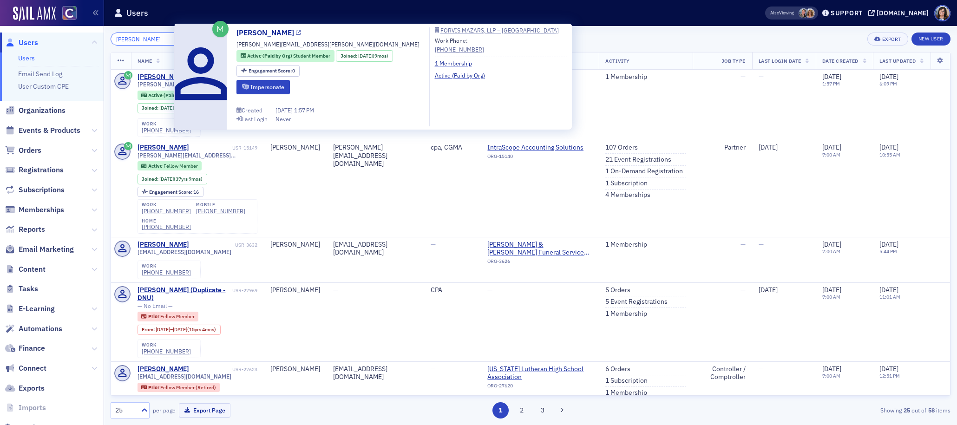
type input "Jamey Lynne Arter"
click at [296, 33] on icon at bounding box center [298, 33] width 5 height 5
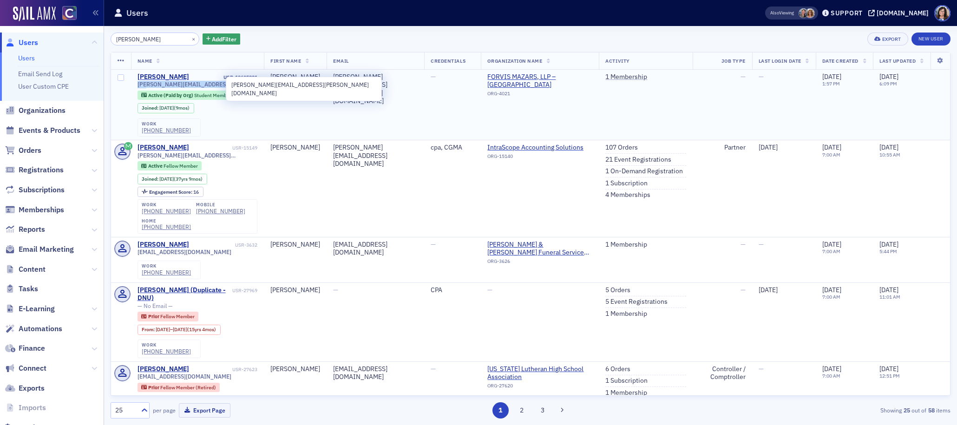
drag, startPoint x: 232, startPoint y: 84, endPoint x: 137, endPoint y: 86, distance: 95.7
click at [138, 86] on div "jamey.arter@us.forvismazars.com" at bounding box center [198, 84] width 120 height 7
copy span "jamey.arter@us.forvismazars.com"
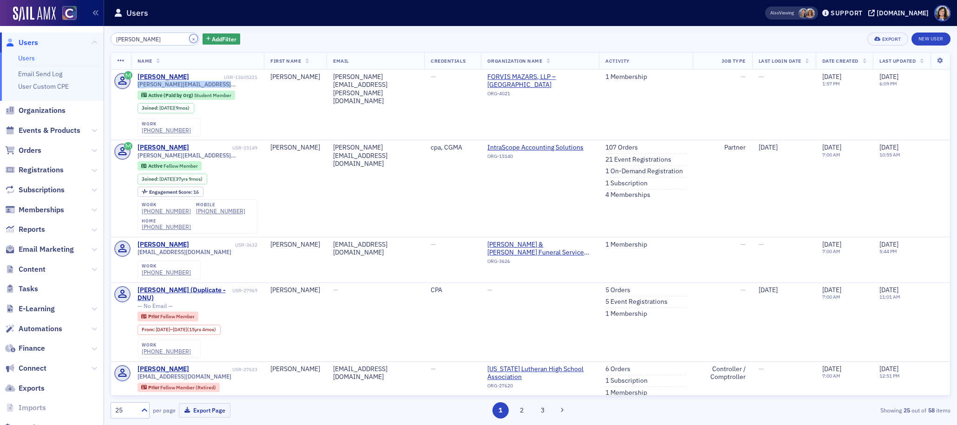
drag, startPoint x: 180, startPoint y: 39, endPoint x: 170, endPoint y: 40, distance: 10.2
click at [190, 39] on button "×" at bounding box center [194, 38] width 8 height 8
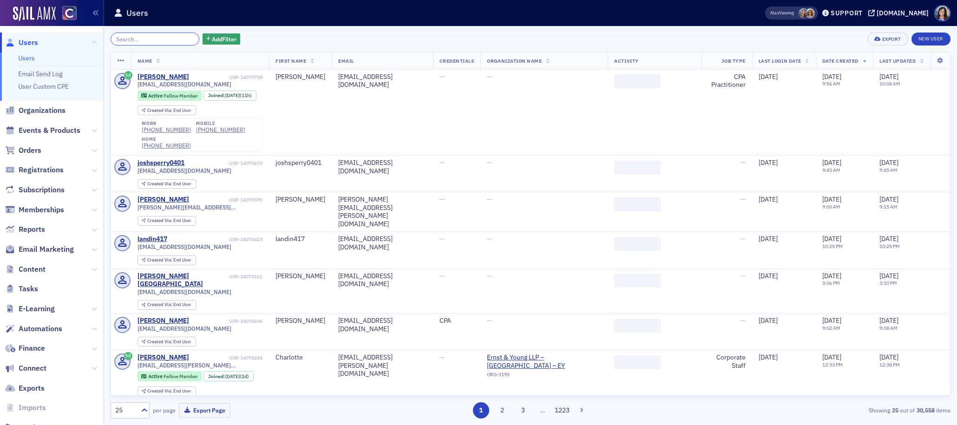
click at [169, 40] on input "search" at bounding box center [155, 39] width 89 height 13
paste input "Bruk Selam Teshome"
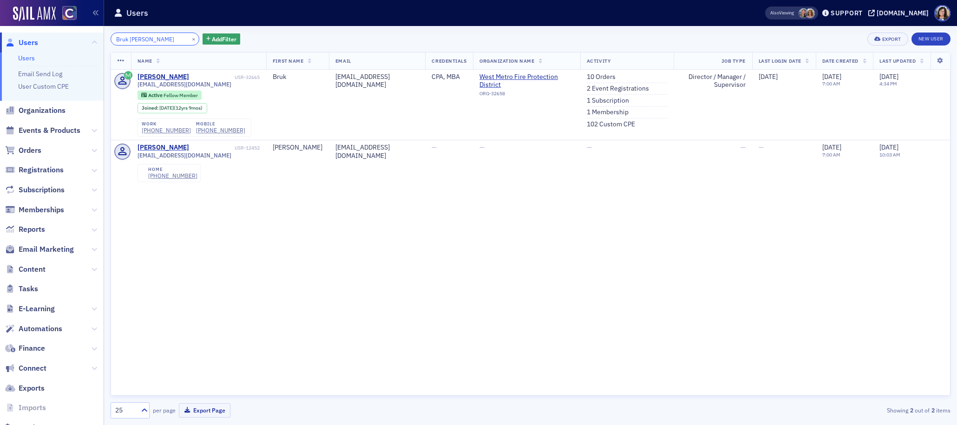
click at [147, 40] on input "Bruk Selam Teshome" at bounding box center [155, 39] width 89 height 13
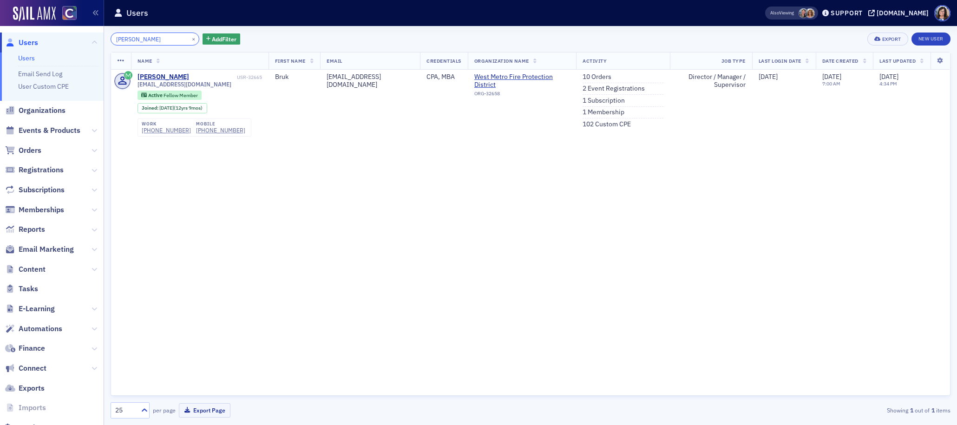
type input "Bruk Teshome"
drag, startPoint x: 182, startPoint y: 39, endPoint x: 171, endPoint y: 38, distance: 11.2
click at [190, 38] on button "×" at bounding box center [194, 38] width 8 height 8
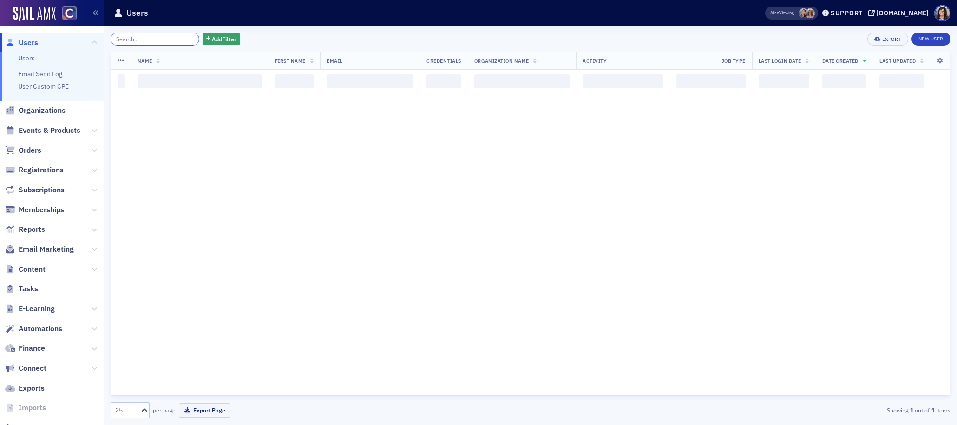
click at [152, 37] on input "search" at bounding box center [155, 39] width 89 height 13
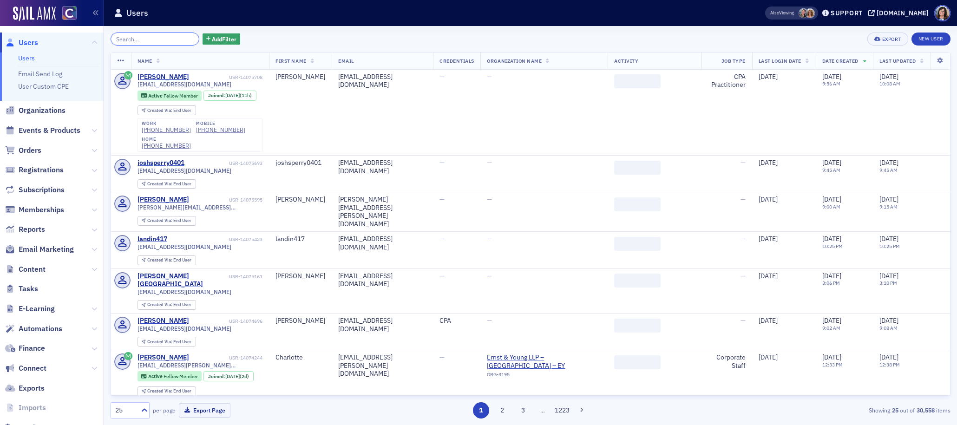
paste input "Elizabeth Watts"
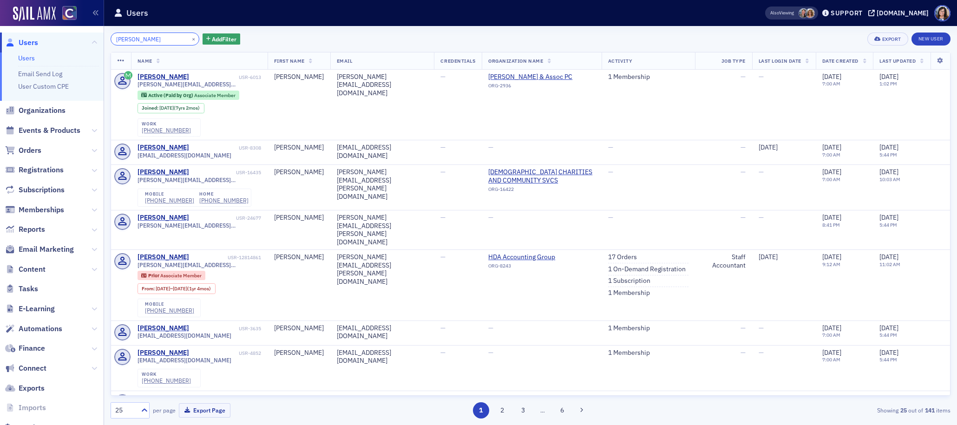
click at [141, 40] on input "Elizabeth Watts" at bounding box center [155, 39] width 89 height 13
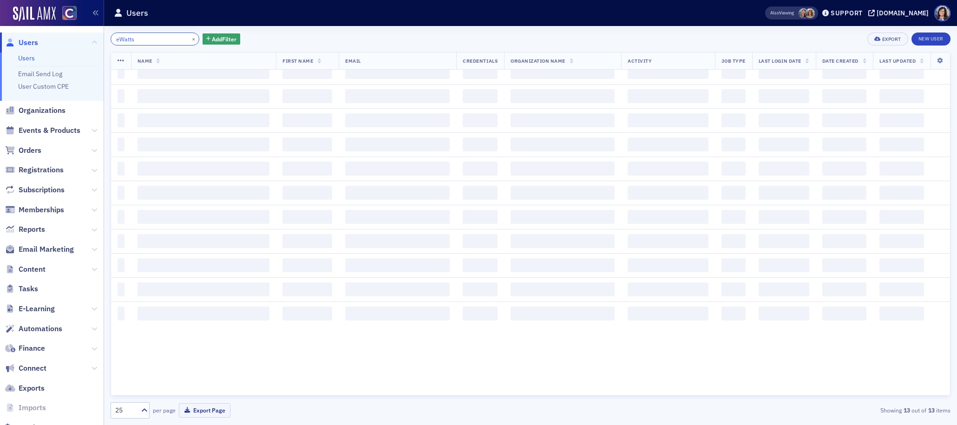
scroll to position [371, 0]
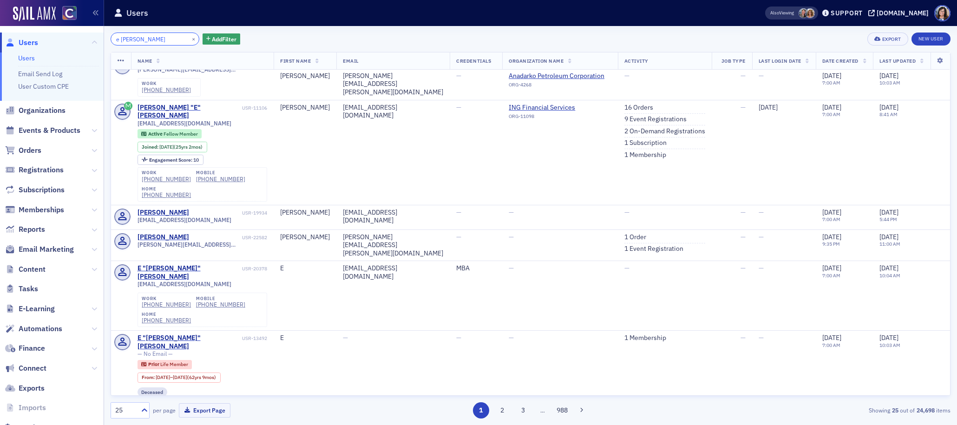
scroll to position [605, 0]
type input "e Watts"
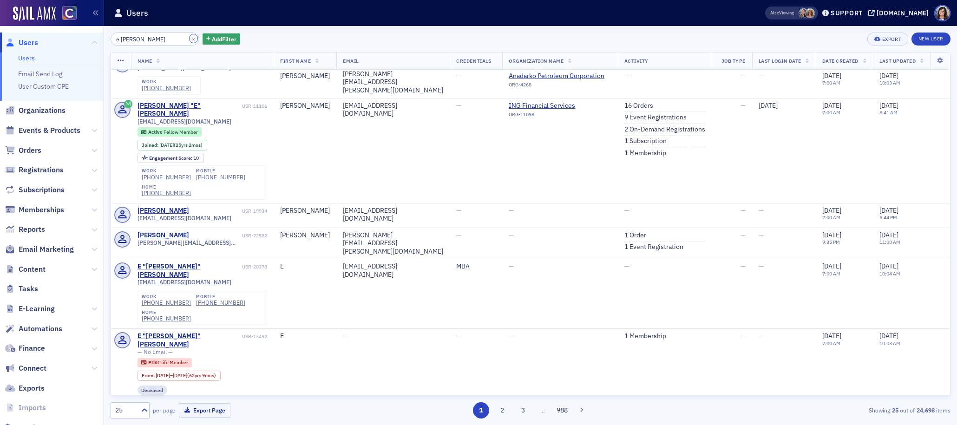
drag, startPoint x: 181, startPoint y: 38, endPoint x: 163, endPoint y: 39, distance: 18.1
click at [190, 38] on button "×" at bounding box center [194, 38] width 8 height 8
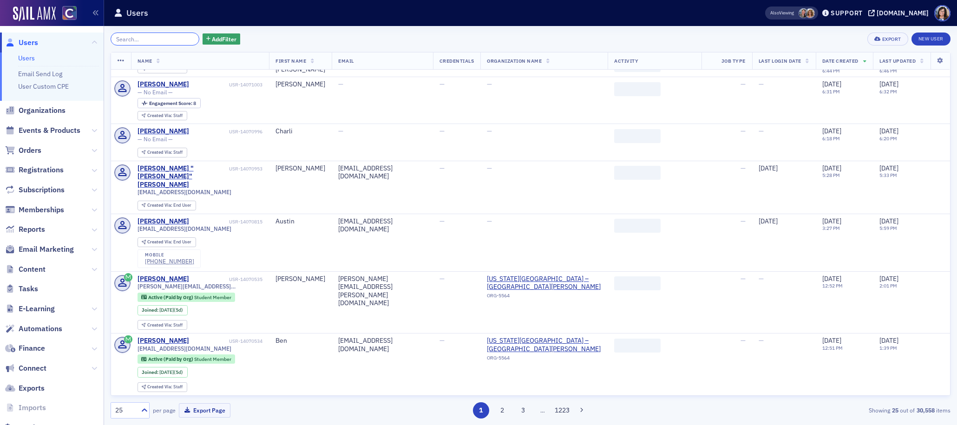
scroll to position [600, 0]
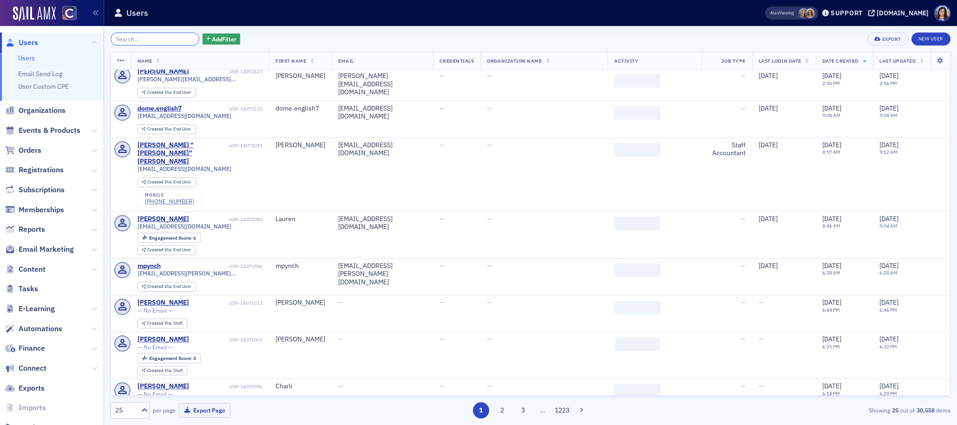
click at [158, 39] on input "search" at bounding box center [155, 39] width 89 height 13
paste input "Derrick Norris"
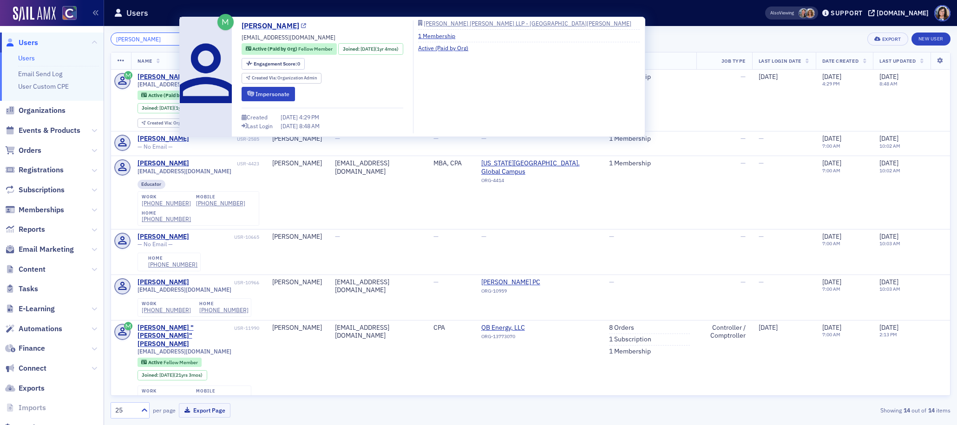
type input "Derrick Norris"
click at [301, 26] on icon at bounding box center [303, 26] width 5 height 5
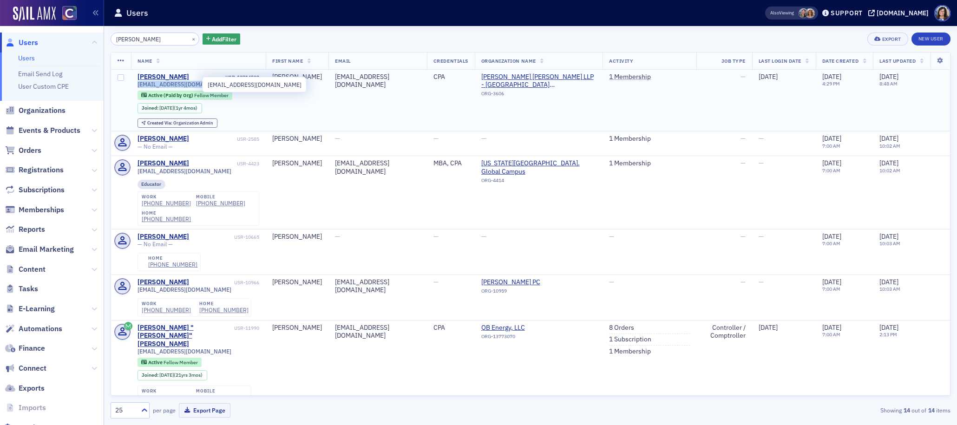
drag, startPoint x: 201, startPoint y: 83, endPoint x: 137, endPoint y: 86, distance: 64.2
click at [137, 86] on td "Derrick Norris USR-13714502 dnorris@eidebailly.com Active (Paid by Org) Fellow …" at bounding box center [198, 101] width 135 height 62
copy span "dnorris@eidebailly.com"
drag, startPoint x: 182, startPoint y: 38, endPoint x: 159, endPoint y: 37, distance: 22.3
click at [190, 38] on button "×" at bounding box center [194, 38] width 8 height 8
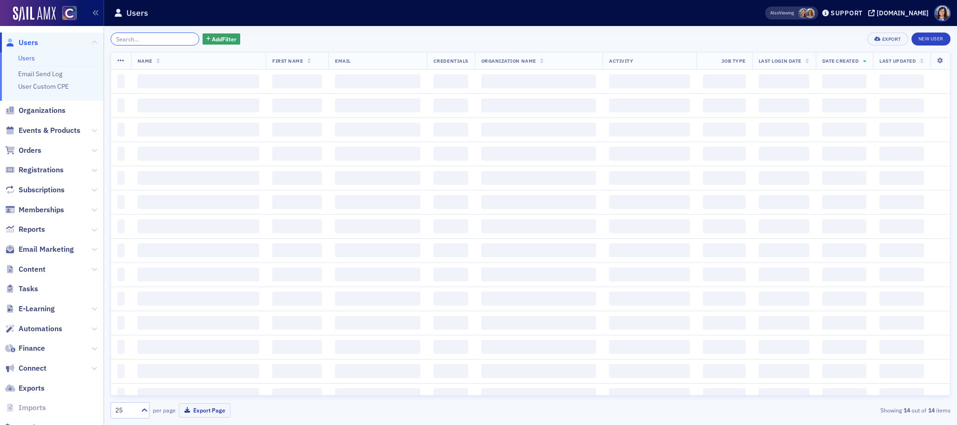
click at [159, 37] on input "search" at bounding box center [155, 39] width 89 height 13
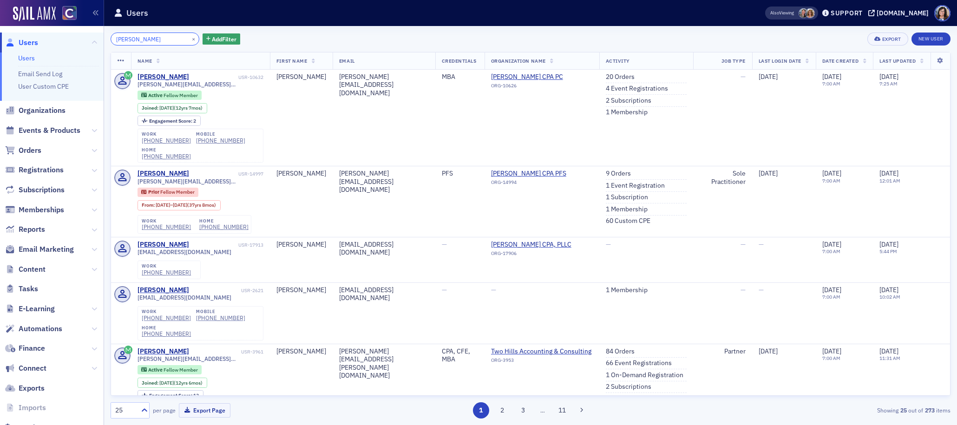
click at [131, 40] on input "Brian Berger" at bounding box center [155, 39] width 89 height 13
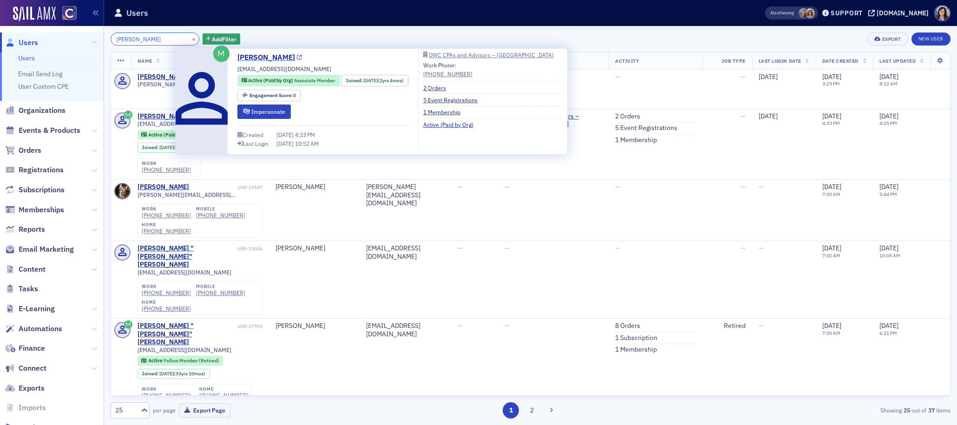
type input "Berger"
click at [297, 58] on icon at bounding box center [299, 57] width 5 height 5
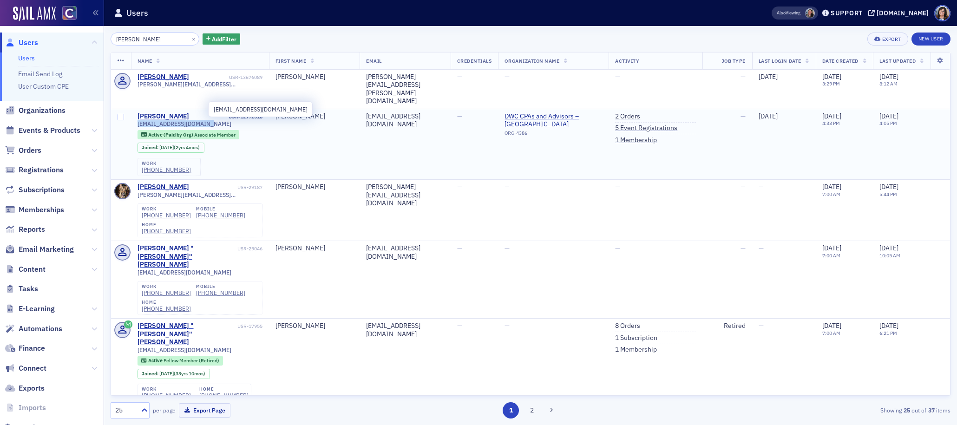
drag, startPoint x: 213, startPoint y: 111, endPoint x: 137, endPoint y: 111, distance: 76.2
click at [138, 120] on div "bberger@dwcadvisors.com" at bounding box center [200, 123] width 125 height 7
copy span "bberger@dwcadvisors.com"
click at [190, 39] on button "×" at bounding box center [194, 38] width 8 height 8
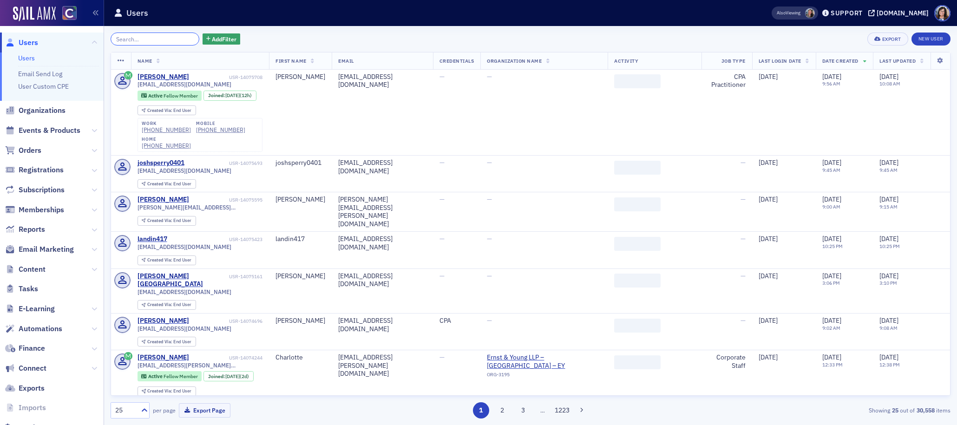
click at [155, 39] on input "search" at bounding box center [155, 39] width 89 height 13
paste input "Paul Pfaff Deckard"
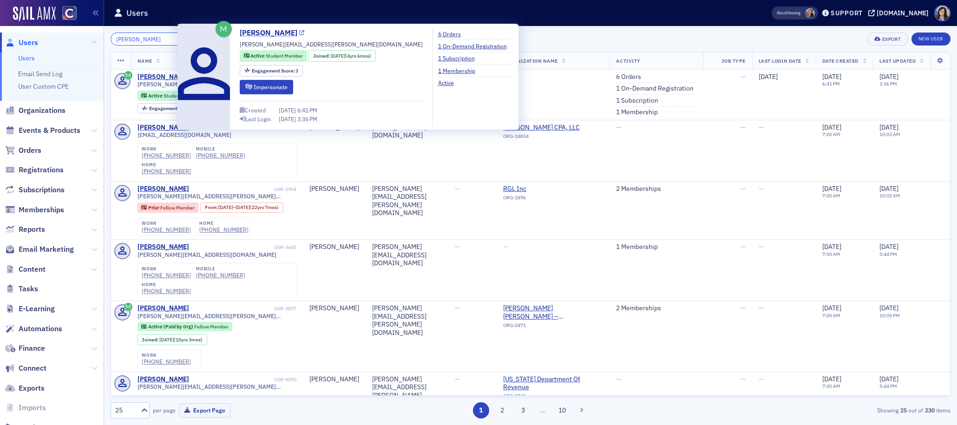
type input "Paul Pfaff Deckard"
click at [299, 34] on icon at bounding box center [301, 33] width 5 height 5
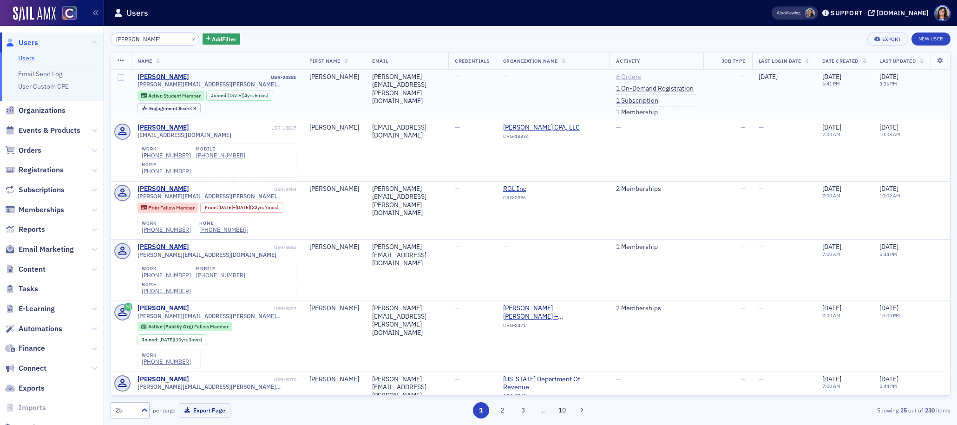
click at [635, 78] on link "6 Orders" at bounding box center [628, 77] width 25 height 8
drag, startPoint x: 210, startPoint y: 83, endPoint x: 135, endPoint y: 83, distance: 74.3
click at [135, 83] on td "Paul Deckard USR-24286 paul.deckard@du.edu Active Student Member Joined : 3/25/…" at bounding box center [217, 95] width 172 height 51
copy span "paul.deckard@du.edu"
drag, startPoint x: 183, startPoint y: 39, endPoint x: 159, endPoint y: 38, distance: 24.2
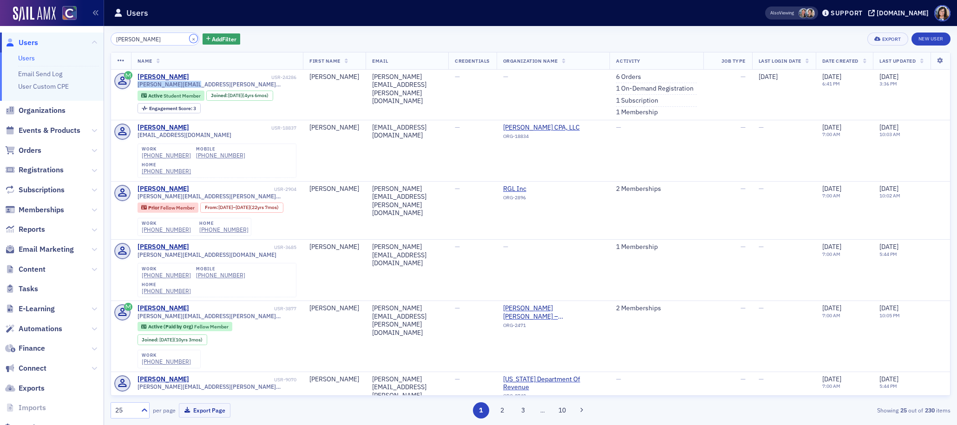
click at [190, 39] on button "×" at bounding box center [194, 38] width 8 height 8
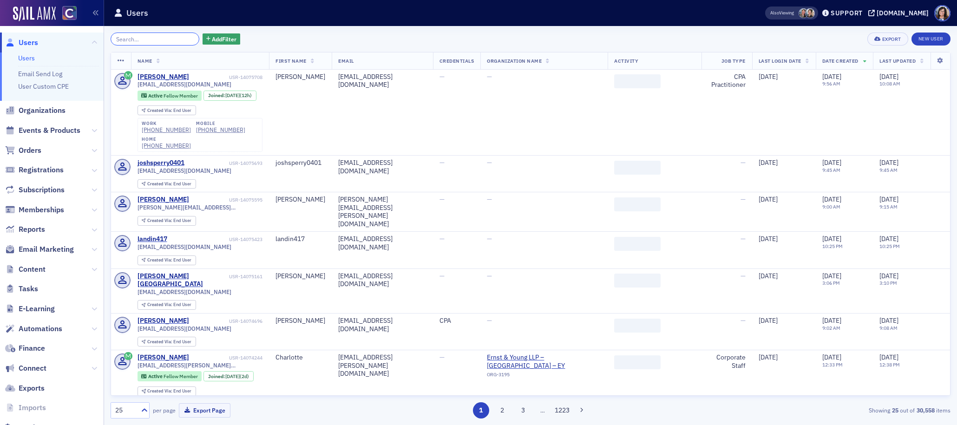
click at [152, 37] on input "search" at bounding box center [155, 39] width 89 height 13
paste input "Zoey Greenwood"
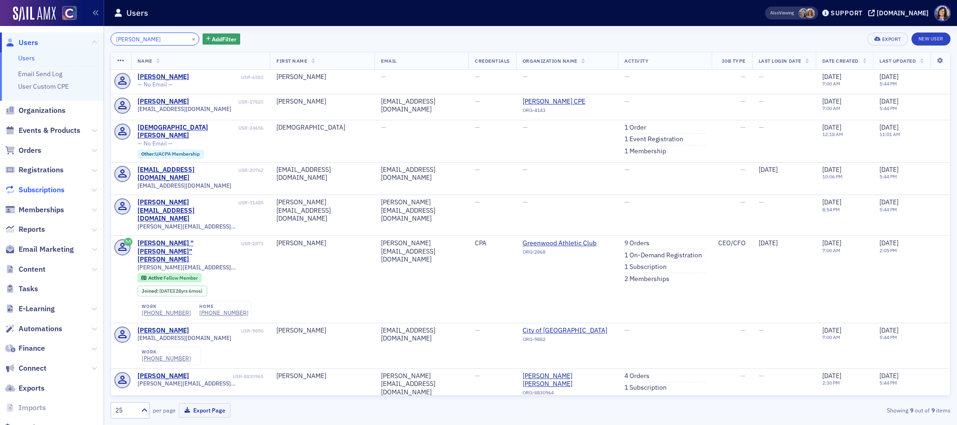
type input "Zoey Greenwood"
drag, startPoint x: 181, startPoint y: 38, endPoint x: 163, endPoint y: 38, distance: 18.1
click at [190, 38] on button "×" at bounding box center [194, 38] width 8 height 8
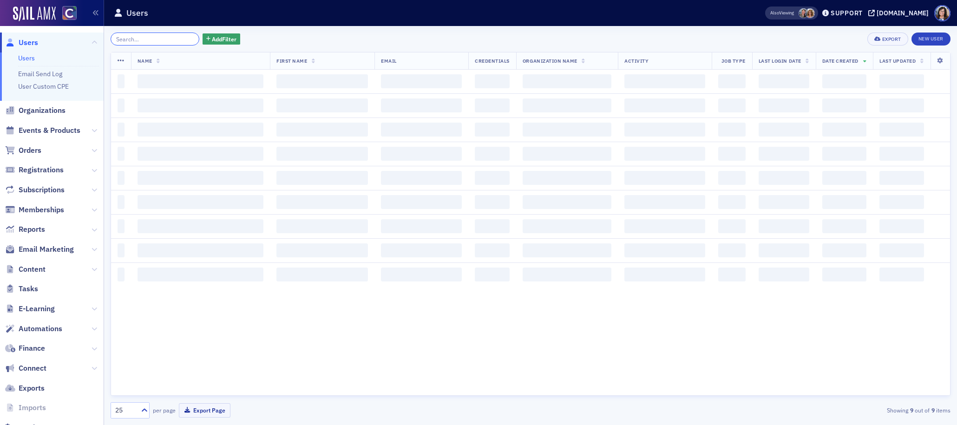
click at [142, 38] on input "search" at bounding box center [155, 39] width 89 height 13
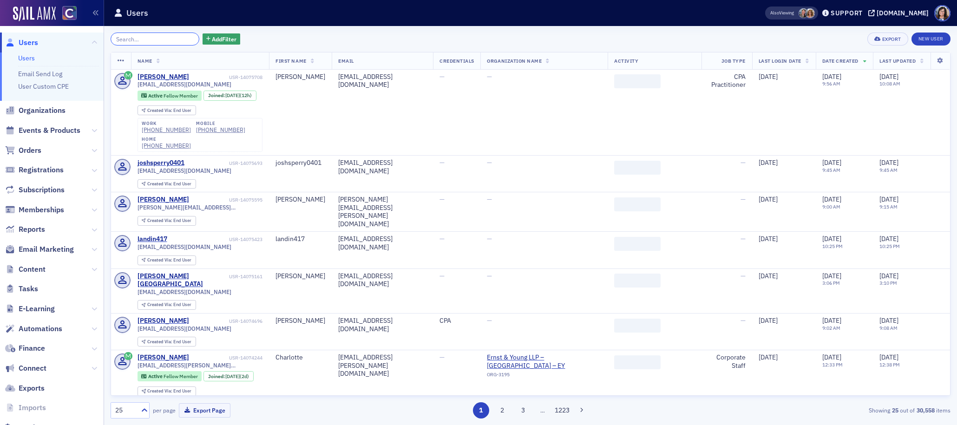
paste input "Caroline Jessie Kosmicki"
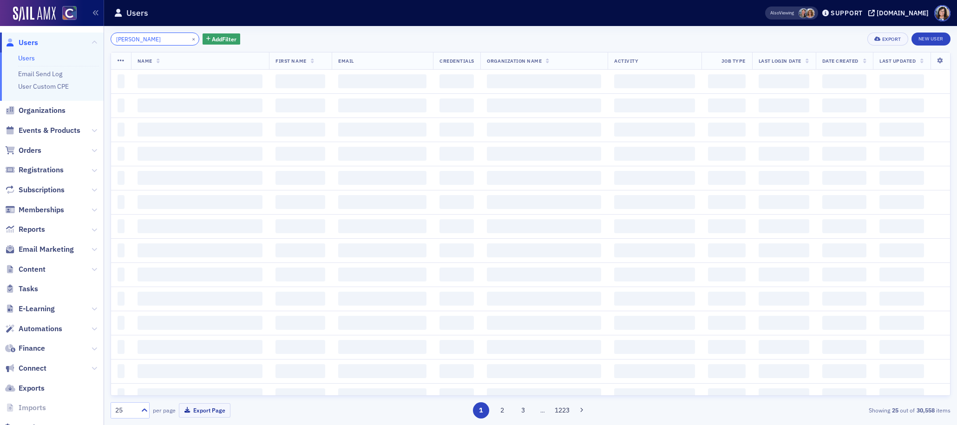
scroll to position [0, 2]
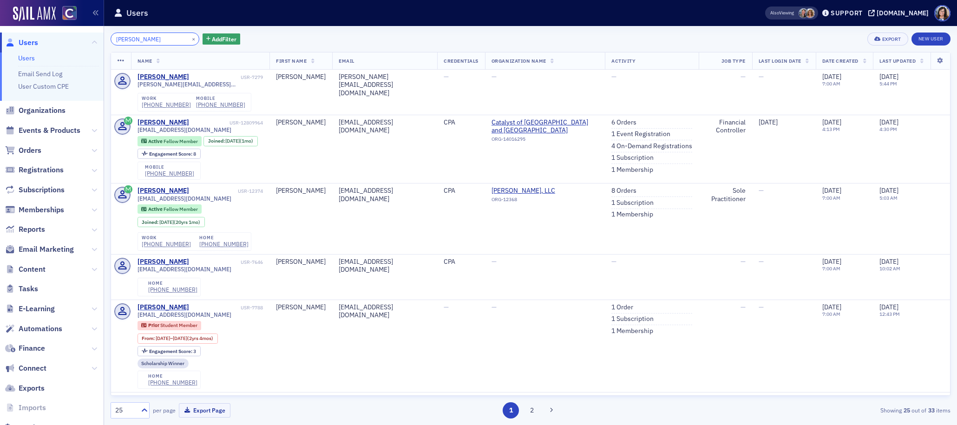
drag, startPoint x: 150, startPoint y: 40, endPoint x: 82, endPoint y: 35, distance: 68.5
click at [82, 35] on div "Users Users Email Send Log User Custom CPE Organizations Events & Products Orde…" at bounding box center [478, 212] width 957 height 425
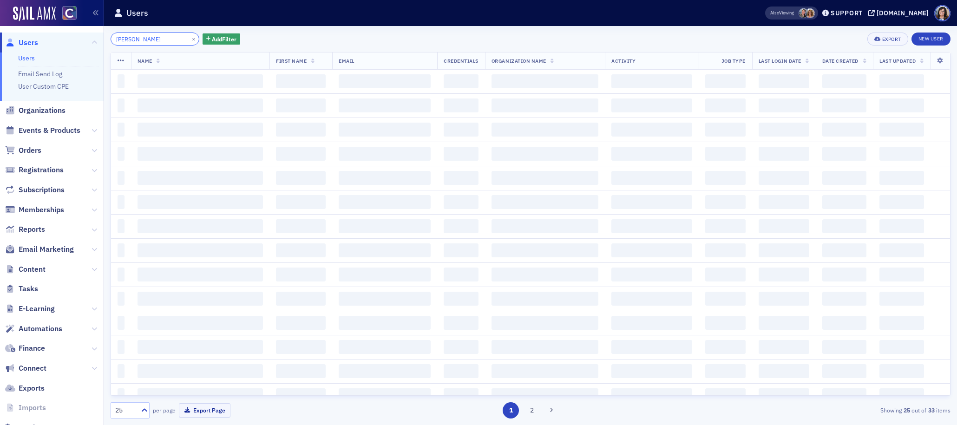
type input "Kosmicki"
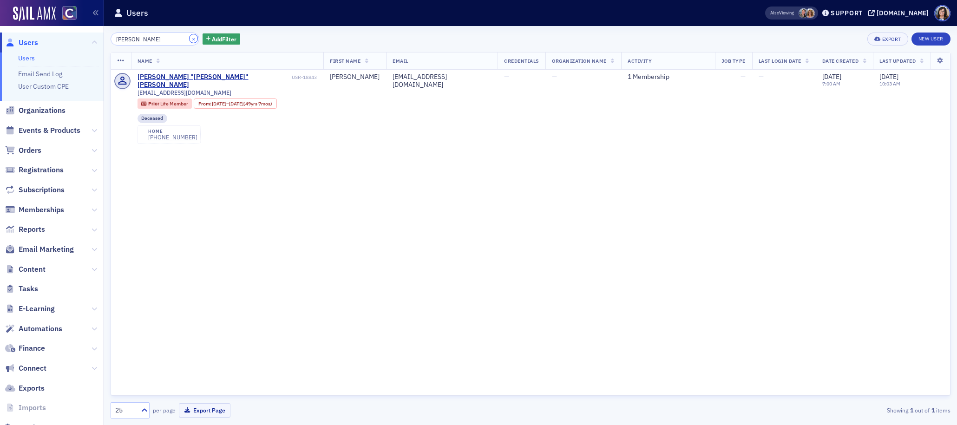
click at [190, 38] on button "×" at bounding box center [194, 38] width 8 height 8
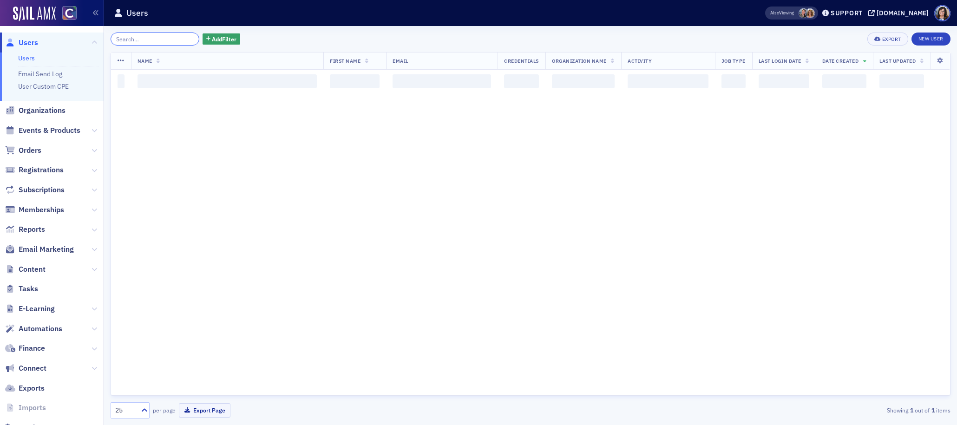
click at [161, 39] on input "search" at bounding box center [155, 39] width 89 height 13
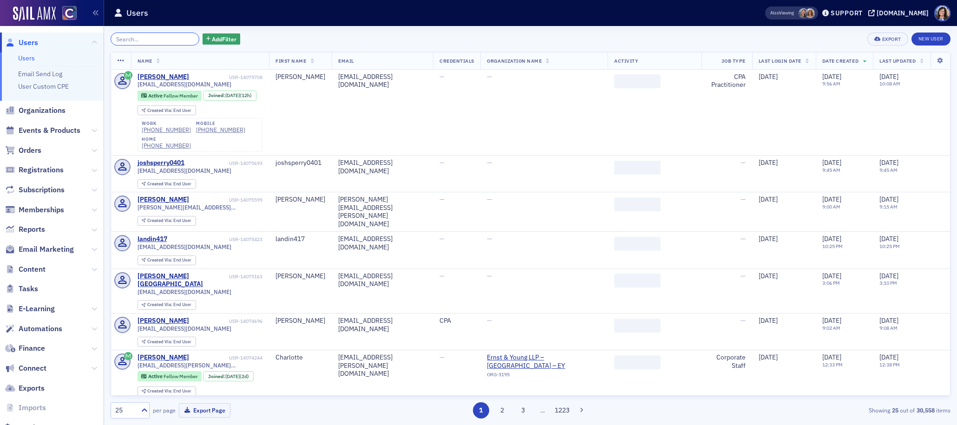
paste input "Davis Grant Moorhead"
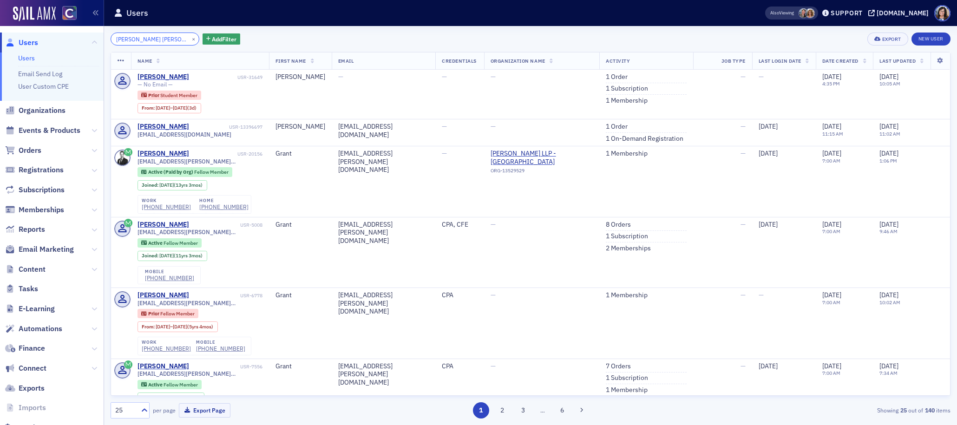
type input "Davis Grant Moorhead"
click at [190, 39] on button "×" at bounding box center [194, 38] width 8 height 8
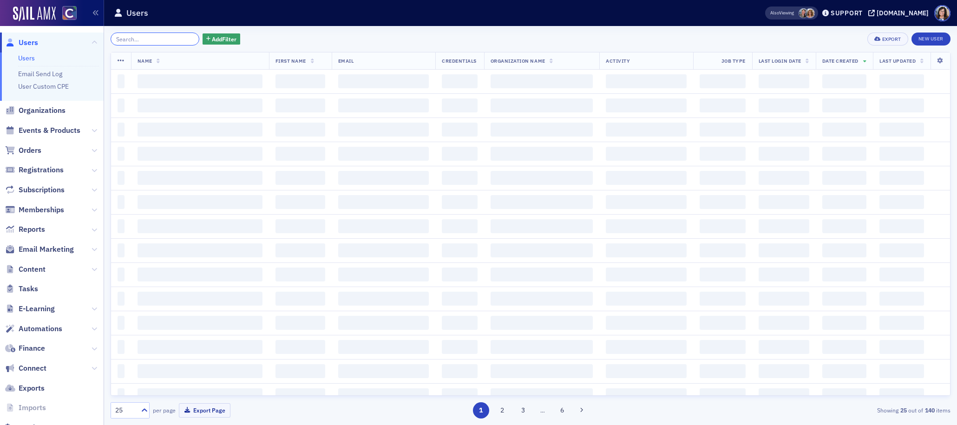
click at [138, 40] on input "search" at bounding box center [155, 39] width 89 height 13
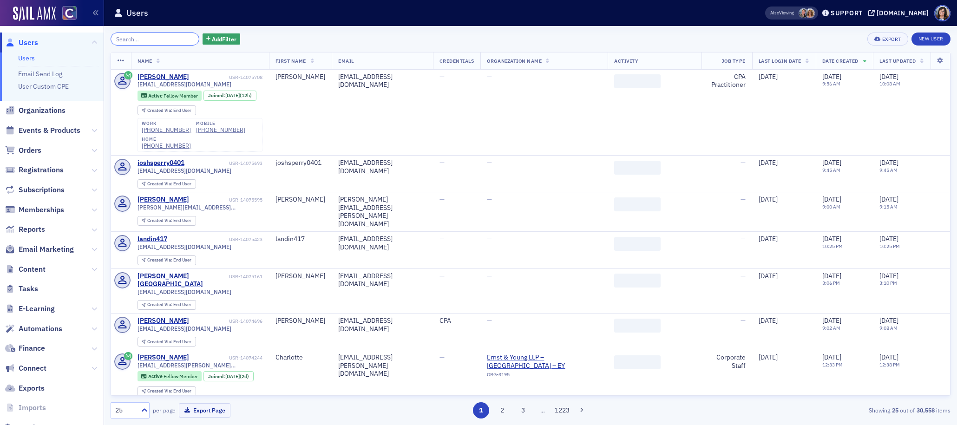
paste input "Desiree Rich"
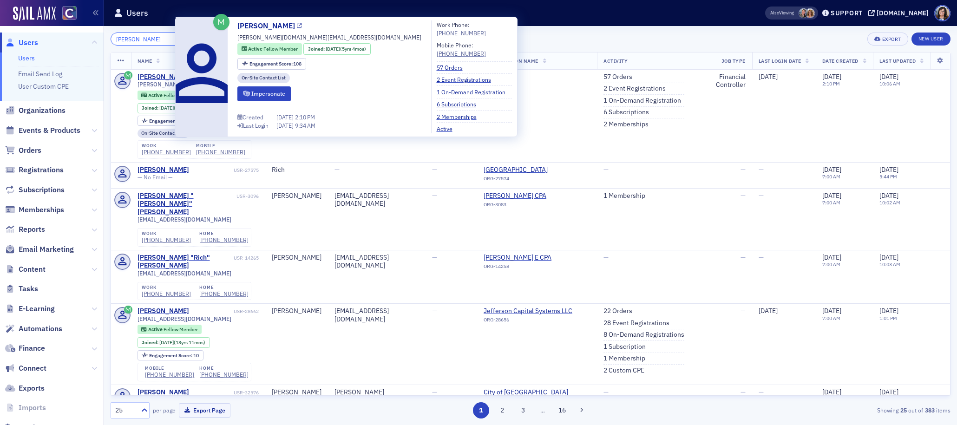
type input "Desiree Rich"
click at [297, 26] on icon at bounding box center [299, 26] width 5 height 5
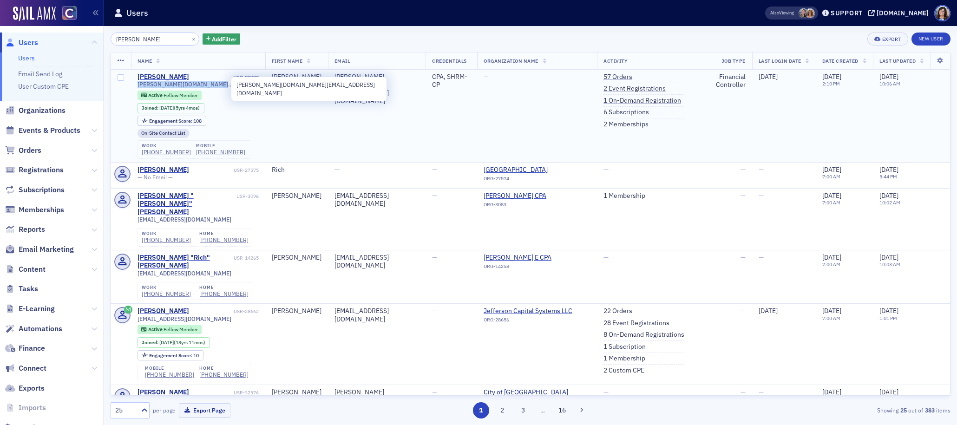
drag, startPoint x: 234, startPoint y: 84, endPoint x: 137, endPoint y: 85, distance: 96.7
click at [138, 85] on div "desiree.rich@vectisautomation.com" at bounding box center [198, 84] width 121 height 7
copy span "desiree.rich@vectisautomation.com"
drag, startPoint x: 231, startPoint y: 153, endPoint x: 189, endPoint y: 155, distance: 42.3
click at [189, 155] on div "work (970) 223-2727 mobile (970) 539-7729" at bounding box center [195, 149] width 114 height 19
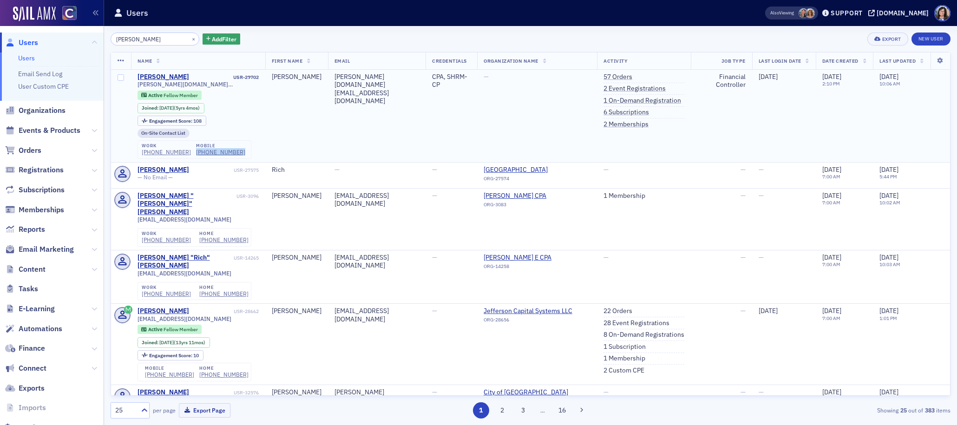
copy div "(970) 539-7729"
drag, startPoint x: 184, startPoint y: 36, endPoint x: 148, endPoint y: 39, distance: 36.8
click at [190, 36] on button "×" at bounding box center [194, 38] width 8 height 8
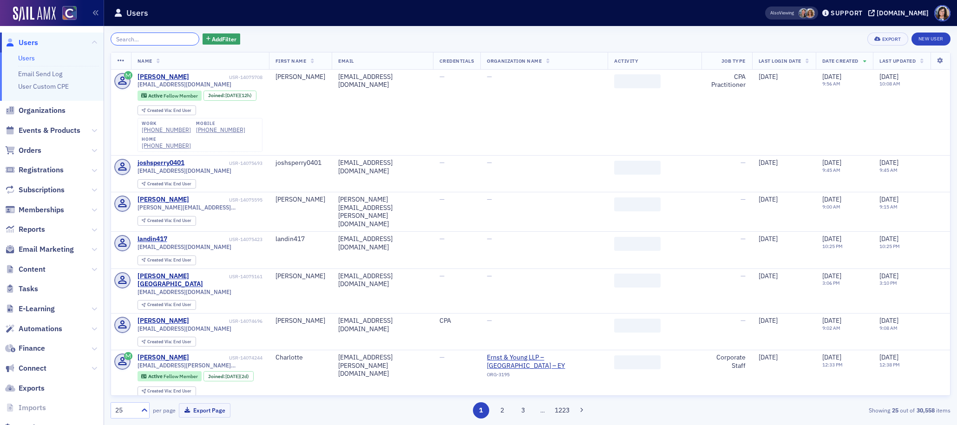
click at [148, 39] on input "search" at bounding box center [155, 39] width 89 height 13
paste input "Stuart Sigley"
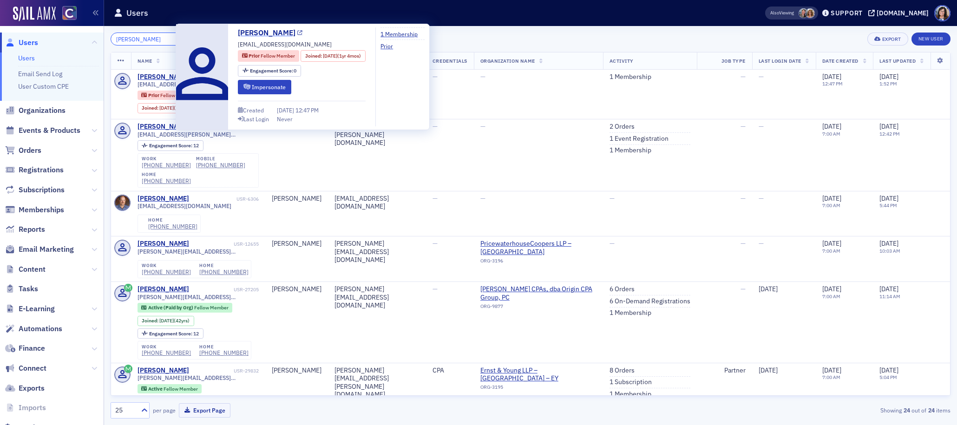
type input "Stuart Sigley"
click at [297, 33] on icon at bounding box center [299, 33] width 5 height 5
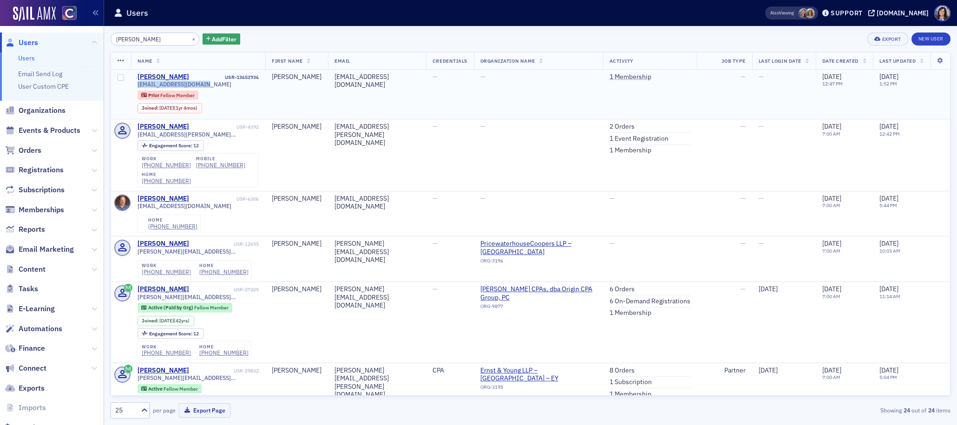
drag, startPoint x: 202, startPoint y: 84, endPoint x: 136, endPoint y: 85, distance: 66.5
click at [136, 85] on td "Stuart Sigley USR-13652936 ssigley@eidebailly.com Prior Fellow Member Joined : …" at bounding box center [198, 95] width 135 height 50
copy span "ssigley@eidebailly.com"
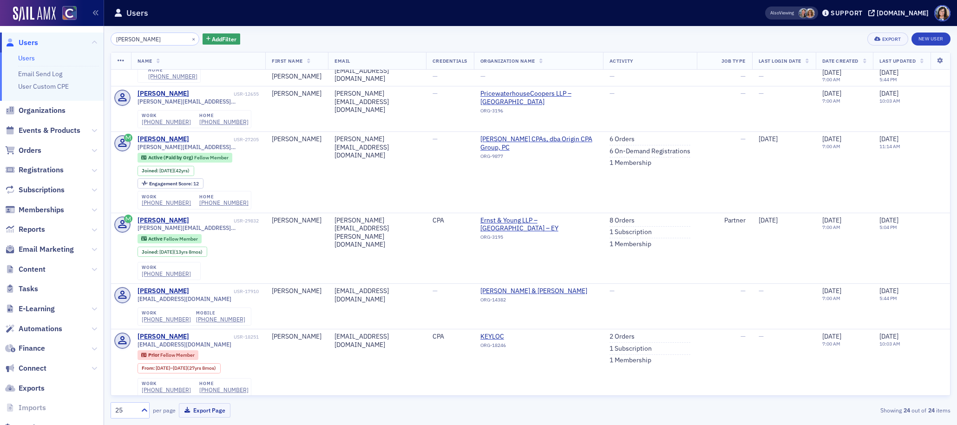
scroll to position [153, 0]
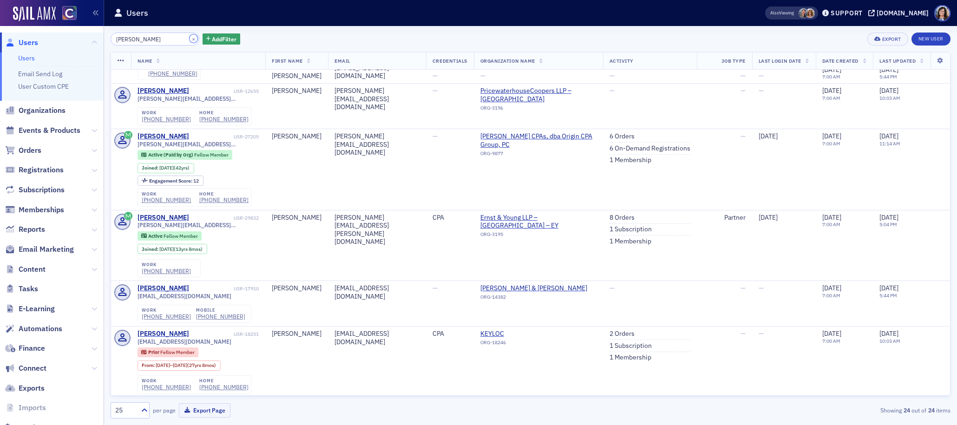
drag, startPoint x: 180, startPoint y: 38, endPoint x: 155, endPoint y: 39, distance: 25.1
click at [190, 38] on button "×" at bounding box center [194, 38] width 8 height 8
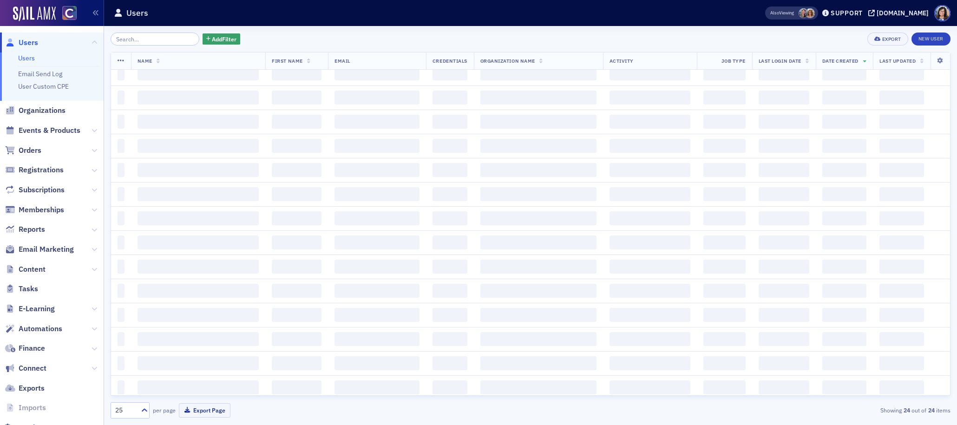
scroll to position [731, 0]
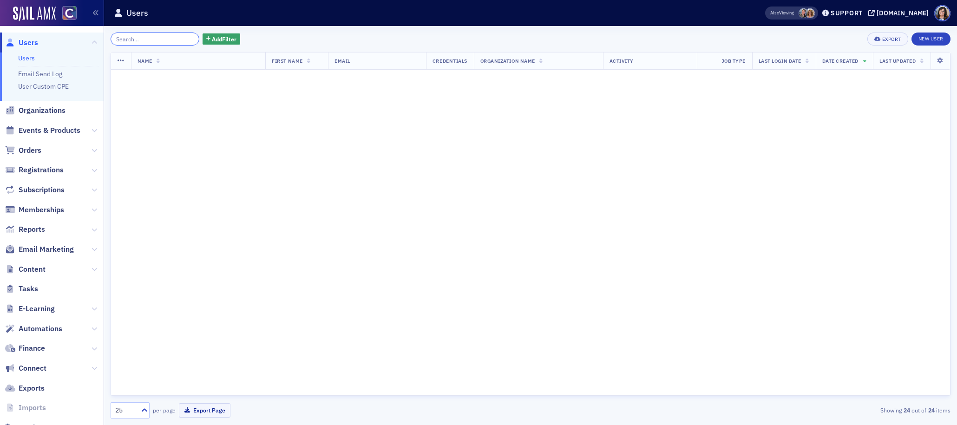
click at [153, 39] on input "search" at bounding box center [155, 39] width 89 height 13
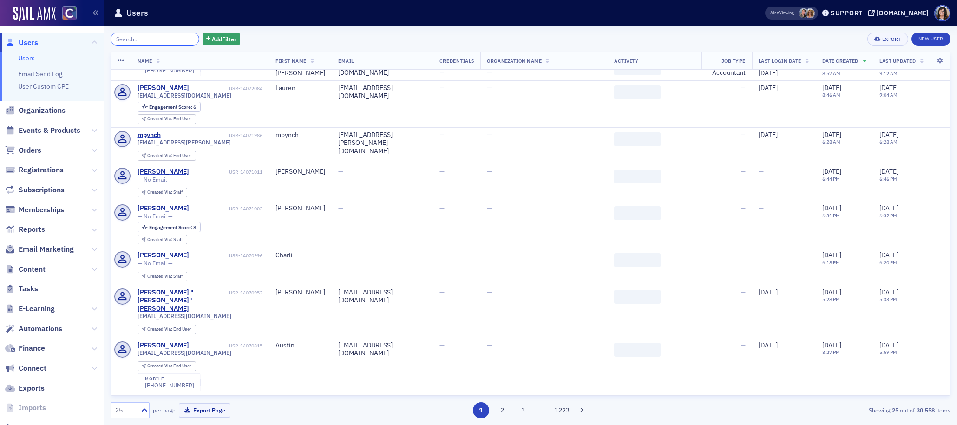
paste input "Kristen Ashley Ross"
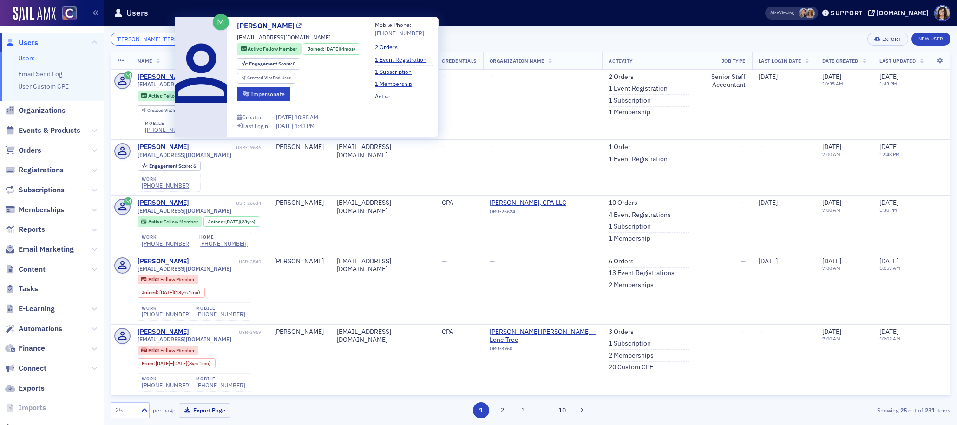
type input "Kristen Ashley Ross"
click at [296, 24] on icon at bounding box center [298, 26] width 5 height 5
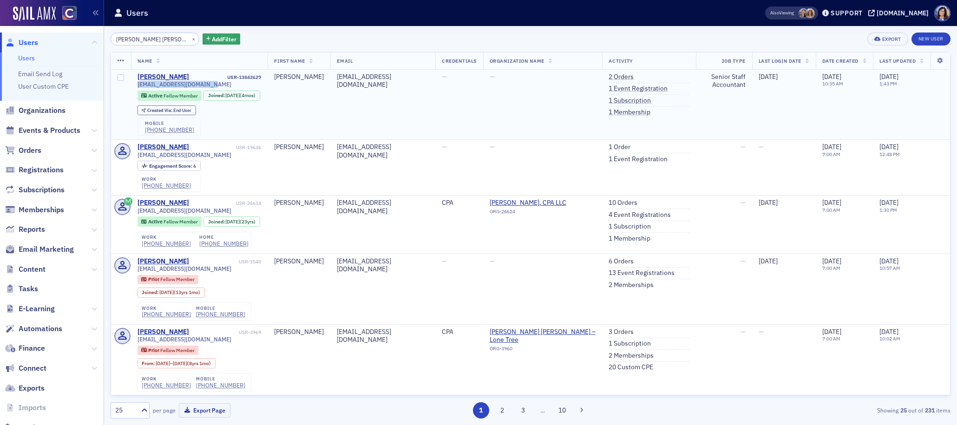
drag, startPoint x: 192, startPoint y: 86, endPoint x: 137, endPoint y: 86, distance: 55.8
click at [137, 86] on td "Kristen Ross USR-13842629 kristenaross98@gmail.com Active Fellow Member Joined …" at bounding box center [199, 105] width 137 height 70
drag, startPoint x: 174, startPoint y: 144, endPoint x: 145, endPoint y: 145, distance: 29.3
click at [145, 137] on div "mobile (720) 412-7391" at bounding box center [169, 127] width 63 height 19
drag, startPoint x: 182, startPoint y: 39, endPoint x: 154, endPoint y: 39, distance: 28.3
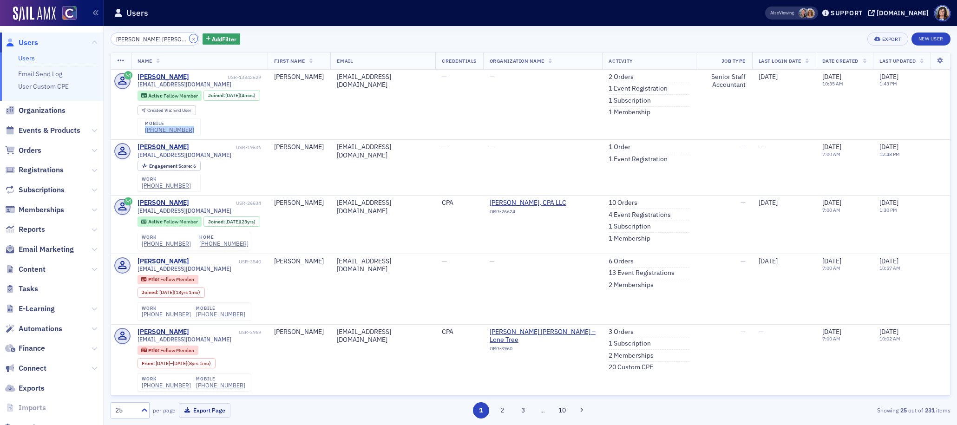
click at [190, 39] on button "×" at bounding box center [194, 38] width 8 height 8
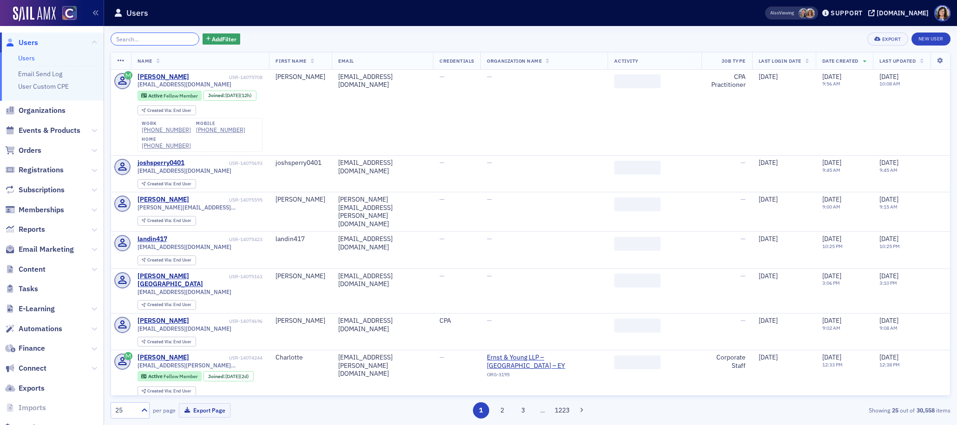
click at [154, 39] on input "search" at bounding box center [155, 39] width 89 height 13
paste input "Jonathan Edward Toomey"
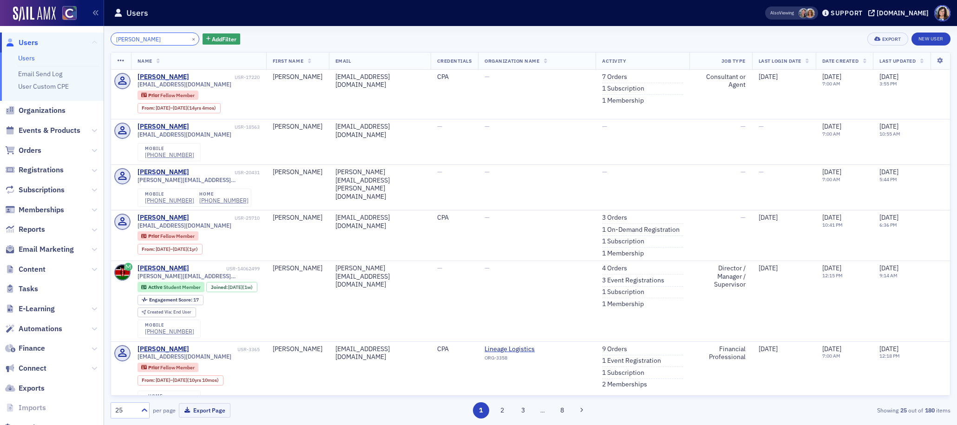
drag, startPoint x: 163, startPoint y: 40, endPoint x: 91, endPoint y: 40, distance: 72.0
click at [91, 40] on div "Users Users Email Send Log User Custom CPE Organizations Events & Products Orde…" at bounding box center [478, 212] width 957 height 425
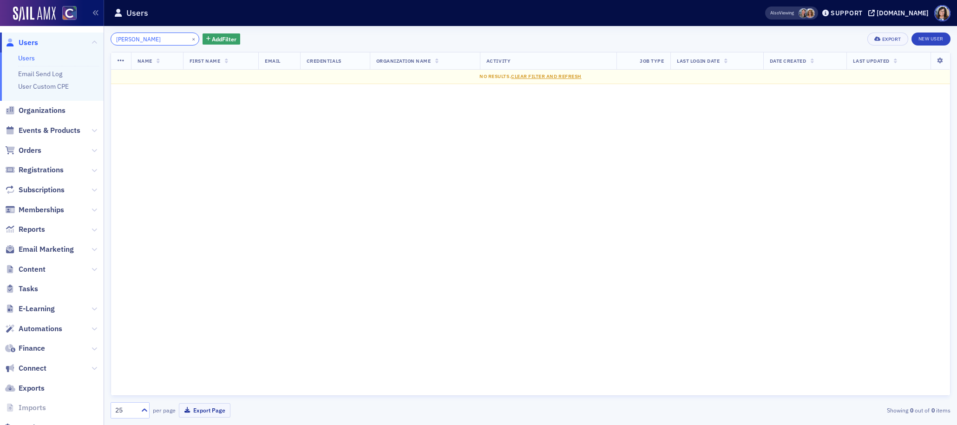
type input "Toomey"
drag, startPoint x: 183, startPoint y: 38, endPoint x: 162, endPoint y: 39, distance: 20.9
click at [190, 39] on button "×" at bounding box center [194, 38] width 8 height 8
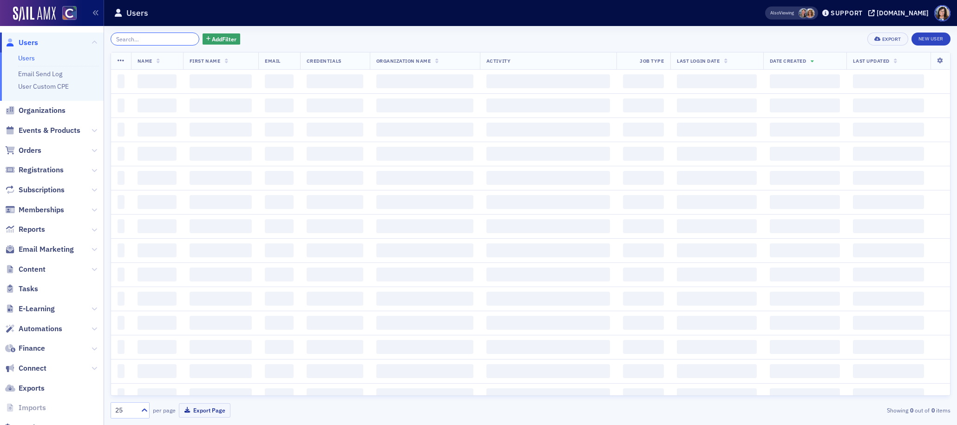
click at [162, 39] on input "search" at bounding box center [155, 39] width 89 height 13
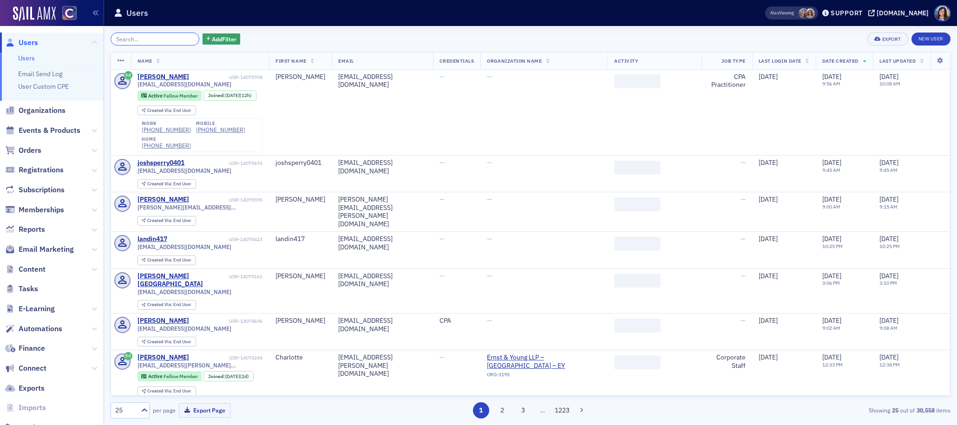
click at [160, 39] on input "search" at bounding box center [155, 39] width 89 height 13
click at [161, 40] on input "search" at bounding box center [155, 39] width 89 height 13
paste input "Melissa D Walker"
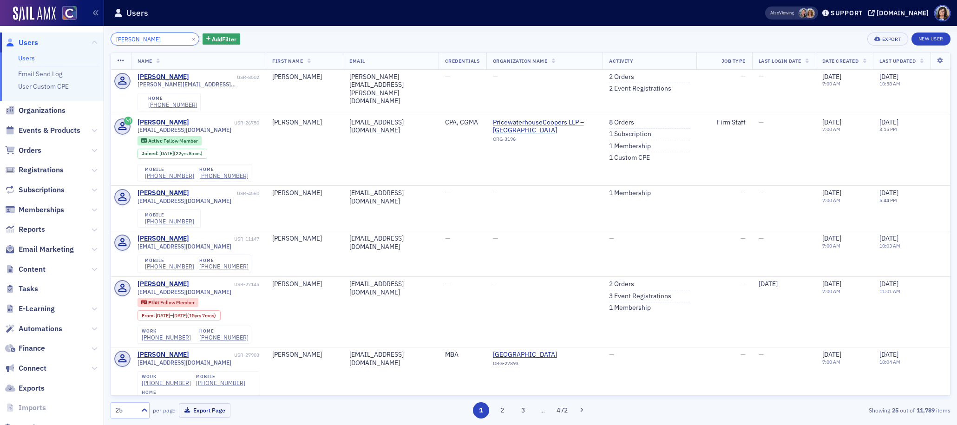
click at [142, 41] on input "Melissa D Walker" at bounding box center [155, 39] width 89 height 13
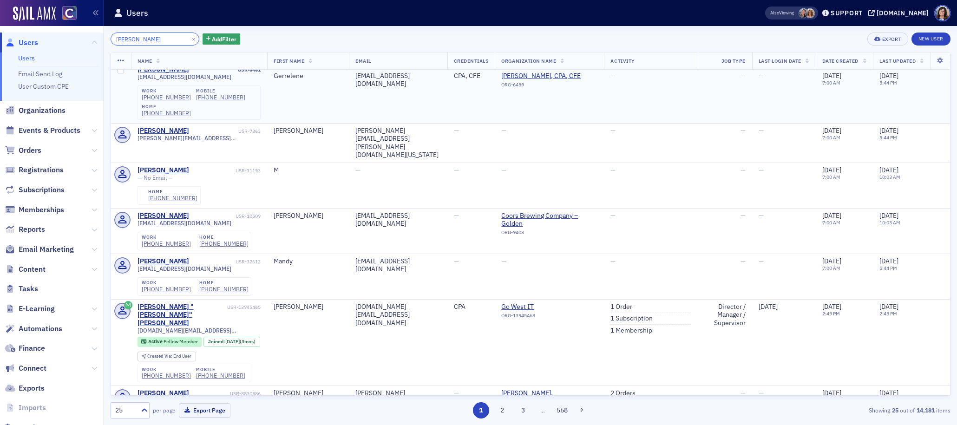
scroll to position [121, 0]
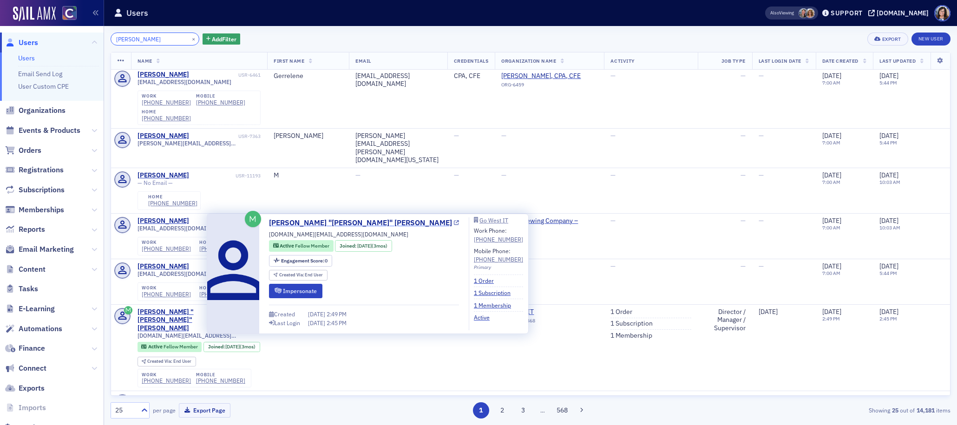
type input "M Walker"
click at [348, 223] on link "Melissa "Misty" Walker" at bounding box center [364, 222] width 190 height 11
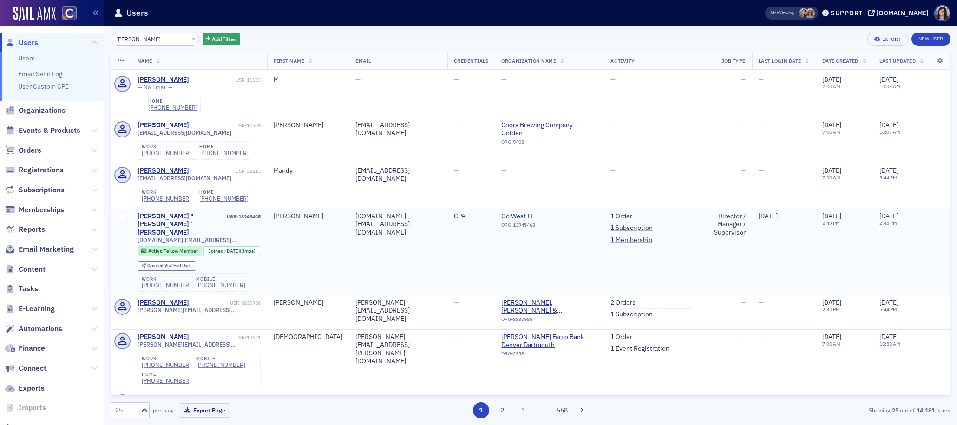
scroll to position [217, 0]
drag, startPoint x: 142, startPoint y: 186, endPoint x: 215, endPoint y: 188, distance: 73.4
click at [215, 236] on div "darrinmisty.mw@gmail.com" at bounding box center [200, 239] width 124 height 7
drag, startPoint x: 230, startPoint y: 244, endPoint x: 189, endPoint y: 244, distance: 41.4
click at [189, 272] on div "work (720) 642-9695 mobile (303) 330-6851" at bounding box center [195, 281] width 114 height 19
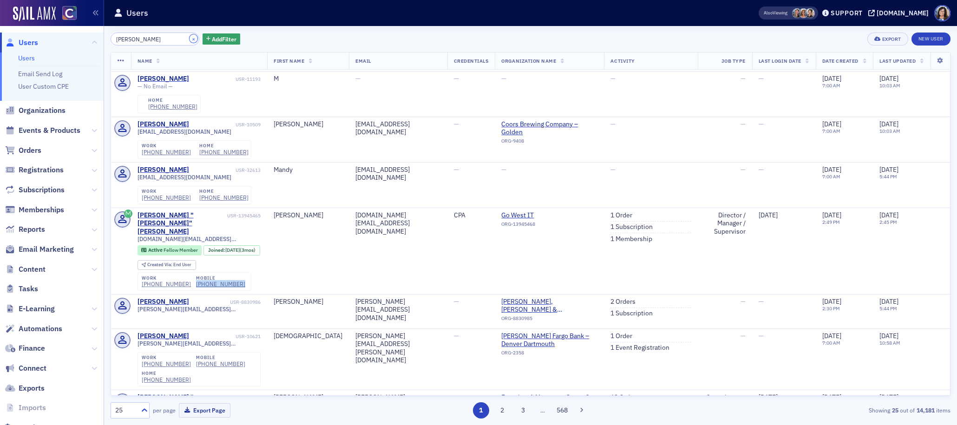
click at [190, 37] on button "×" at bounding box center [194, 38] width 8 height 8
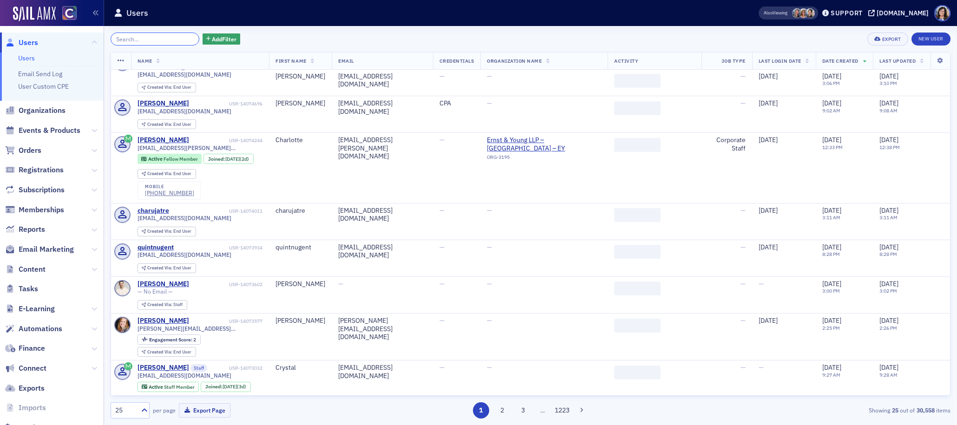
click at [157, 38] on input "search" at bounding box center [155, 39] width 89 height 13
paste input "Yihong Zhu"
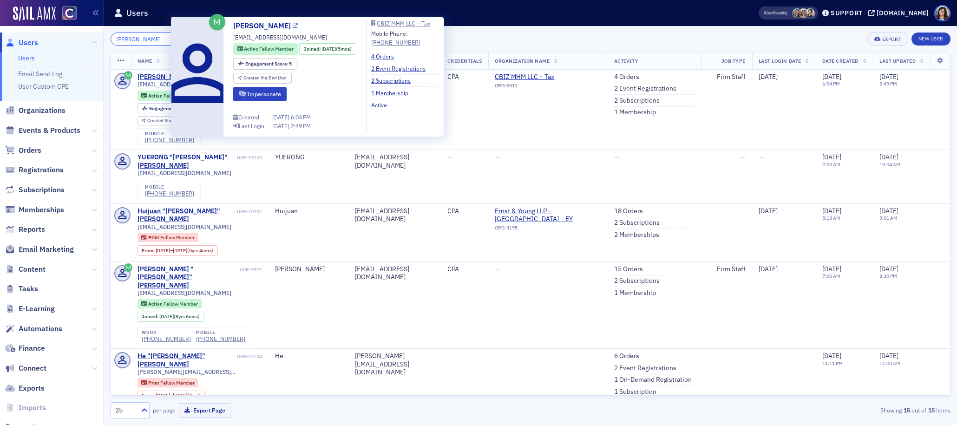
type input "Yihong Zhu"
click at [293, 26] on icon at bounding box center [295, 26] width 5 height 5
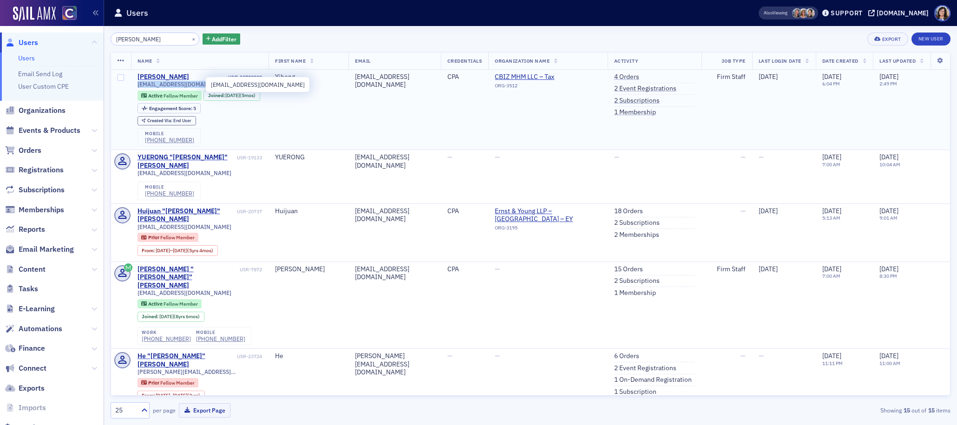
drag, startPoint x: 212, startPoint y: 85, endPoint x: 138, endPoint y: 86, distance: 74.3
click at [138, 86] on div "alicezhu_cn@hotmail.com" at bounding box center [200, 84] width 125 height 7
drag, startPoint x: 191, startPoint y: 152, endPoint x: 143, endPoint y: 154, distance: 48.3
click at [143, 147] on div "mobile (720) 372-3288" at bounding box center [169, 137] width 63 height 19
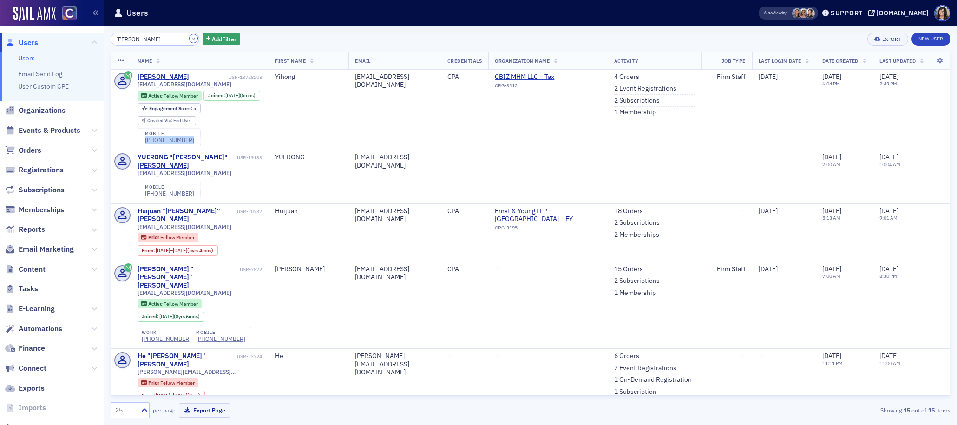
drag, startPoint x: 180, startPoint y: 39, endPoint x: 144, endPoint y: 39, distance: 36.2
click at [190, 39] on button "×" at bounding box center [194, 38] width 8 height 8
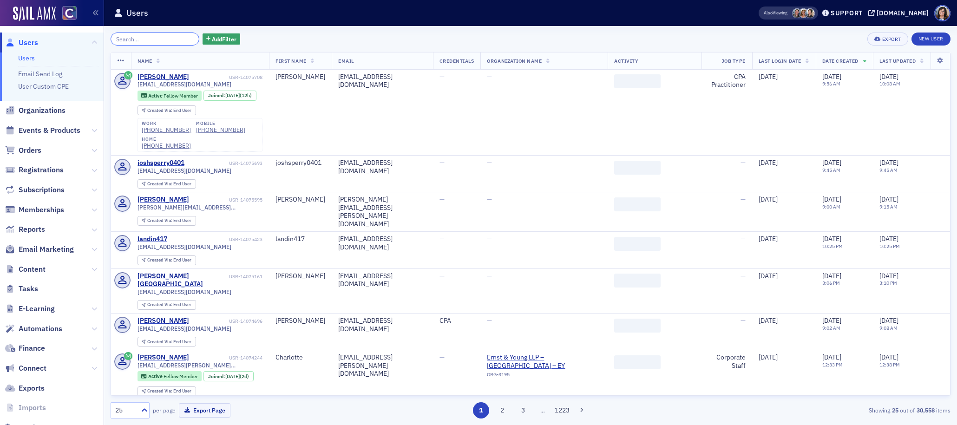
click at [144, 39] on input "search" at bounding box center [155, 39] width 89 height 13
paste input "Jack William Van Tuyle"
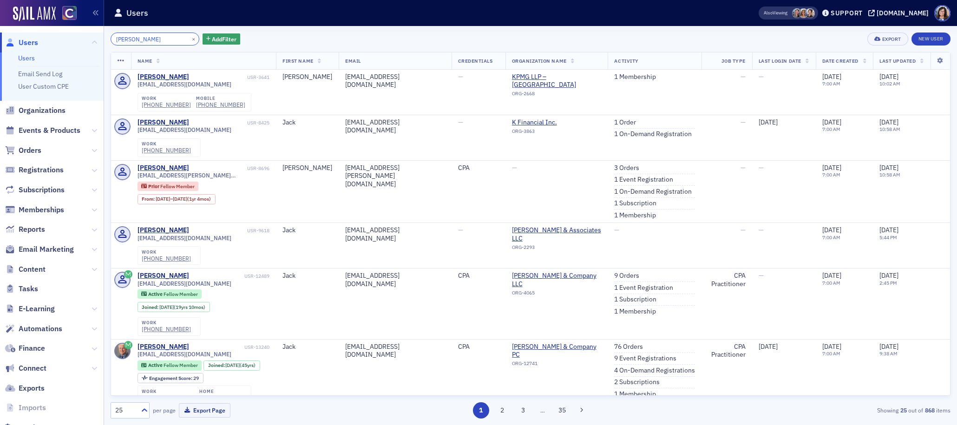
click at [148, 40] on input "Jack William Van Tuyle" at bounding box center [155, 39] width 89 height 13
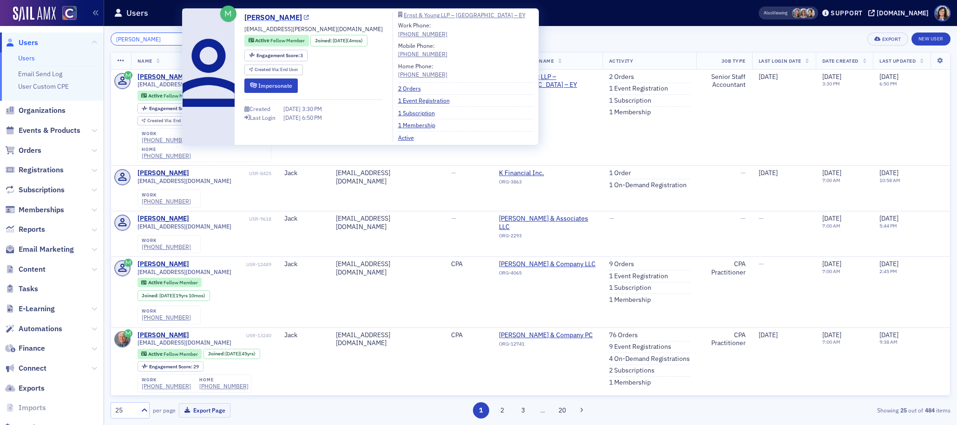
type input "Jack Van Tuyle"
click at [304, 19] on icon at bounding box center [306, 17] width 5 height 5
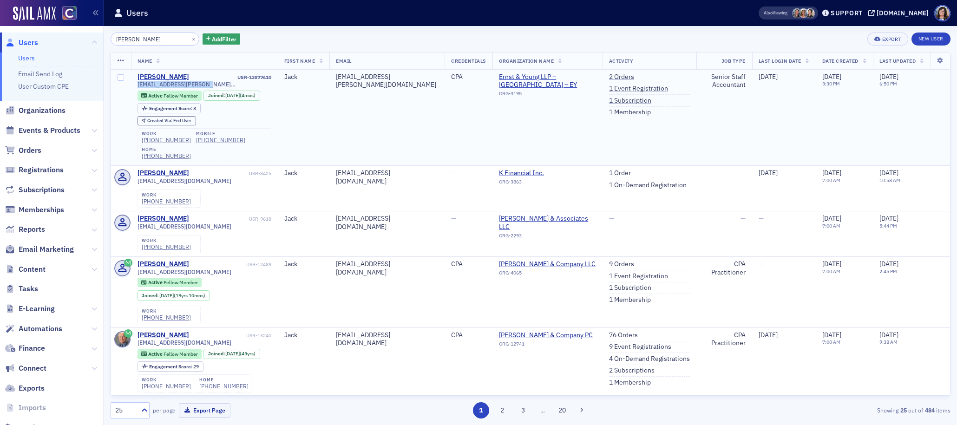
drag, startPoint x: 213, startPoint y: 85, endPoint x: 137, endPoint y: 88, distance: 76.8
click at [137, 88] on td "Jack Van Tuyle USR-13899610 jack.vantuyle@gmail.com Active Fellow Member Joined…" at bounding box center [204, 118] width 147 height 96
drag, startPoint x: 235, startPoint y: 142, endPoint x: 186, endPoint y: 143, distance: 48.3
click at [186, 143] on div "work (916) 616-3612 mobile (916) 616-3612 home (916) 616-3612" at bounding box center [205, 145] width 134 height 34
drag, startPoint x: 179, startPoint y: 39, endPoint x: 156, endPoint y: 39, distance: 23.7
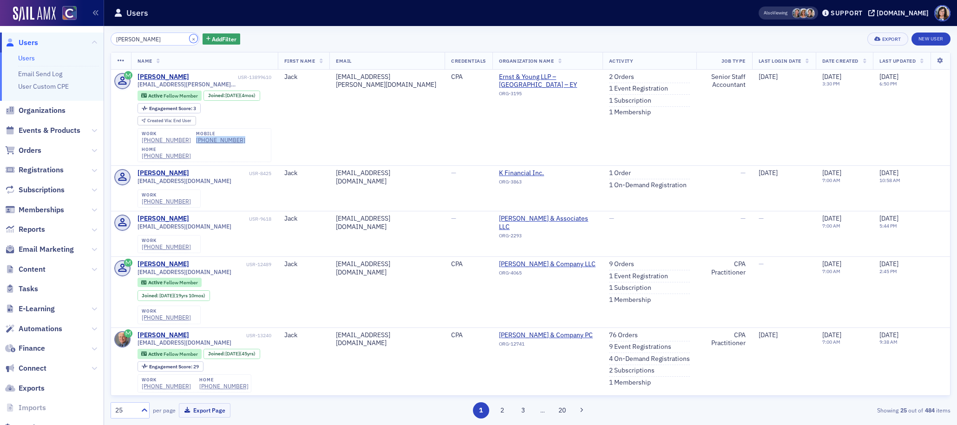
click at [190, 39] on button "×" at bounding box center [194, 38] width 8 height 8
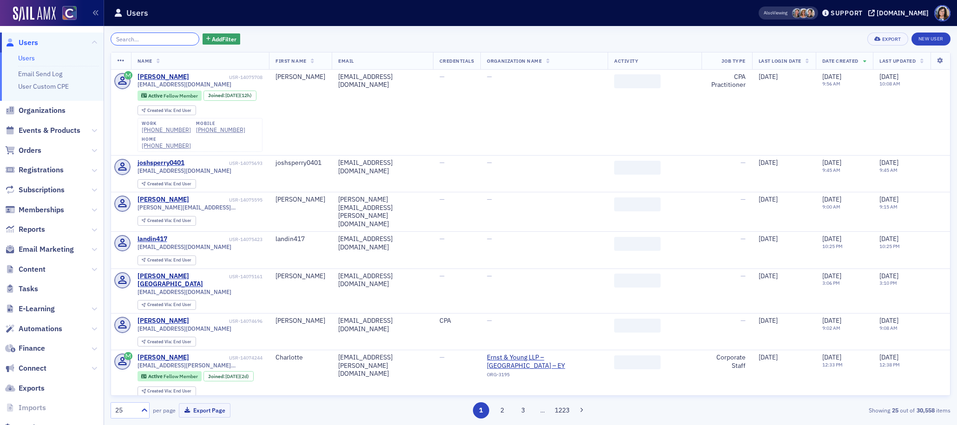
click at [156, 39] on input "search" at bounding box center [155, 39] width 89 height 13
paste input "Emelio Banuelos"
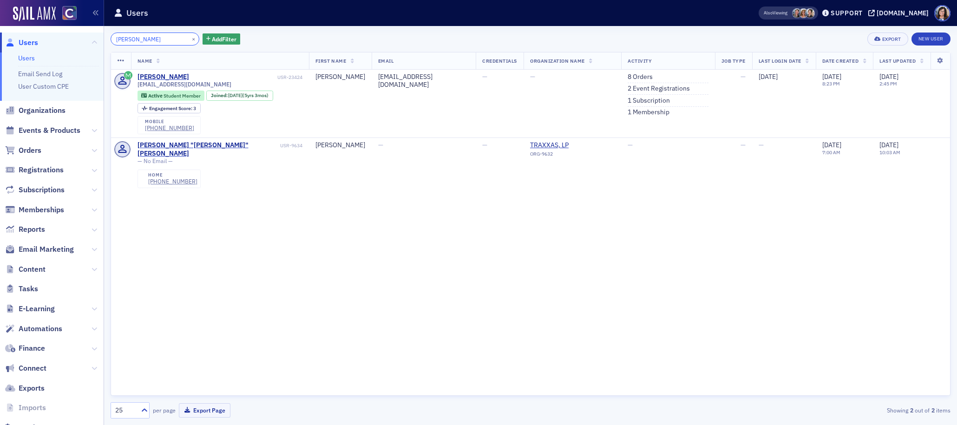
type input "Emelio Banuelos"
drag, startPoint x: 184, startPoint y: 40, endPoint x: 158, endPoint y: 39, distance: 25.6
click at [190, 40] on button "×" at bounding box center [194, 38] width 8 height 8
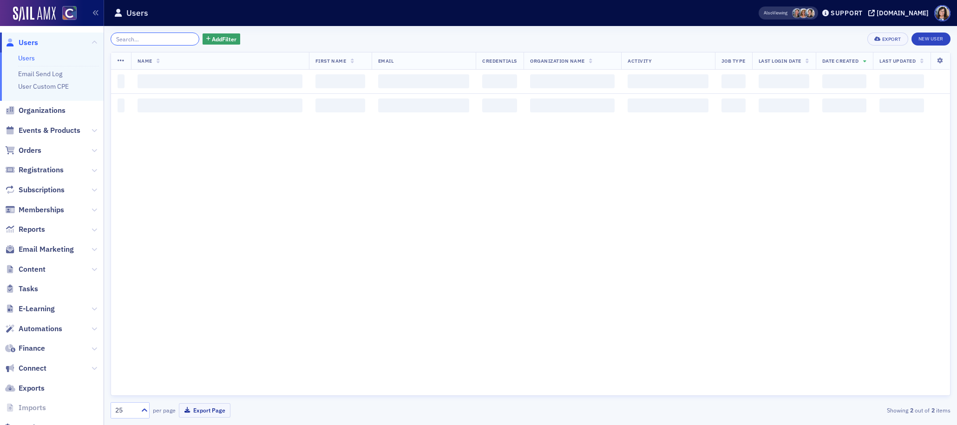
click at [158, 39] on input "search" at bounding box center [155, 39] width 89 height 13
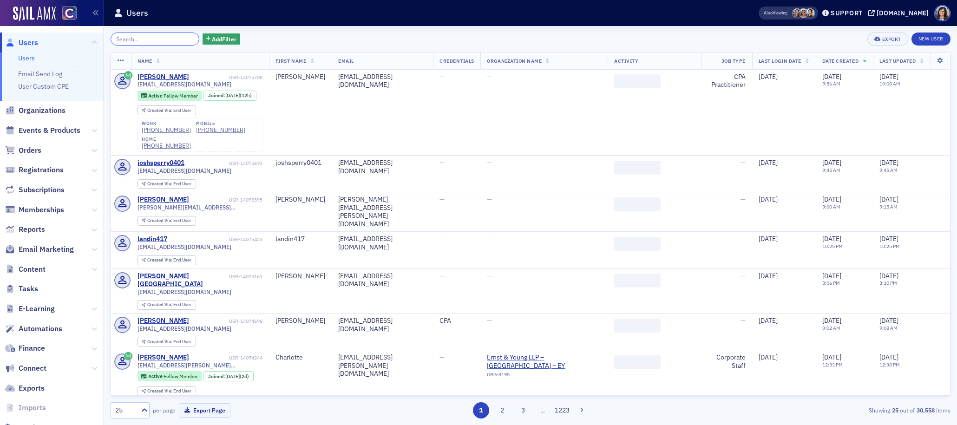
paste input "Catherine Joslin Howes"
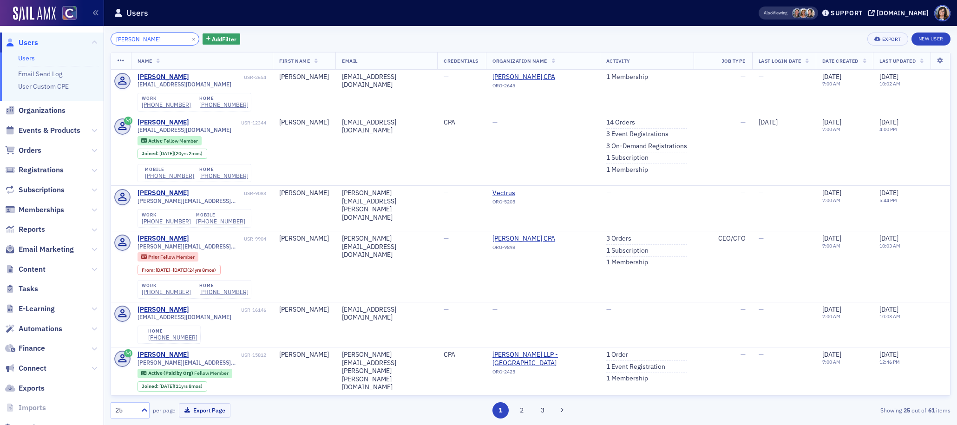
click at [158, 39] on input "Catherine Joslin Howes" at bounding box center [155, 39] width 89 height 13
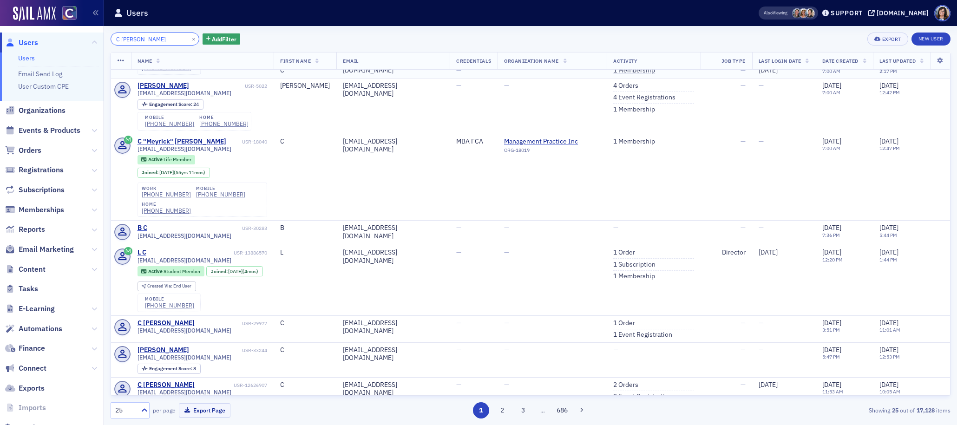
scroll to position [106, 0]
type input "C Howes"
click at [190, 39] on button "×" at bounding box center [194, 38] width 8 height 8
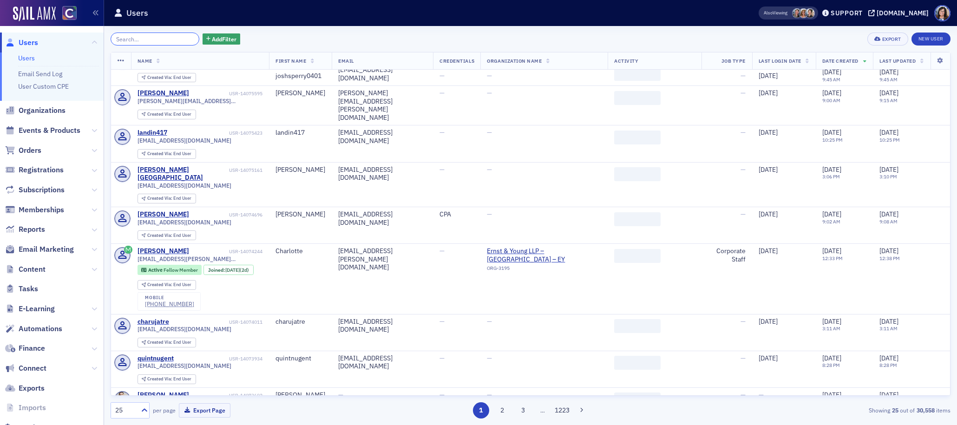
scroll to position [105, 0]
click at [160, 39] on input "search" at bounding box center [155, 39] width 89 height 13
paste input "Madeline Nicole Jackson"
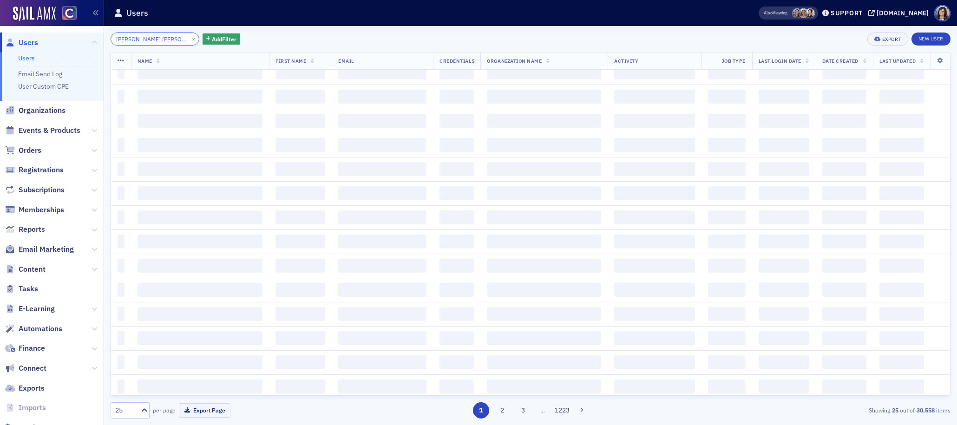
scroll to position [0, 2]
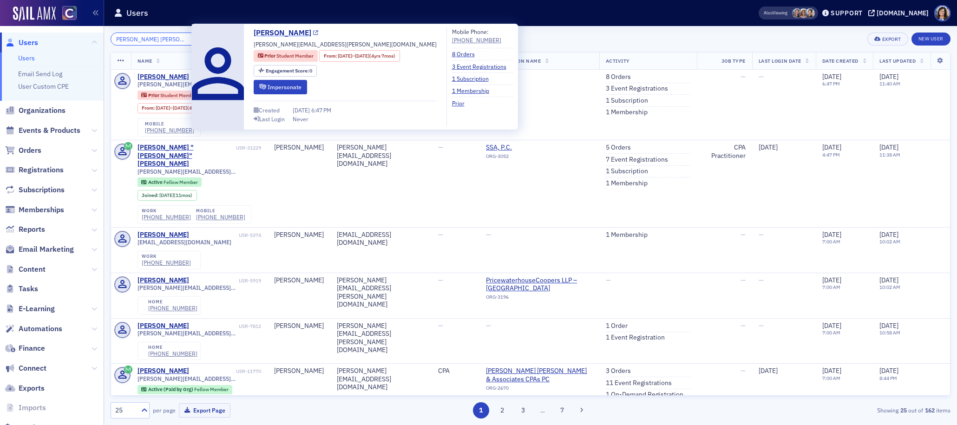
type input "Madeline Nicole Jackson"
click at [317, 33] on icon at bounding box center [315, 33] width 5 height 5
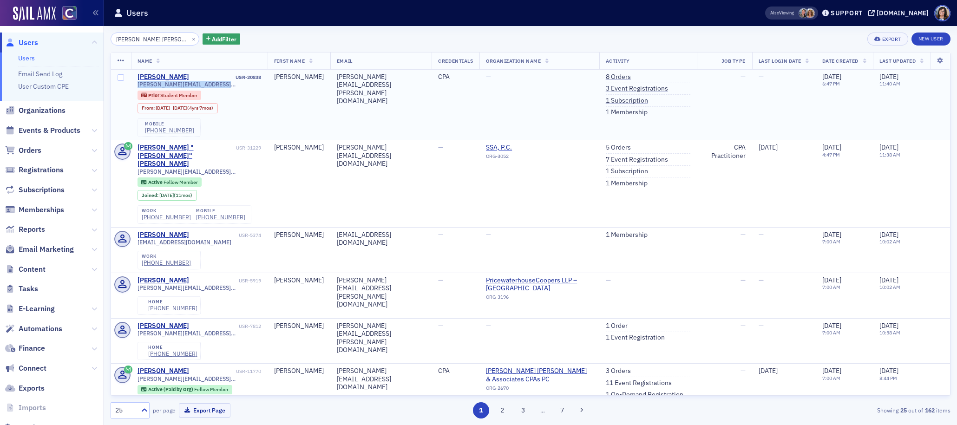
drag, startPoint x: 228, startPoint y: 85, endPoint x: 136, endPoint y: 87, distance: 91.6
click at [136, 87] on td "Madeline Jackson USR-20838 madeline.n.jackson@gmail.com Prior Student Member Fr…" at bounding box center [199, 105] width 137 height 71
click at [280, 105] on td "Madeline" at bounding box center [299, 105] width 63 height 71
drag, startPoint x: 189, startPoint y: 130, endPoint x: 145, endPoint y: 132, distance: 44.7
click at [145, 132] on div "mobile (719) 580-0806" at bounding box center [169, 127] width 63 height 19
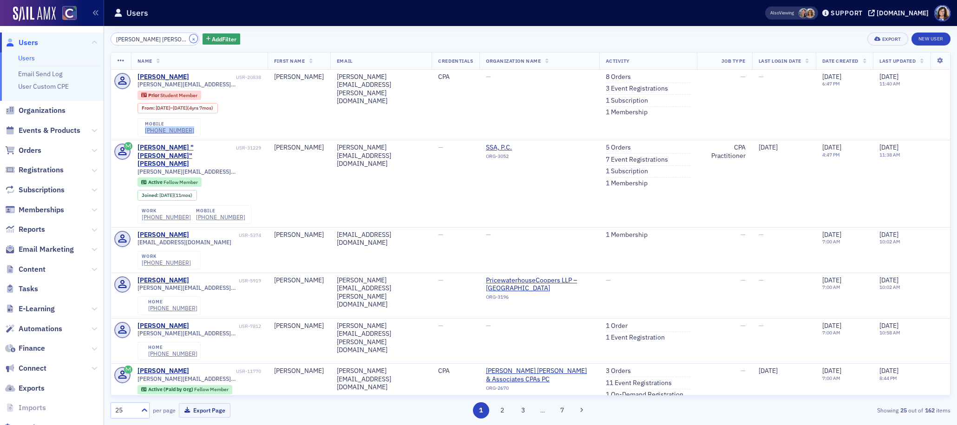
click at [190, 39] on button "×" at bounding box center [194, 38] width 8 height 8
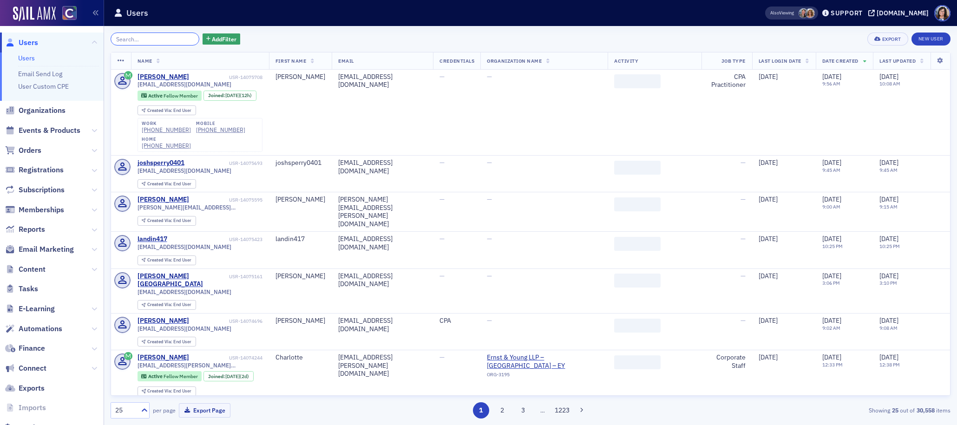
click at [169, 39] on input "search" at bounding box center [155, 39] width 89 height 13
paste input "Luke Anthony Morales"
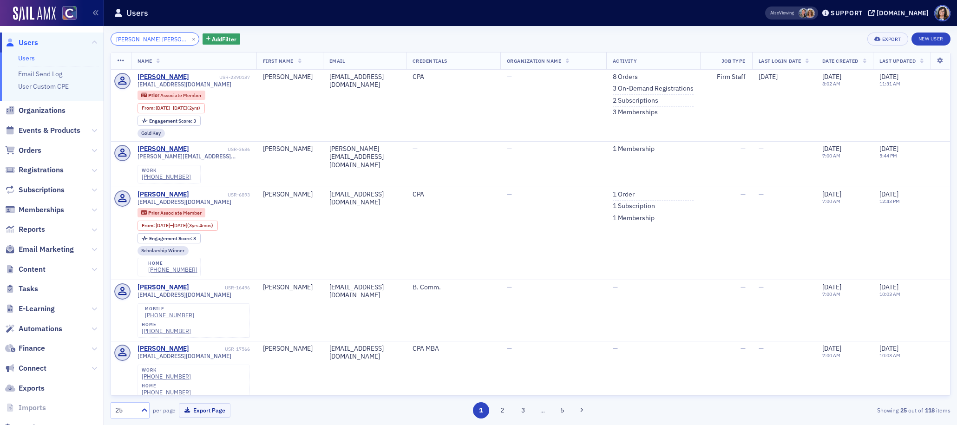
type input "Luke Anthony Morales"
drag, startPoint x: 183, startPoint y: 38, endPoint x: 167, endPoint y: 40, distance: 16.0
click at [190, 38] on button "×" at bounding box center [194, 38] width 8 height 8
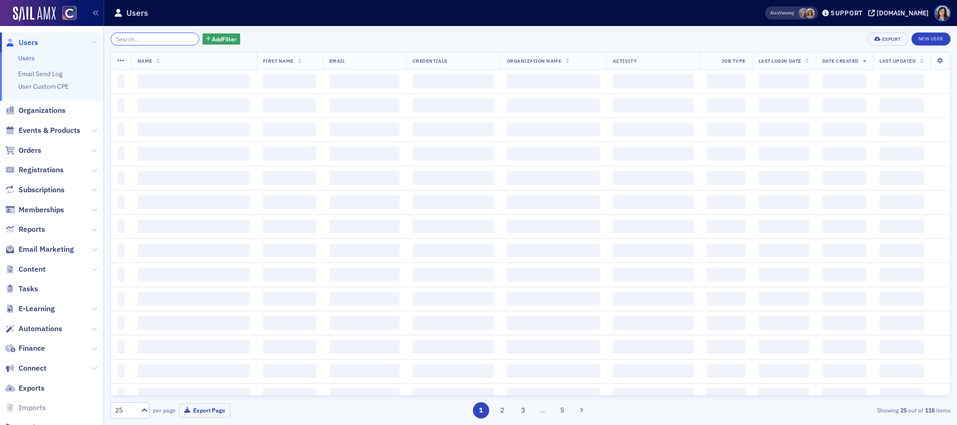
click at [159, 40] on input "search" at bounding box center [155, 39] width 89 height 13
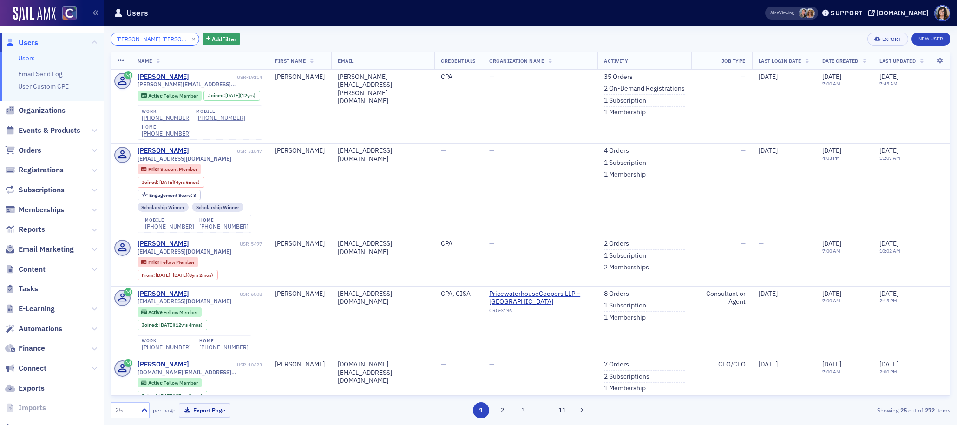
click at [157, 41] on input "Alexander Cole Phillips" at bounding box center [155, 39] width 89 height 13
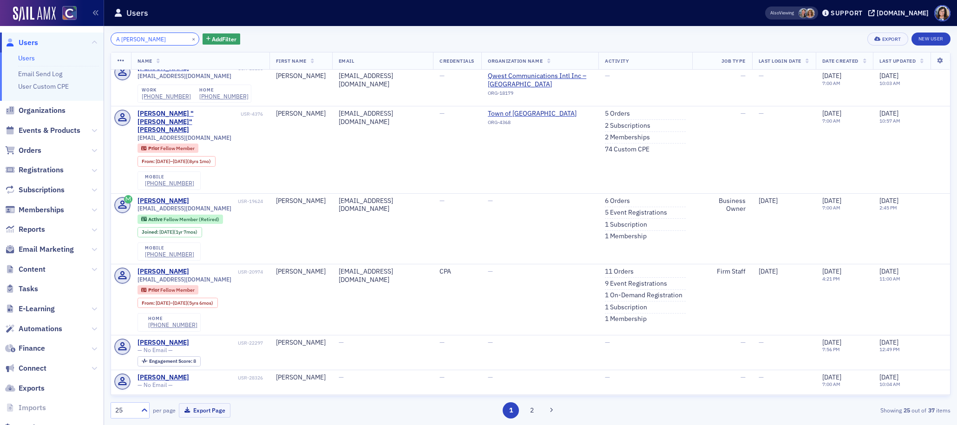
scroll to position [981, 0]
type input "A Phillips"
click at [190, 40] on button "×" at bounding box center [194, 38] width 8 height 8
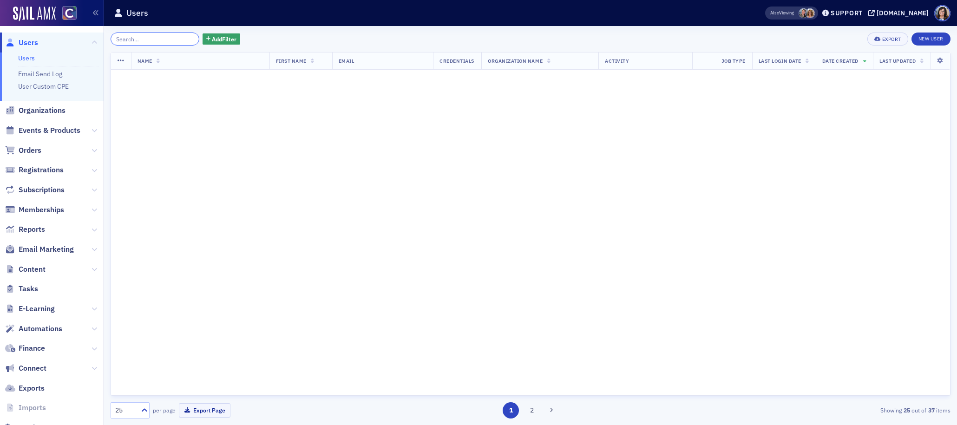
click at [155, 37] on input "search" at bounding box center [155, 39] width 89 height 13
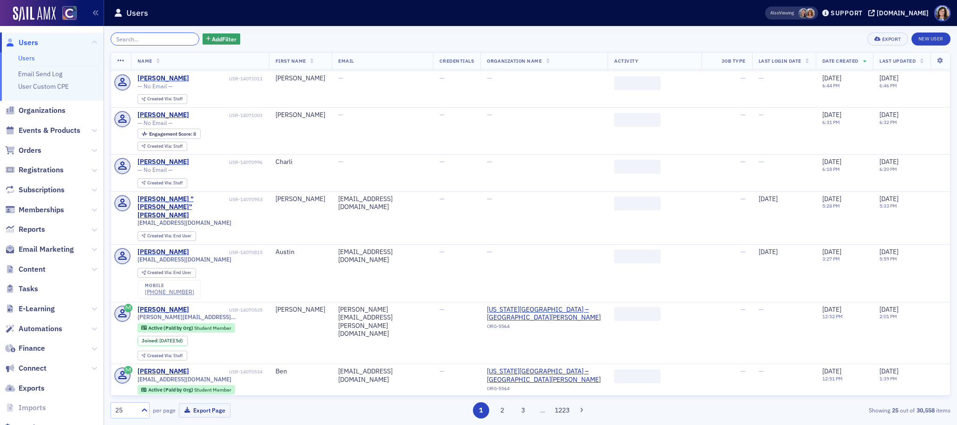
paste input "Casey Laverman"
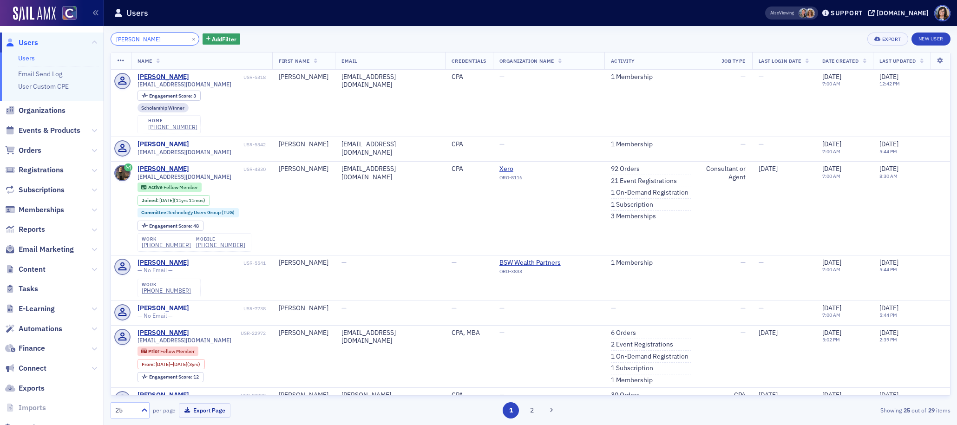
drag, startPoint x: 131, startPoint y: 41, endPoint x: 100, endPoint y: 42, distance: 31.1
click at [100, 42] on div "Users Users Email Send Log User Custom CPE Organizations Events & Products Orde…" at bounding box center [478, 212] width 957 height 425
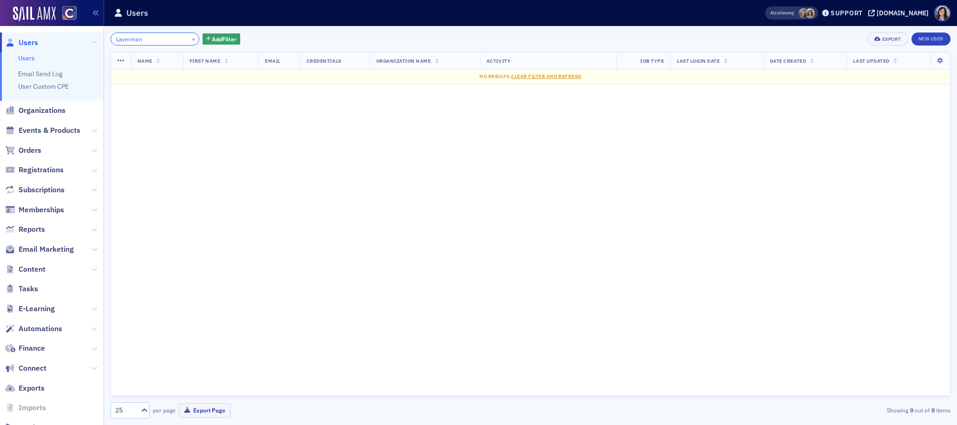
type input "Laverman"
drag, startPoint x: 183, startPoint y: 39, endPoint x: 166, endPoint y: 39, distance: 16.3
click at [190, 39] on button "×" at bounding box center [194, 38] width 8 height 8
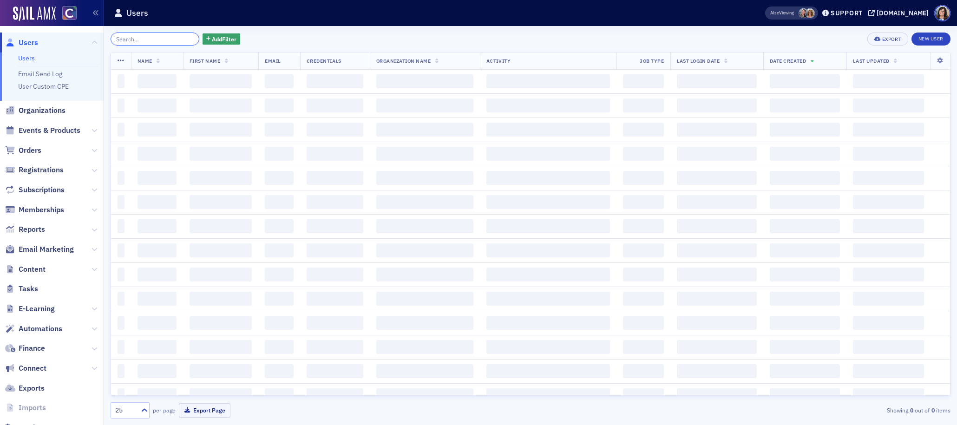
click at [166, 39] on input "search" at bounding box center [155, 39] width 89 height 13
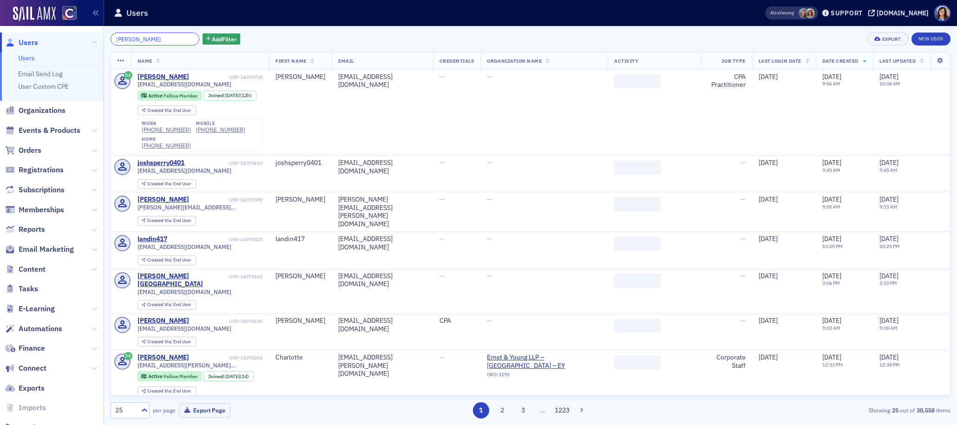
scroll to position [0, 6]
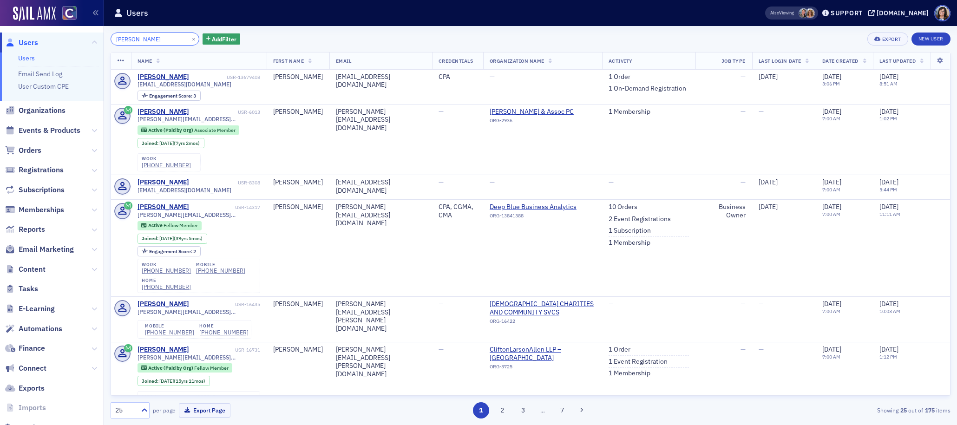
type input "Margaret Elizabeth Tulloss"
click at [190, 39] on button "×" at bounding box center [194, 38] width 8 height 8
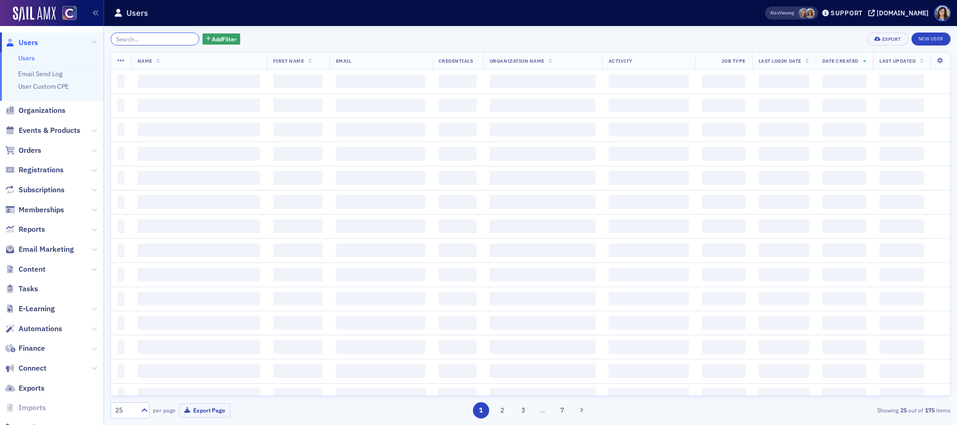
click at [153, 37] on input "search" at bounding box center [155, 39] width 89 height 13
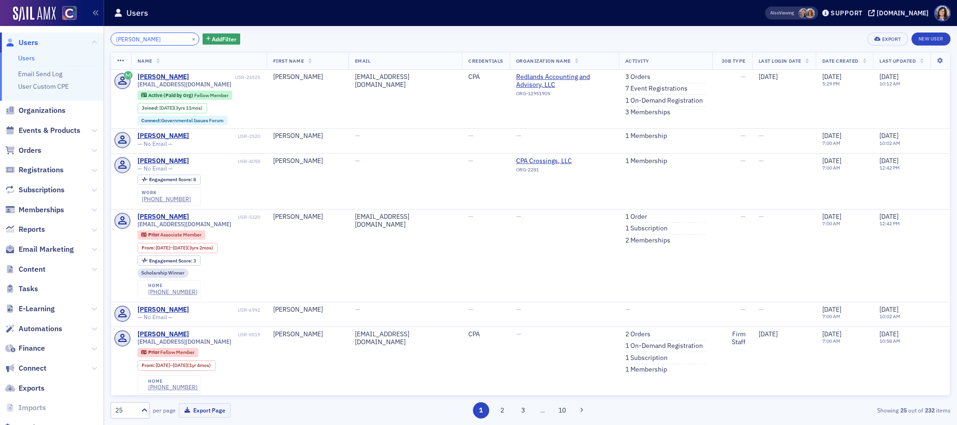
type input "Benjamin Alvin Wood"
drag, startPoint x: 183, startPoint y: 39, endPoint x: 160, endPoint y: 39, distance: 22.8
click at [190, 39] on button "×" at bounding box center [194, 38] width 8 height 8
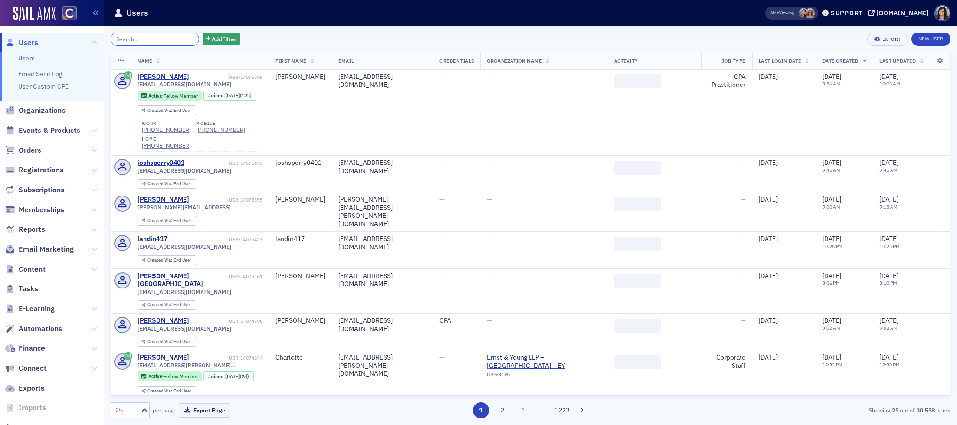
click at [160, 39] on input "search" at bounding box center [155, 39] width 89 height 13
paste input "Christian Miller"
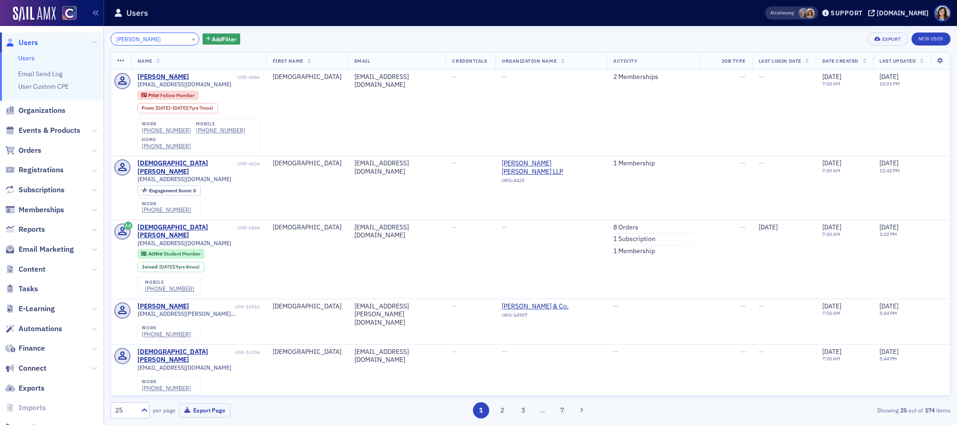
click at [139, 39] on input "Christian Miller" at bounding box center [155, 39] width 89 height 13
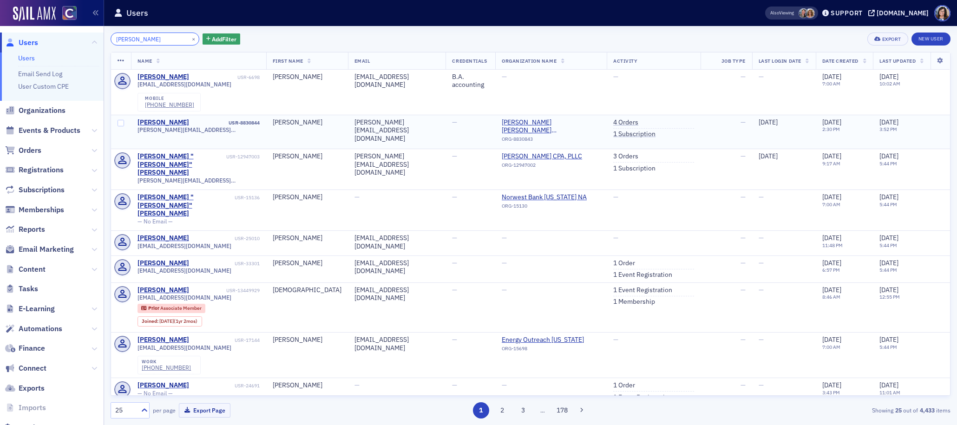
scroll to position [12, 0]
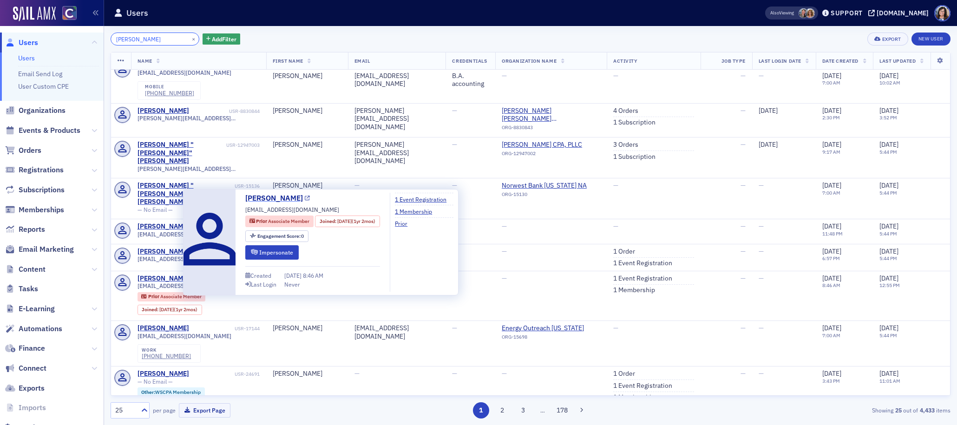
type input "Ch Miller"
click at [305, 198] on icon at bounding box center [307, 198] width 5 height 5
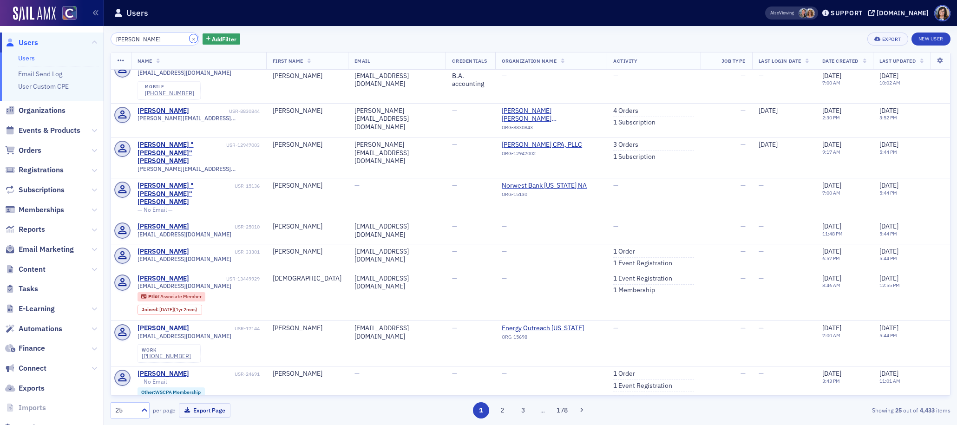
drag, startPoint x: 184, startPoint y: 38, endPoint x: 165, endPoint y: 38, distance: 18.6
click at [190, 38] on button "×" at bounding box center [194, 38] width 8 height 8
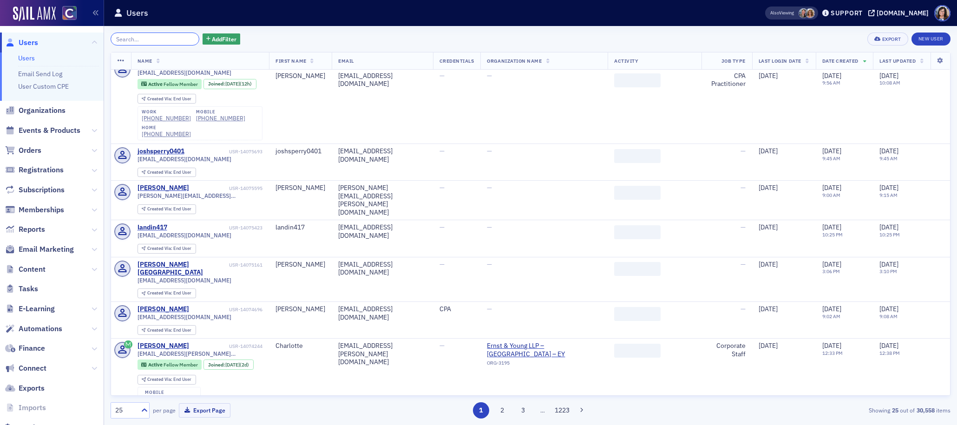
click at [165, 38] on input "search" at bounding box center [155, 39] width 89 height 13
paste input "Enkhjin Myagmarsuren"
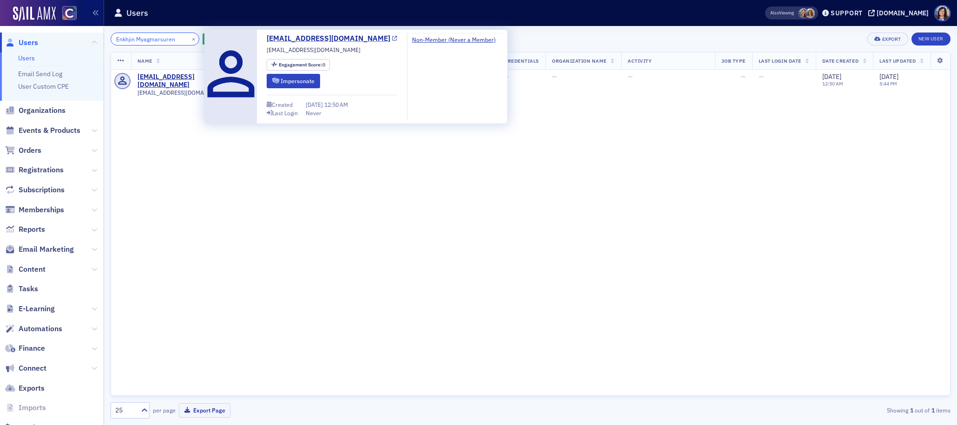
type input "Enkhjin Myagmarsuren"
click at [392, 38] on icon at bounding box center [394, 38] width 5 height 5
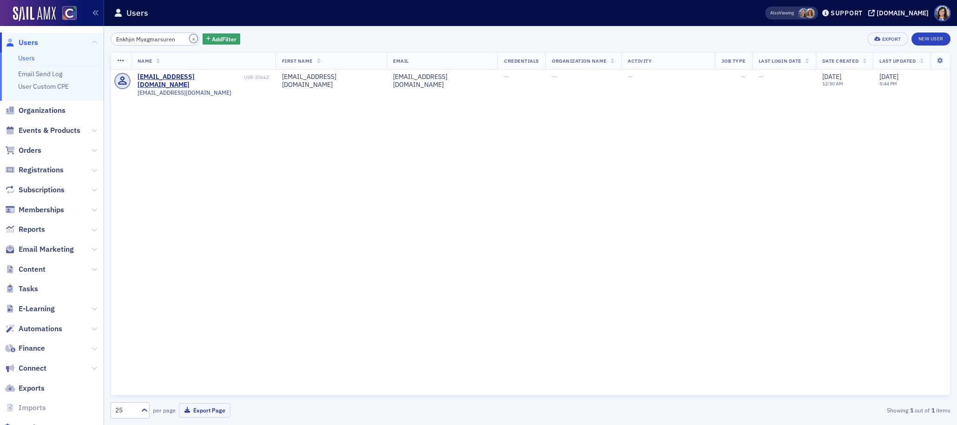
drag, startPoint x: 181, startPoint y: 39, endPoint x: 164, endPoint y: 39, distance: 17.2
click at [190, 39] on button "×" at bounding box center [194, 38] width 8 height 8
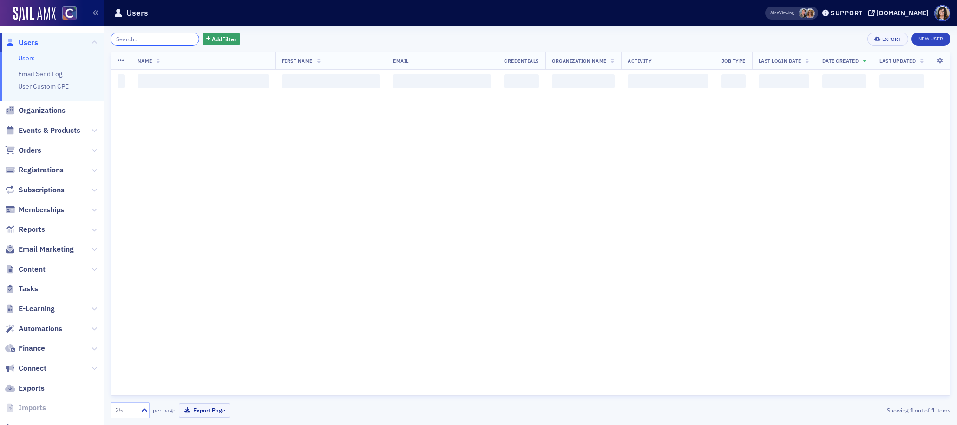
click at [164, 39] on input "search" at bounding box center [155, 39] width 89 height 13
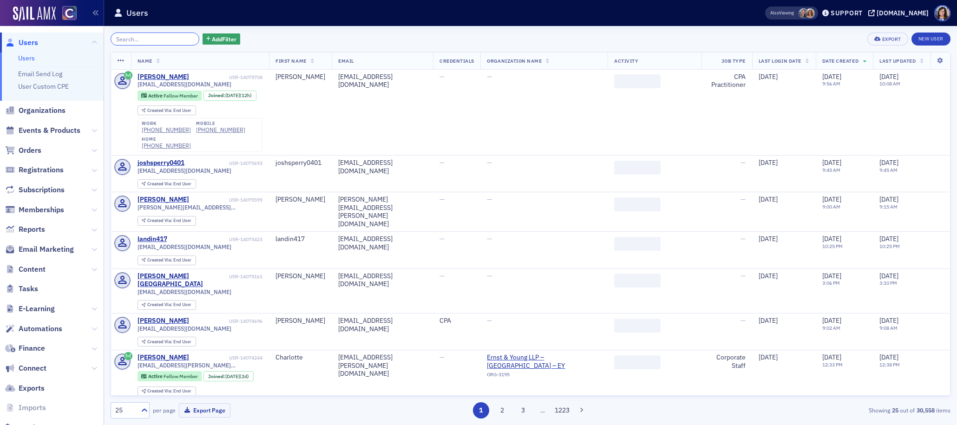
paste input "Bryan Andre Cunningham"
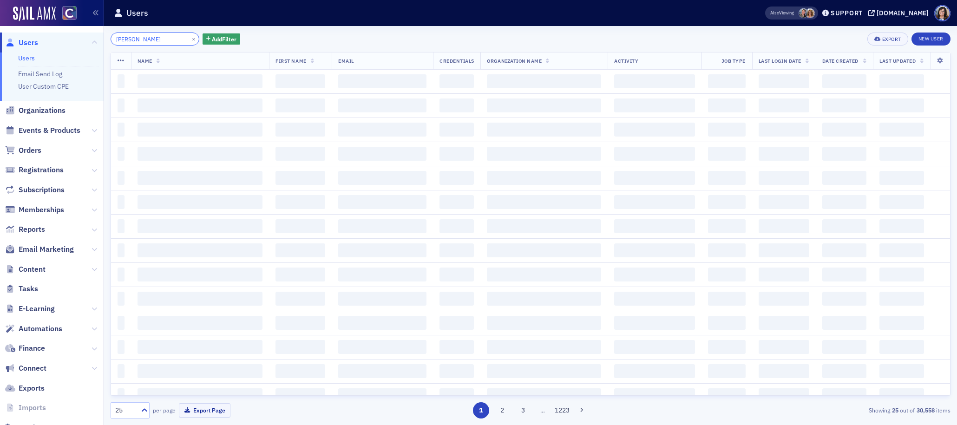
scroll to position [0, 4]
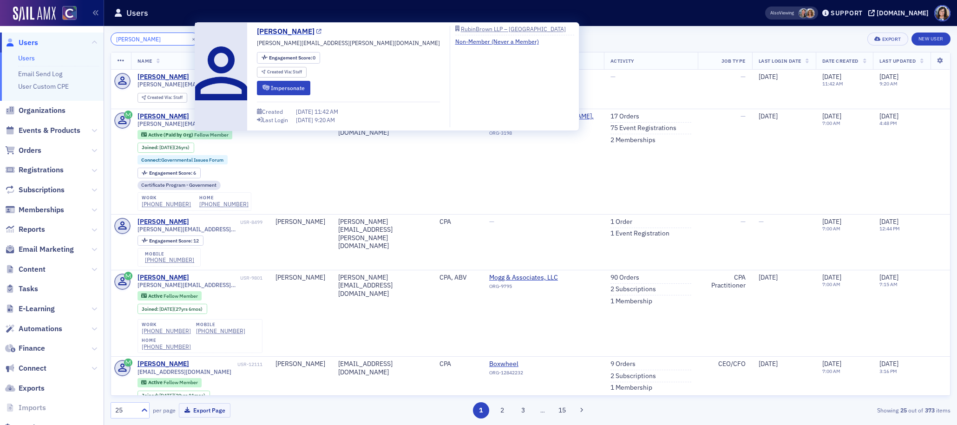
type input "Bryan Andre Cunningham"
click at [322, 30] on icon at bounding box center [318, 31] width 5 height 5
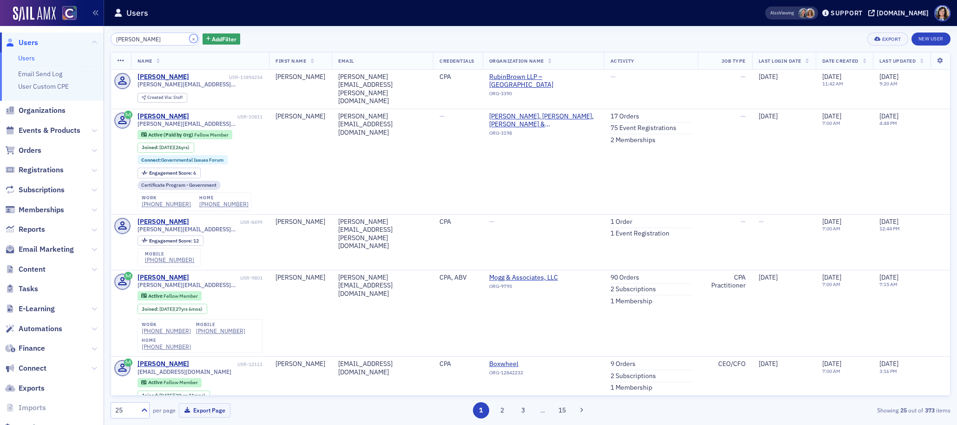
drag, startPoint x: 183, startPoint y: 39, endPoint x: 167, endPoint y: 39, distance: 15.8
click at [190, 39] on button "×" at bounding box center [194, 38] width 8 height 8
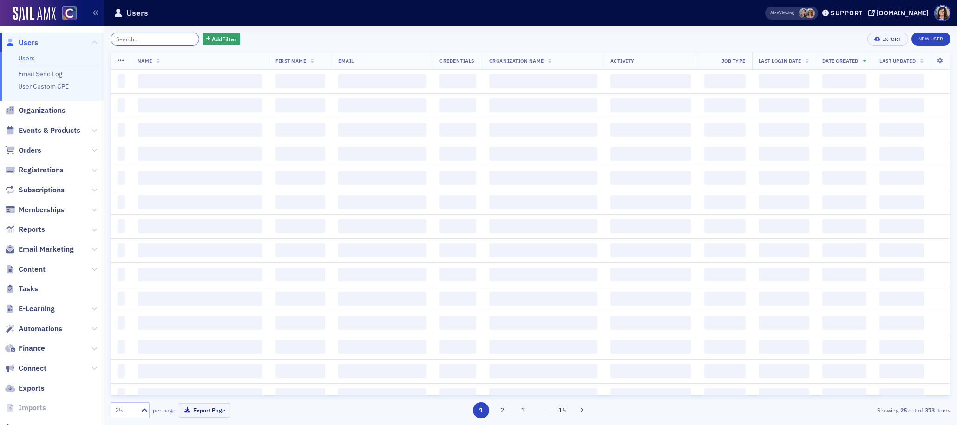
click at [164, 39] on input "search" at bounding box center [155, 39] width 89 height 13
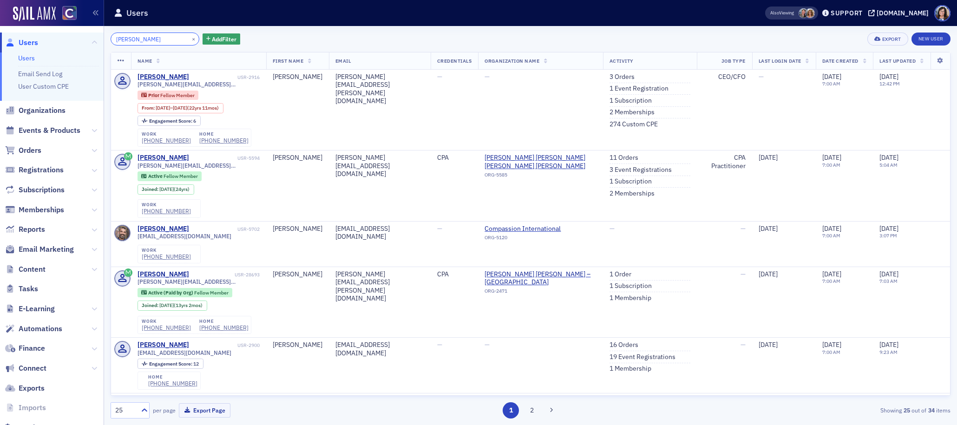
drag, startPoint x: 142, startPoint y: 40, endPoint x: 100, endPoint y: 40, distance: 41.8
click at [100, 40] on div "Users Users Email Send Log User Custom CPE Organizations Events & Products Orde…" at bounding box center [478, 212] width 957 height 425
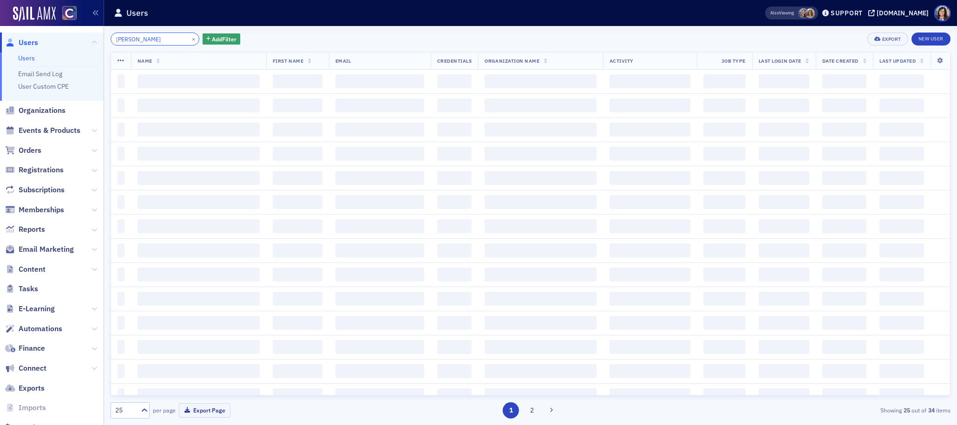
type input "Denson"
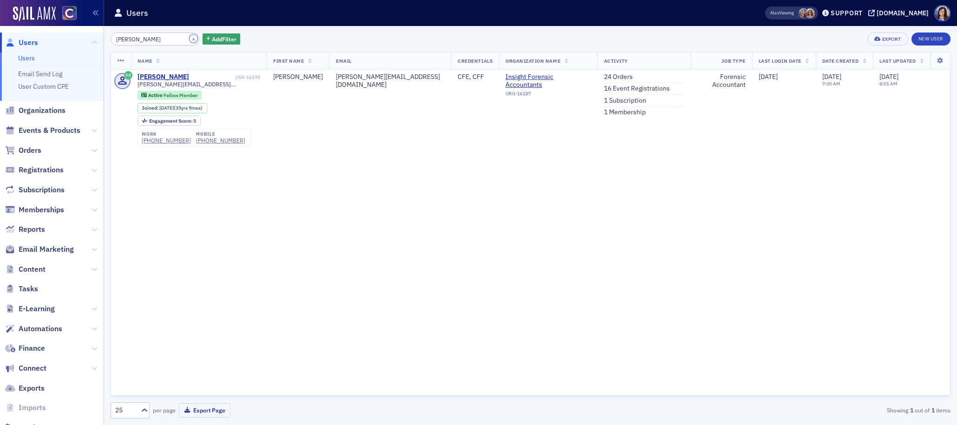
drag, startPoint x: 180, startPoint y: 39, endPoint x: 171, endPoint y: 38, distance: 8.8
click at [190, 39] on button "×" at bounding box center [194, 38] width 8 height 8
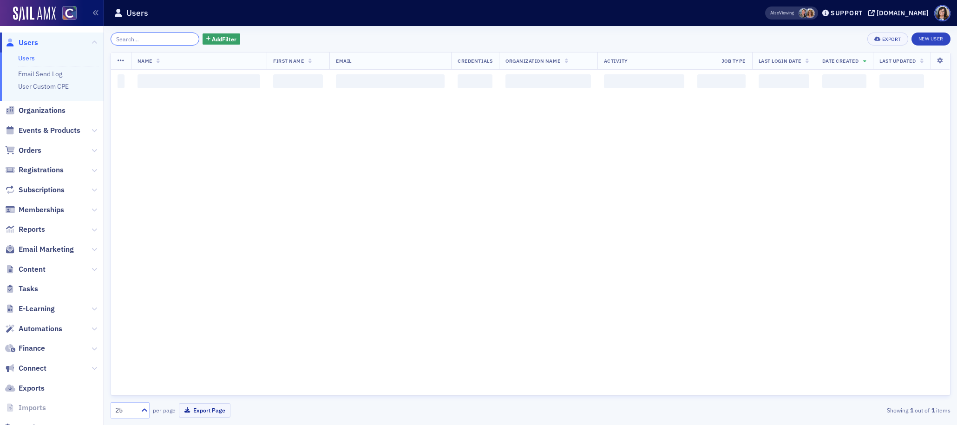
click at [157, 39] on input "search" at bounding box center [155, 39] width 89 height 13
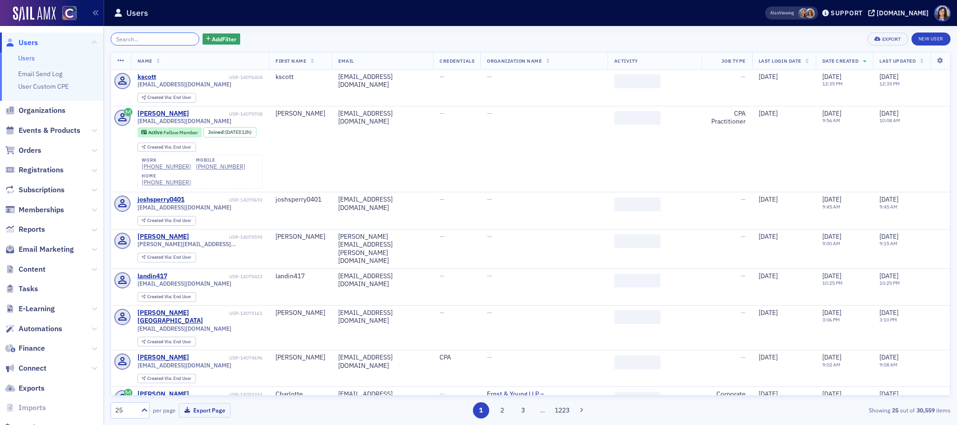
paste input "Caden Magnuson"
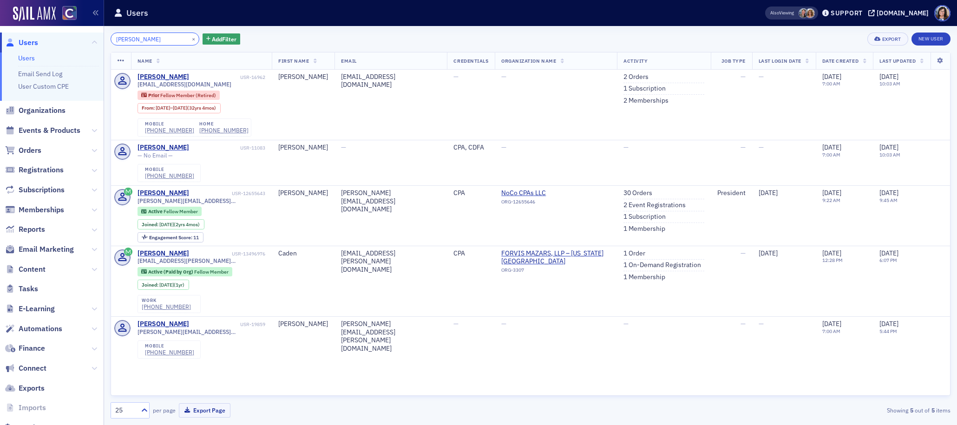
drag, startPoint x: 133, startPoint y: 39, endPoint x: 99, endPoint y: 39, distance: 33.9
click at [99, 39] on div "Users Users Email Send Log User Custom CPE Organizations Events & Products Orde…" at bounding box center [478, 212] width 957 height 425
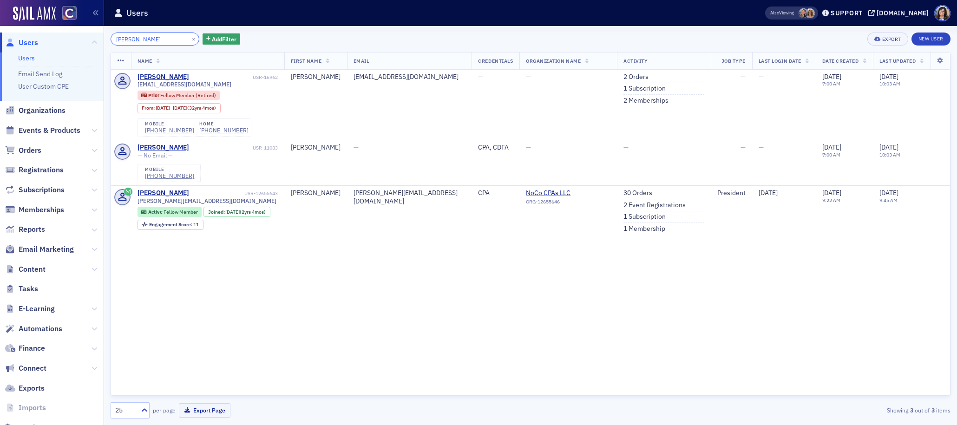
type input "Magnuson"
drag, startPoint x: 182, startPoint y: 38, endPoint x: 157, endPoint y: 37, distance: 25.1
click at [190, 39] on button "×" at bounding box center [194, 38] width 8 height 8
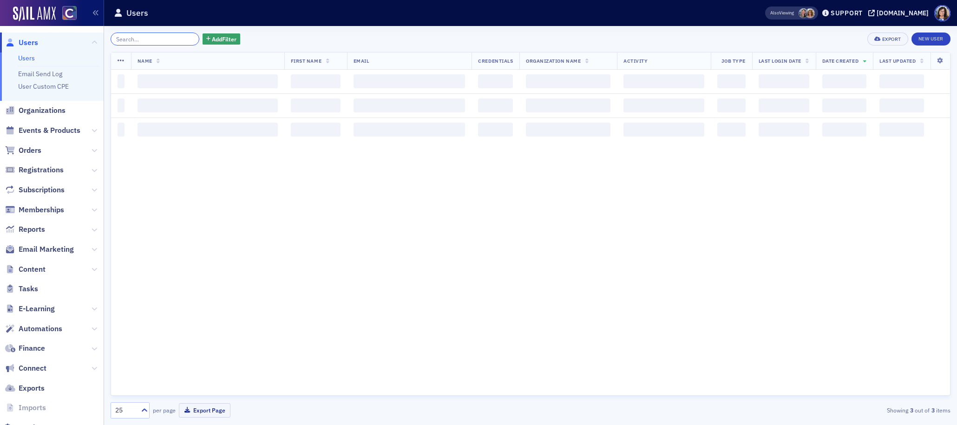
click at [154, 37] on input "search" at bounding box center [155, 39] width 89 height 13
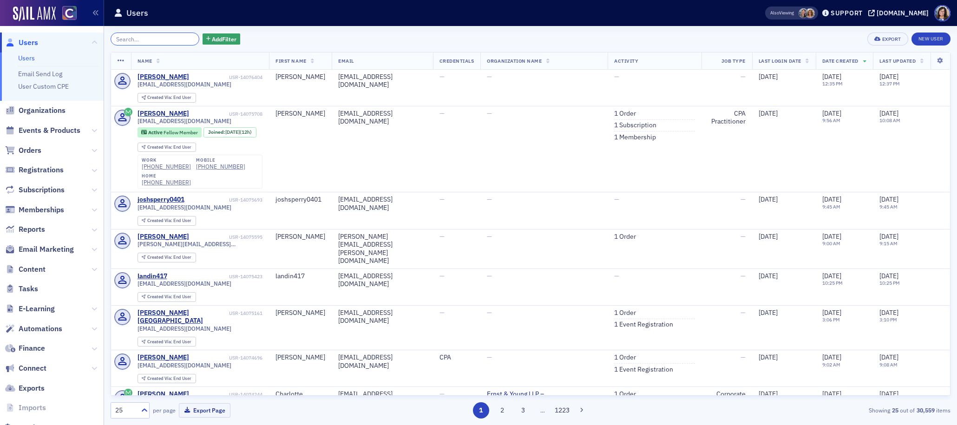
paste input "Kyra Marie Mourey"
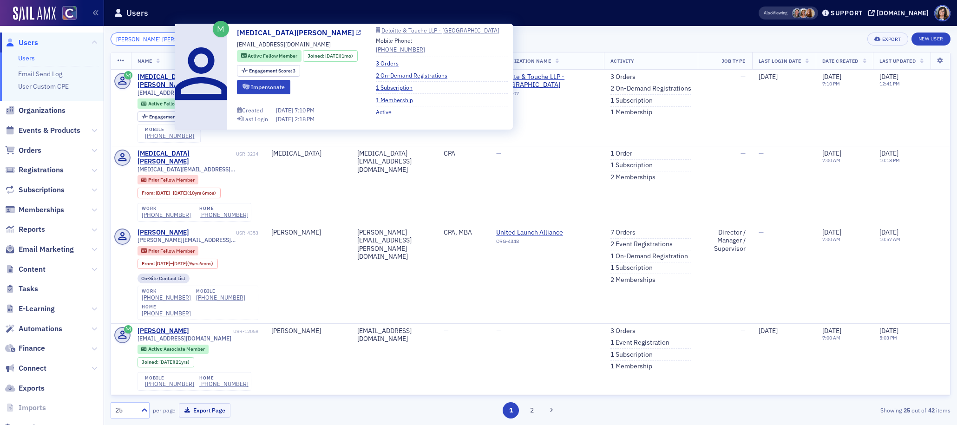
type input "Kyra Marie Mourey"
click at [356, 34] on icon at bounding box center [358, 33] width 5 height 5
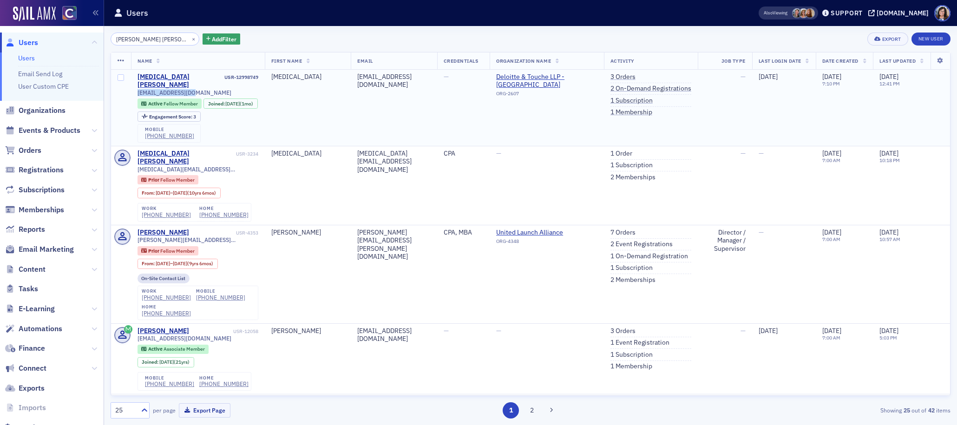
drag, startPoint x: 195, startPoint y: 85, endPoint x: 136, endPoint y: 86, distance: 59.5
click at [136, 86] on td "Kyra Mourey USR-12998749 kmmourey@gmail.com Active Fellow Member Joined : 9/1/2…" at bounding box center [198, 108] width 134 height 76
drag, startPoint x: 163, startPoint y: 140, endPoint x: 145, endPoint y: 142, distance: 18.7
click at [145, 142] on div "mobile (860) 402-5661" at bounding box center [169, 133] width 63 height 19
click at [190, 39] on button "×" at bounding box center [194, 38] width 8 height 8
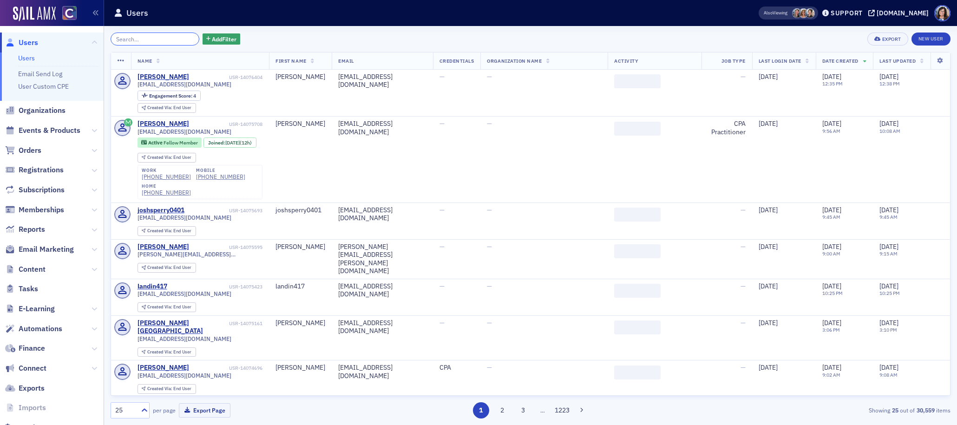
click at [164, 40] on input "search" at bounding box center [155, 39] width 89 height 13
paste input "Robert Harrison Kranz"
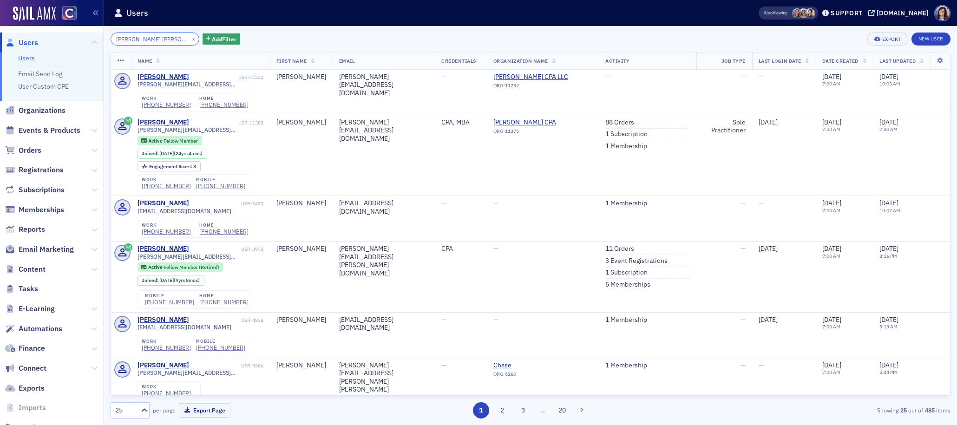
click at [158, 40] on input "Robert Harrison Kranz" at bounding box center [155, 39] width 89 height 13
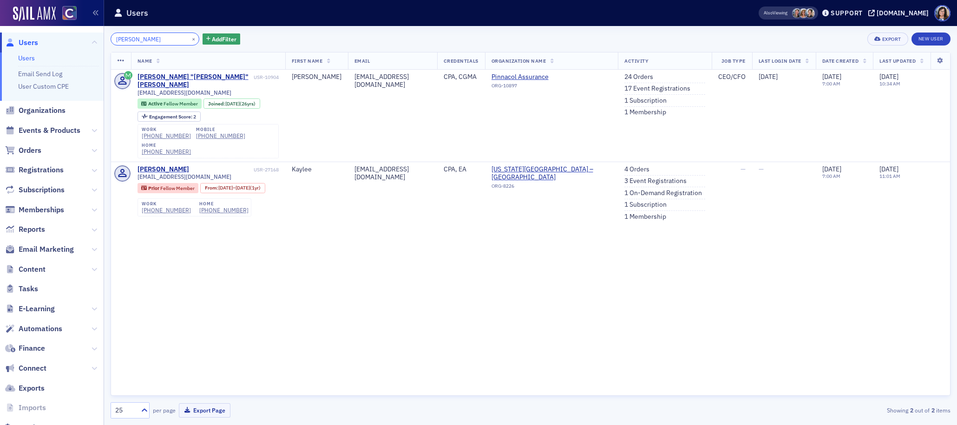
type input "Kranz"
drag, startPoint x: 182, startPoint y: 39, endPoint x: 171, endPoint y: 39, distance: 10.7
click at [190, 39] on button "×" at bounding box center [194, 38] width 8 height 8
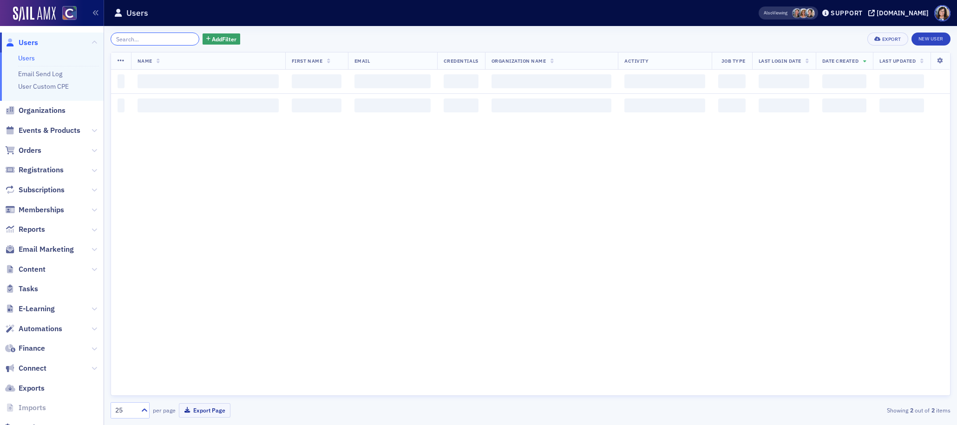
click at [166, 39] on input "search" at bounding box center [155, 39] width 89 height 13
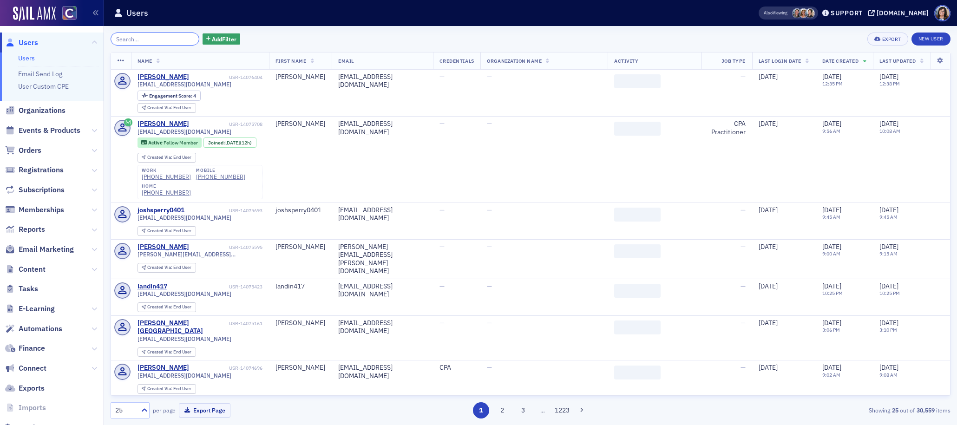
paste input "Yijie Bao"
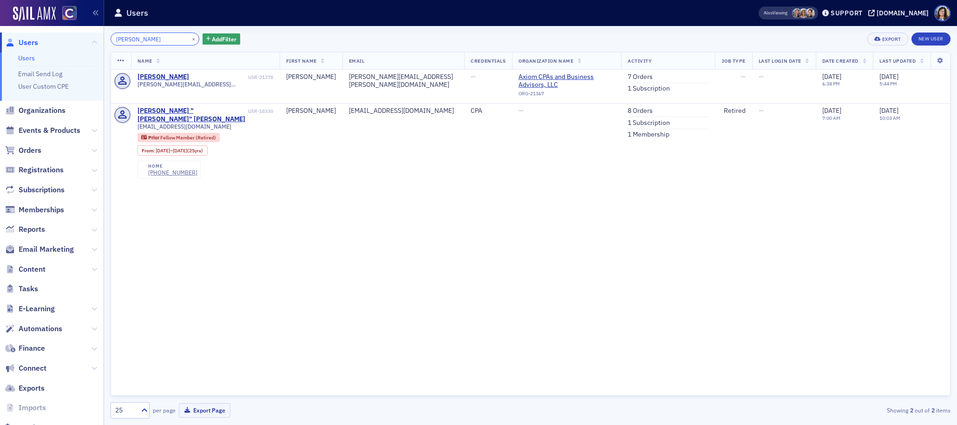
type input "Yijie Bao"
drag, startPoint x: 181, startPoint y: 39, endPoint x: 164, endPoint y: 39, distance: 16.3
click at [190, 39] on button "×" at bounding box center [194, 38] width 8 height 8
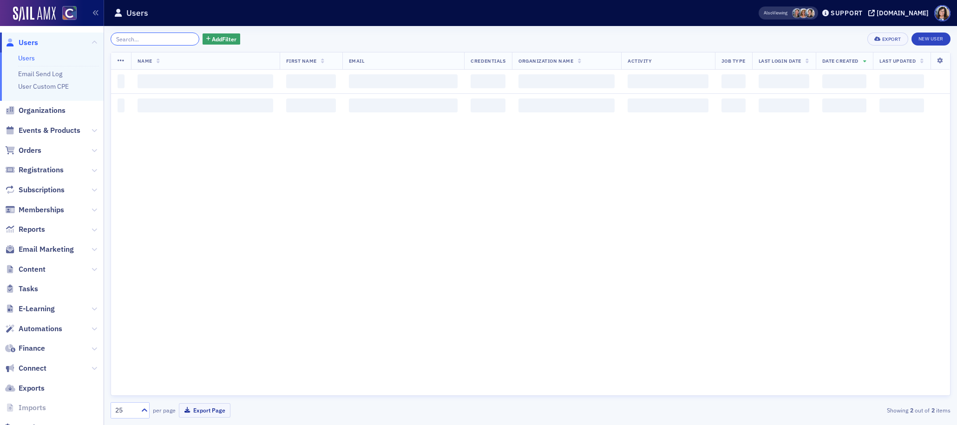
click at [164, 39] on input "search" at bounding box center [155, 39] width 89 height 13
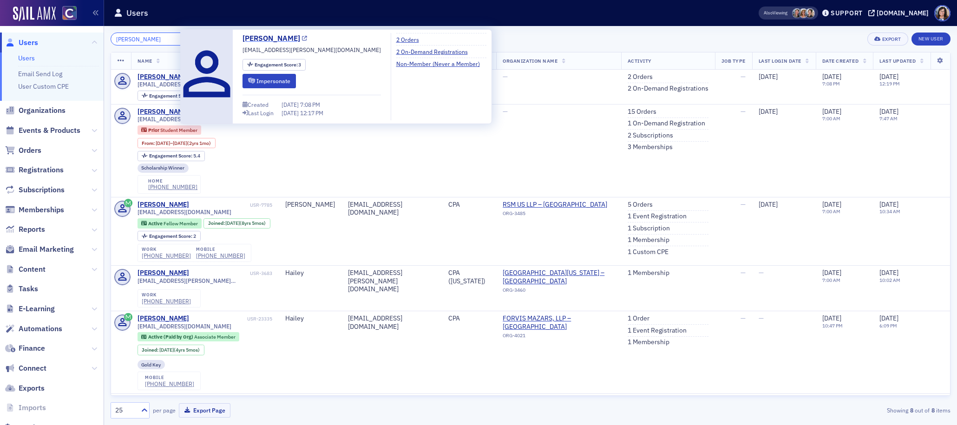
type input "Hailey Bouska"
click at [302, 40] on icon at bounding box center [304, 38] width 5 height 5
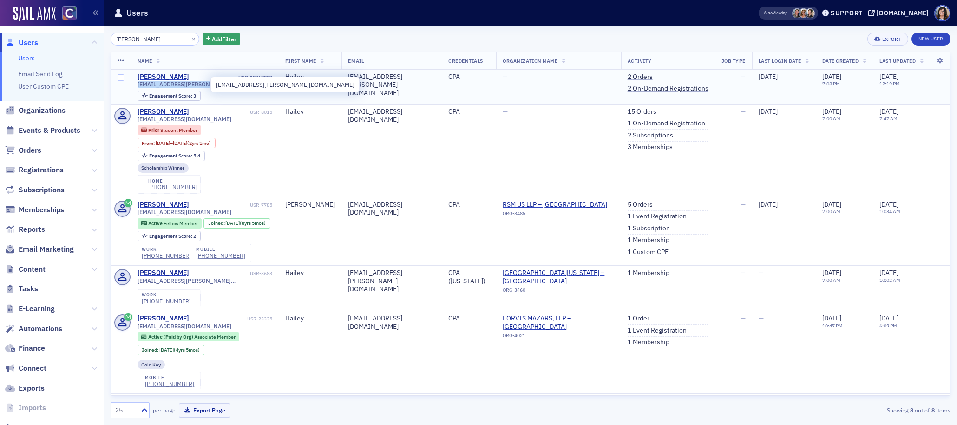
drag, startPoint x: 202, startPoint y: 85, endPoint x: 131, endPoint y: 87, distance: 71.1
click at [136, 87] on td "Hailey Bouska USR-12960239 hailey.bouska@outlook.com Engagement Score : 3" at bounding box center [205, 87] width 148 height 35
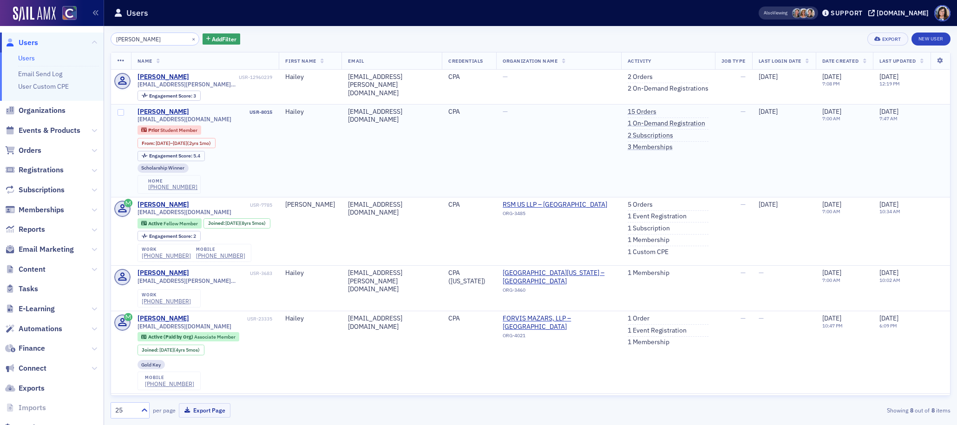
click at [279, 105] on td "Hailey Bork USR-8015 hailey.bork95@gmail.com Prior Student Member From : 6/16/2…" at bounding box center [205, 150] width 148 height 93
click at [190, 36] on button "×" at bounding box center [194, 38] width 8 height 8
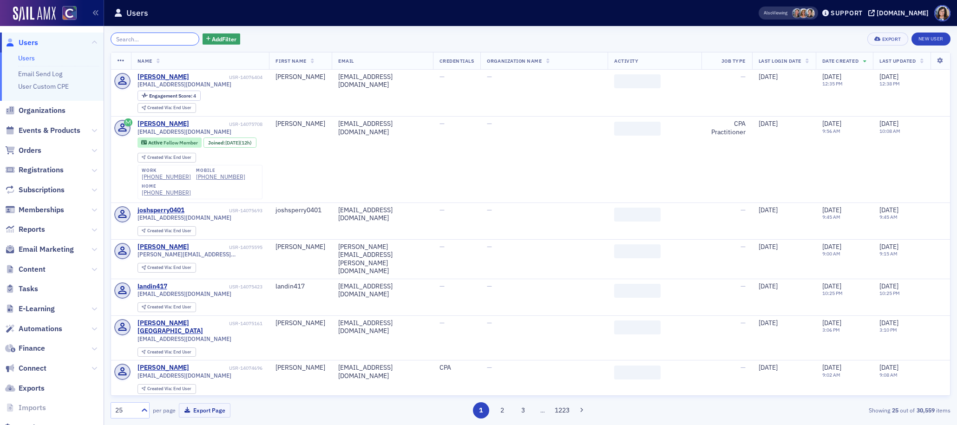
click at [138, 40] on input "search" at bounding box center [155, 39] width 89 height 13
paste input "Charles Josef de Guzman"
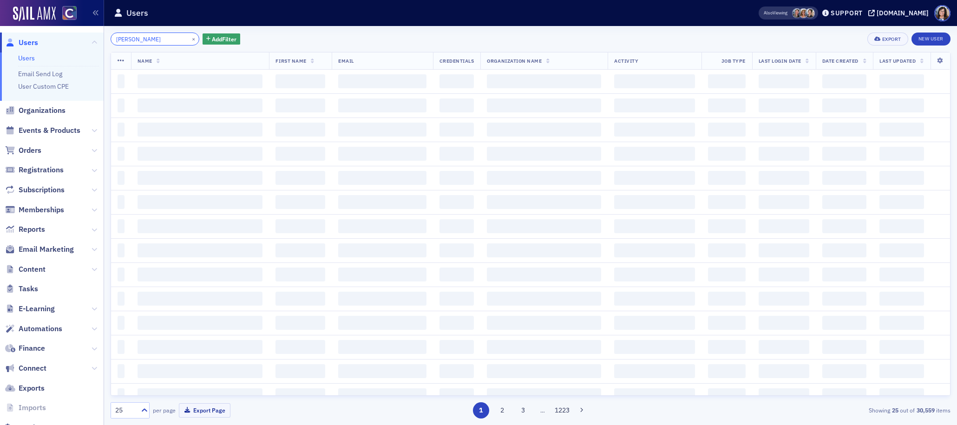
scroll to position [0, 3]
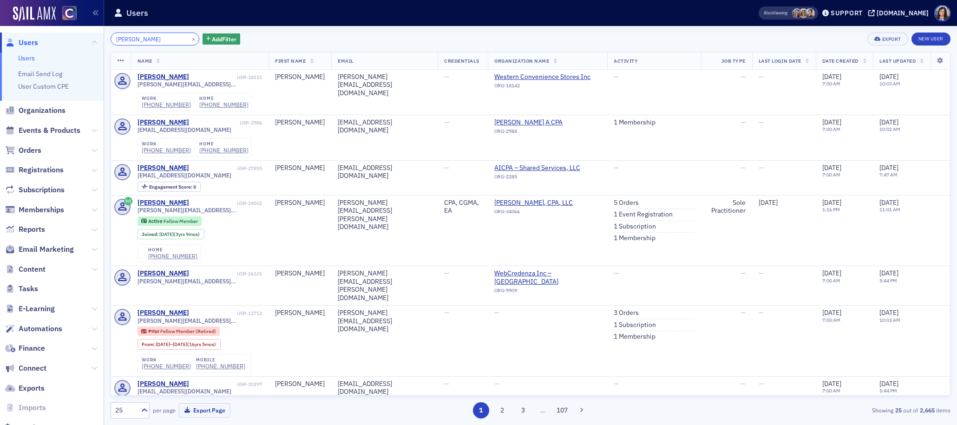
click at [147, 40] on input "Charles Josef de Guzman" at bounding box center [155, 39] width 89 height 13
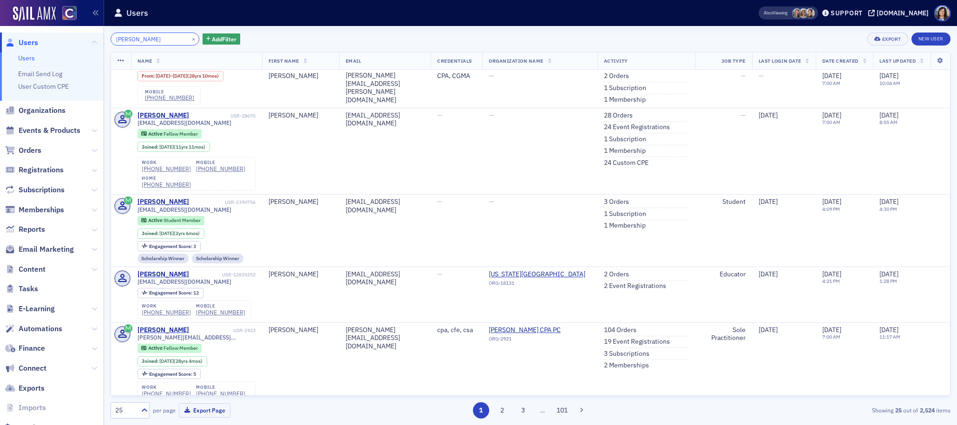
scroll to position [618, 0]
type input "de Guzman"
click at [190, 37] on button "×" at bounding box center [194, 38] width 8 height 8
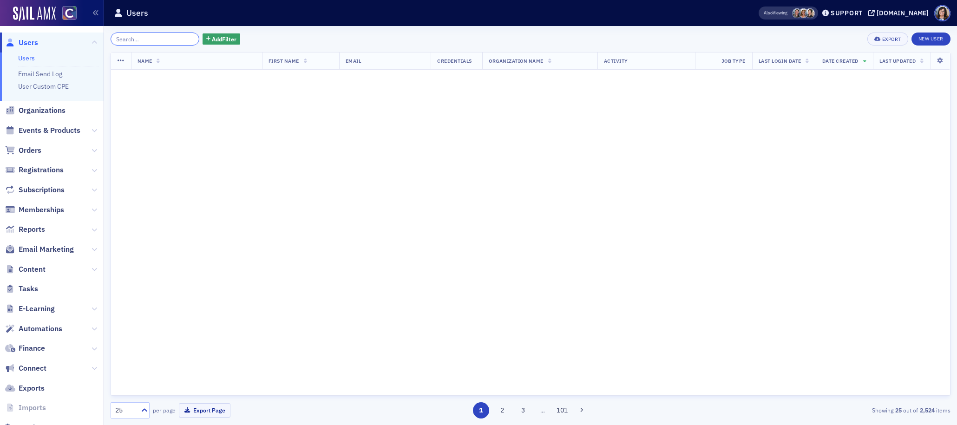
click at [163, 37] on input "search" at bounding box center [155, 39] width 89 height 13
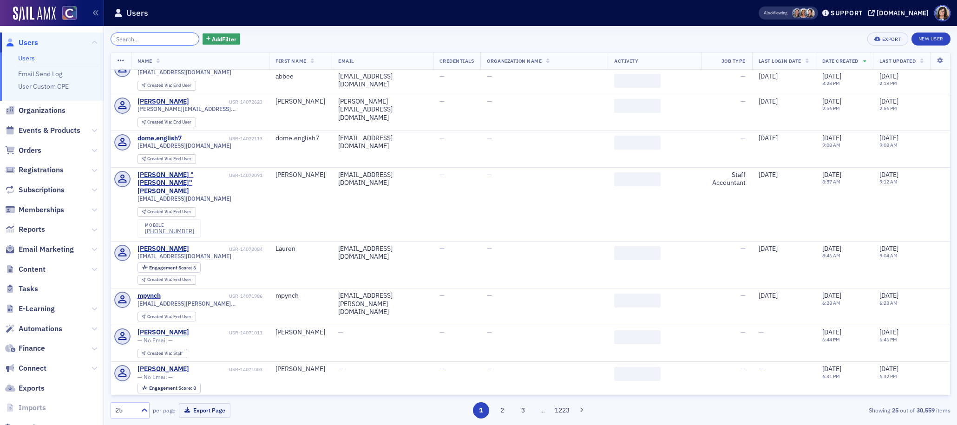
paste input "Thomas Gerhold"
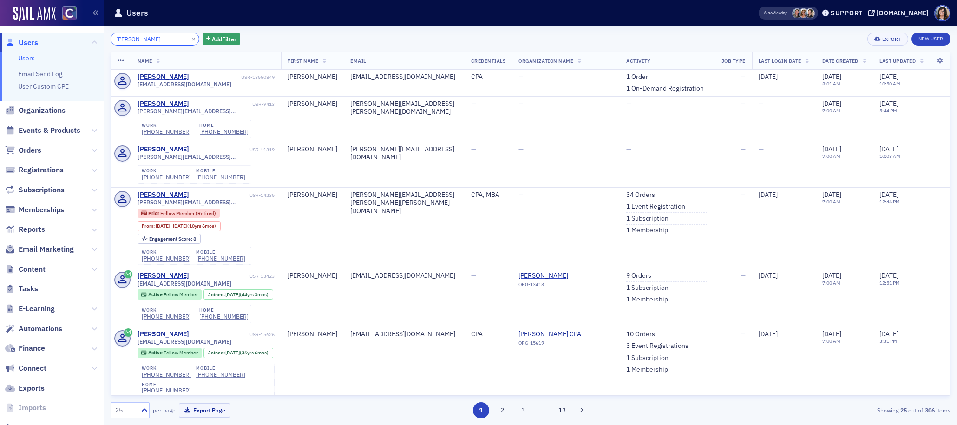
type input "Thomas Gerhold"
click at [190, 38] on button "×" at bounding box center [194, 38] width 8 height 8
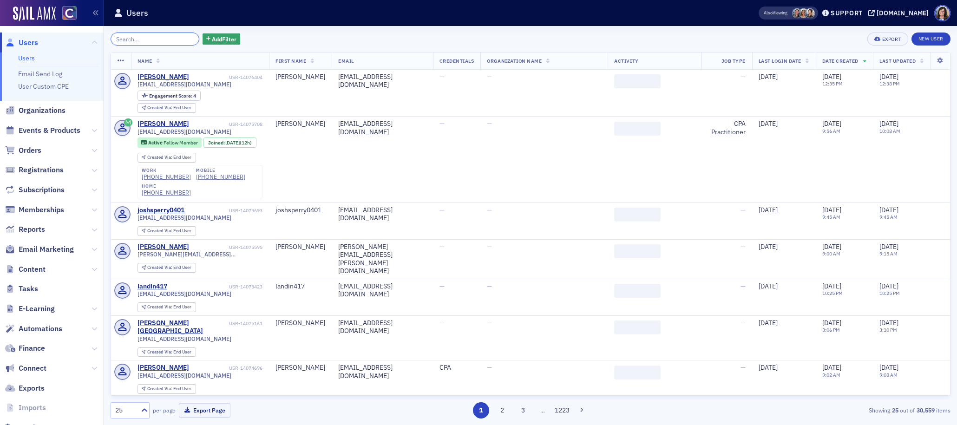
click at [166, 39] on input "search" at bounding box center [155, 39] width 89 height 13
paste input "Justin Reed Gailey"
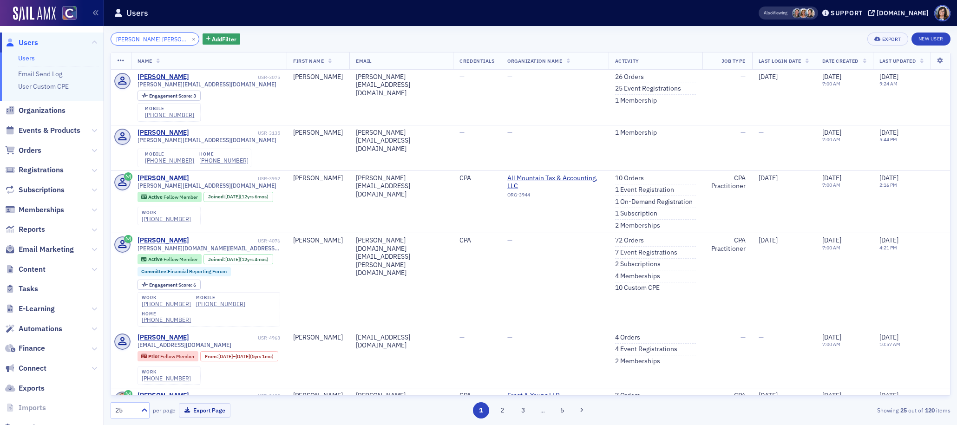
click at [148, 40] on input "Justin Reed Gailey" at bounding box center [155, 39] width 89 height 13
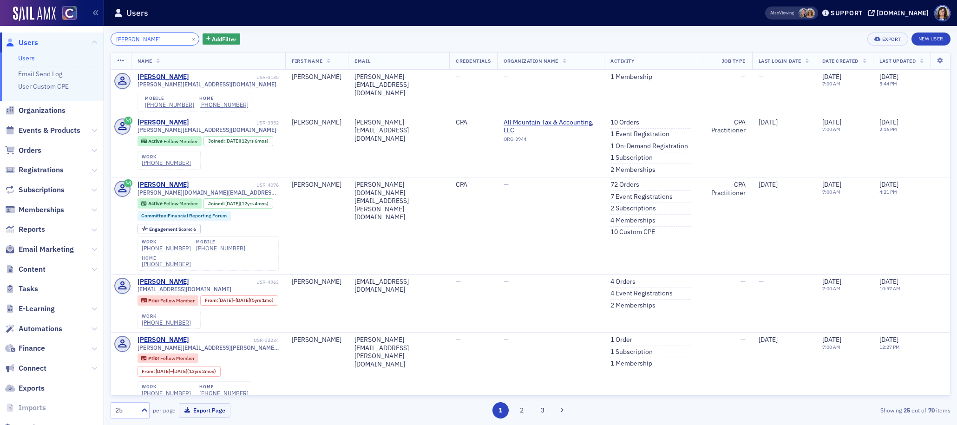
type input "Justin Gailey"
drag, startPoint x: 181, startPoint y: 39, endPoint x: 139, endPoint y: 39, distance: 42.3
click at [190, 39] on button "×" at bounding box center [194, 38] width 8 height 8
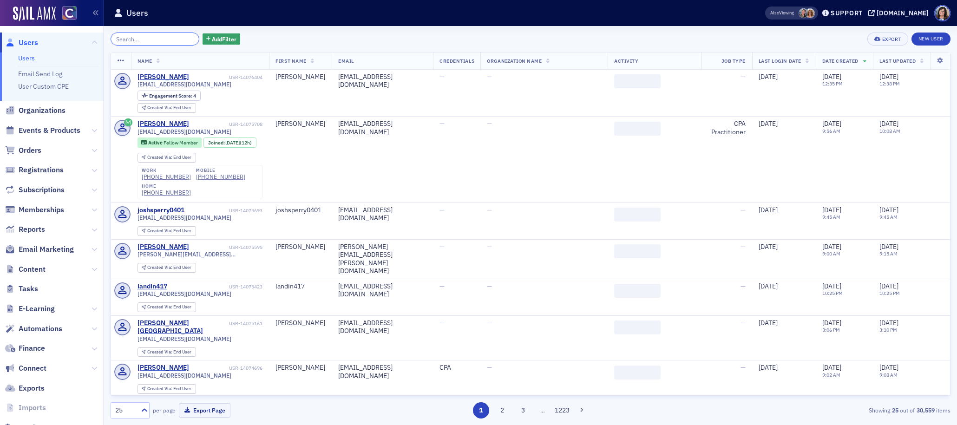
click at [139, 39] on input "search" at bounding box center [155, 39] width 89 height 13
paste input "Rebecca Grace Graves"
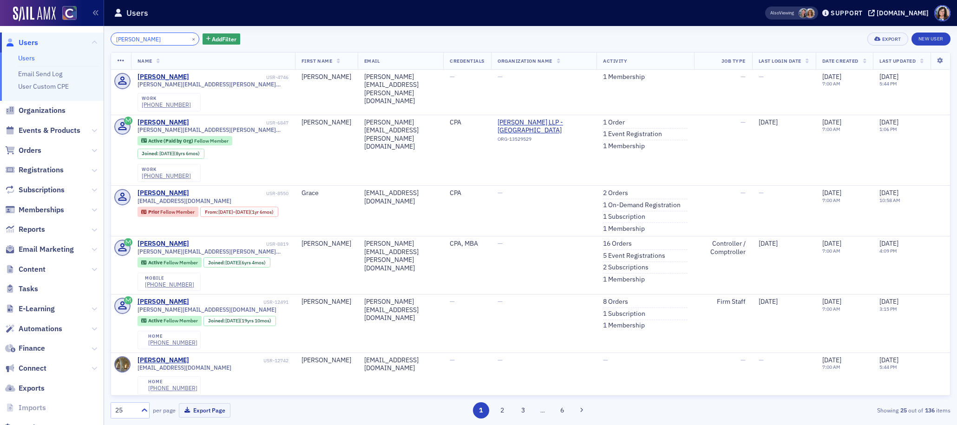
click at [156, 41] on input "Rebecca Grace Graves" at bounding box center [155, 39] width 89 height 13
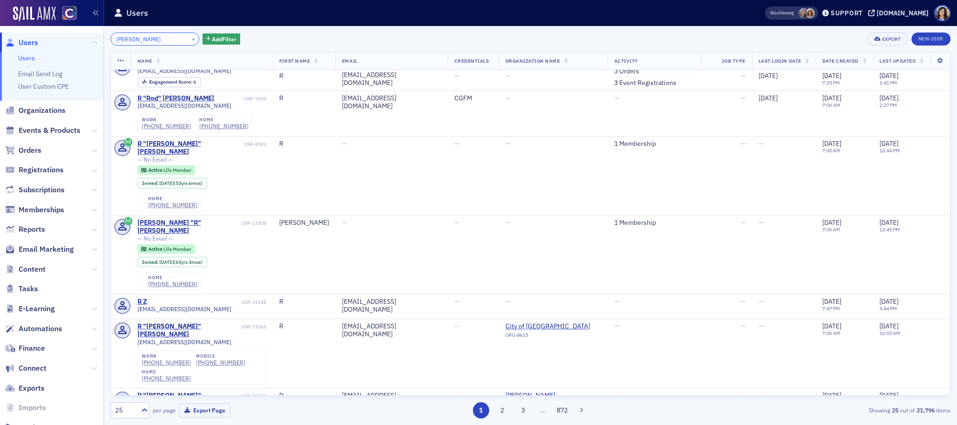
scroll to position [359, 0]
type input "R Graves"
drag, startPoint x: 183, startPoint y: 40, endPoint x: 158, endPoint y: 39, distance: 24.6
click at [190, 40] on button "×" at bounding box center [194, 38] width 8 height 8
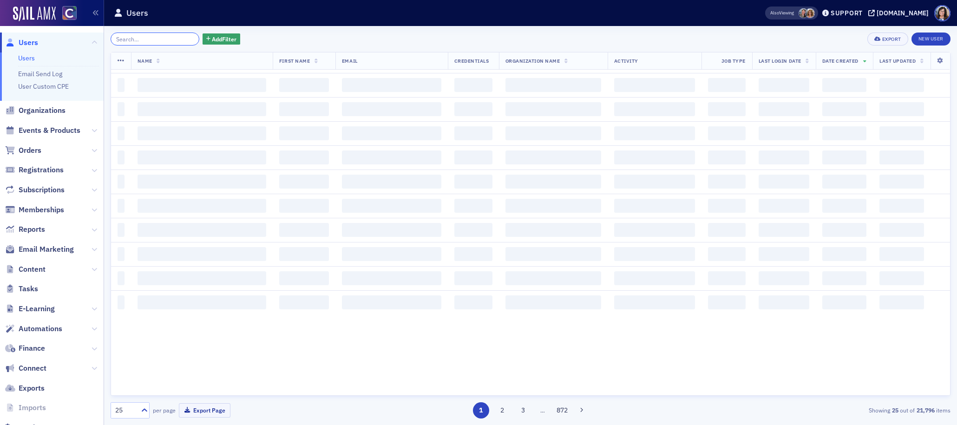
click at [158, 39] on input "search" at bounding box center [155, 39] width 89 height 13
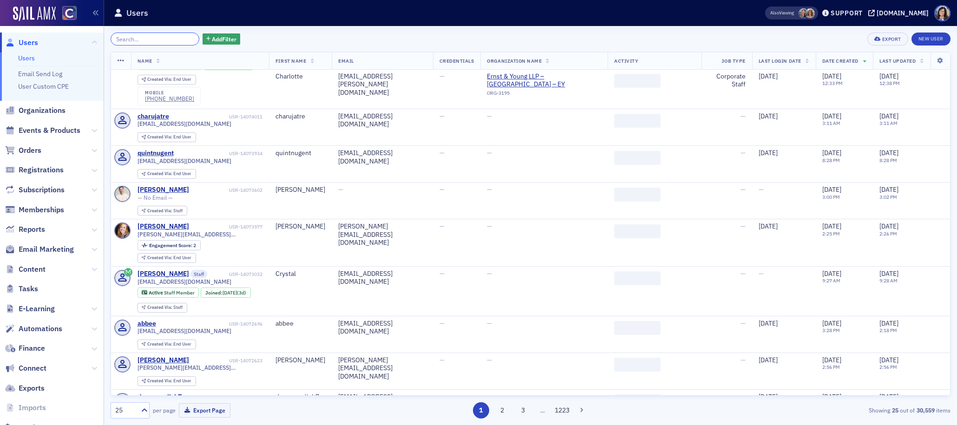
paste input "Sean Grutzmacher"
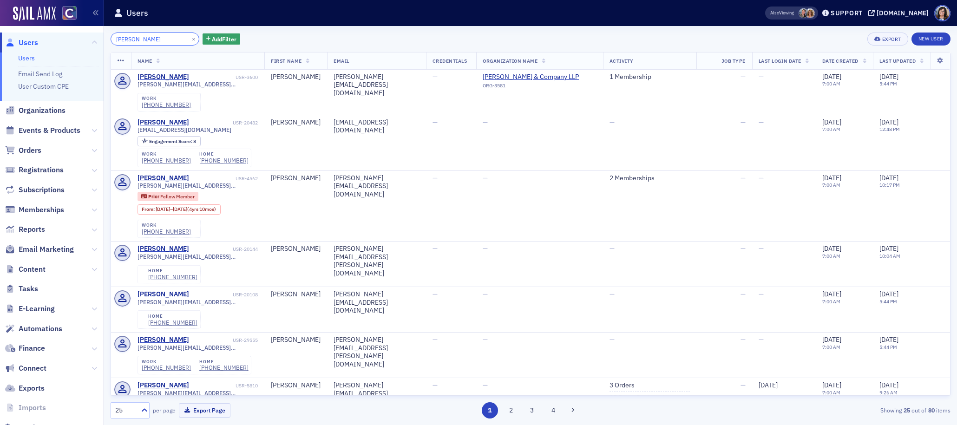
click at [106, 41] on div "Sean Grutzmacher × Add Filter Export New User Name First Name Email Credentials…" at bounding box center [530, 225] width 853 height 399
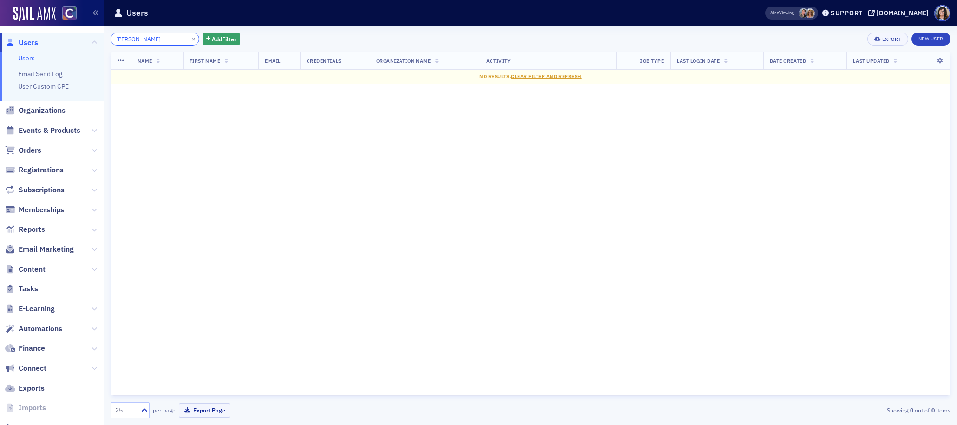
type input "Grutzmacher"
drag, startPoint x: 182, startPoint y: 41, endPoint x: 171, endPoint y: 40, distance: 11.2
click at [190, 41] on button "×" at bounding box center [194, 38] width 8 height 8
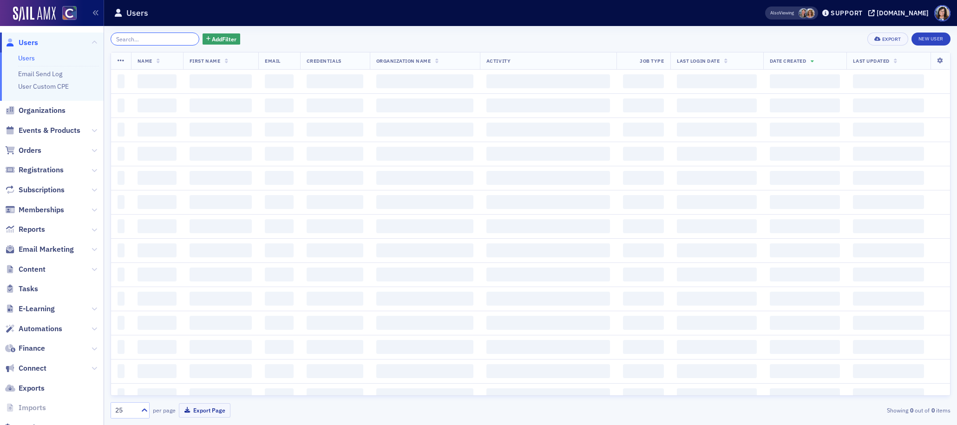
click at [163, 40] on input "search" at bounding box center [155, 39] width 89 height 13
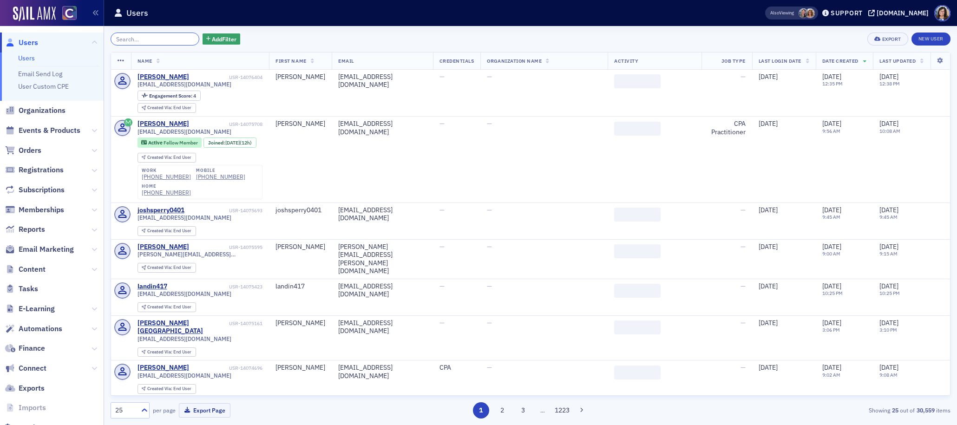
paste input "Emily Lauren Huff"
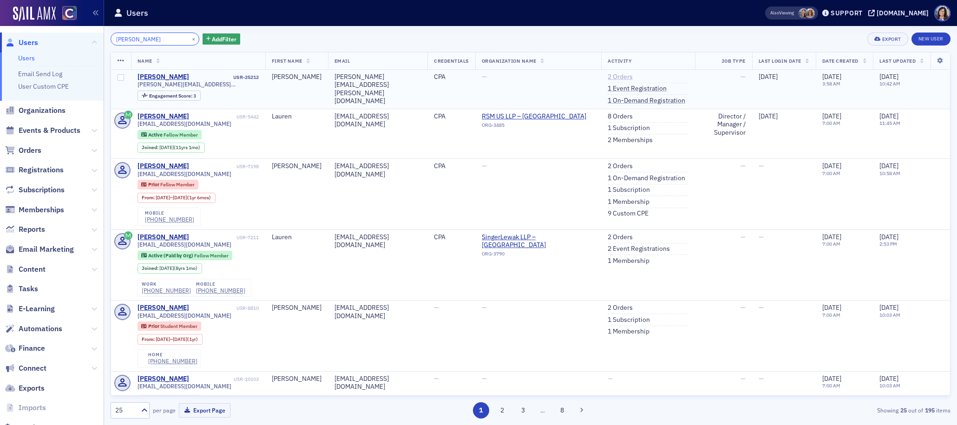
type input "Emily Lauren Huff"
click at [608, 76] on link "2 Orders" at bounding box center [620, 77] width 25 height 8
drag, startPoint x: 181, startPoint y: 38, endPoint x: 170, endPoint y: 39, distance: 11.2
click at [190, 38] on button "×" at bounding box center [194, 38] width 8 height 8
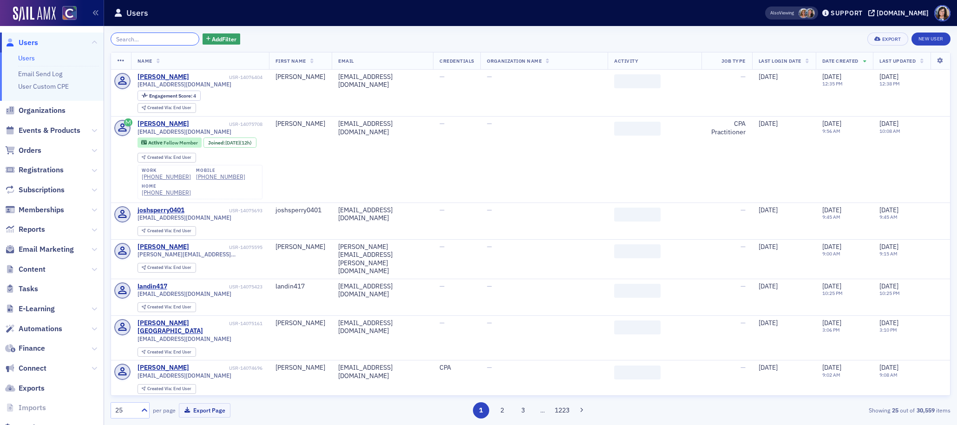
click at [162, 39] on input "search" at bounding box center [155, 39] width 89 height 13
paste input "Zachary Rabon Street"
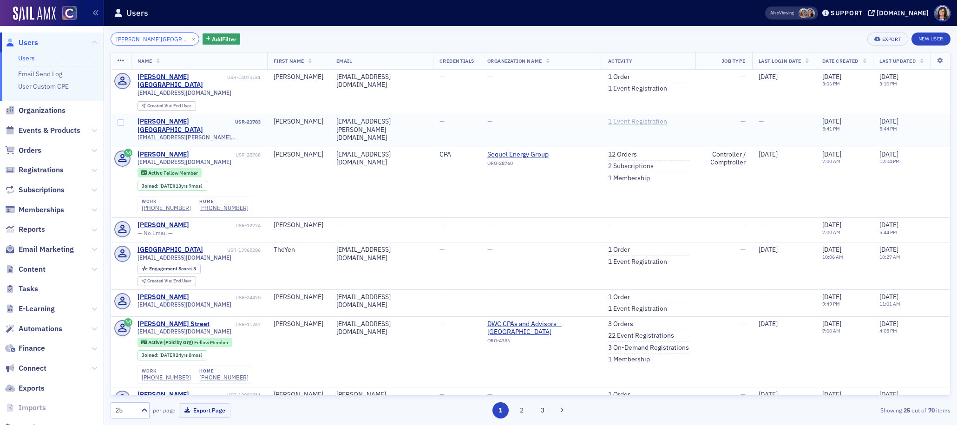
type input "Zachary Rabon Street"
click at [635, 118] on link "1 Event Registration" at bounding box center [637, 122] width 59 height 8
click at [618, 75] on link "1 Order" at bounding box center [619, 77] width 22 height 8
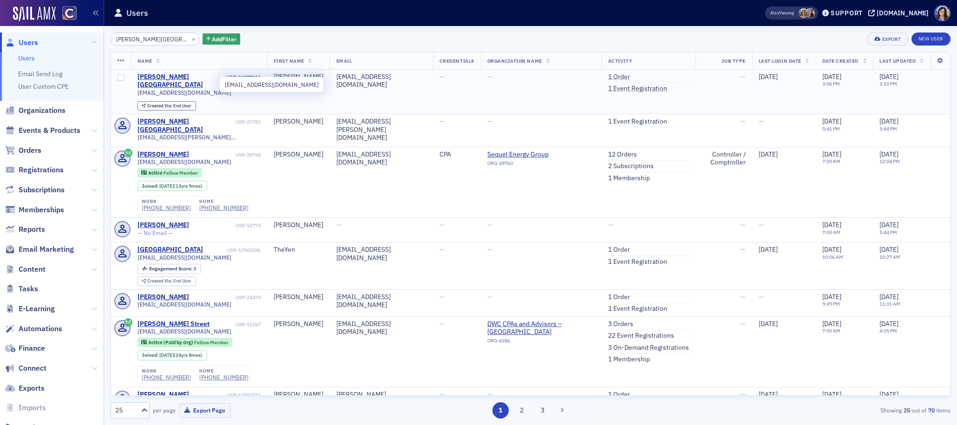
drag, startPoint x: 228, startPoint y: 85, endPoint x: 137, endPoint y: 86, distance: 91.1
click at [138, 89] on div "zstreet@streetcpaservices.com" at bounding box center [199, 92] width 123 height 7
drag, startPoint x: 179, startPoint y: 38, endPoint x: 170, endPoint y: 38, distance: 9.3
click at [190, 39] on button "×" at bounding box center [194, 38] width 8 height 8
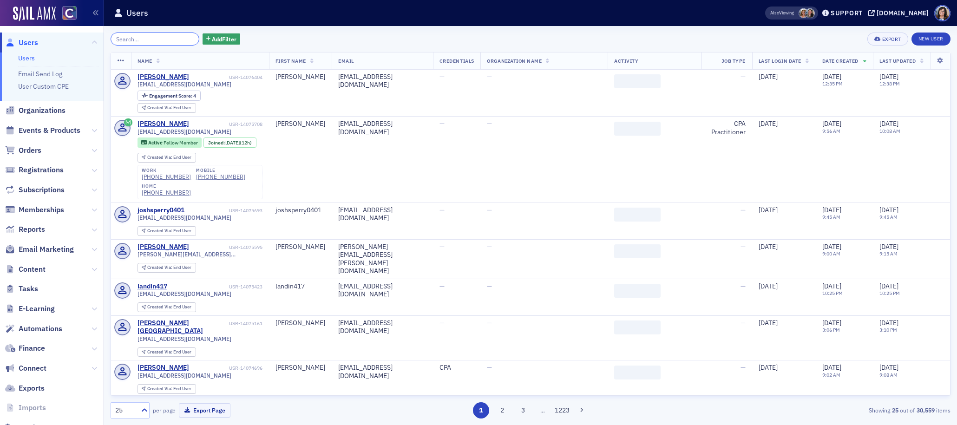
click at [169, 38] on input "search" at bounding box center [155, 39] width 89 height 13
paste input "Ashley Taylor Wilcox"
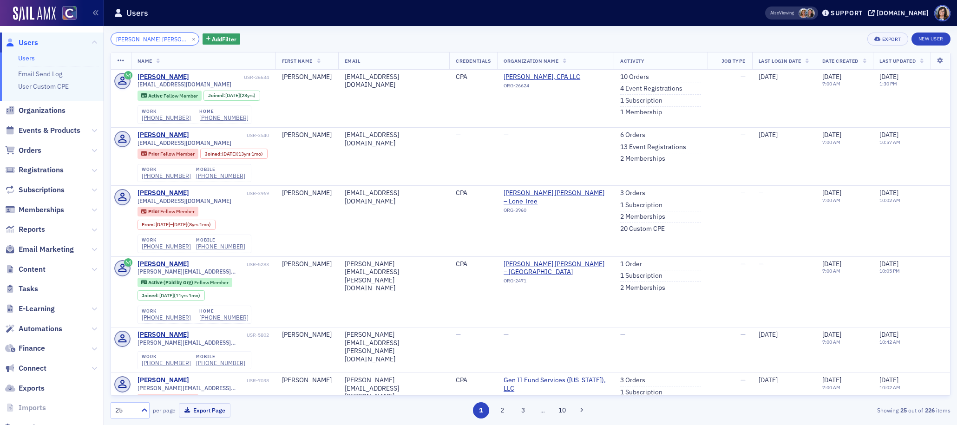
click at [152, 40] on input "Ashley Taylor Wilcox" at bounding box center [155, 39] width 89 height 13
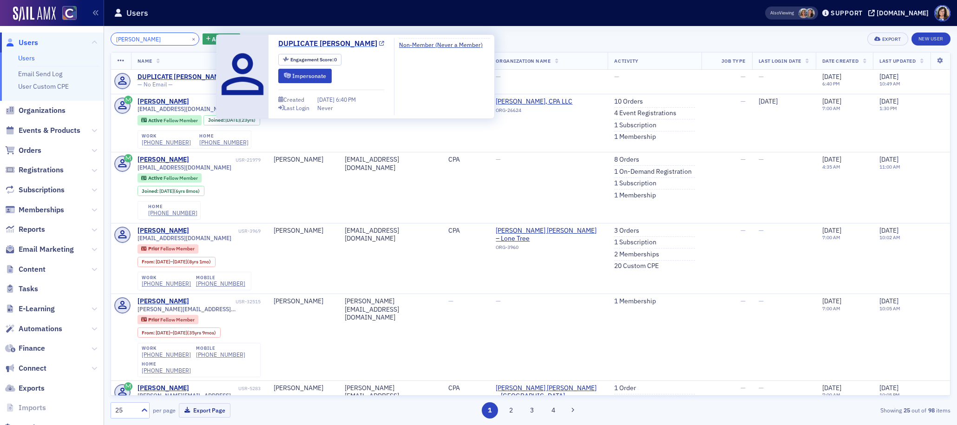
type input "Ashley Wilcox"
click at [379, 45] on icon at bounding box center [381, 43] width 5 height 5
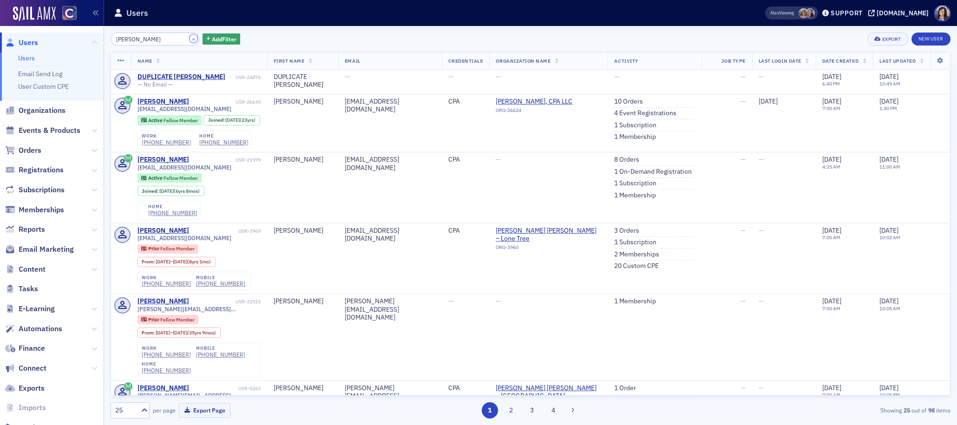
drag, startPoint x: 179, startPoint y: 38, endPoint x: 157, endPoint y: 40, distance: 22.4
click at [190, 38] on button "×" at bounding box center [194, 38] width 8 height 8
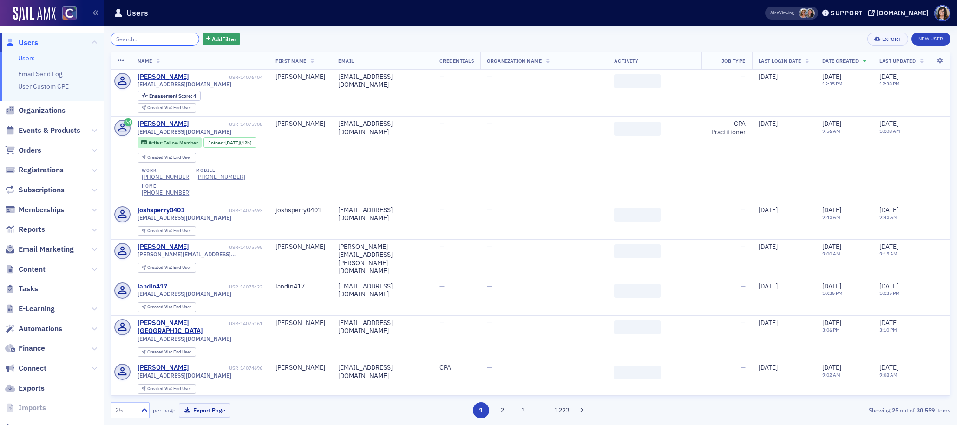
click at [156, 40] on input "search" at bounding box center [155, 39] width 89 height 13
paste input "USR-12925421"
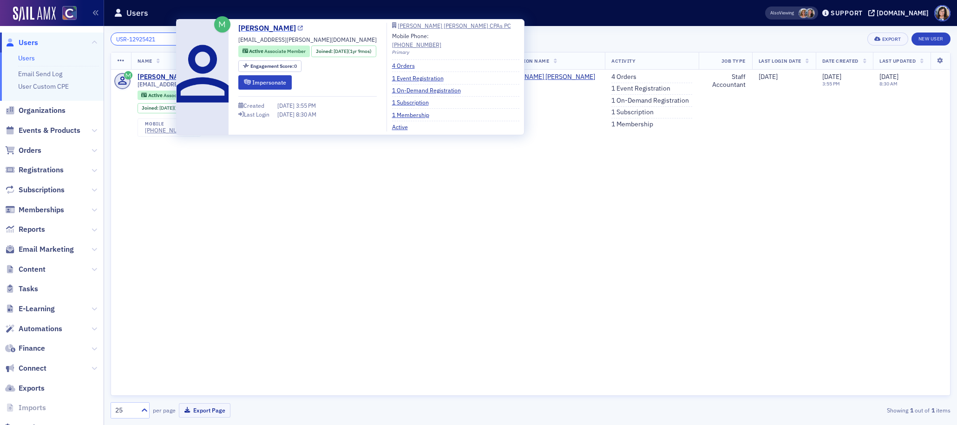
type input "USR-12925421"
click at [298, 29] on icon at bounding box center [300, 28] width 5 height 5
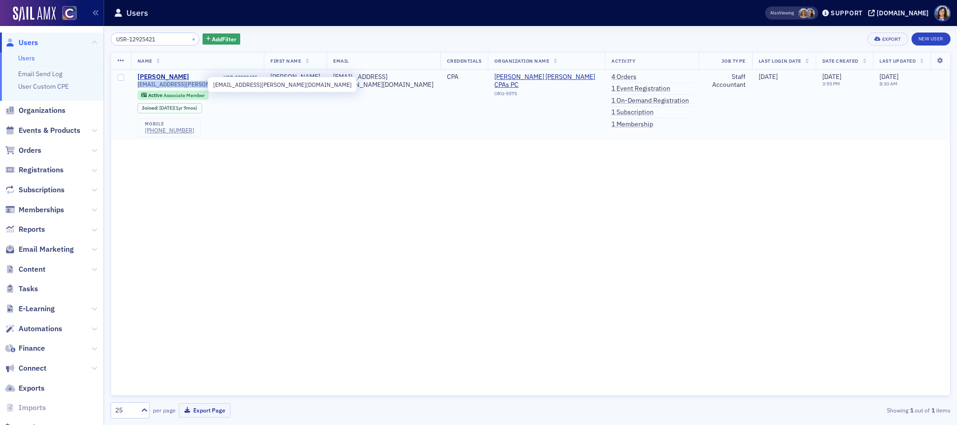
drag, startPoint x: 200, startPoint y: 85, endPoint x: 130, endPoint y: 86, distance: 70.2
click at [138, 85] on div "ashley.t.wilcox@gmail.com" at bounding box center [198, 84] width 120 height 7
drag, startPoint x: 186, startPoint y: 116, endPoint x: 188, endPoint y: 120, distance: 4.9
click at [188, 120] on div "mobile (402) 321-9364" at bounding box center [169, 127] width 63 height 19
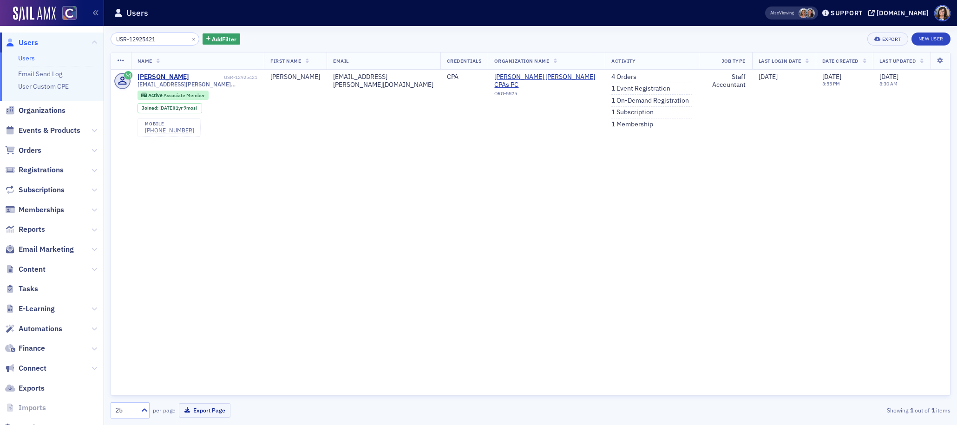
click at [289, 145] on div "Name First Name Email Credentials Organization Name Activity Job Type Last Logi…" at bounding box center [531, 224] width 840 height 344
drag, startPoint x: 188, startPoint y: 117, endPoint x: 146, endPoint y: 118, distance: 41.8
click at [146, 118] on div "mobile (402) 321-9364" at bounding box center [169, 127] width 63 height 19
drag, startPoint x: 183, startPoint y: 39, endPoint x: 165, endPoint y: 39, distance: 17.7
click at [190, 39] on button "×" at bounding box center [194, 38] width 8 height 8
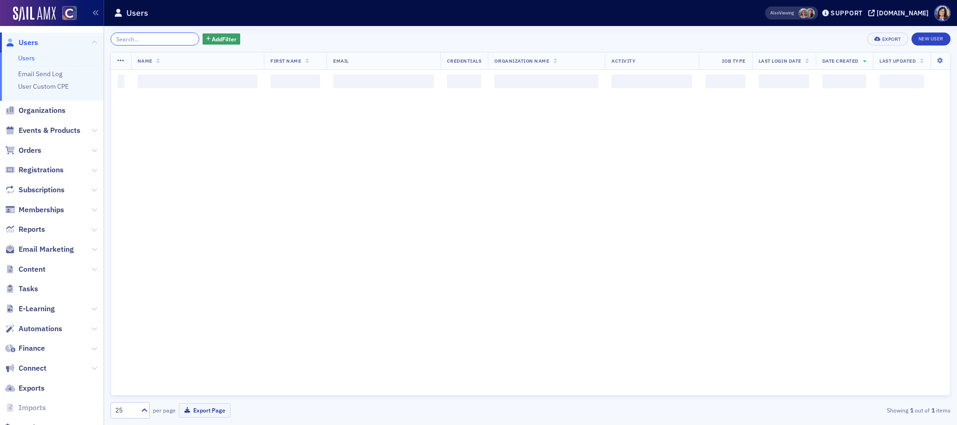
click at [165, 39] on input "search" at bounding box center [155, 39] width 89 height 13
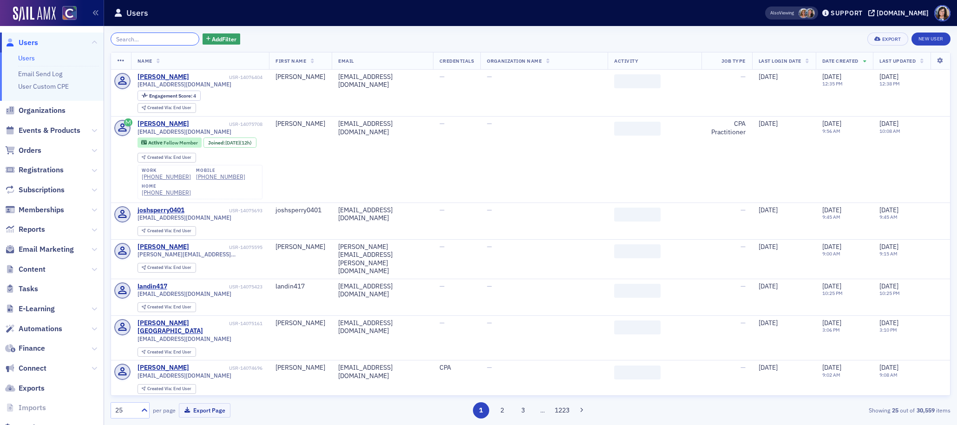
paste input "Chris Bergquist"
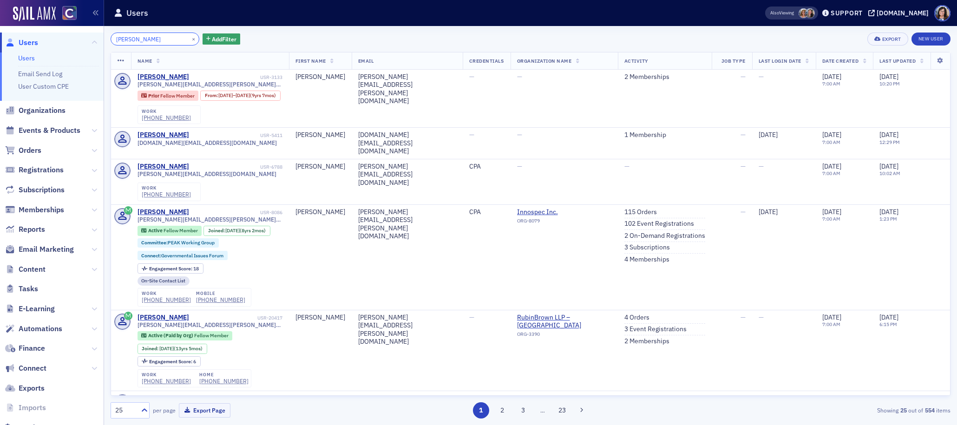
drag, startPoint x: 129, startPoint y: 41, endPoint x: 85, endPoint y: 39, distance: 43.3
click at [85, 39] on div "Users Users Email Send Log User Custom CPE Organizations Events & Products Orde…" at bounding box center [478, 212] width 957 height 425
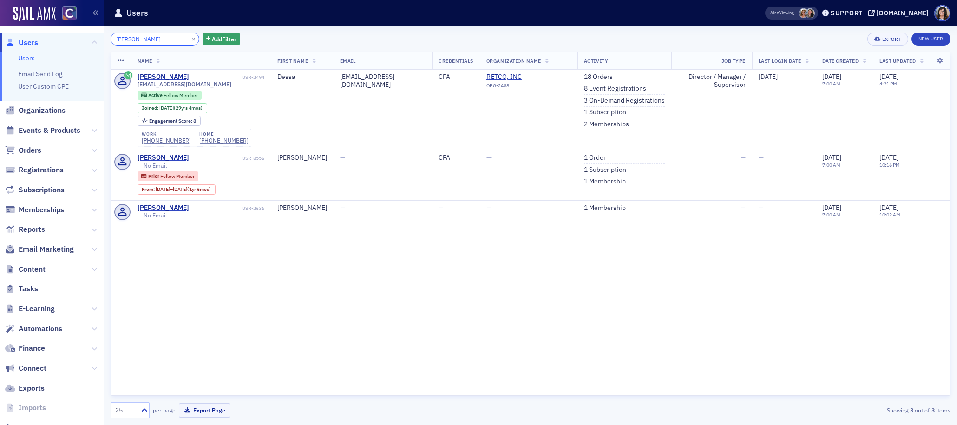
type input "Bergquist"
drag, startPoint x: 182, startPoint y: 39, endPoint x: 176, endPoint y: 39, distance: 6.0
click at [190, 39] on button "×" at bounding box center [194, 38] width 8 height 8
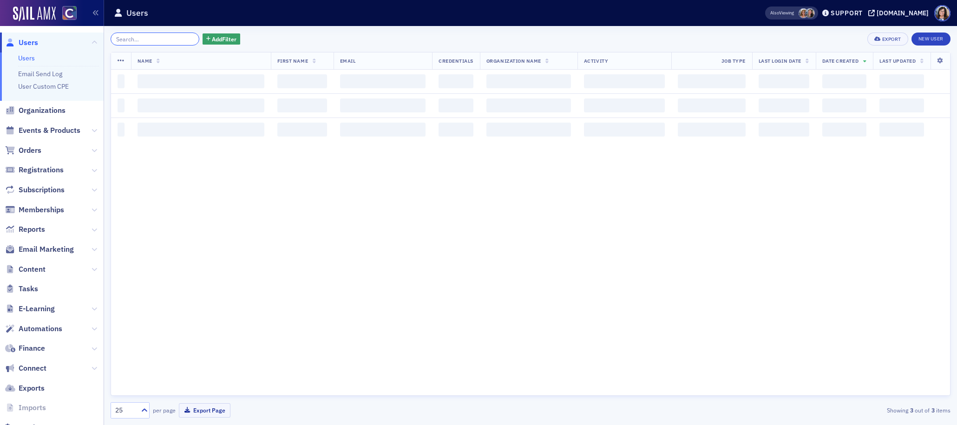
click at [160, 39] on input "search" at bounding box center [155, 39] width 89 height 13
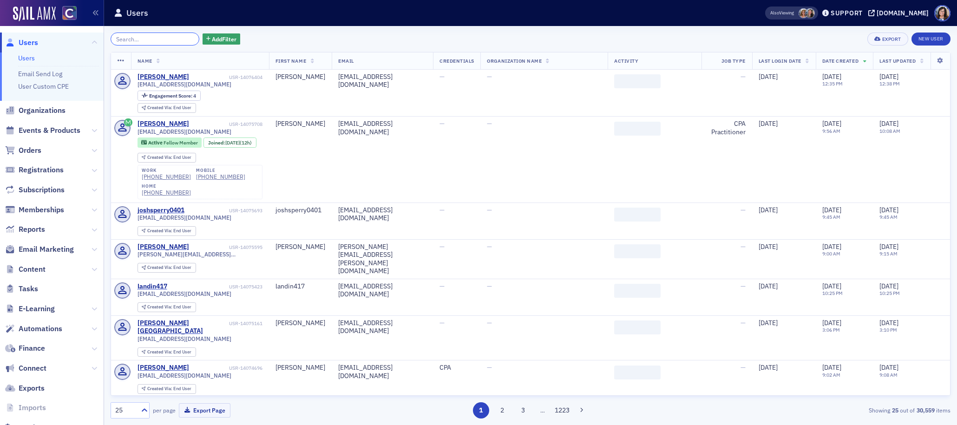
paste input "Micah Allen Floyd"
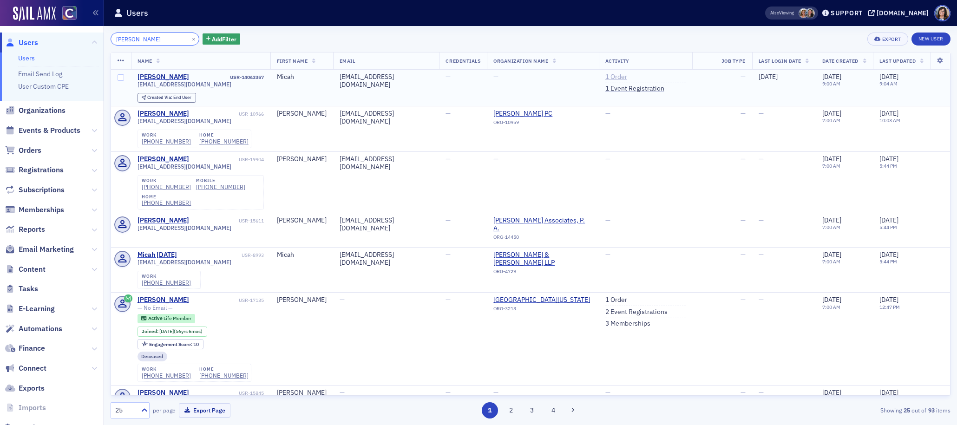
type input "Micah Allen Floyd"
click at [611, 76] on link "1 Order" at bounding box center [616, 77] width 22 height 8
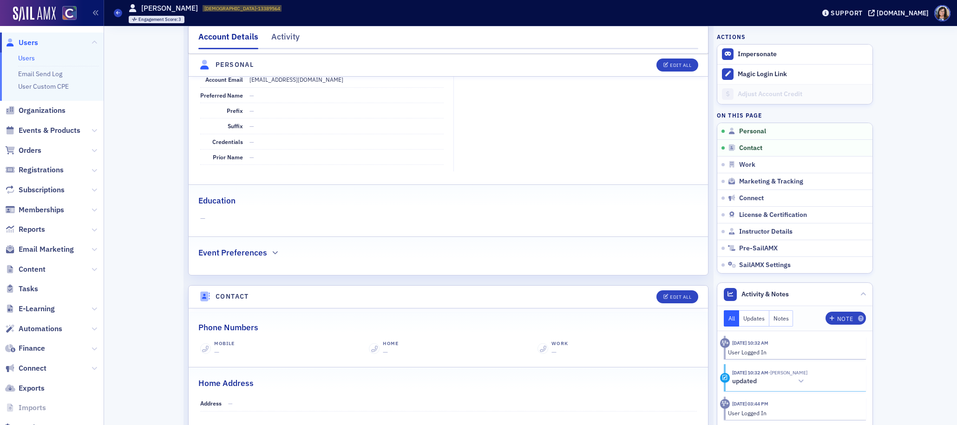
scroll to position [154, 0]
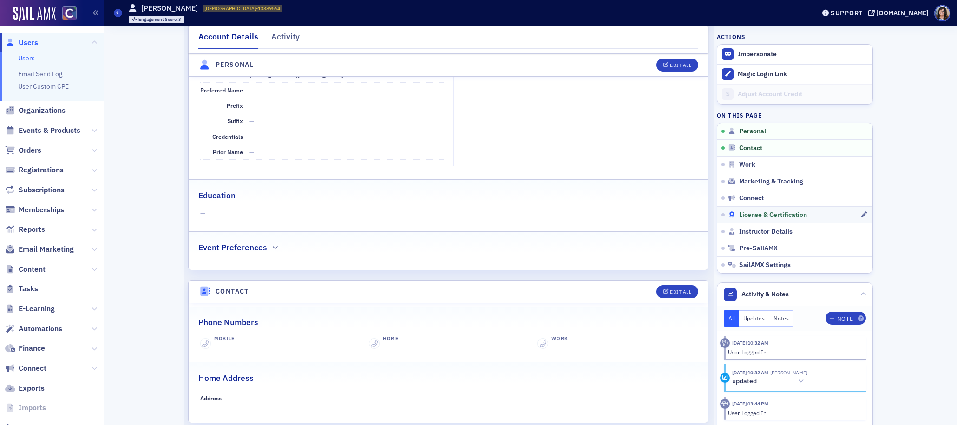
click at [753, 215] on span "License & Certification" at bounding box center [773, 215] width 68 height 8
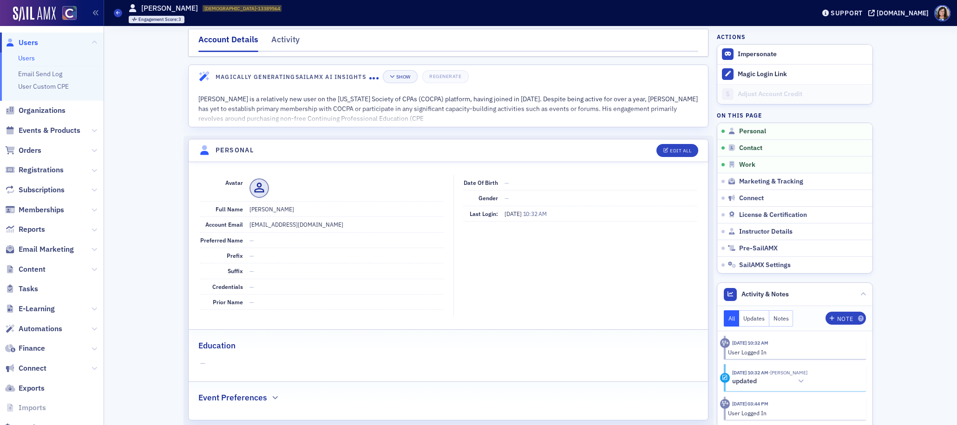
scroll to position [0, 0]
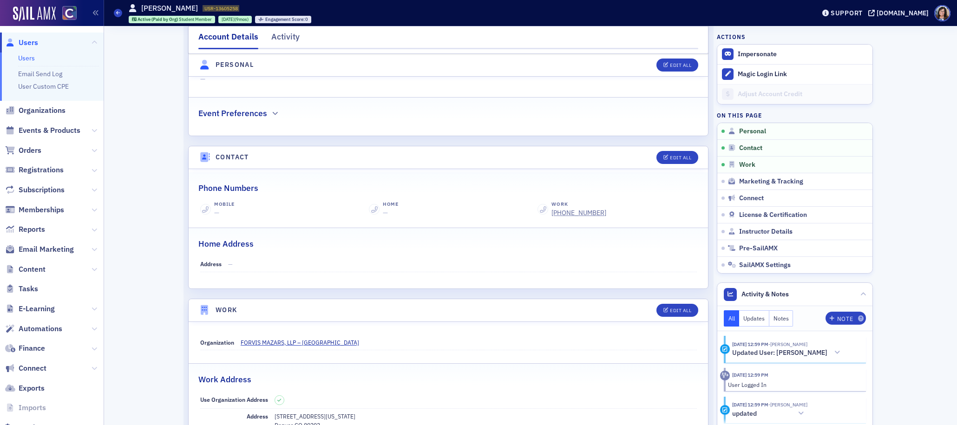
scroll to position [290, 0]
click at [769, 213] on span "License & Certification" at bounding box center [773, 215] width 68 height 8
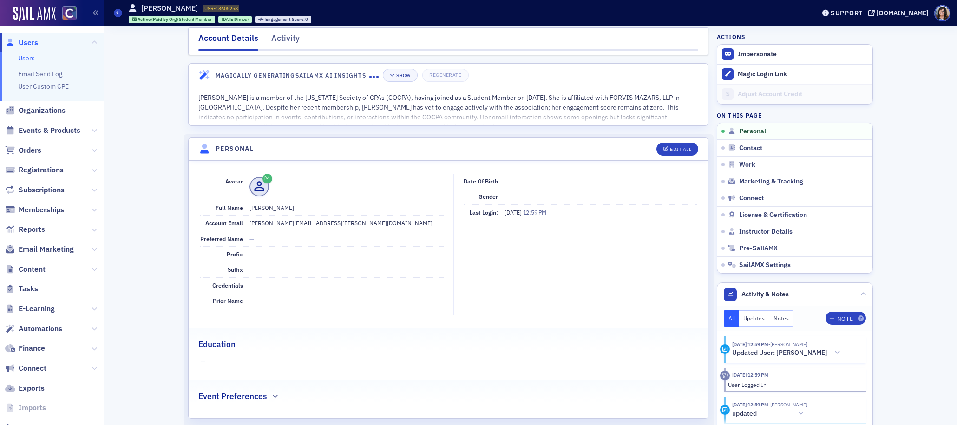
scroll to position [3, 0]
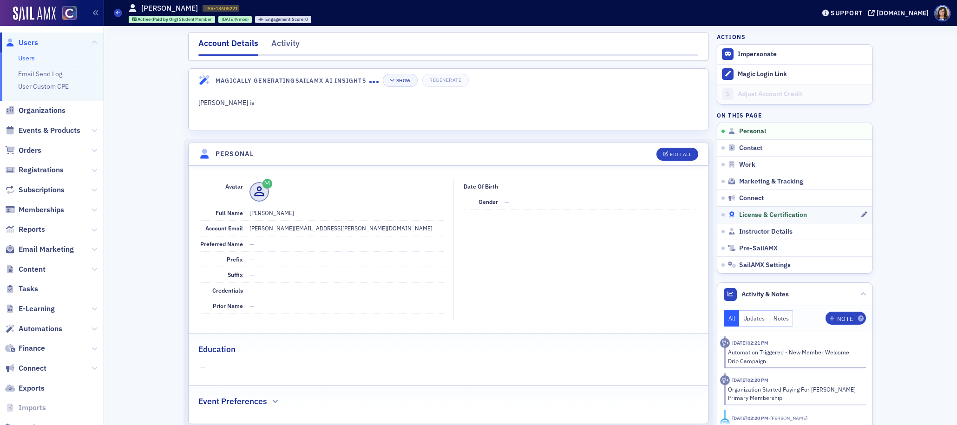
click at [759, 216] on span "License & Certification" at bounding box center [773, 215] width 68 height 8
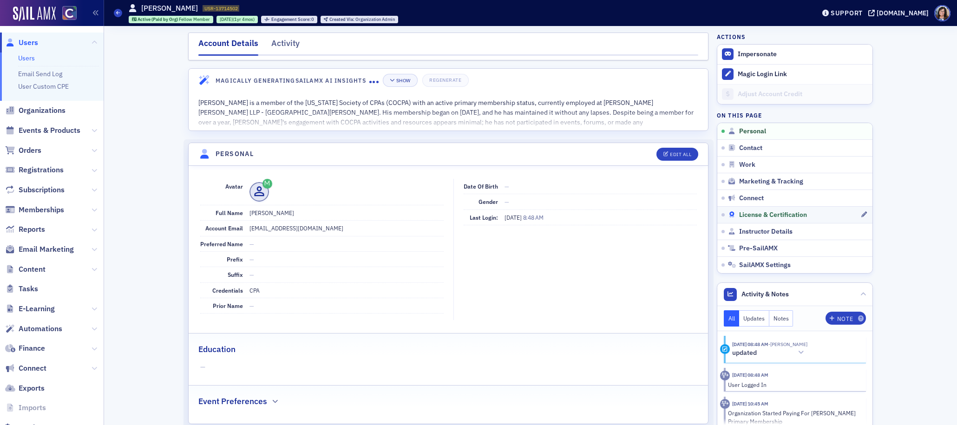
click at [754, 213] on span "License & Certification" at bounding box center [773, 215] width 68 height 8
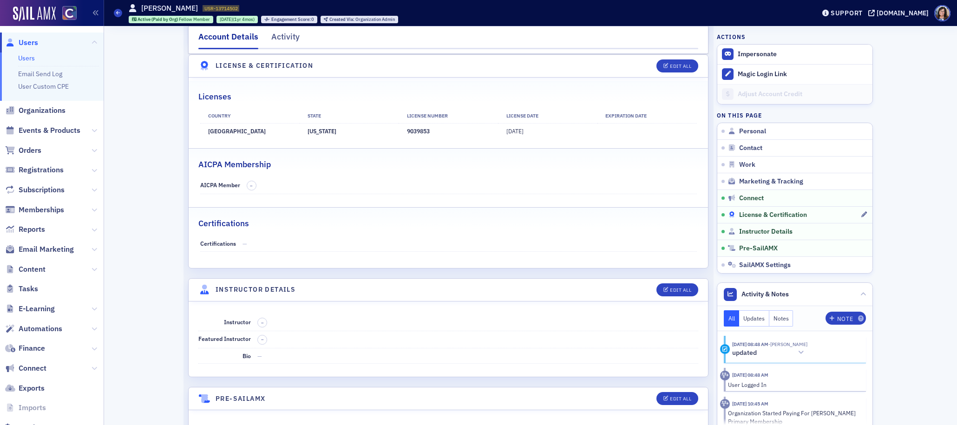
scroll to position [1651, 0]
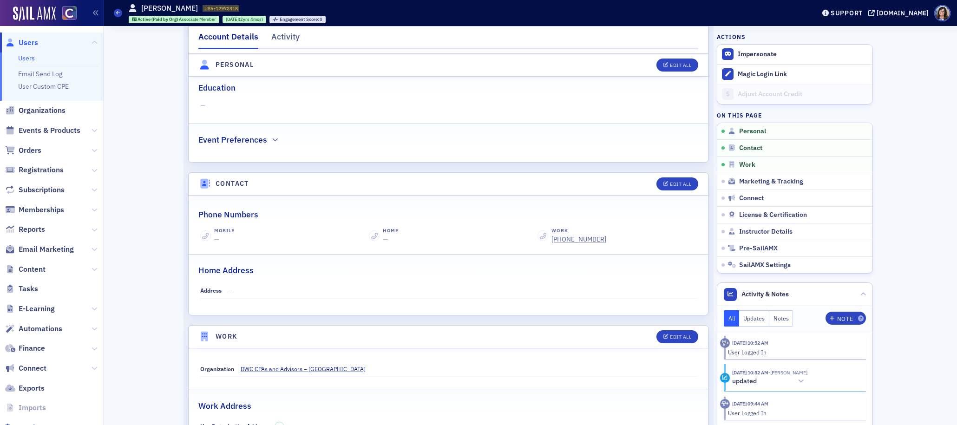
scroll to position [262, 0]
click at [756, 216] on span "License & Certification" at bounding box center [773, 215] width 68 height 8
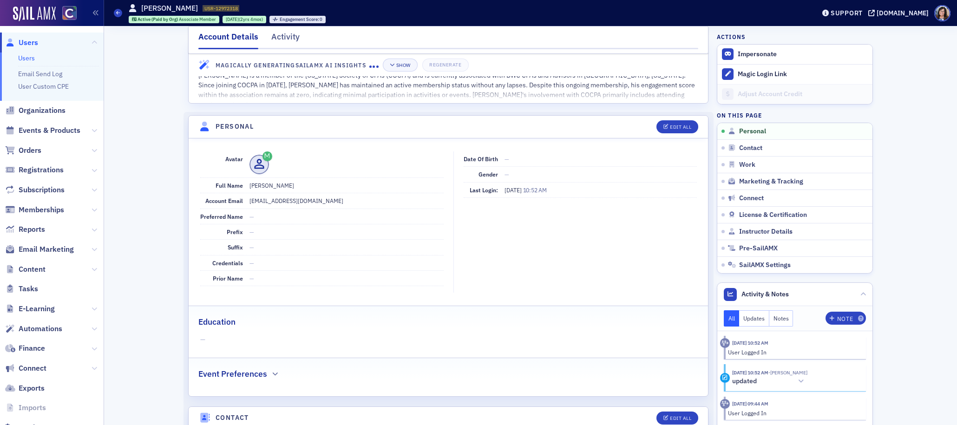
scroll to position [0, 0]
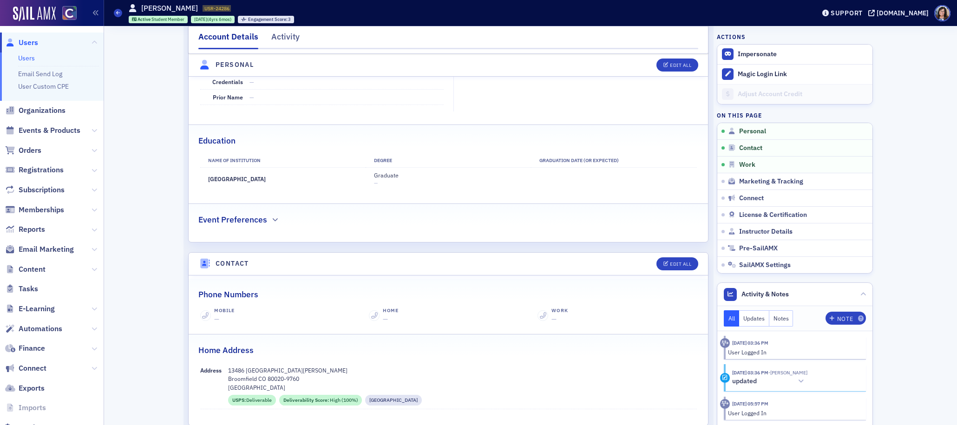
scroll to position [250, 0]
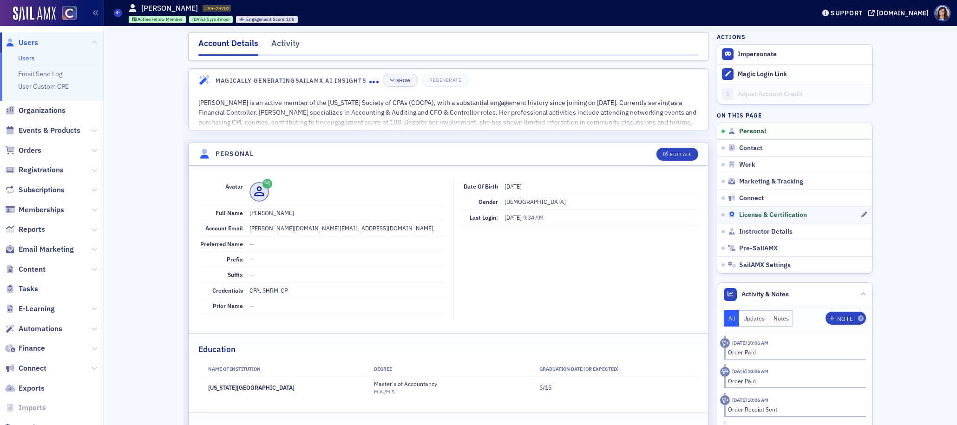
click at [762, 214] on span "License & Certification" at bounding box center [773, 215] width 68 height 8
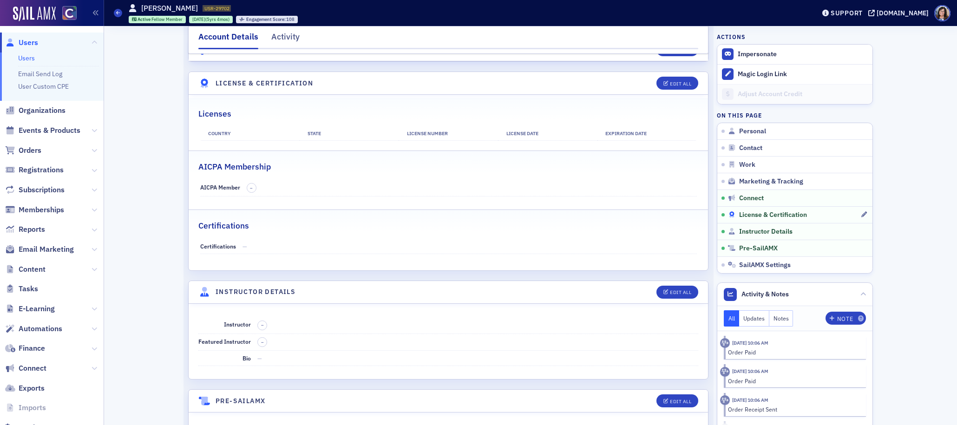
scroll to position [1731, 0]
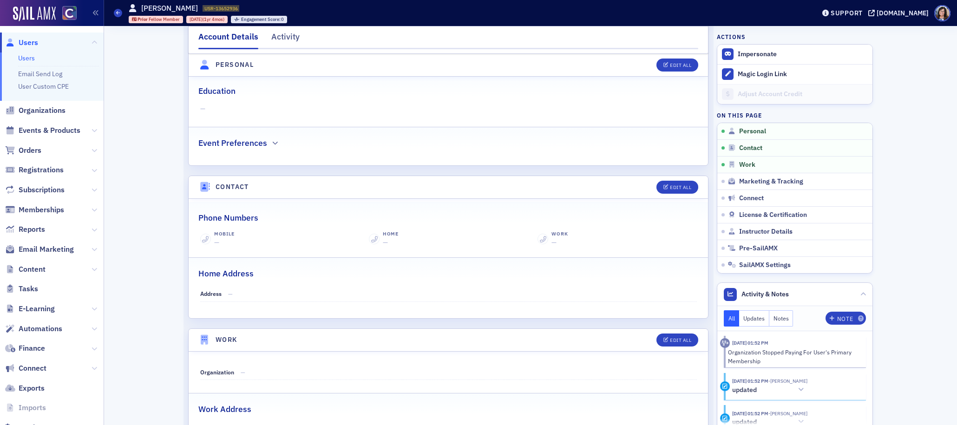
scroll to position [266, 0]
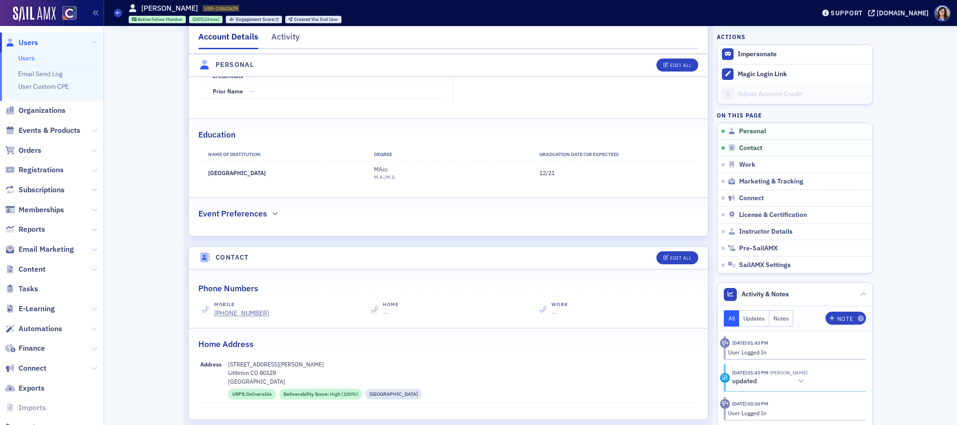
scroll to position [221, 0]
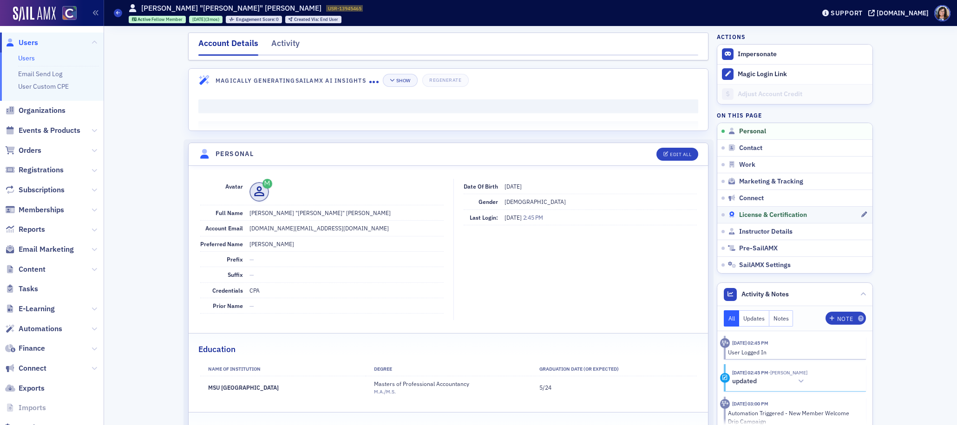
click at [777, 212] on span "License & Certification" at bounding box center [773, 215] width 68 height 8
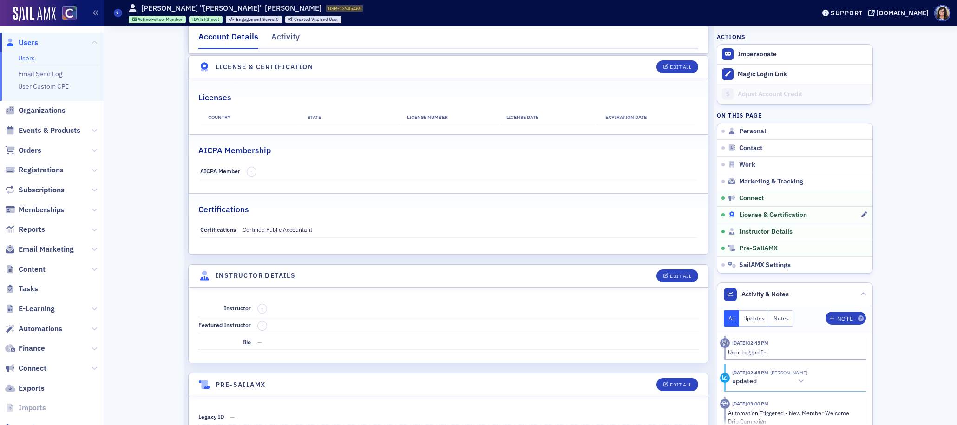
scroll to position [1708, 0]
click at [755, 130] on span "Personal" at bounding box center [752, 131] width 27 height 8
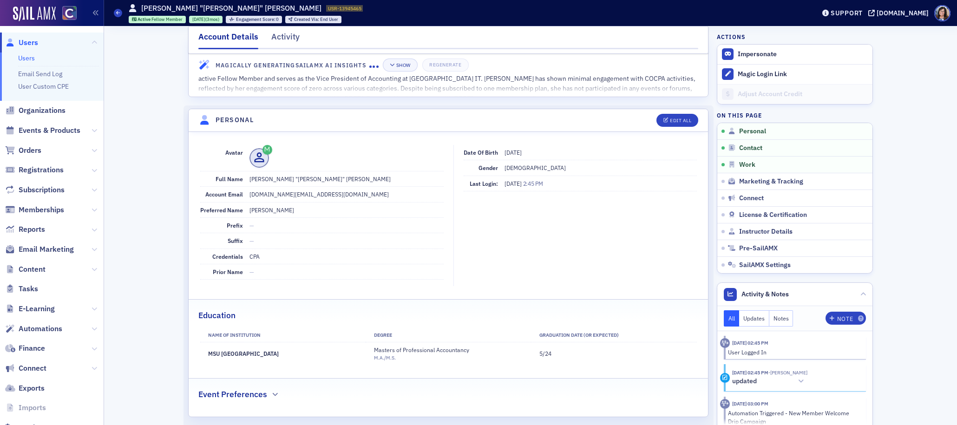
scroll to position [0, 0]
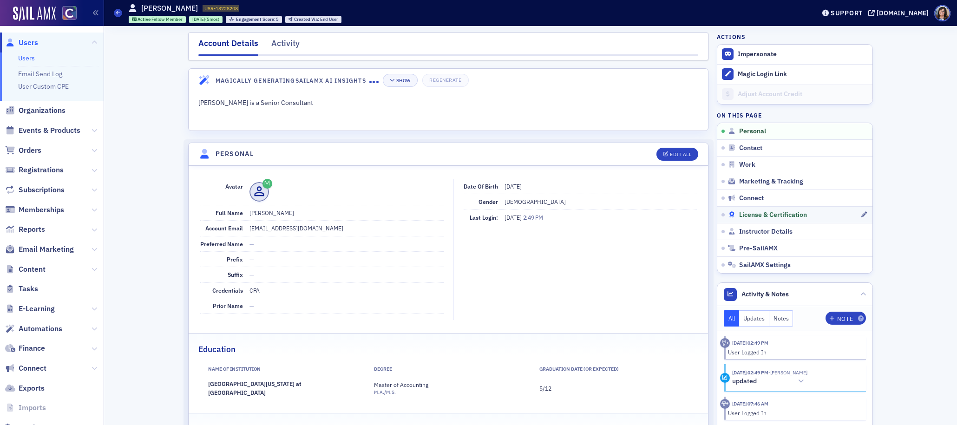
click at [766, 213] on span "License & Certification" at bounding box center [773, 215] width 68 height 8
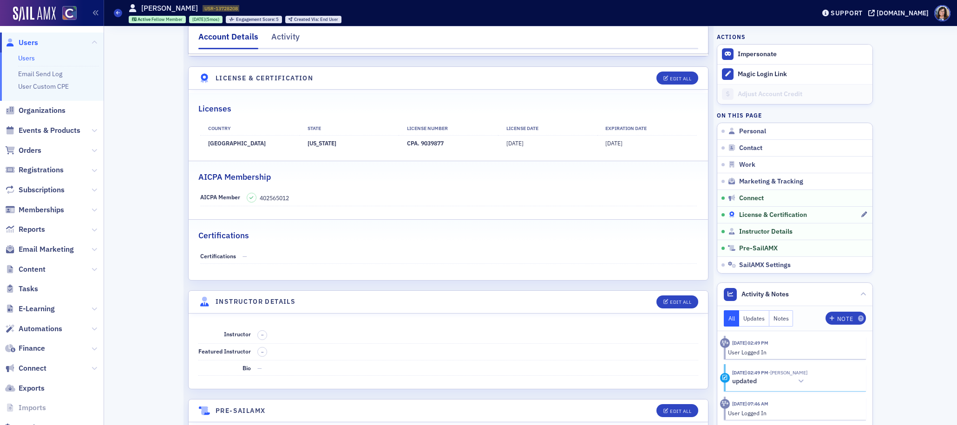
scroll to position [1731, 0]
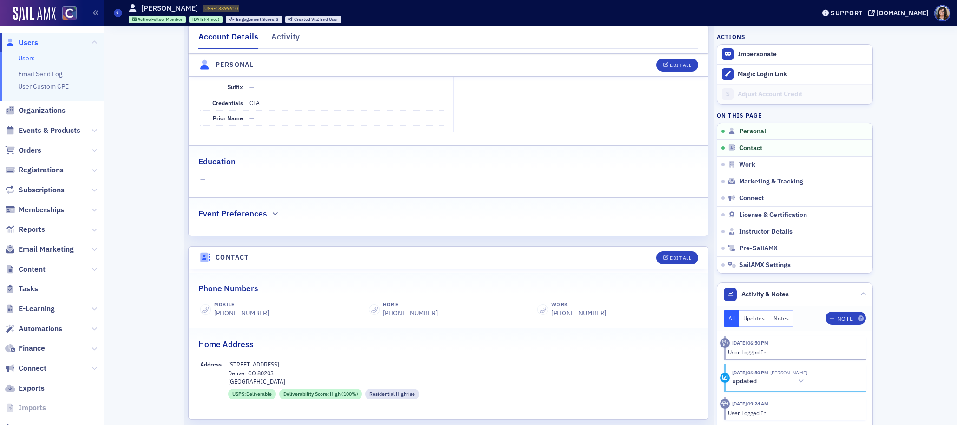
scroll to position [190, 0]
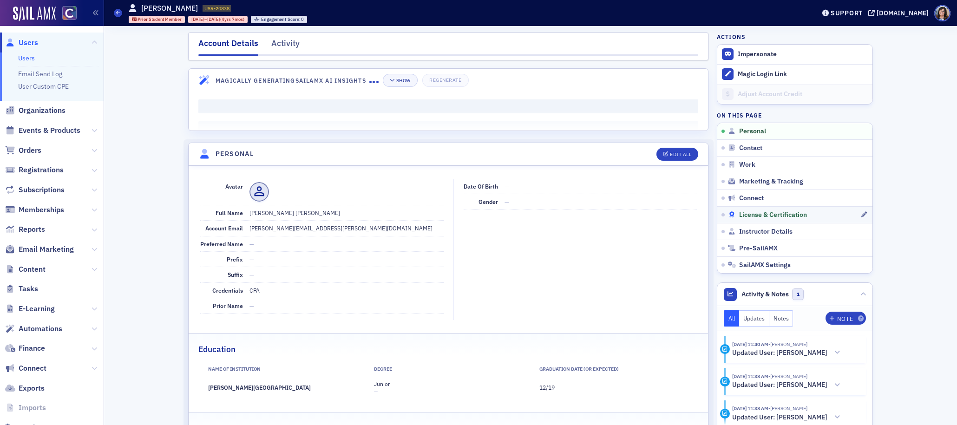
click at [749, 211] on span "License & Certification" at bounding box center [773, 215] width 68 height 8
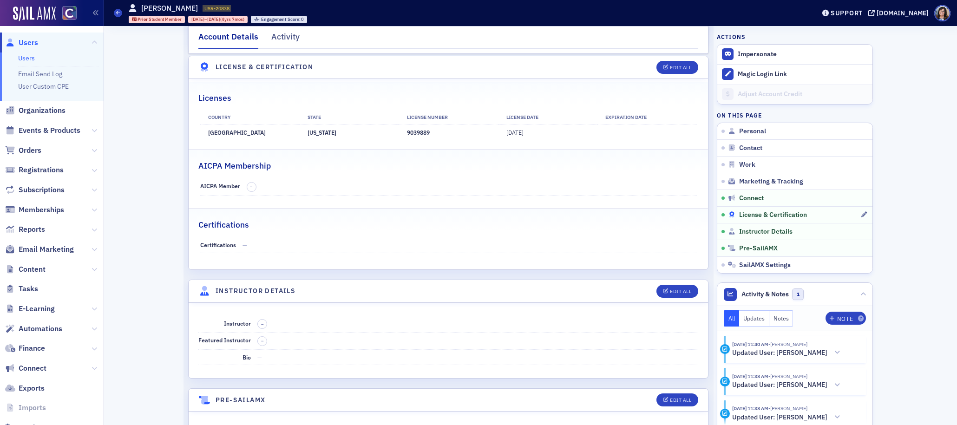
scroll to position [1536, 0]
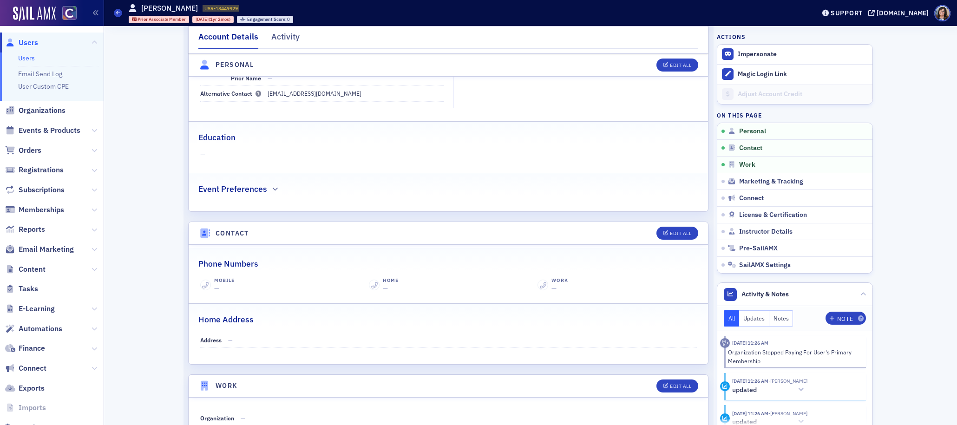
scroll to position [228, 0]
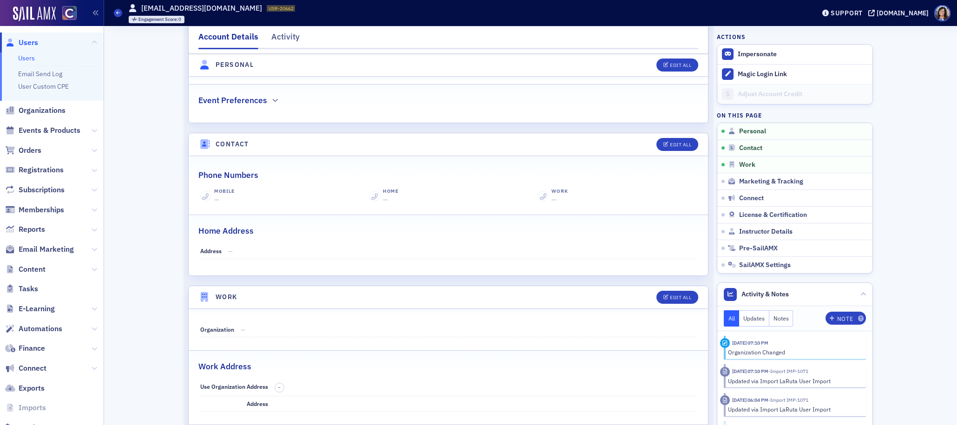
scroll to position [302, 0]
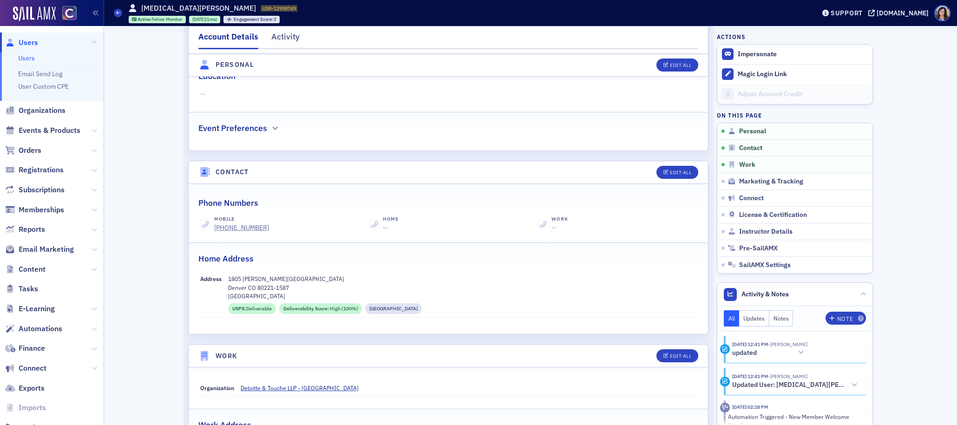
scroll to position [293, 0]
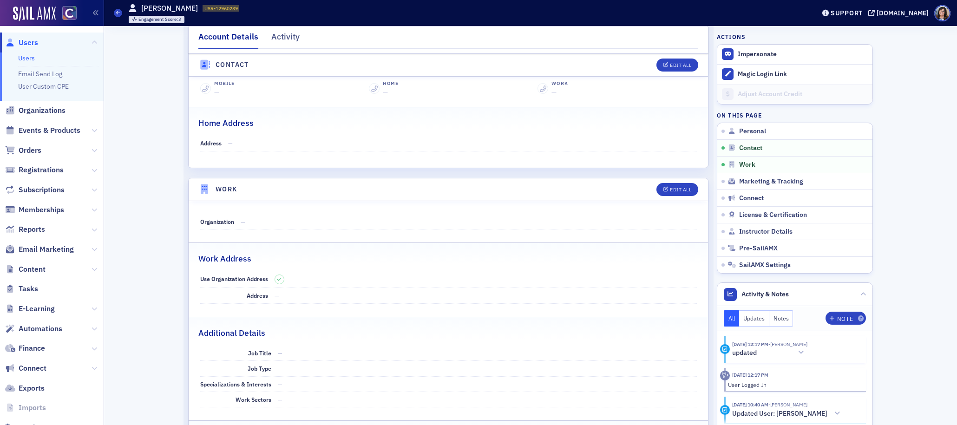
scroll to position [409, 0]
click at [744, 214] on span "License & Certification" at bounding box center [773, 215] width 68 height 8
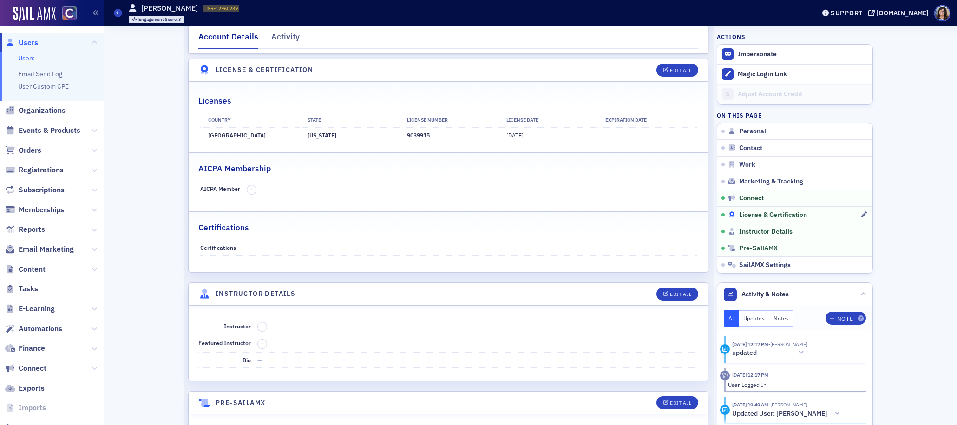
scroll to position [1478, 0]
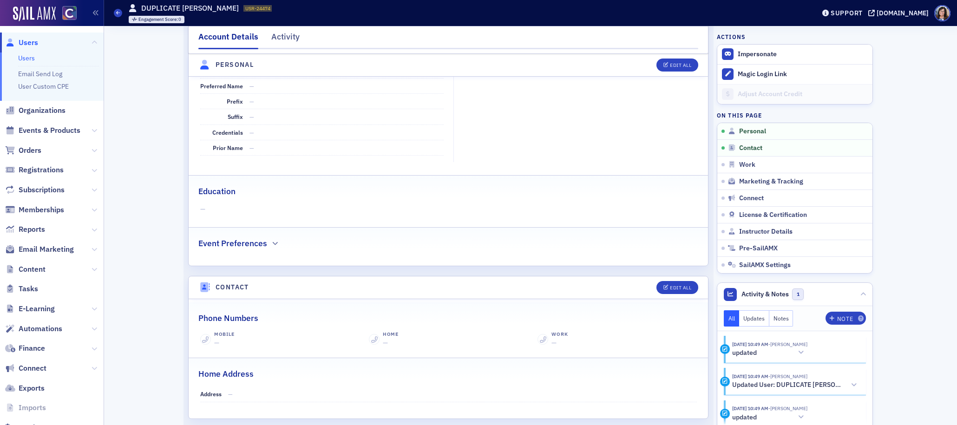
scroll to position [159, 0]
click at [778, 320] on button "Notes" at bounding box center [781, 318] width 24 height 16
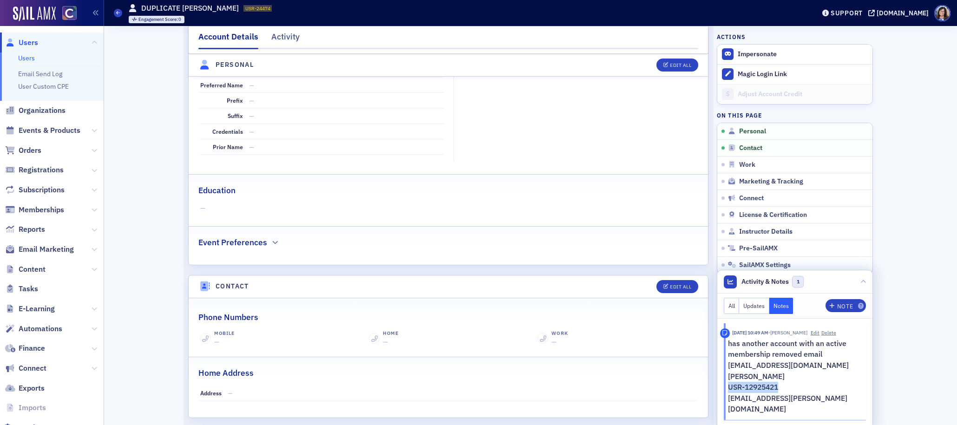
drag, startPoint x: 784, startPoint y: 397, endPoint x: 729, endPoint y: 398, distance: 55.8
click at [729, 393] on p "USR-12925421" at bounding box center [793, 387] width 131 height 11
copy p "USR-12925421"
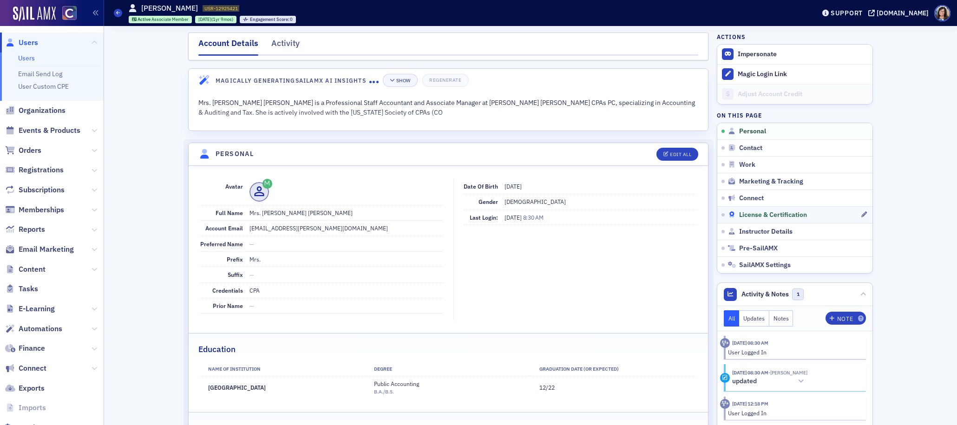
click at [759, 213] on span "License & Certification" at bounding box center [773, 215] width 68 height 8
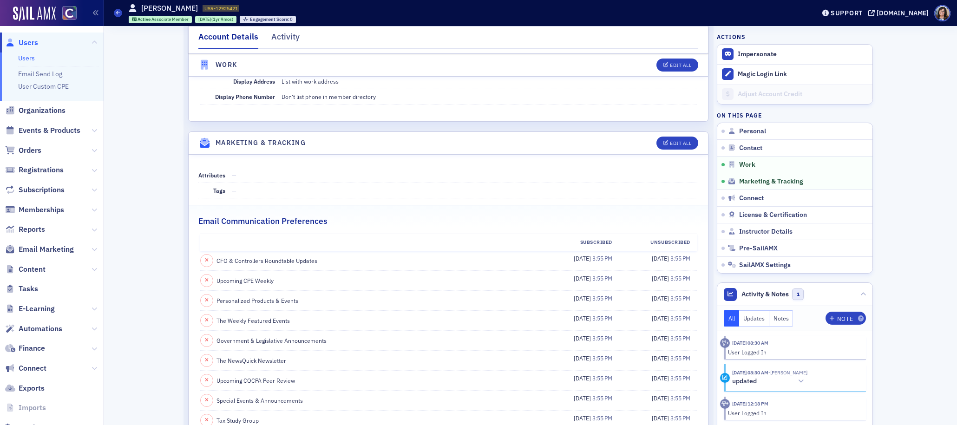
scroll to position [884, 0]
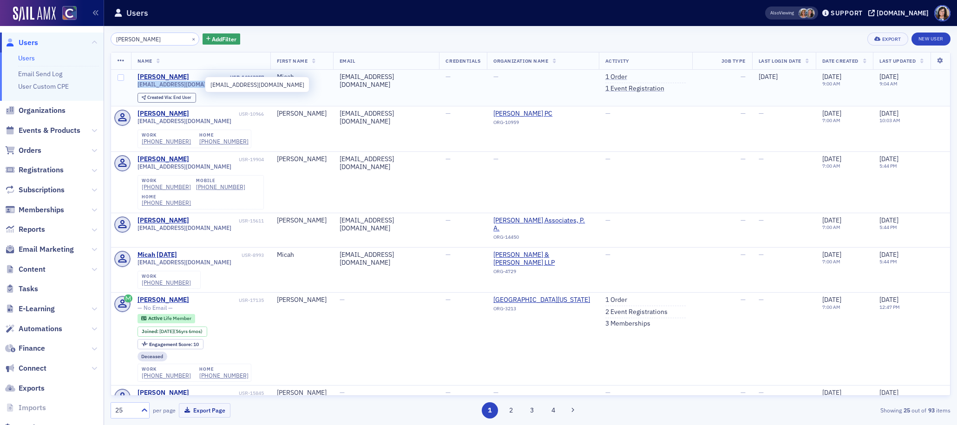
drag, startPoint x: 198, startPoint y: 83, endPoint x: 138, endPoint y: 87, distance: 60.6
click at [138, 87] on div "myciah20fold@gmail.com" at bounding box center [201, 84] width 126 height 7
copy span "myciah20fold@gmail.com"
drag, startPoint x: 179, startPoint y: 37, endPoint x: 154, endPoint y: 37, distance: 25.1
click at [190, 37] on button "×" at bounding box center [194, 38] width 8 height 8
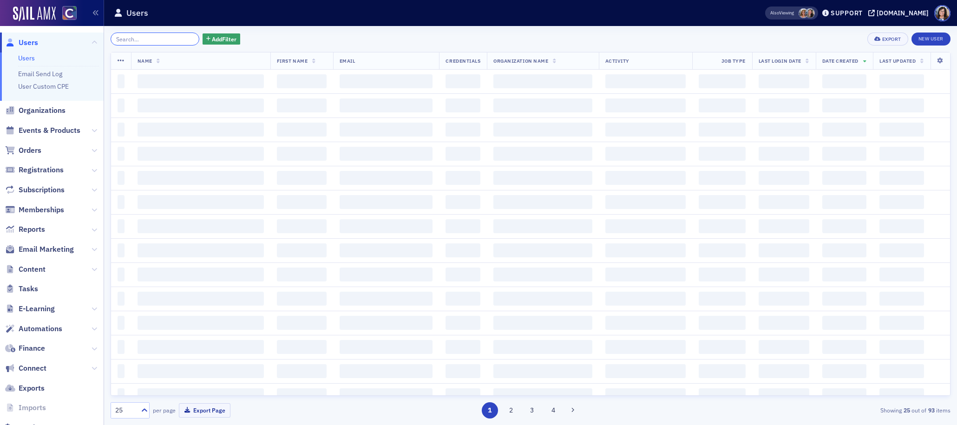
click at [154, 37] on input "search" at bounding box center [155, 39] width 89 height 13
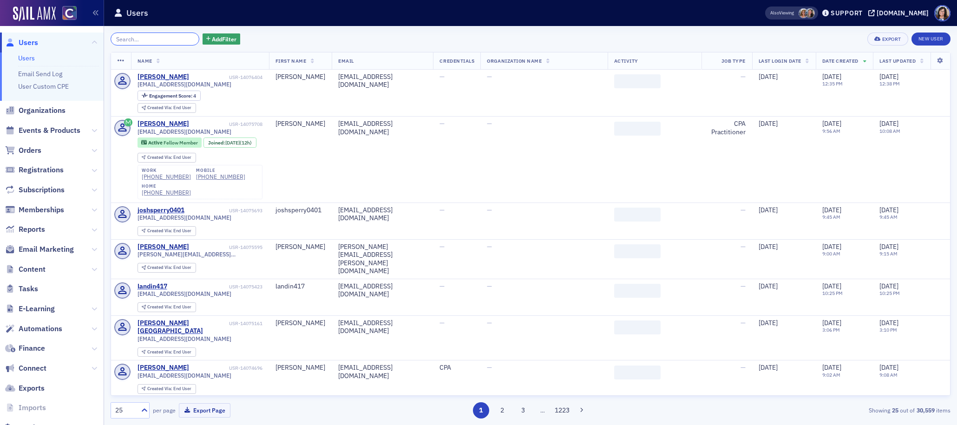
paste input "Sydney Maddox"
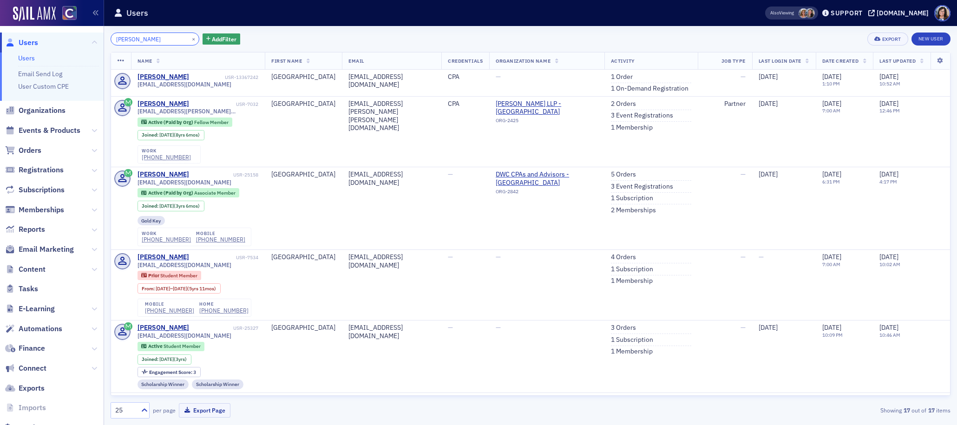
type input "Sydney Maddox"
drag, startPoint x: 183, startPoint y: 39, endPoint x: 153, endPoint y: 38, distance: 30.2
click at [190, 39] on button "×" at bounding box center [194, 38] width 8 height 8
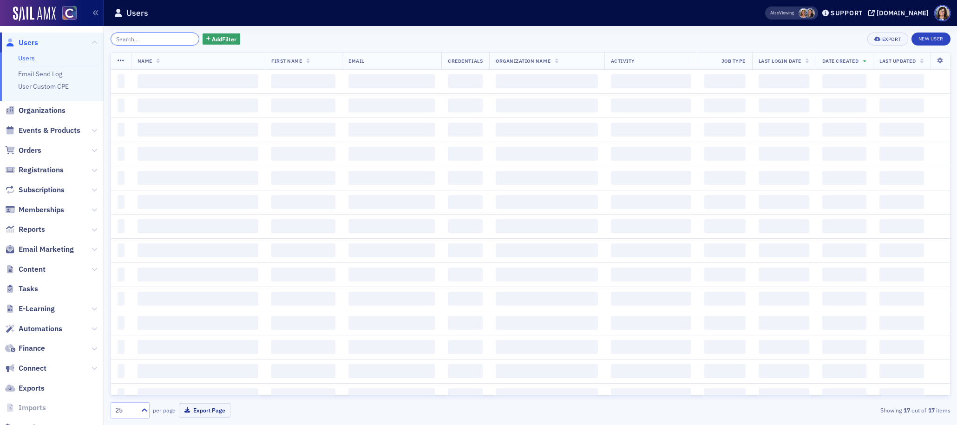
click at [153, 38] on input "search" at bounding box center [155, 39] width 89 height 13
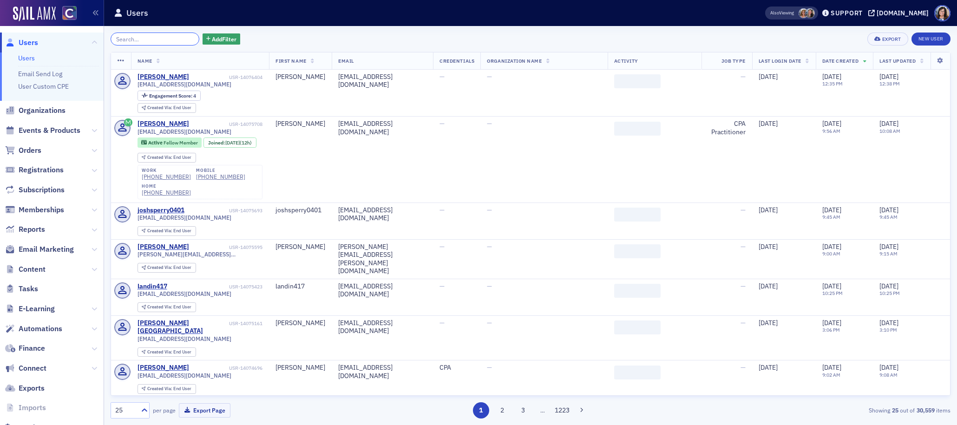
paste input "Liliana Alcaraz"
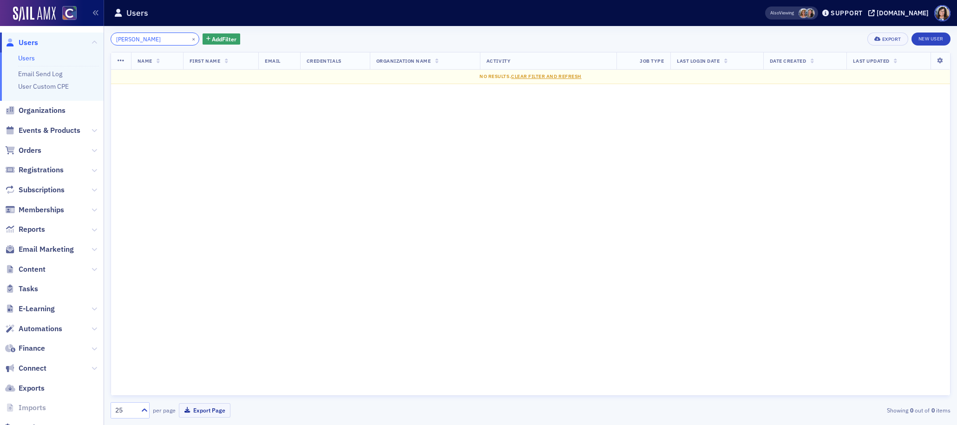
drag, startPoint x: 135, startPoint y: 41, endPoint x: 99, endPoint y: 39, distance: 35.8
click at [99, 39] on div "Users Users Email Send Log User Custom CPE Organizations Events & Products Orde…" at bounding box center [478, 212] width 957 height 425
type input "Alcaraz"
click at [190, 42] on button "×" at bounding box center [194, 38] width 8 height 8
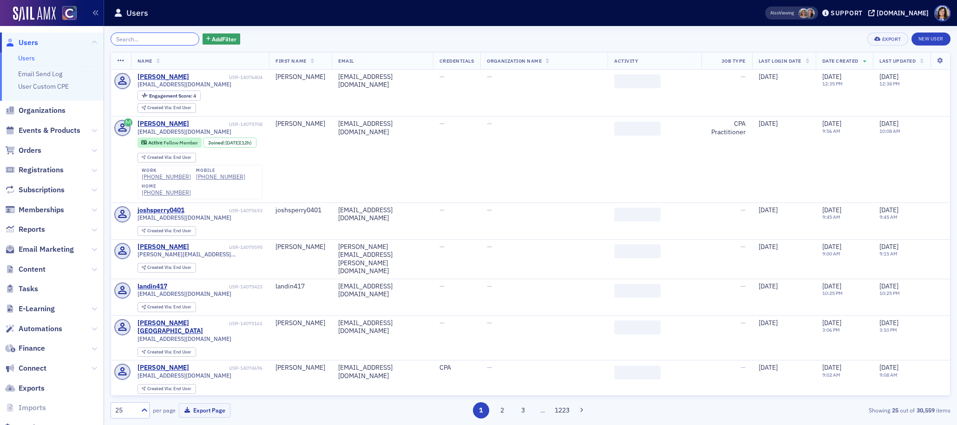
click at [163, 41] on input "search" at bounding box center [155, 39] width 89 height 13
paste input "[PERSON_NAME]"
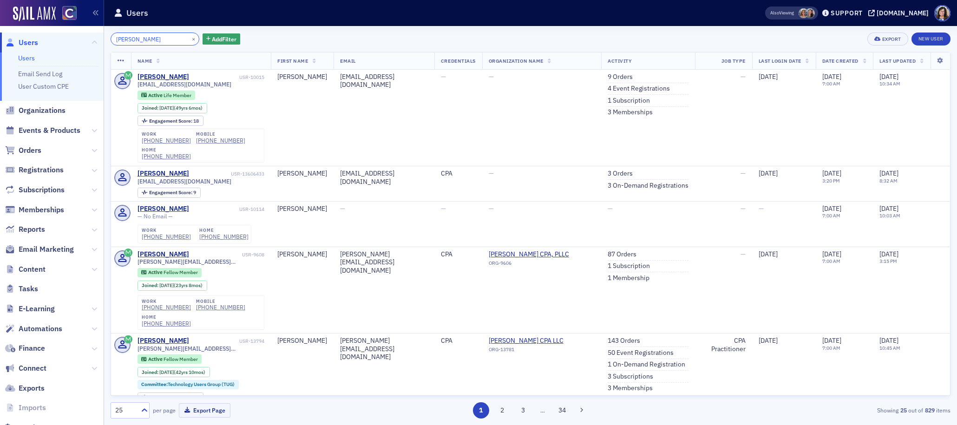
type input "[PERSON_NAME]"
click at [615, 171] on link "3 Orders" at bounding box center [620, 174] width 25 height 8
drag, startPoint x: 180, startPoint y: 38, endPoint x: 158, endPoint y: 39, distance: 21.4
click at [190, 38] on button "×" at bounding box center [194, 38] width 8 height 8
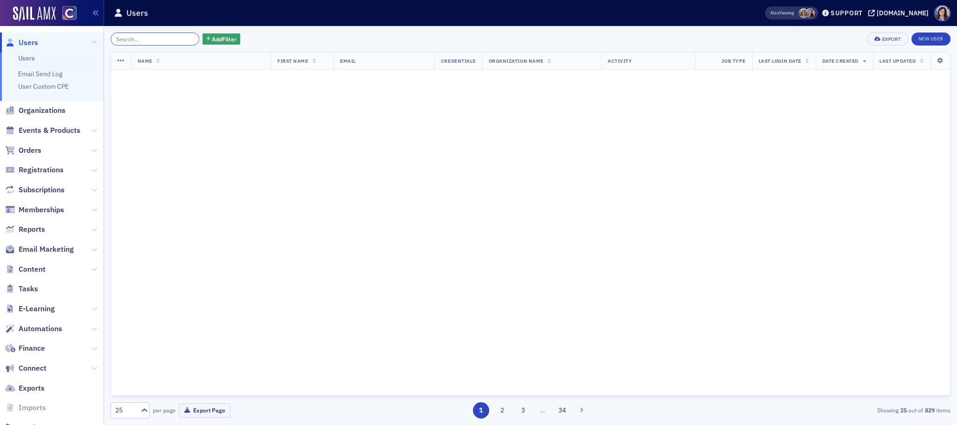
click at [158, 39] on input "search" at bounding box center [155, 39] width 89 height 13
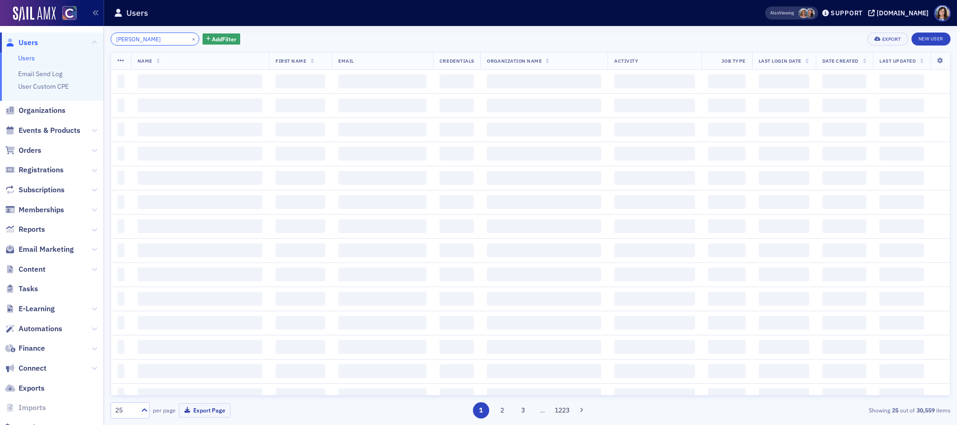
scroll to position [0, 1]
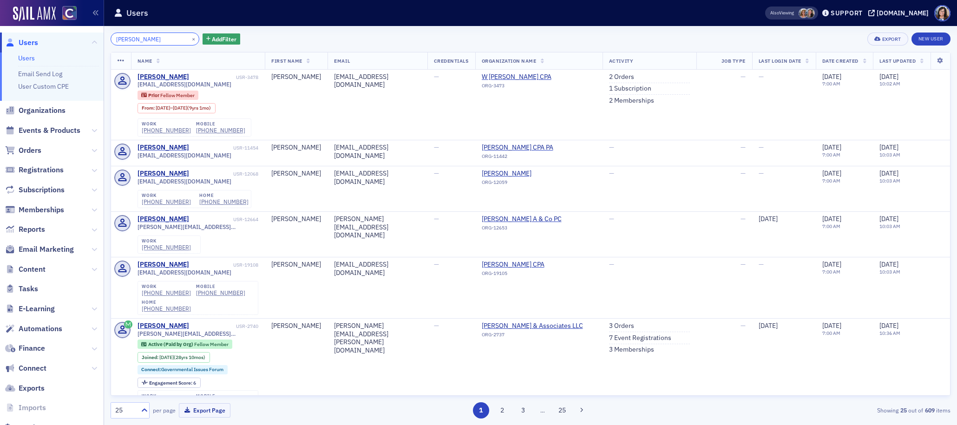
click at [149, 39] on input "Sean Michael Budzowski" at bounding box center [155, 39] width 89 height 13
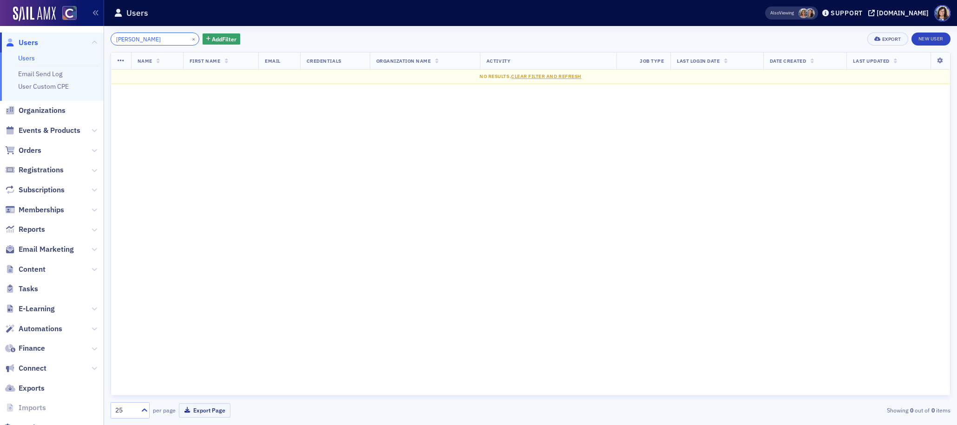
type input "Budzowski"
